Goal: Information Seeking & Learning: Learn about a topic

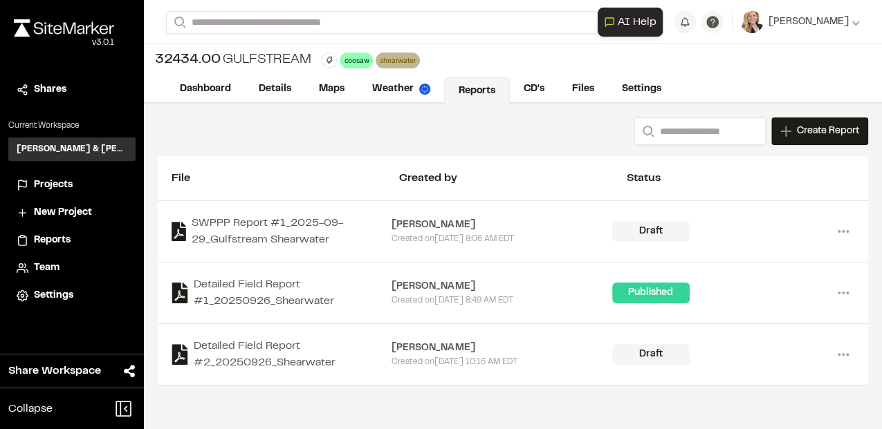
click at [295, 425] on div "Search Create Report New Report | 32434.00 Gulfstream What type of Report do yo…" at bounding box center [513, 267] width 738 height 326
click at [438, 398] on div "Search Create Report New Report | 32434.00 Gulfstream What type of Report do yo…" at bounding box center [513, 267] width 738 height 326
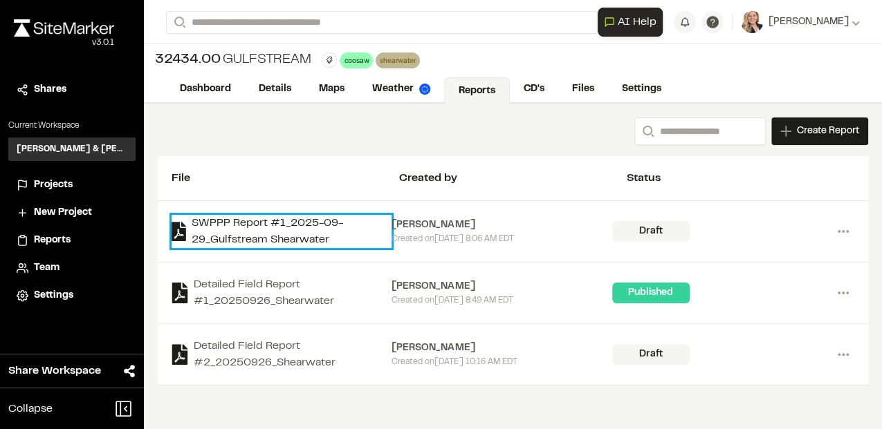
click at [293, 225] on link "SWPPP Report #1_2025-09-29_Gulfstream Shearwater" at bounding box center [281, 231] width 220 height 33
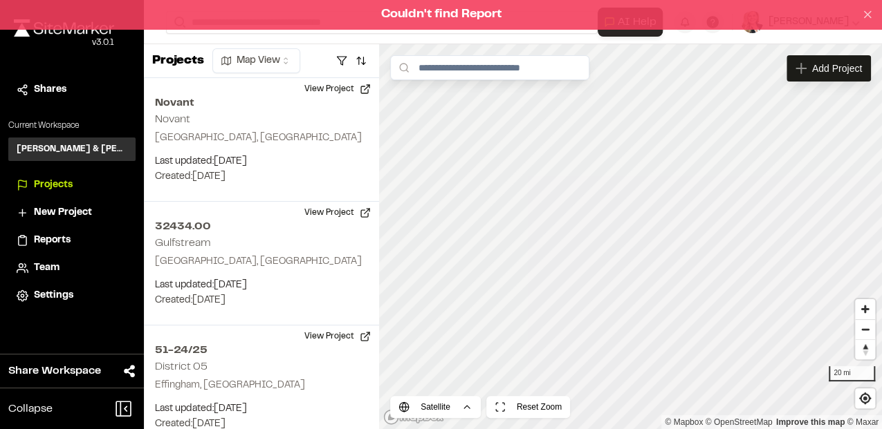
click at [870, 13] on icon at bounding box center [867, 14] width 12 height 12
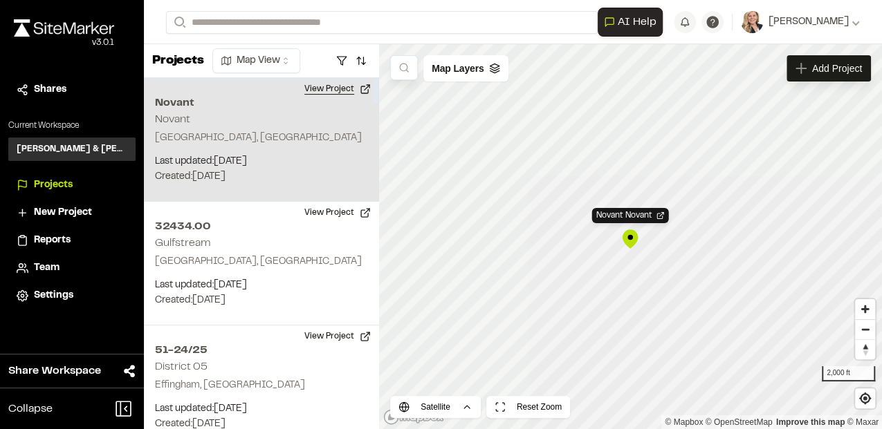
click at [342, 93] on button "View Project" at bounding box center [337, 89] width 83 height 22
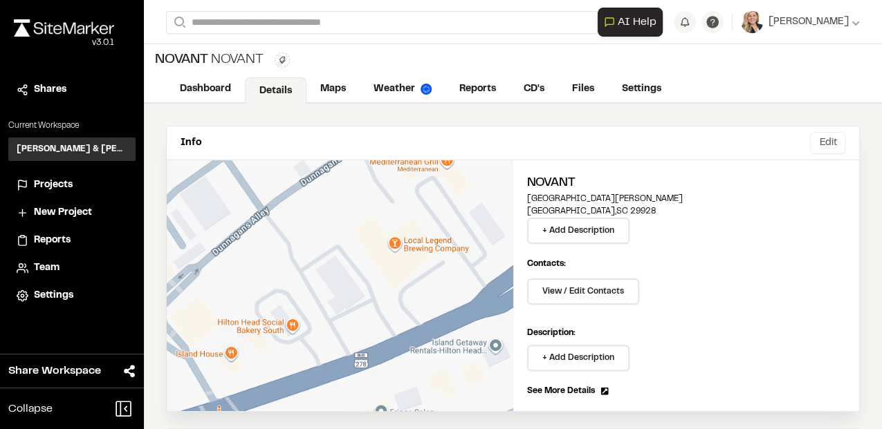
click at [824, 138] on button "Edit" at bounding box center [827, 143] width 35 height 22
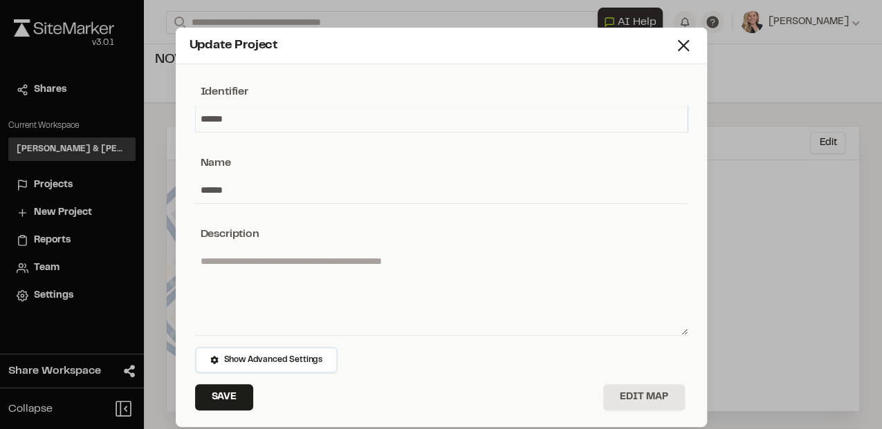
drag, startPoint x: 230, startPoint y: 119, endPoint x: 188, endPoint y: 120, distance: 41.5
click at [188, 120] on div "Identifier ****** Name ****** Description Show Advanced Settings Save Edit Map" at bounding box center [441, 248] width 520 height 357
click at [239, 118] on input "******" at bounding box center [441, 119] width 492 height 26
drag, startPoint x: 235, startPoint y: 118, endPoint x: 189, endPoint y: 119, distance: 45.7
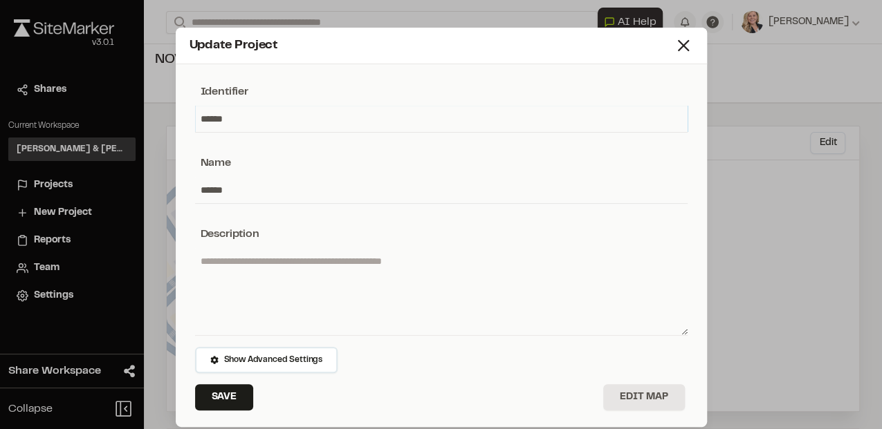
click at [189, 119] on div "Identifier ****** Name ****** Description Show Advanced Settings Save Edit Map" at bounding box center [441, 248] width 520 height 357
click at [230, 187] on input "******" at bounding box center [441, 190] width 492 height 26
drag, startPoint x: 227, startPoint y: 187, endPoint x: 175, endPoint y: 199, distance: 53.3
click at [176, 199] on div "Identifier Name ****** Description Show Advanced Settings Save Edit Map" at bounding box center [441, 245] width 531 height 363
type input "**********"
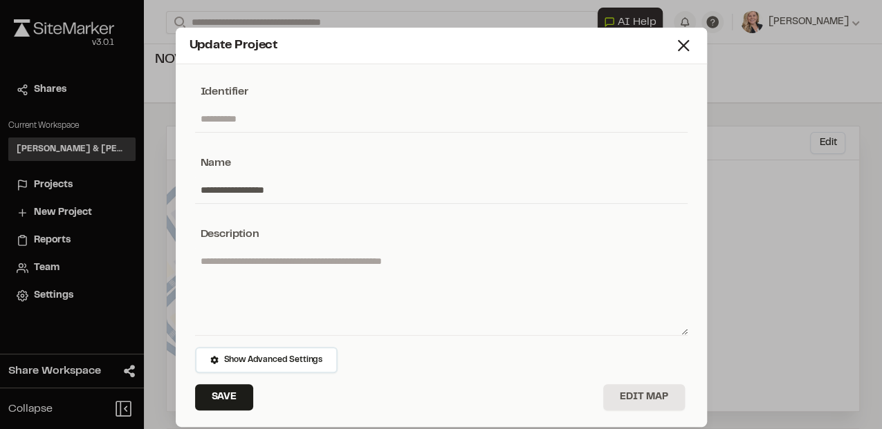
click at [400, 167] on div "Name" at bounding box center [441, 163] width 492 height 17
click at [418, 270] on textarea at bounding box center [441, 291] width 492 height 87
click at [254, 111] on input "text" at bounding box center [441, 119] width 492 height 26
click at [250, 121] on input "text" at bounding box center [441, 119] width 492 height 26
click at [248, 115] on input "text" at bounding box center [441, 119] width 492 height 26
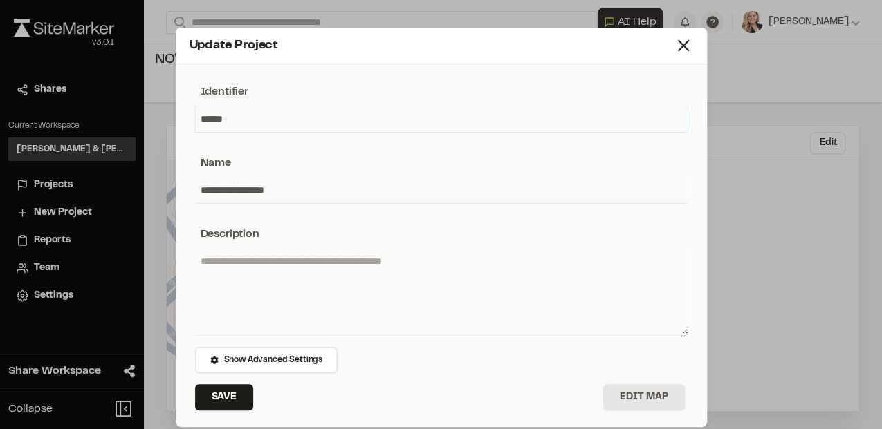
type input "******"
click at [362, 260] on textarea at bounding box center [441, 291] width 492 height 87
click at [221, 392] on button "Save" at bounding box center [224, 397] width 58 height 26
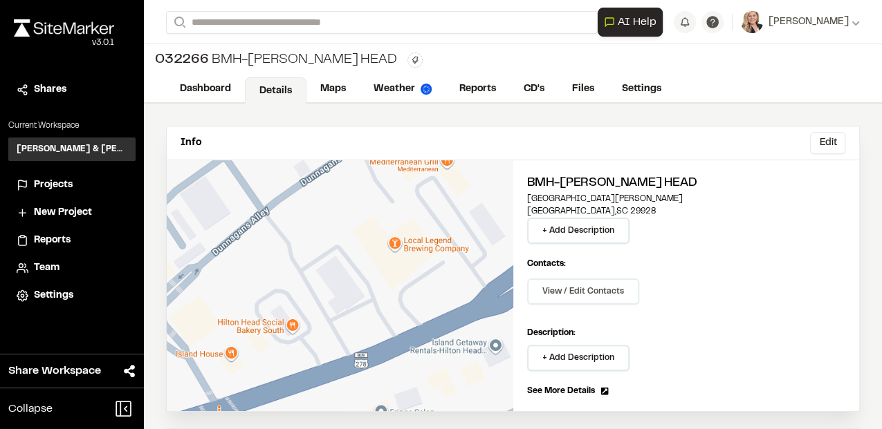
click at [703, 287] on div "Contacts: View / Edit Contacts Manage Project Contacts Main Contact: + Add Main…" at bounding box center [686, 285] width 319 height 55
click at [823, 142] on button "Edit" at bounding box center [827, 143] width 35 height 22
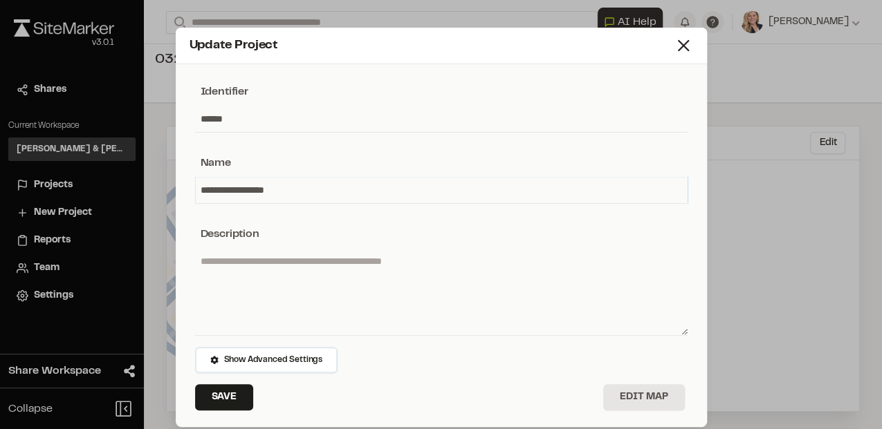
click at [301, 183] on input "**********" at bounding box center [441, 190] width 492 height 26
drag, startPoint x: 301, startPoint y: 189, endPoint x: 223, endPoint y: 194, distance: 78.3
click at [223, 194] on input "**********" at bounding box center [441, 190] width 492 height 26
type input "*******"
click at [218, 400] on button "Save" at bounding box center [224, 397] width 58 height 26
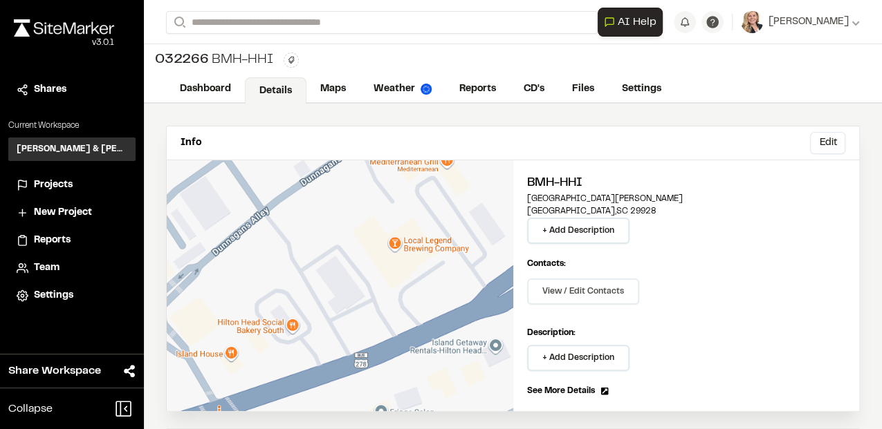
click at [741, 261] on div "Contacts: View / Edit Contacts Manage Project Contacts Main Contact: + Add Main…" at bounding box center [686, 285] width 319 height 55
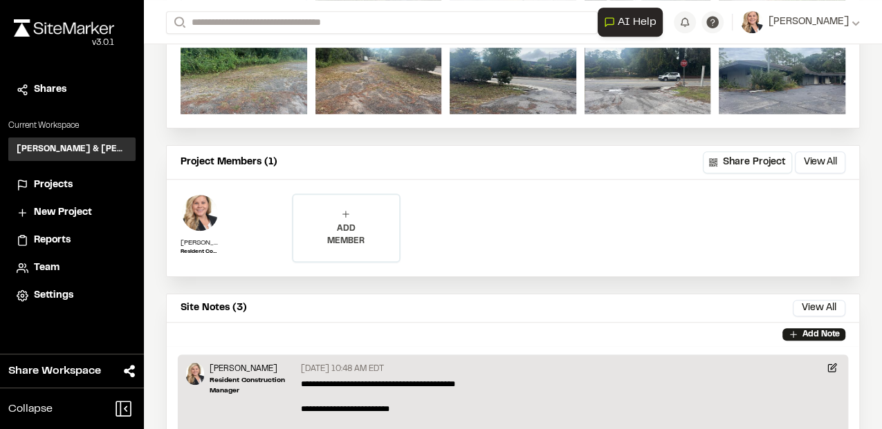
scroll to position [460, 0]
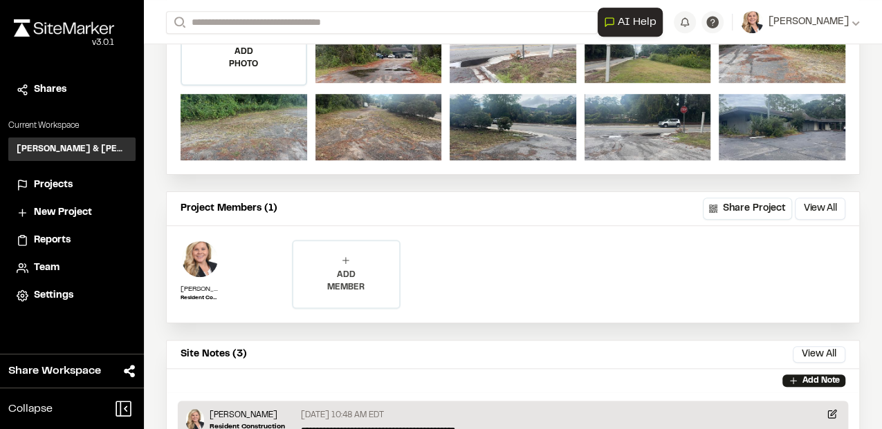
click at [347, 271] on p "ADD MEMBER" at bounding box center [346, 281] width 106 height 25
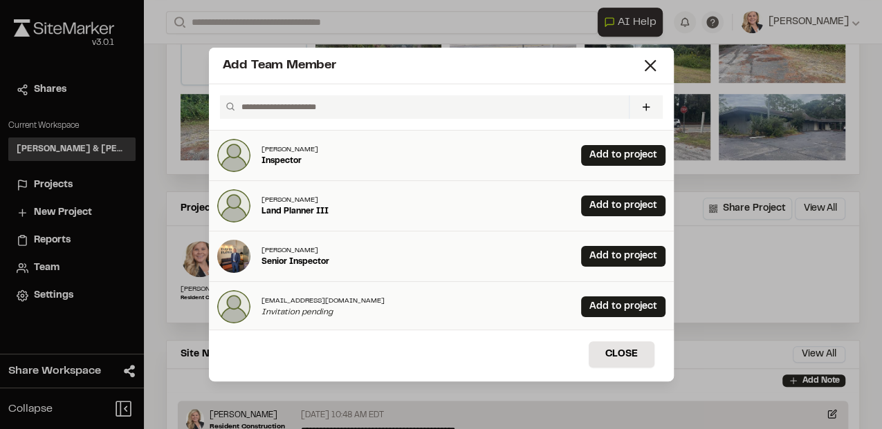
click at [331, 106] on input "text" at bounding box center [429, 107] width 387 height 24
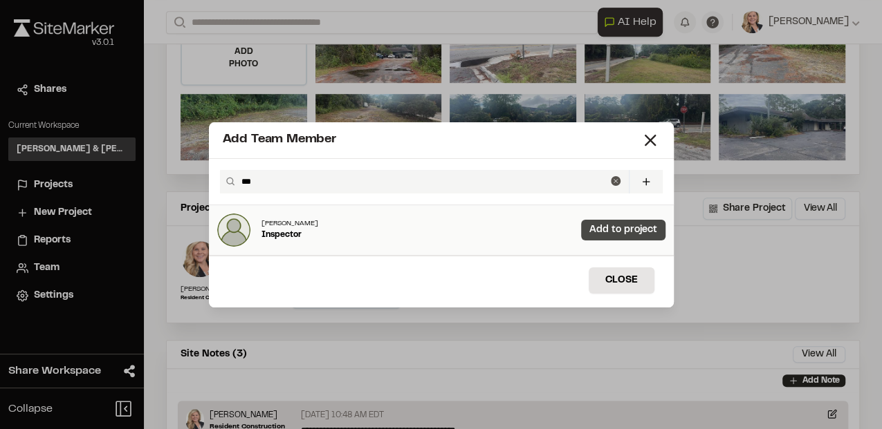
click at [604, 232] on link "Add to project" at bounding box center [623, 230] width 84 height 21
click at [270, 180] on input "***" at bounding box center [423, 182] width 375 height 24
drag, startPoint x: 262, startPoint y: 180, endPoint x: 216, endPoint y: 178, distance: 45.7
click at [216, 178] on div "*** Invite New Team Member * Required Name Email * Password Password Info Passw…" at bounding box center [441, 182] width 465 height 46
drag, startPoint x: 269, startPoint y: 176, endPoint x: 226, endPoint y: 180, distance: 43.0
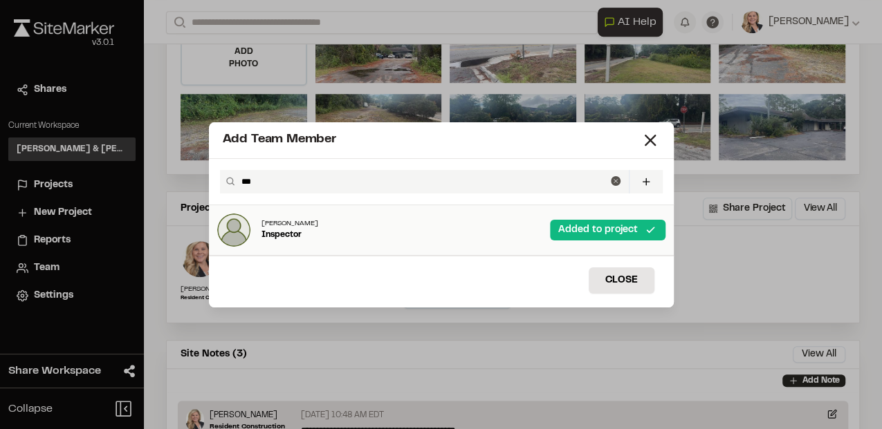
click at [226, 180] on div "***" at bounding box center [424, 182] width 409 height 24
type input "***"
click at [624, 234] on link "Add to project" at bounding box center [623, 230] width 84 height 21
click at [346, 228] on div "Joe Gillenwater CEI Inspector Added to project" at bounding box center [441, 230] width 465 height 50
click at [657, 137] on icon at bounding box center [649, 140] width 19 height 19
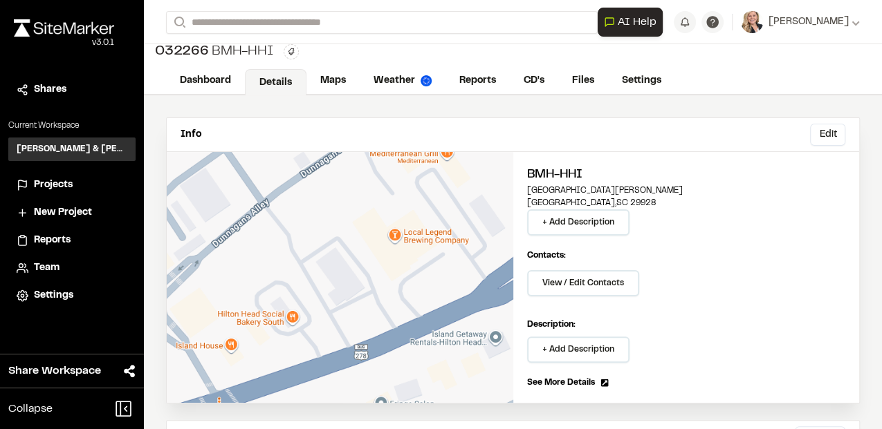
scroll to position [0, 0]
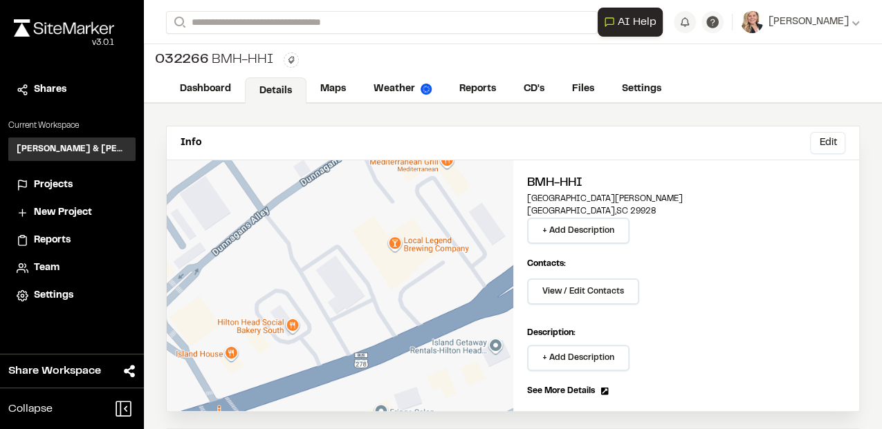
click at [53, 178] on span "Projects" at bounding box center [53, 185] width 39 height 15
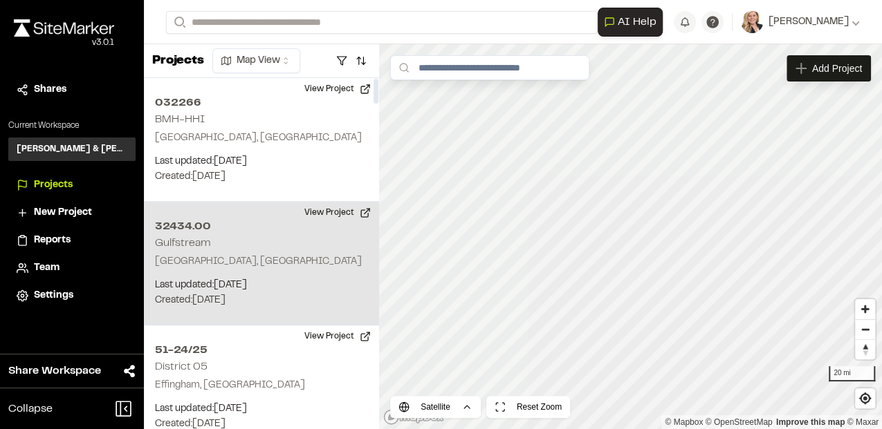
click at [231, 263] on p "Beaufort, SC" at bounding box center [261, 261] width 213 height 15
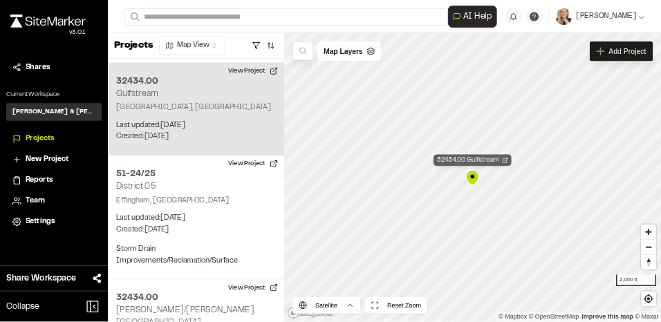
scroll to position [123, 0]
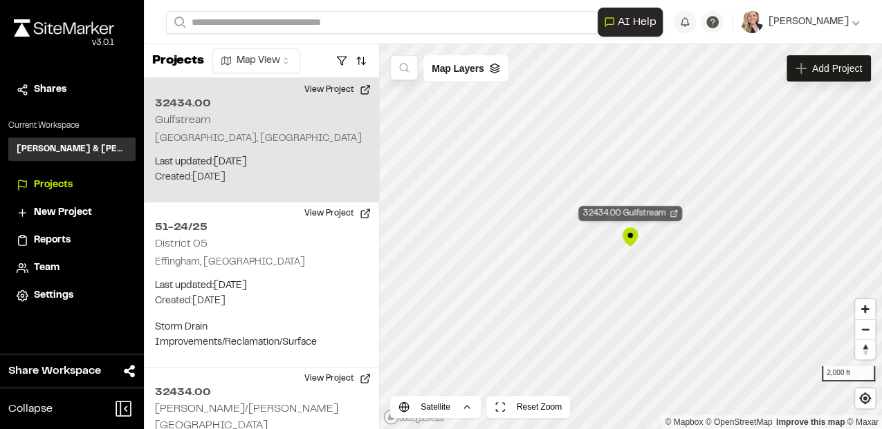
click at [677, 214] on icon "Map marker" at bounding box center [673, 214] width 8 height 8
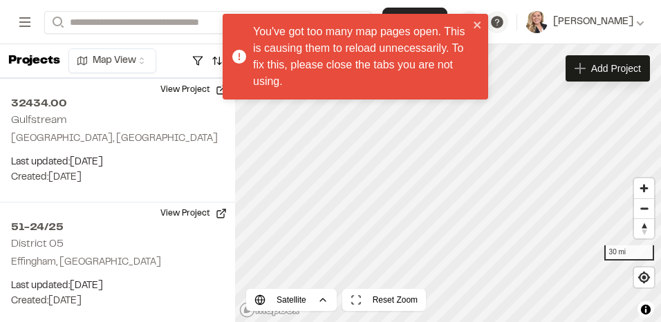
drag, startPoint x: 483, startPoint y: 24, endPoint x: 460, endPoint y: 3, distance: 29.9
click at [481, 23] on div "You've got too many map pages open. This is causing them to reload unnecessaril…" at bounding box center [356, 57] width 266 height 86
drag, startPoint x: 474, startPoint y: 24, endPoint x: 379, endPoint y: 13, distance: 96.0
click at [474, 24] on icon "close" at bounding box center [478, 24] width 10 height 11
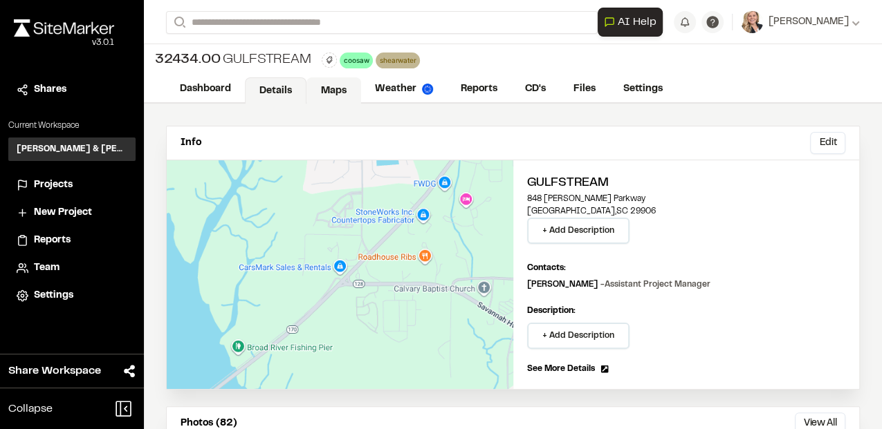
click at [344, 83] on link "Maps" at bounding box center [333, 90] width 55 height 26
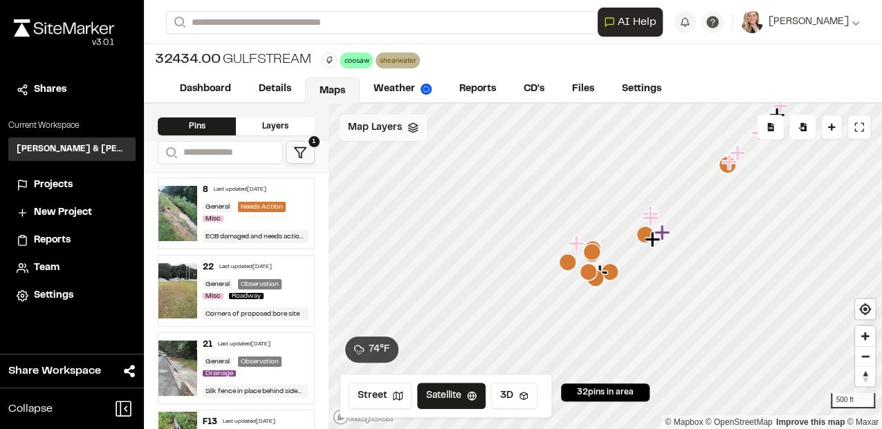
click at [397, 137] on div "Map Layers" at bounding box center [382, 128] width 87 height 26
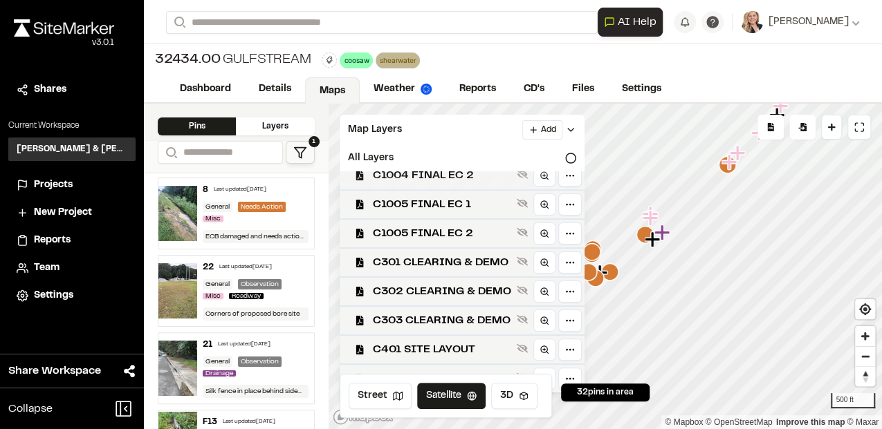
scroll to position [752, 0]
click at [460, 372] on span "C402 SITE LAYOUT" at bounding box center [442, 379] width 138 height 17
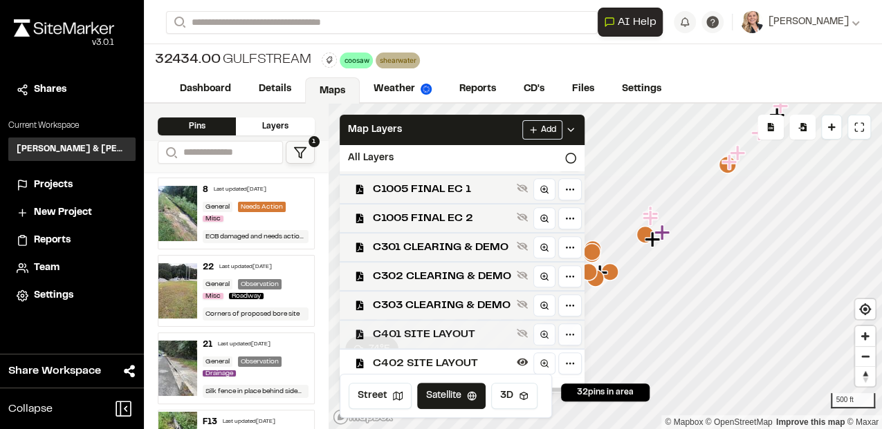
click at [455, 348] on div "C401 SITE LAYOUT" at bounding box center [456, 333] width 256 height 29
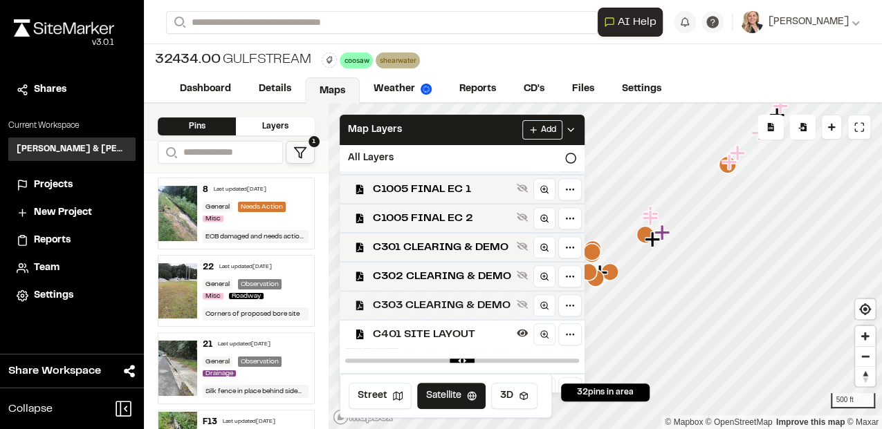
click at [443, 314] on span "C303 CLEARING & DEMO" at bounding box center [442, 305] width 138 height 17
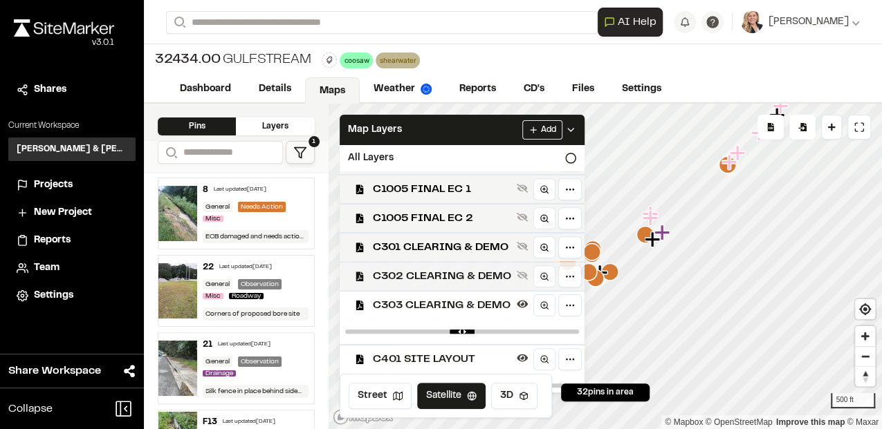
click at [445, 281] on span "C302 CLEARING & DEMO" at bounding box center [442, 276] width 138 height 17
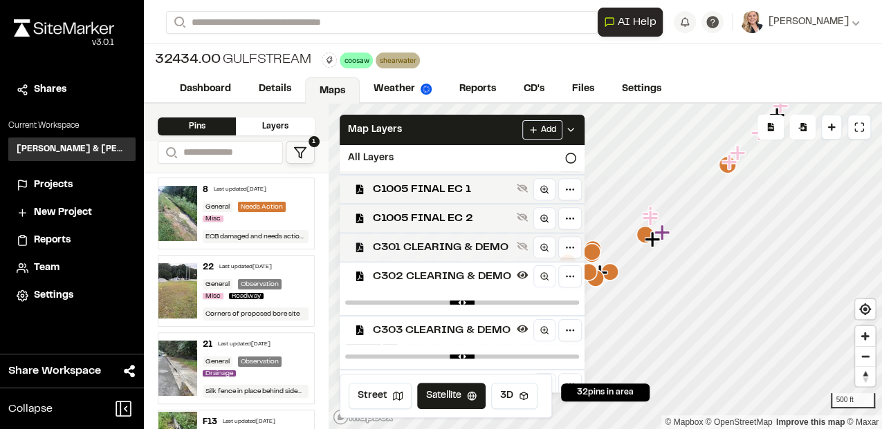
click at [447, 256] on span "C301 CLEARING & DEMO" at bounding box center [442, 247] width 138 height 17
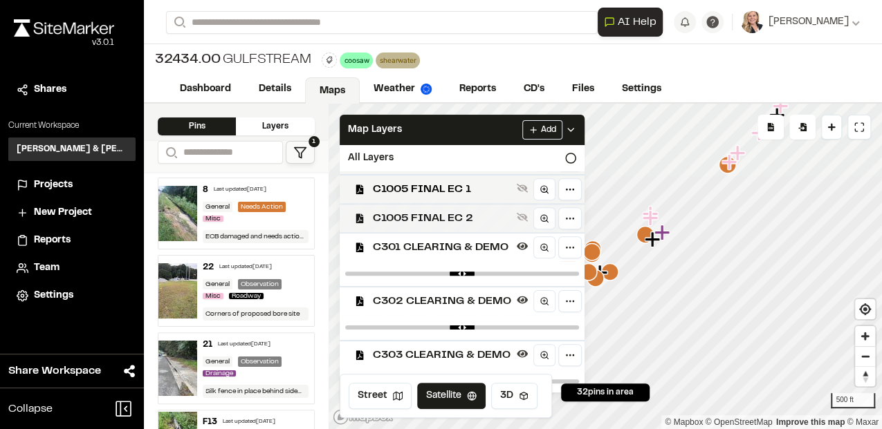
click at [447, 232] on div "C1005 FINAL EC 2" at bounding box center [456, 217] width 256 height 29
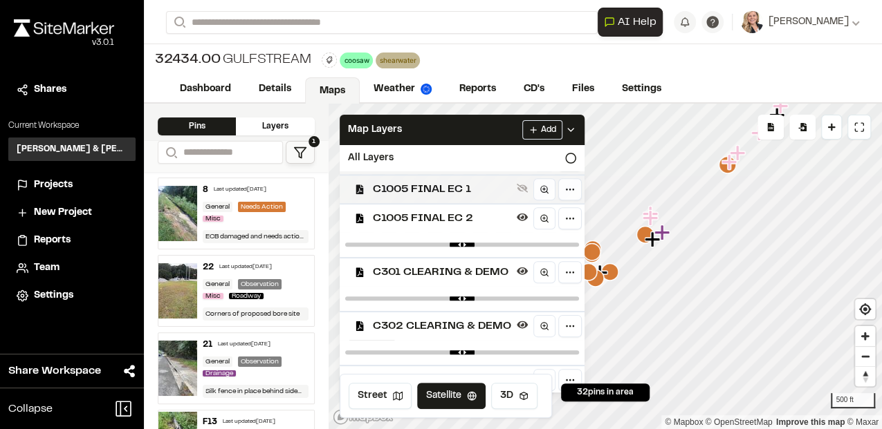
click at [454, 203] on div "C1005 FINAL EC 1" at bounding box center [456, 188] width 256 height 29
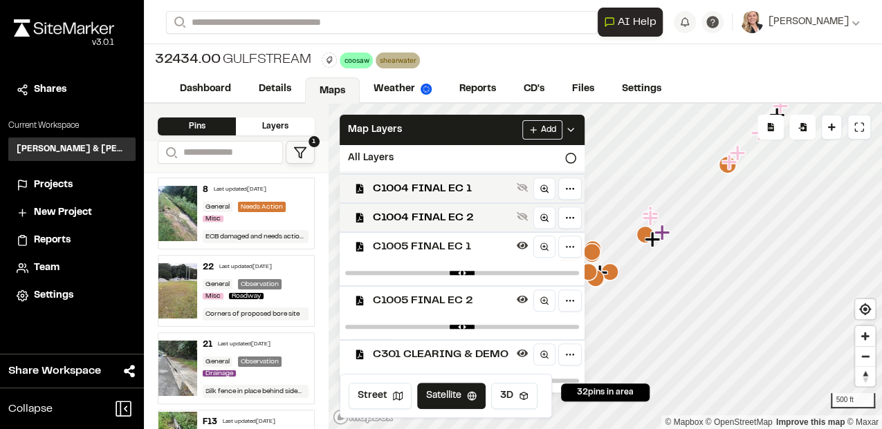
scroll to position [614, 0]
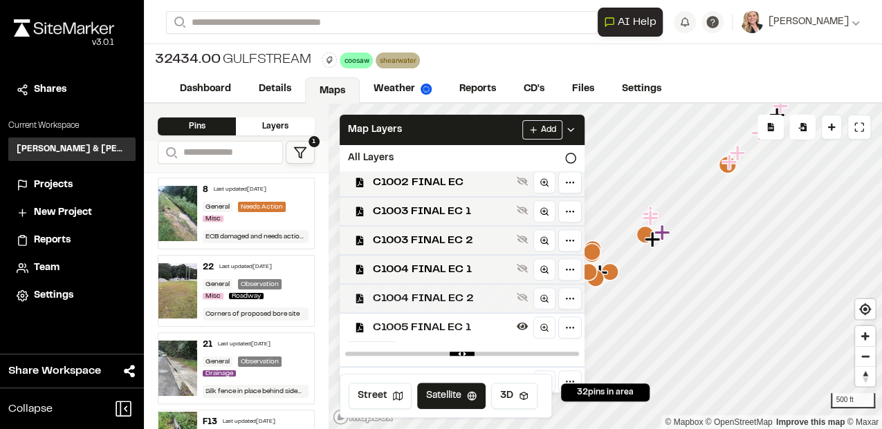
click at [437, 306] on span "C1004 FINAL EC 2" at bounding box center [442, 298] width 138 height 17
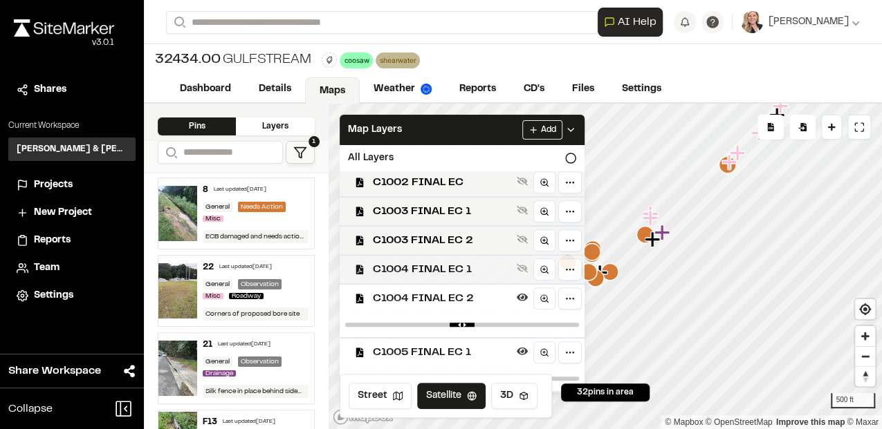
click at [429, 272] on span "C1004 FINAL EC 1" at bounding box center [442, 269] width 138 height 17
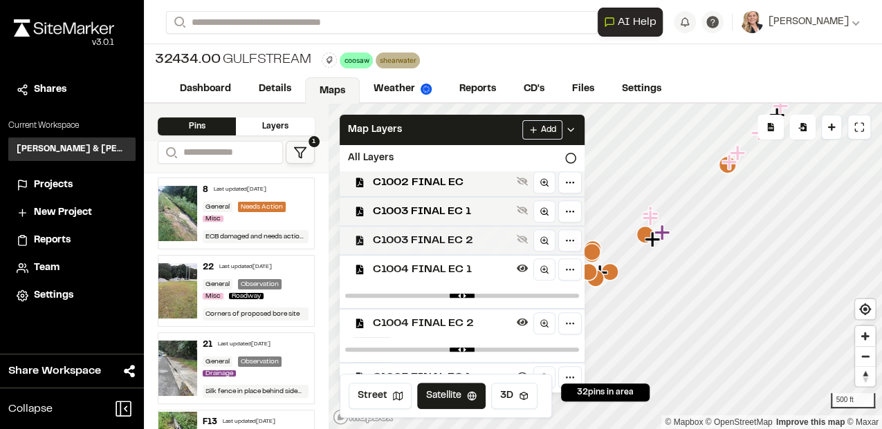
click at [424, 249] on span "C1003 FINAL EC 2" at bounding box center [442, 240] width 138 height 17
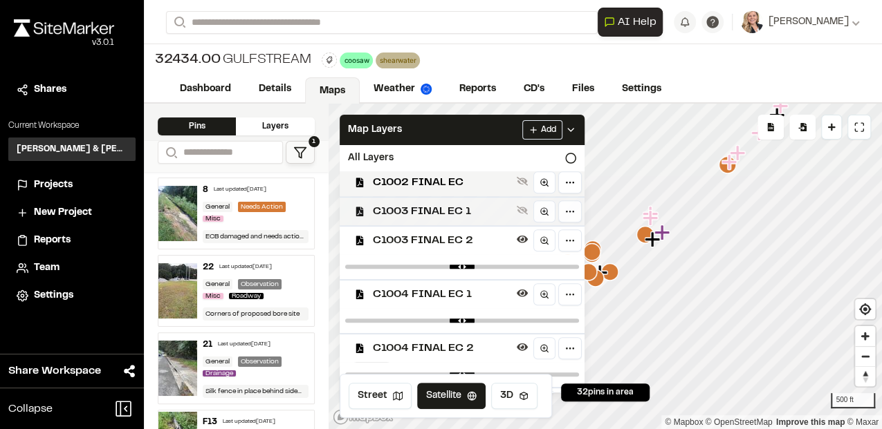
click at [427, 215] on span "C1003 FINAL EC 1" at bounding box center [442, 211] width 138 height 17
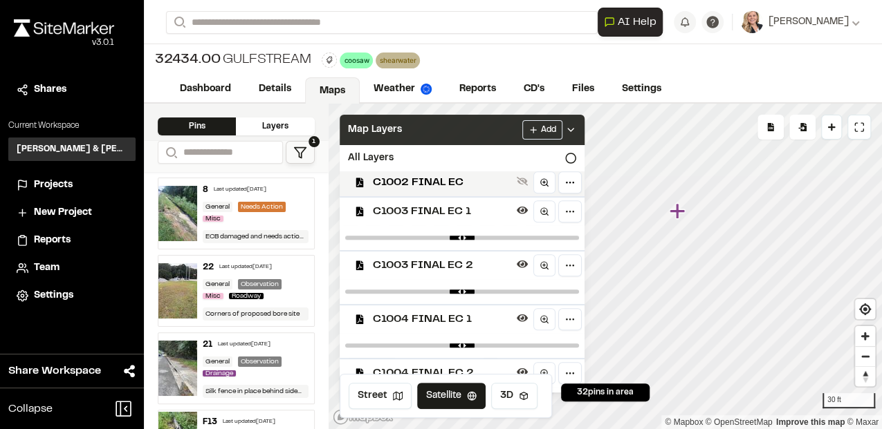
click at [576, 135] on div "Add" at bounding box center [549, 129] width 54 height 19
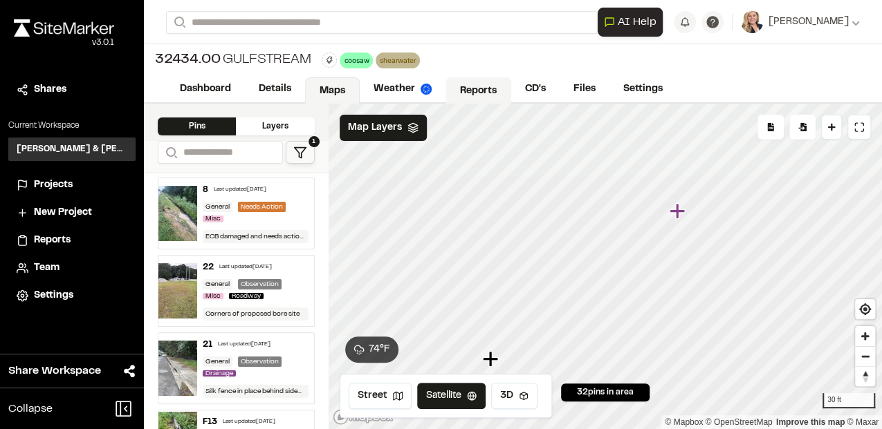
click at [484, 91] on link "Reports" at bounding box center [478, 90] width 66 height 26
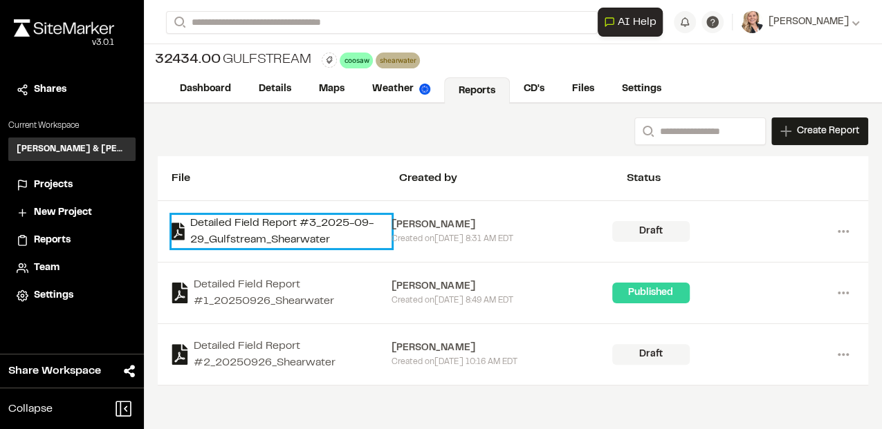
click at [267, 228] on link "Detailed Field Report #3_2025-09-29_Gulfstream_Shearwater" at bounding box center [281, 231] width 220 height 33
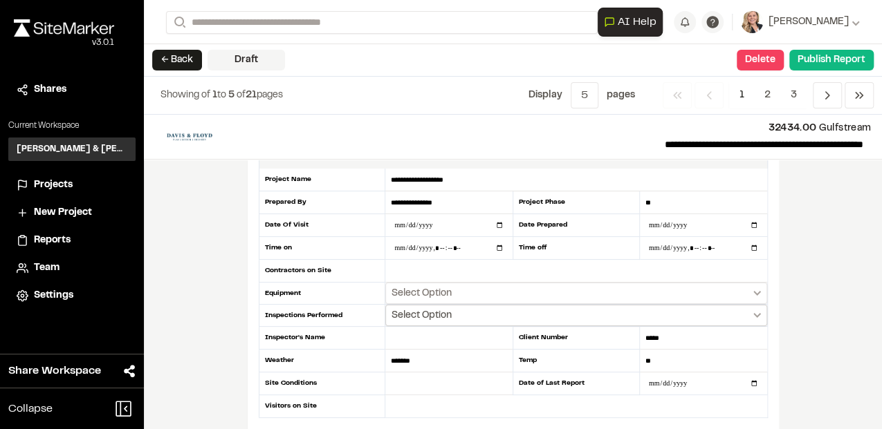
scroll to position [46, 0]
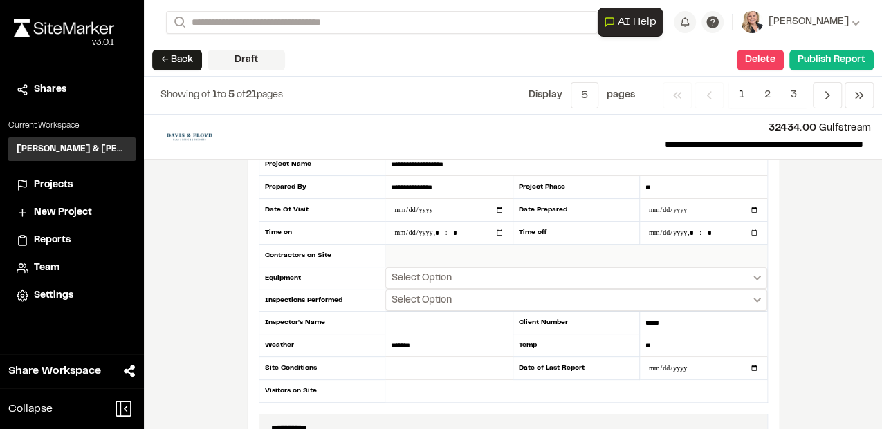
click at [520, 250] on input "text" at bounding box center [575, 256] width 381 height 23
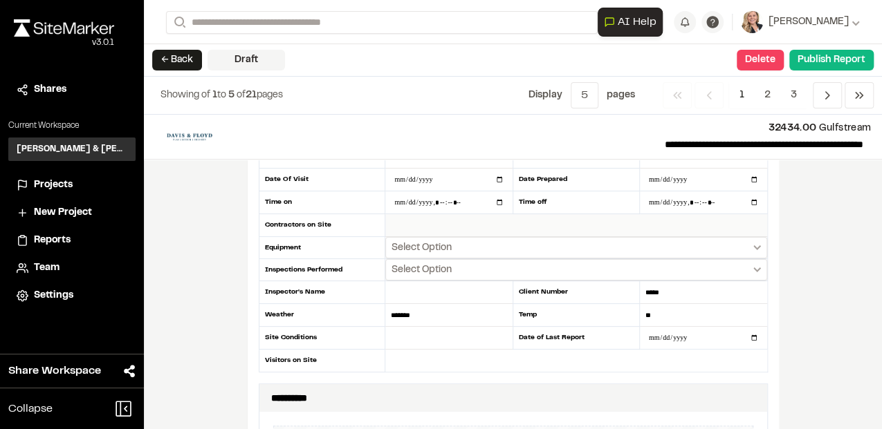
scroll to position [92, 0]
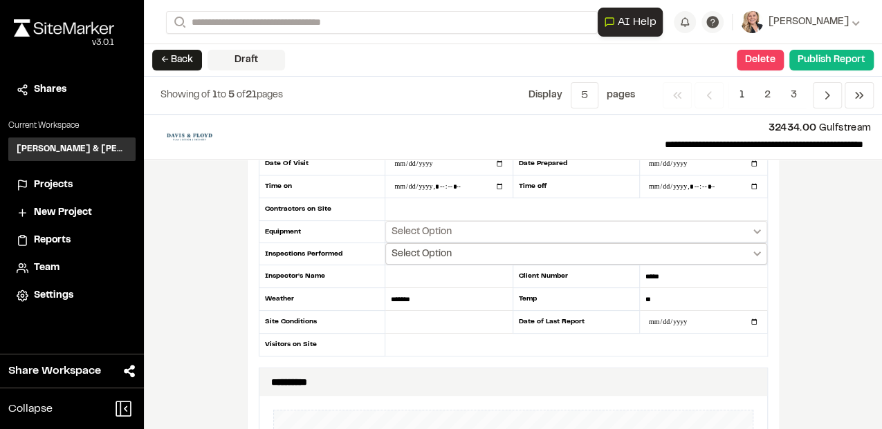
click at [440, 256] on span "Select Option" at bounding box center [421, 255] width 60 height 14
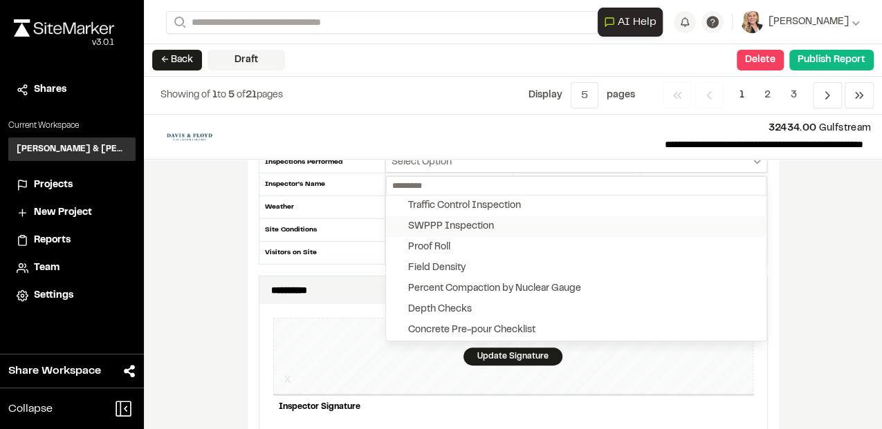
scroll to position [138, 0]
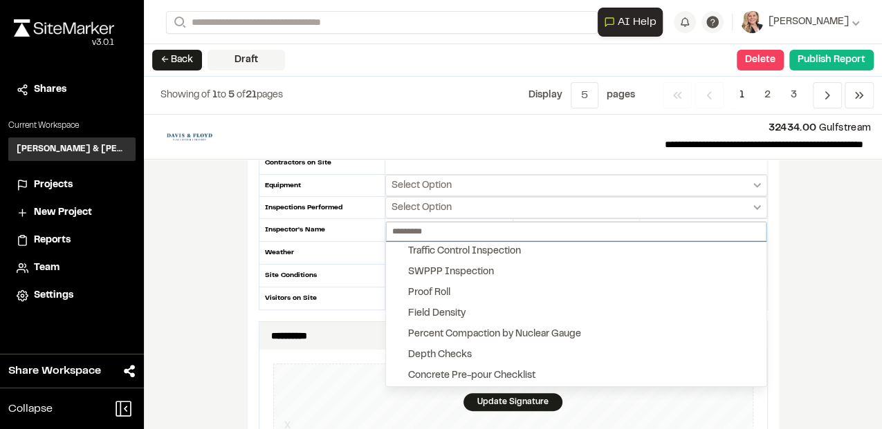
click at [504, 232] on input "text" at bounding box center [576, 231] width 380 height 19
click at [462, 205] on div at bounding box center [441, 214] width 882 height 429
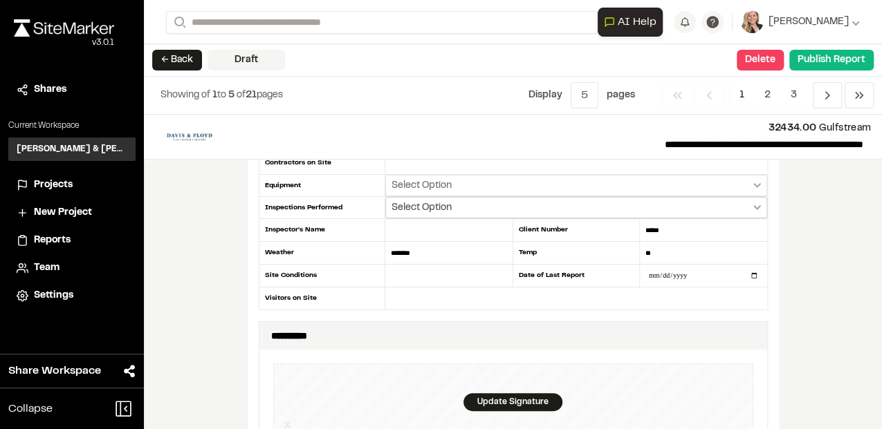
click at [617, 207] on button "Select Option" at bounding box center [575, 207] width 381 height 21
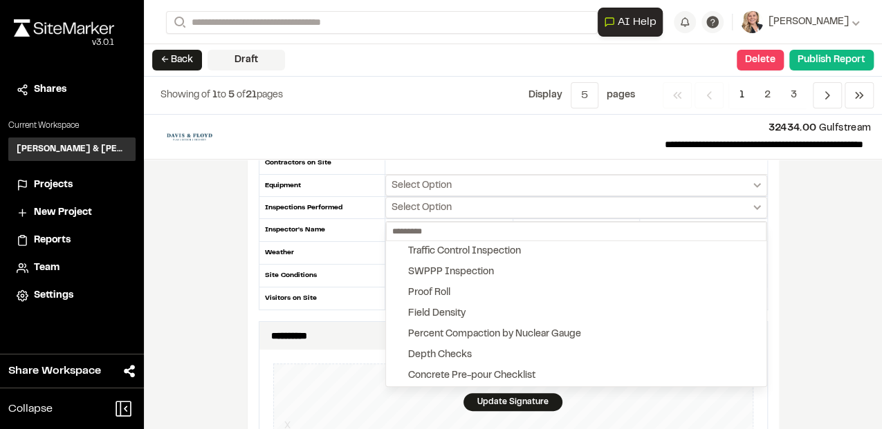
click at [550, 181] on div at bounding box center [441, 214] width 882 height 429
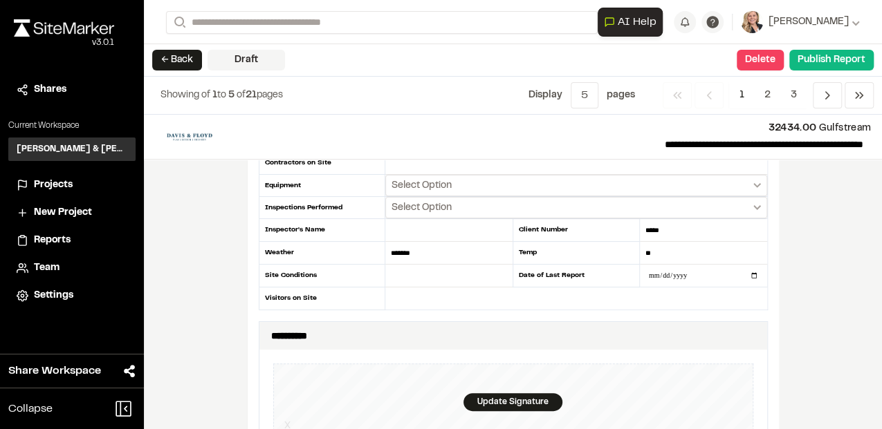
click at [837, 234] on div "**********" at bounding box center [513, 272] width 738 height 315
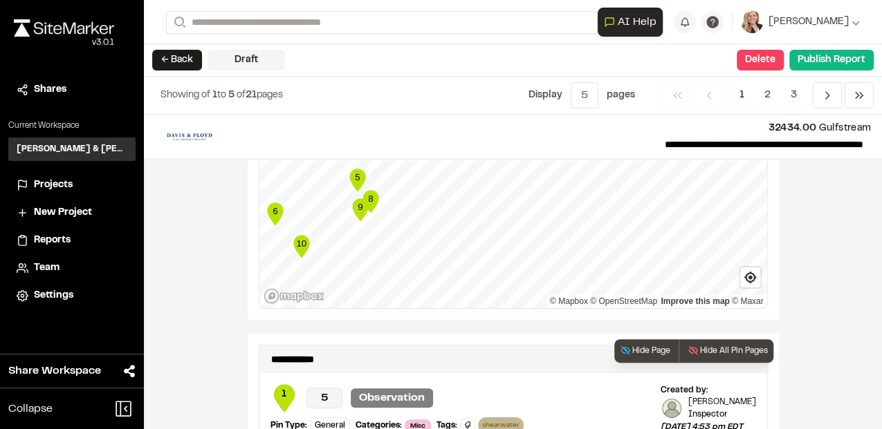
scroll to position [2065, 0]
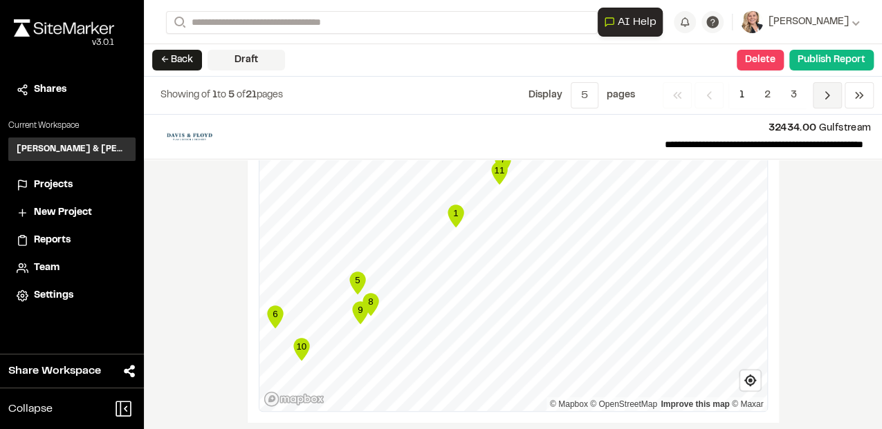
click at [827, 100] on icon "Navigation" at bounding box center [827, 96] width 14 height 14
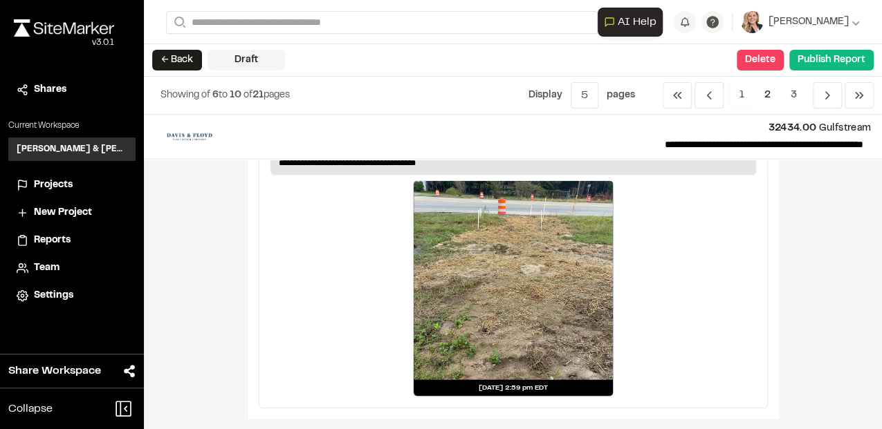
scroll to position [1922, 0]
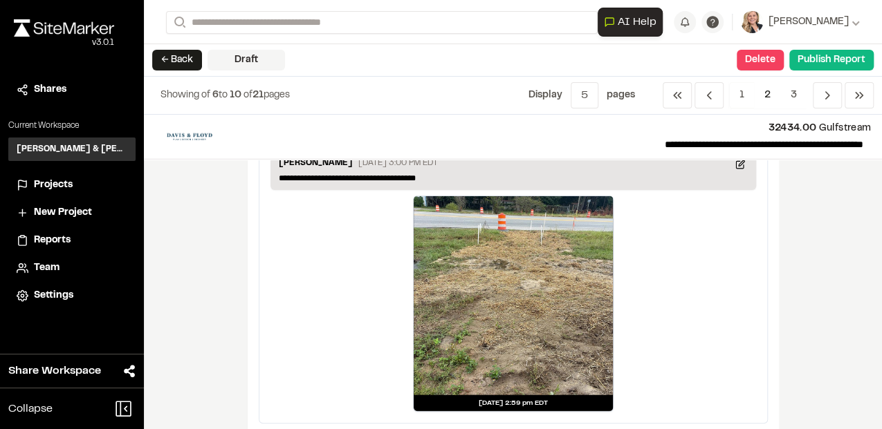
click at [553, 288] on div at bounding box center [512, 295] width 199 height 199
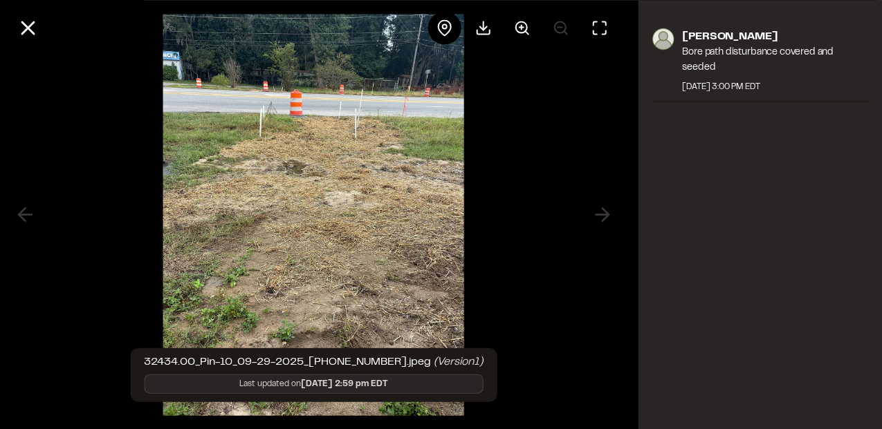
click at [604, 217] on div at bounding box center [313, 214] width 626 height 429
click at [603, 214] on div at bounding box center [313, 214] width 626 height 429
click at [607, 214] on div at bounding box center [313, 214] width 626 height 429
click at [441, 30] on icon at bounding box center [444, 27] width 17 height 17
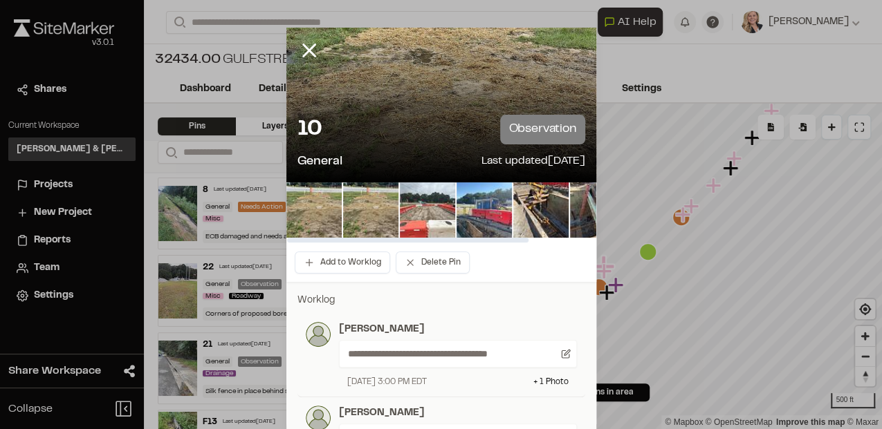
click at [412, 216] on img at bounding box center [427, 210] width 55 height 55
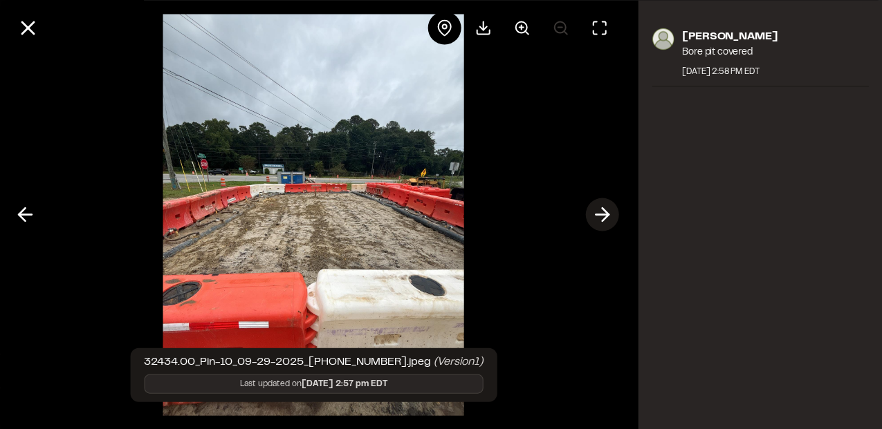
click at [599, 209] on icon at bounding box center [601, 215] width 22 height 24
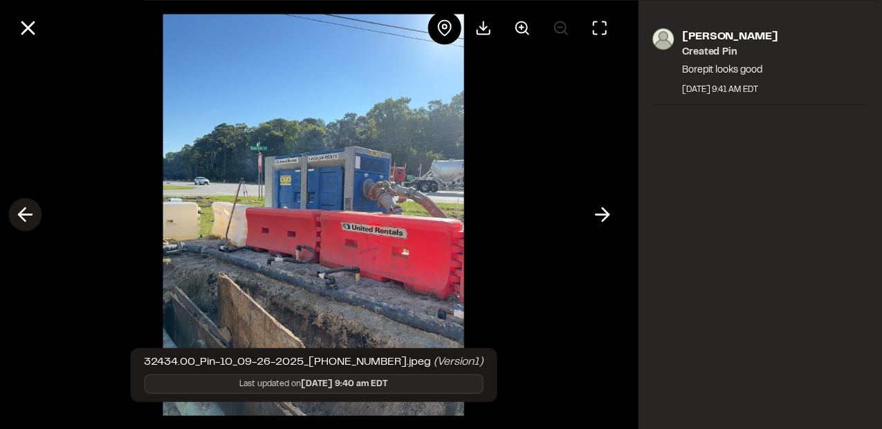
click at [24, 215] on line at bounding box center [25, 215] width 13 height 0
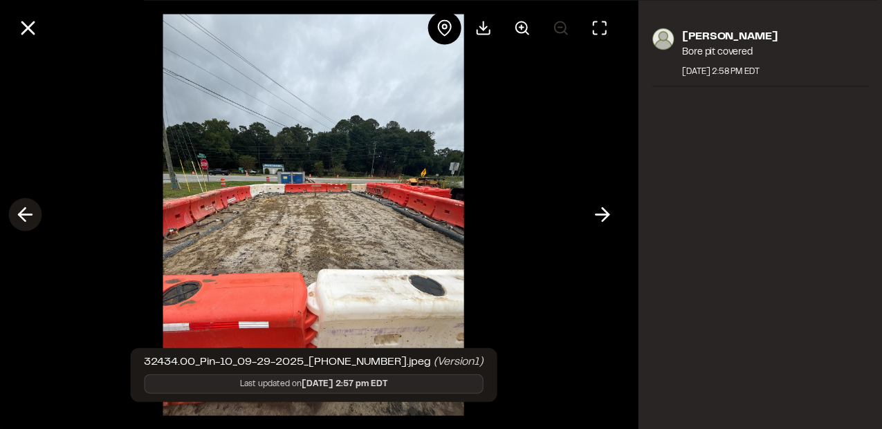
click at [23, 215] on line at bounding box center [25, 215] width 13 height 0
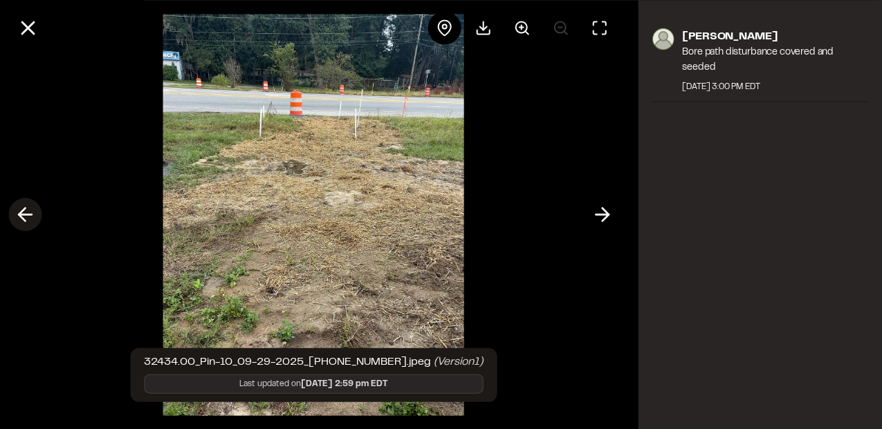
click at [23, 215] on line at bounding box center [25, 215] width 13 height 0
click at [23, 216] on div at bounding box center [313, 214] width 626 height 429
click at [28, 23] on icon at bounding box center [28, 28] width 24 height 24
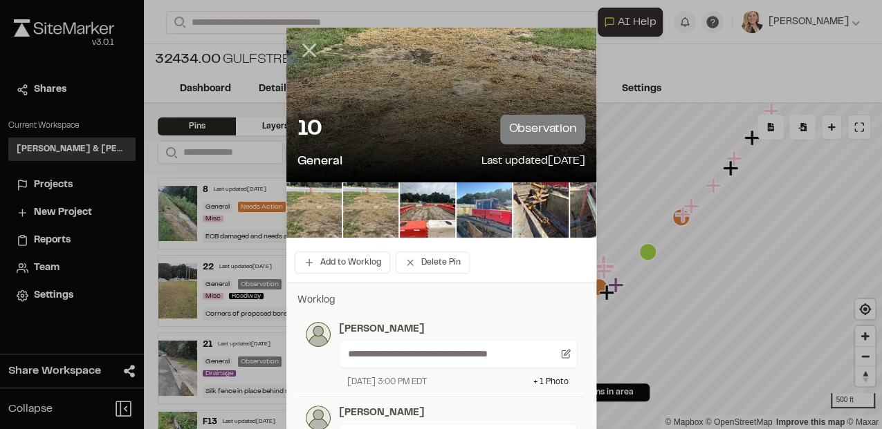
click at [308, 58] on icon at bounding box center [309, 51] width 24 height 24
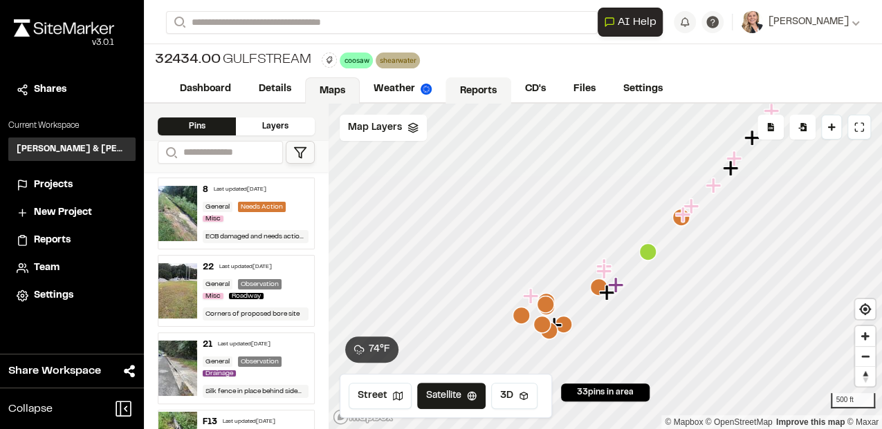
click at [478, 98] on link "Reports" at bounding box center [478, 90] width 66 height 26
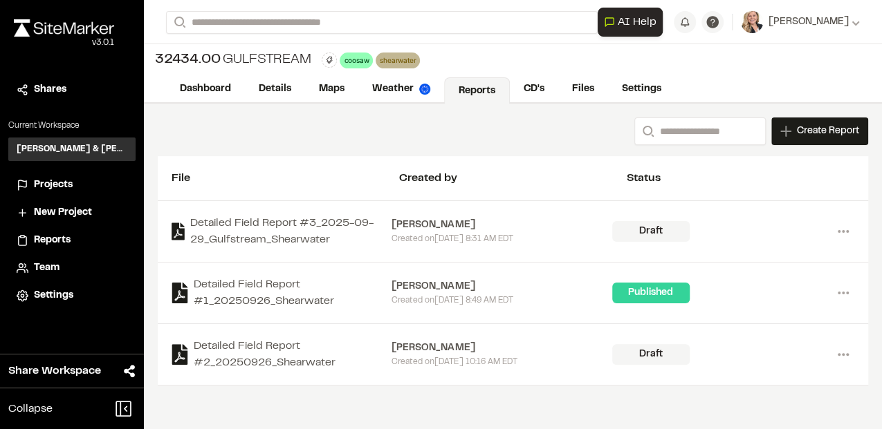
click at [322, 410] on div "Search Create Report New Report | 32434.00 Gulfstream What type of Report do yo…" at bounding box center [513, 267] width 738 height 326
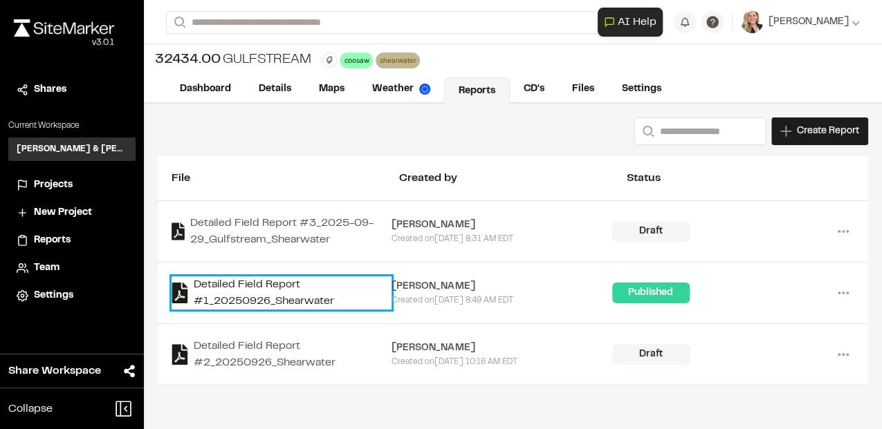
click at [283, 288] on link "Detailed Field Report #1_20250926_Shearwater" at bounding box center [281, 293] width 220 height 33
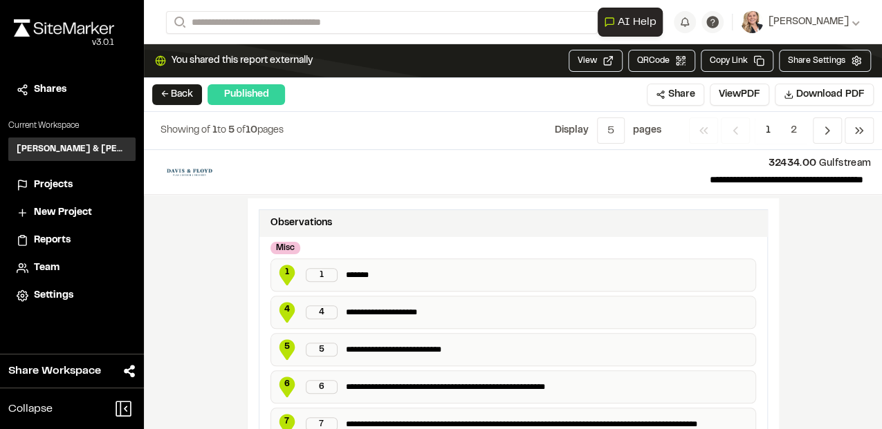
scroll to position [691, 0]
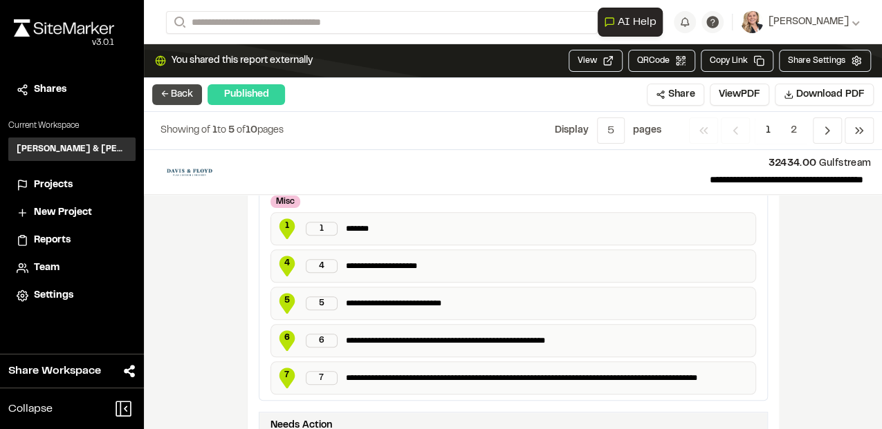
click at [184, 103] on button "← Back" at bounding box center [177, 94] width 50 height 21
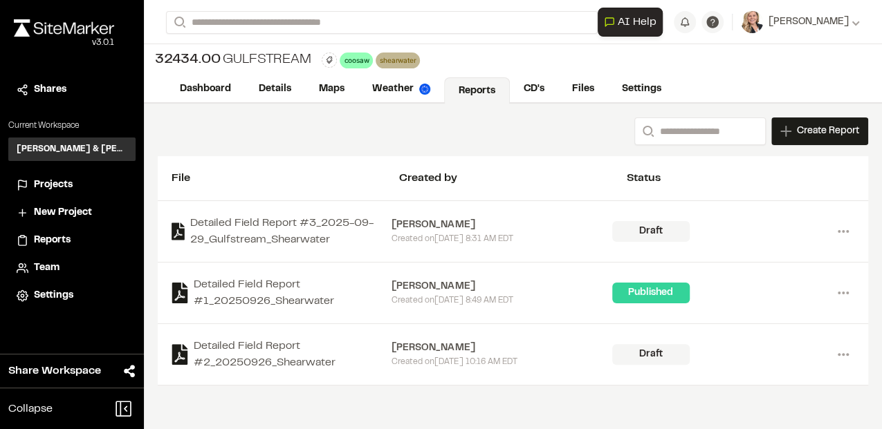
click at [444, 100] on link "Reports" at bounding box center [477, 90] width 66 height 26
click at [411, 61] on icon at bounding box center [413, 59] width 5 height 5
click at [410, 61] on div "32434.00 Gulfstream coosaw Delete Rename Edit Color Delete Tag Are you sure you…" at bounding box center [513, 60] width 738 height 32
click at [328, 61] on icon at bounding box center [329, 60] width 6 height 7
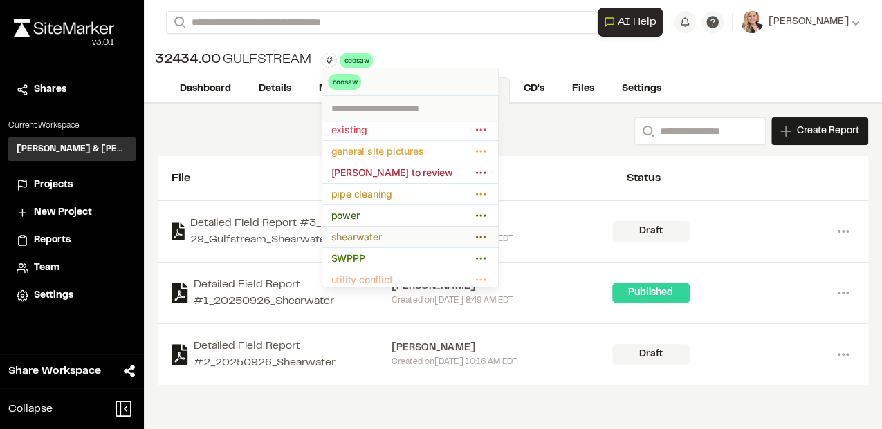
click at [389, 238] on span "shearwater" at bounding box center [401, 237] width 141 height 15
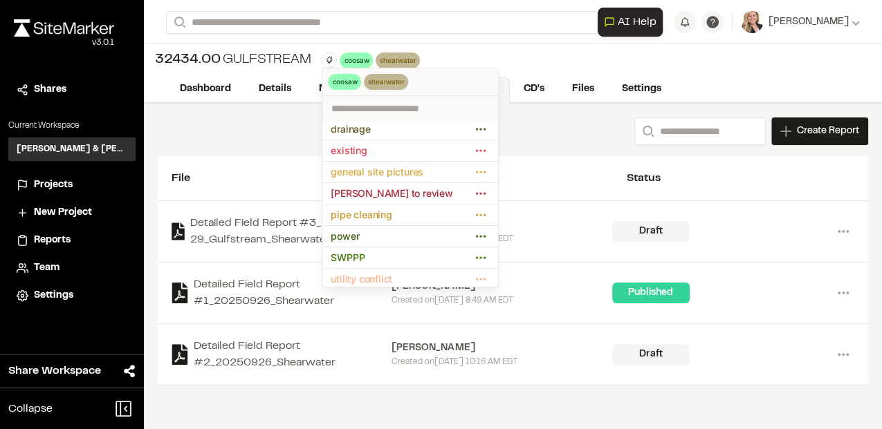
click at [494, 39] on div at bounding box center [441, 214] width 882 height 429
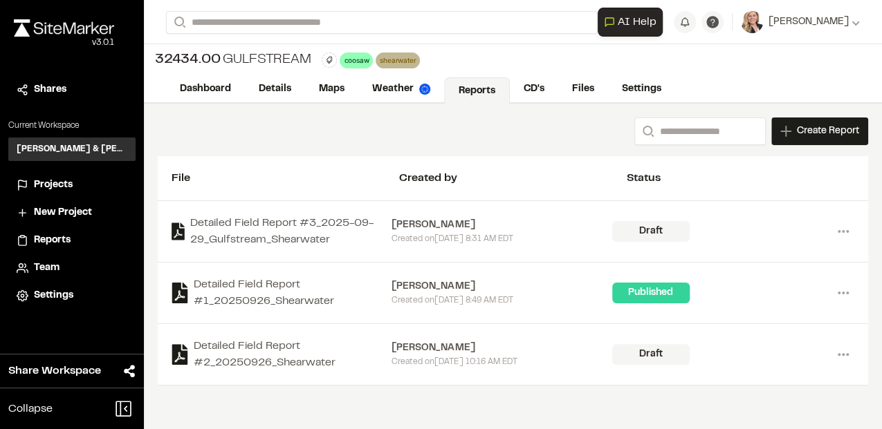
click at [49, 189] on span "Projects" at bounding box center [53, 185] width 39 height 15
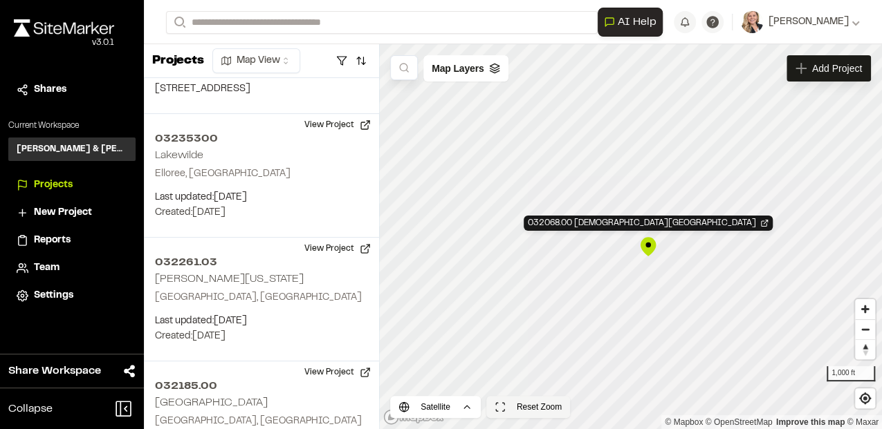
scroll to position [3377, 0]
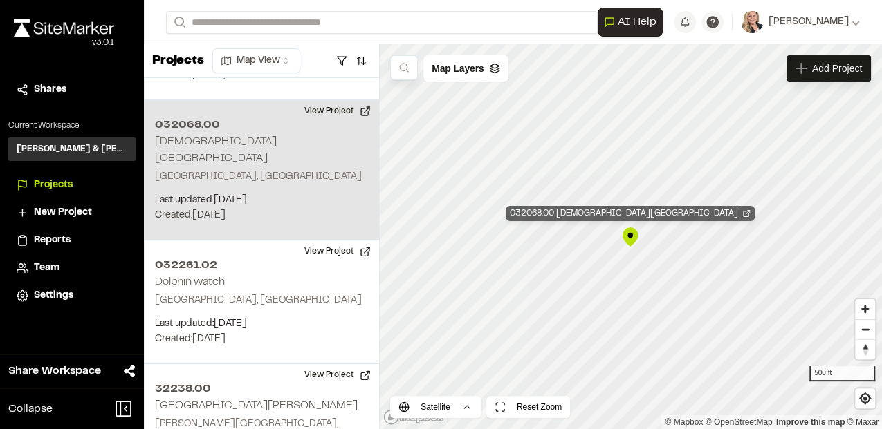
click at [698, 213] on div "032068.00 Lady's Island Airport" at bounding box center [629, 213] width 249 height 15
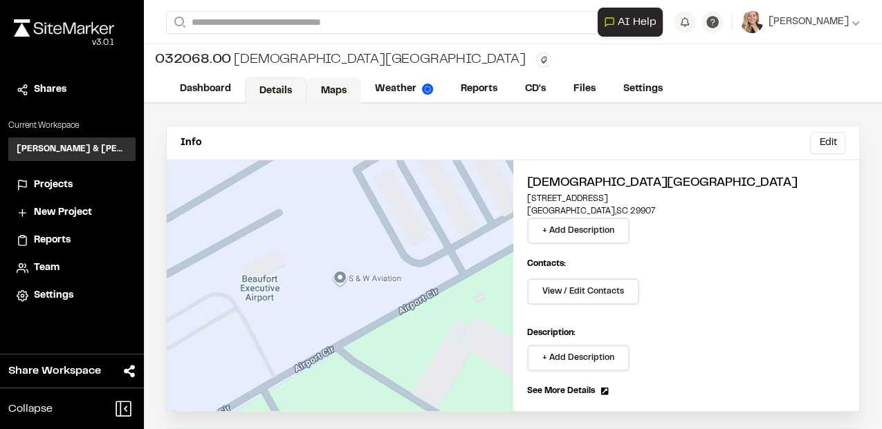
click at [337, 91] on link "Maps" at bounding box center [333, 90] width 55 height 26
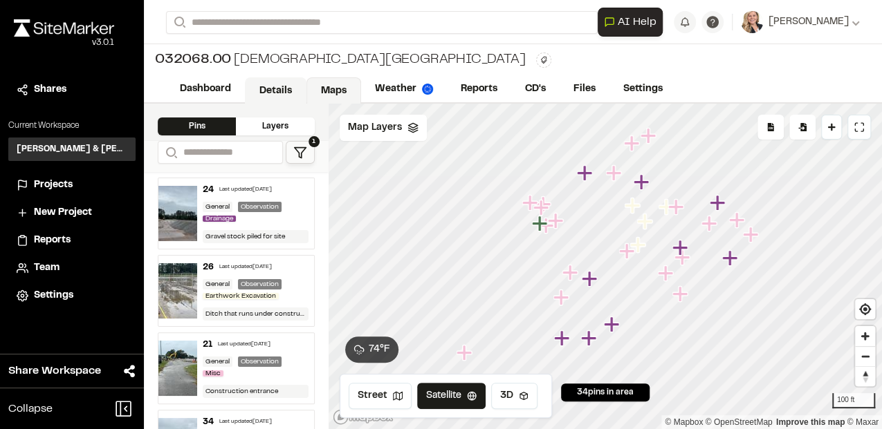
click at [264, 97] on link "Details" at bounding box center [276, 90] width 62 height 26
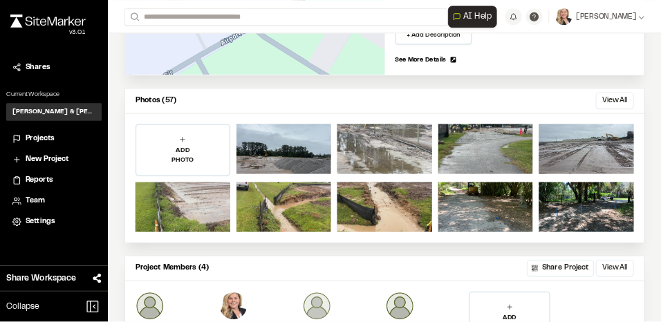
scroll to position [322, 0]
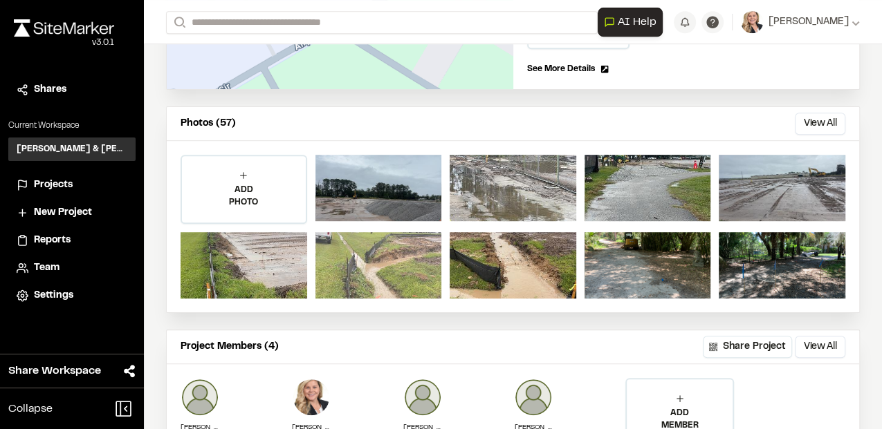
click at [388, 271] on div at bounding box center [378, 265] width 127 height 66
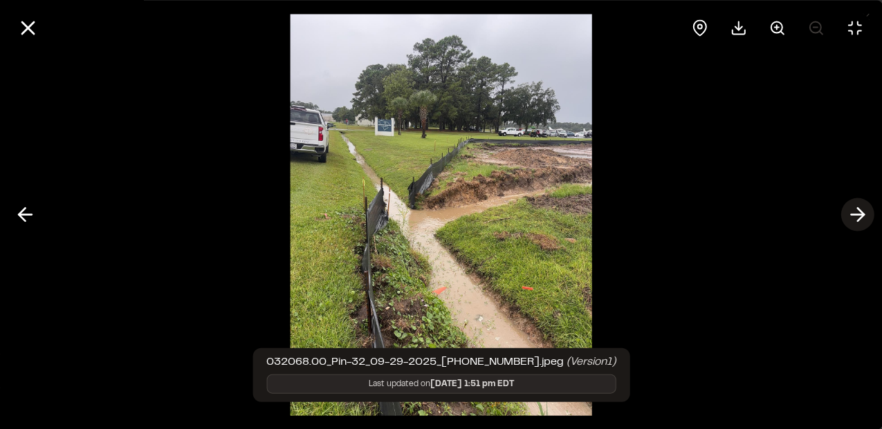
click at [855, 217] on icon at bounding box center [857, 215] width 22 height 24
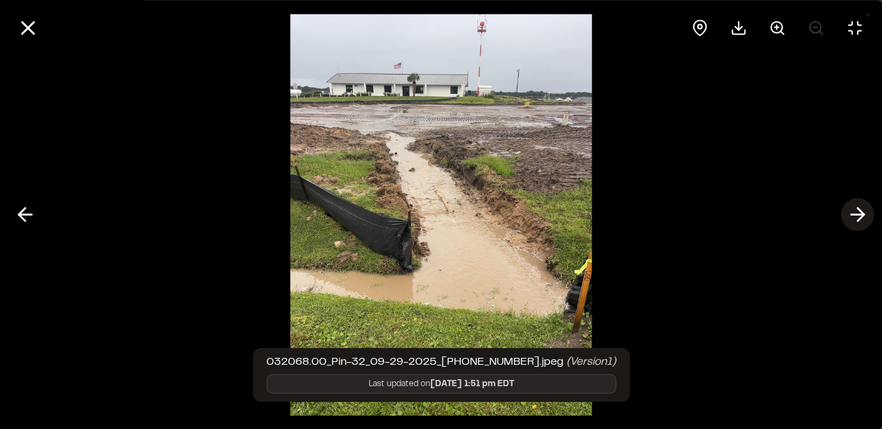
click at [855, 217] on icon at bounding box center [857, 215] width 22 height 24
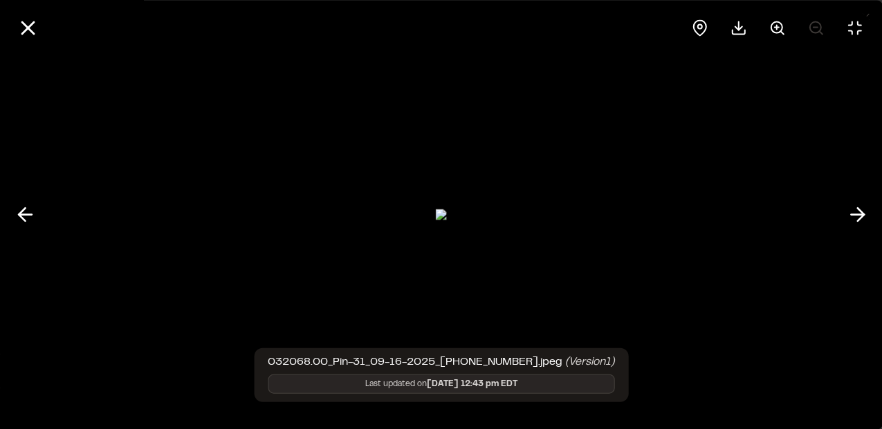
click at [47, 216] on div at bounding box center [441, 214] width 882 height 429
click at [23, 215] on line at bounding box center [25, 215] width 13 height 0
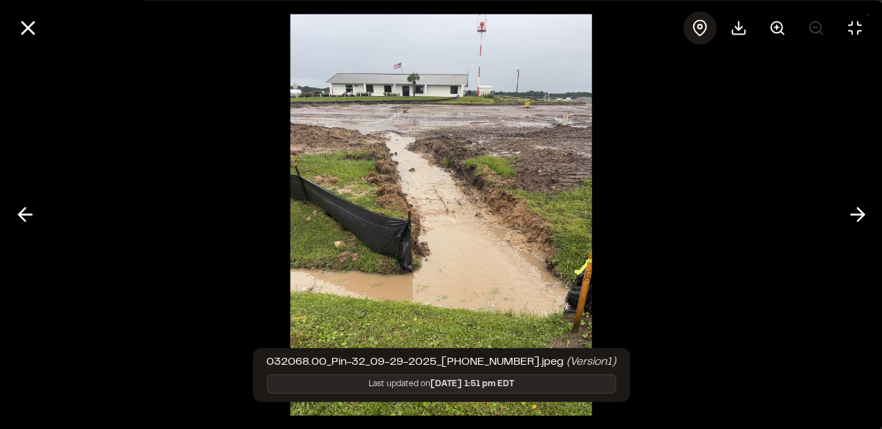
click at [693, 21] on icon at bounding box center [699, 27] width 17 height 17
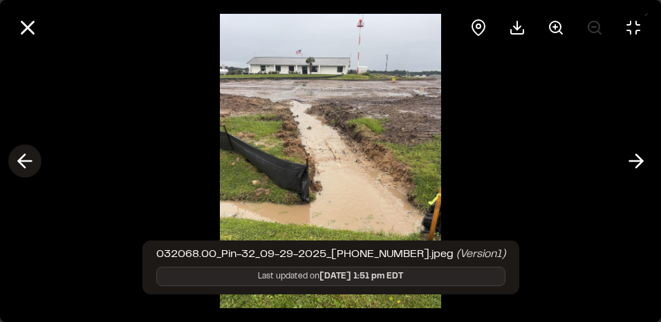
click at [31, 161] on line at bounding box center [25, 161] width 13 height 0
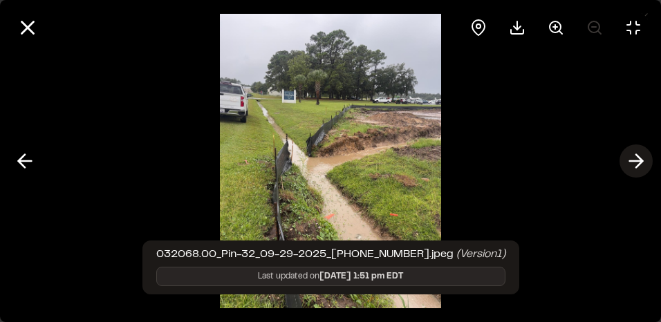
click at [626, 161] on icon at bounding box center [636, 161] width 22 height 24
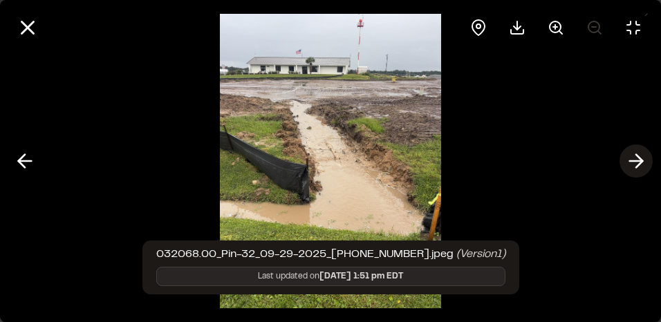
click at [626, 161] on icon at bounding box center [636, 161] width 22 height 24
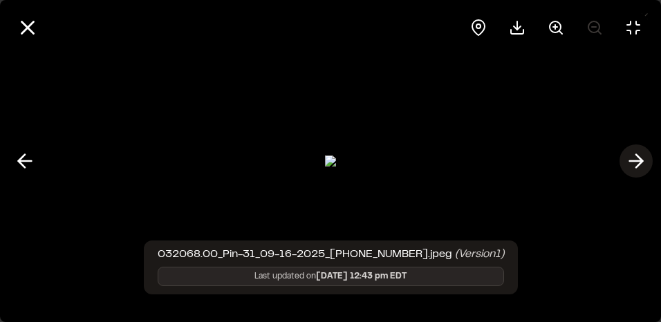
click at [626, 161] on icon at bounding box center [636, 161] width 22 height 24
click at [626, 161] on div at bounding box center [330, 161] width 661 height 322
click at [483, 34] on icon at bounding box center [478, 27] width 17 height 17
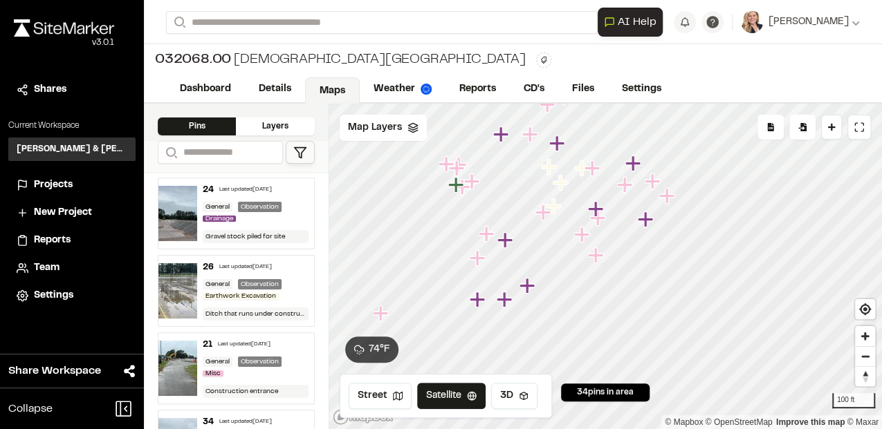
click at [649, 221] on icon "Map marker" at bounding box center [645, 219] width 15 height 15
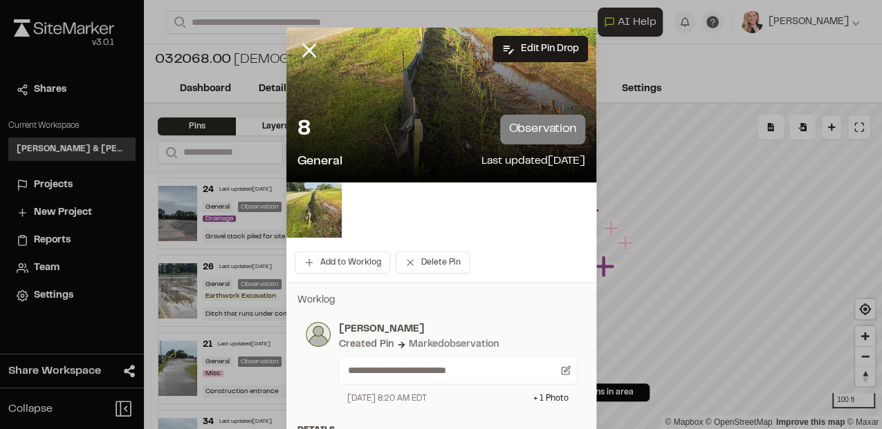
click at [458, 115] on div "8 observation" at bounding box center [441, 130] width 288 height 30
click at [309, 212] on img at bounding box center [313, 210] width 55 height 55
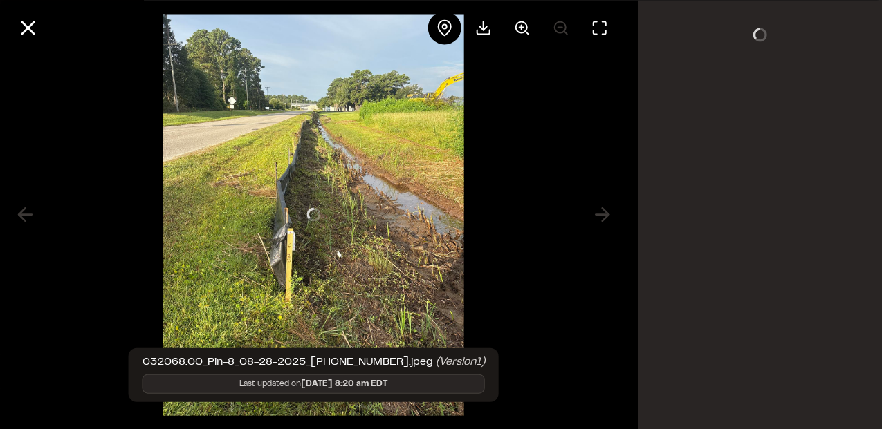
click at [309, 212] on div at bounding box center [313, 214] width 626 height 429
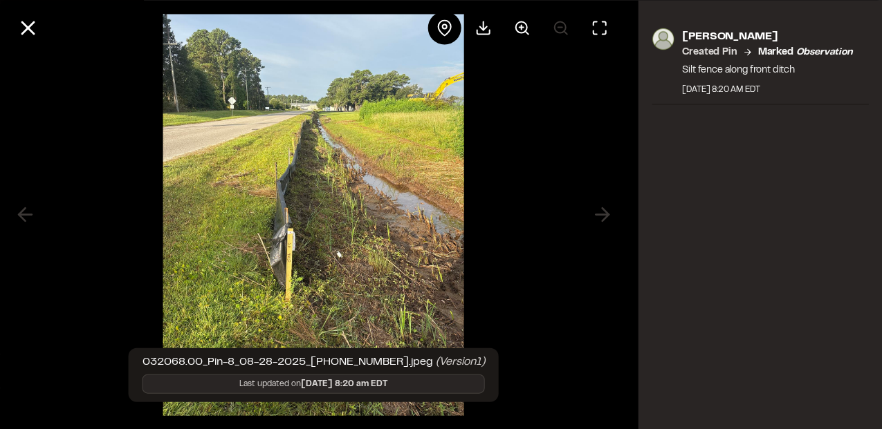
drag, startPoint x: 309, startPoint y: 212, endPoint x: 384, endPoint y: 220, distance: 75.1
click at [384, 220] on img at bounding box center [312, 214] width 301 height 429
click at [512, 187] on div at bounding box center [313, 214] width 626 height 429
click at [510, 185] on div at bounding box center [313, 214] width 626 height 429
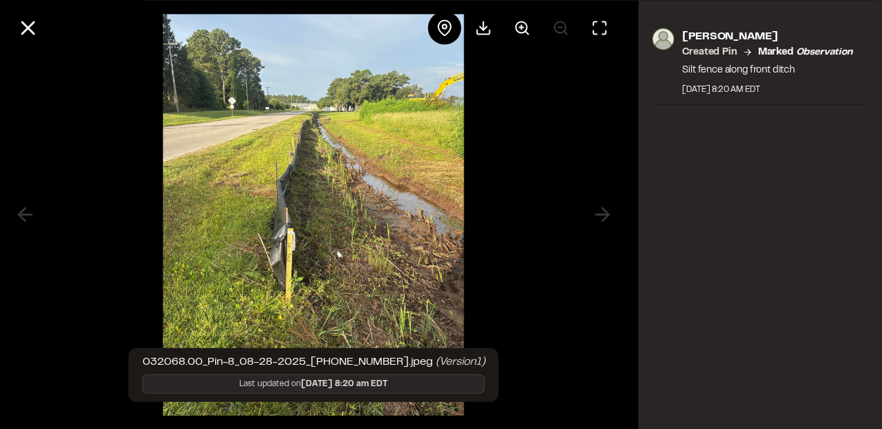
drag, startPoint x: 366, startPoint y: 115, endPoint x: 242, endPoint y: 285, distance: 210.2
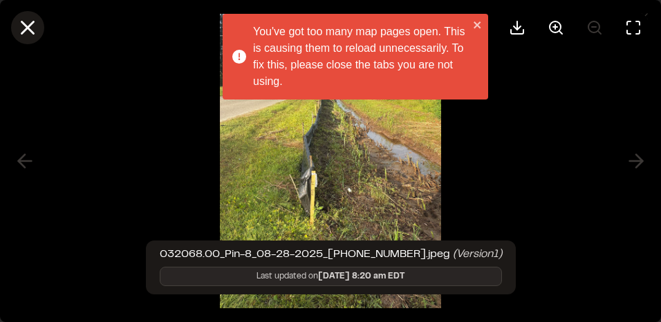
click at [34, 30] on icon at bounding box center [28, 28] width 24 height 24
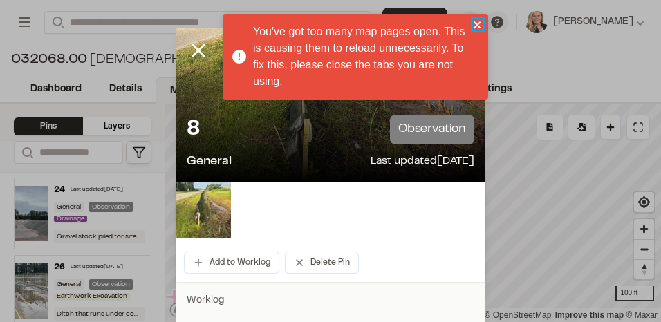
click at [473, 25] on icon "close" at bounding box center [478, 24] width 10 height 11
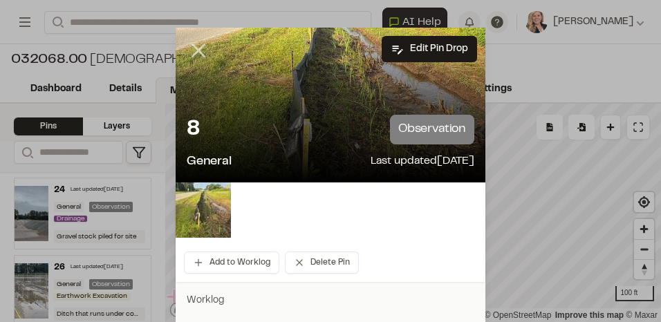
click at [194, 51] on line at bounding box center [199, 51] width 12 height 12
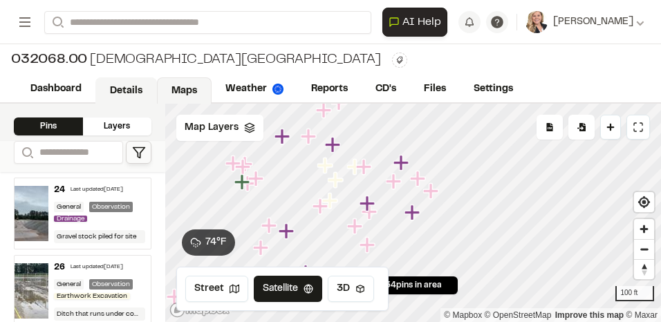
click at [127, 89] on link "Details" at bounding box center [126, 90] width 62 height 26
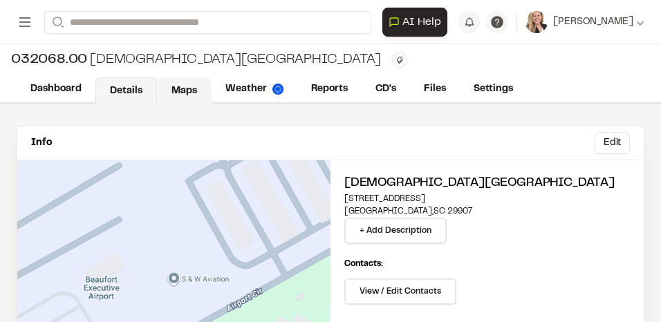
click at [177, 89] on link "Maps" at bounding box center [184, 90] width 55 height 26
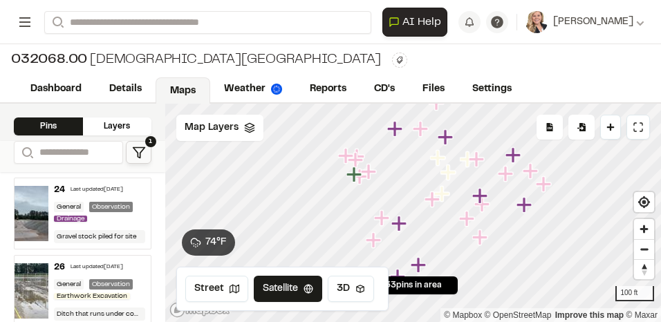
click at [28, 18] on rect at bounding box center [24, 17] width 11 height 1
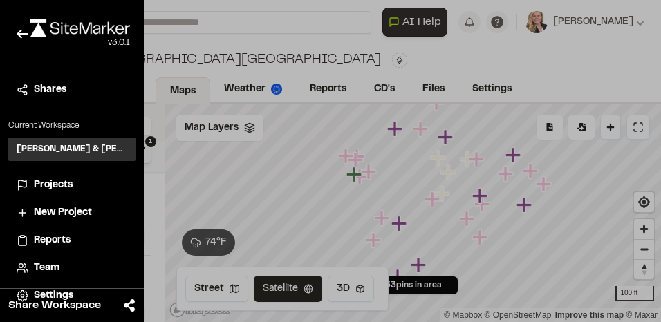
click at [57, 189] on span "Projects" at bounding box center [53, 185] width 39 height 15
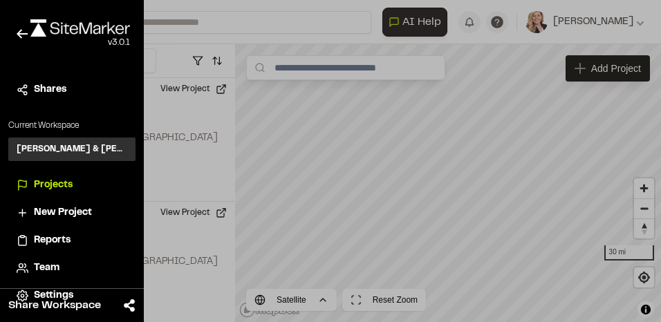
drag, startPoint x: 452, startPoint y: 253, endPoint x: 570, endPoint y: 142, distance: 161.9
click at [570, 142] on div at bounding box center [330, 161] width 661 height 322
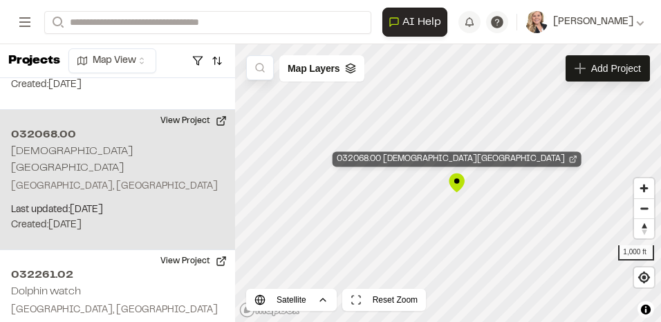
scroll to position [3383, 0]
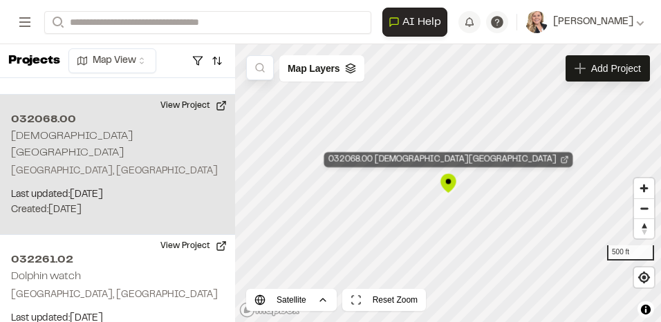
click at [560, 159] on icon "Map marker" at bounding box center [564, 160] width 8 height 8
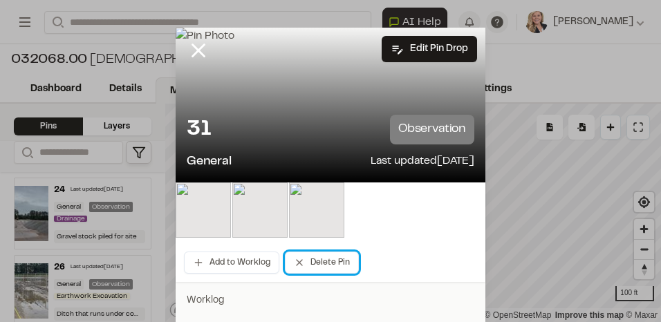
drag, startPoint x: 333, startPoint y: 266, endPoint x: 387, endPoint y: 254, distance: 55.7
click at [387, 254] on div "Add to Worklog Delete Pin" at bounding box center [331, 262] width 310 height 39
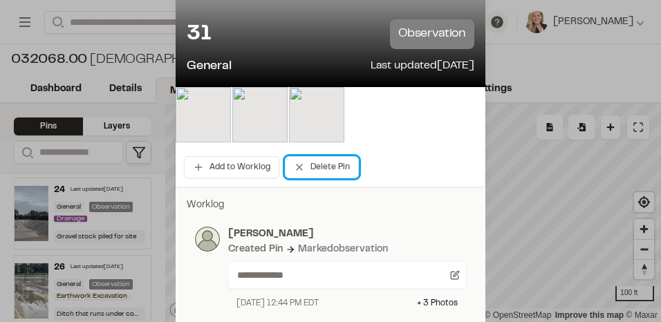
scroll to position [15, 0]
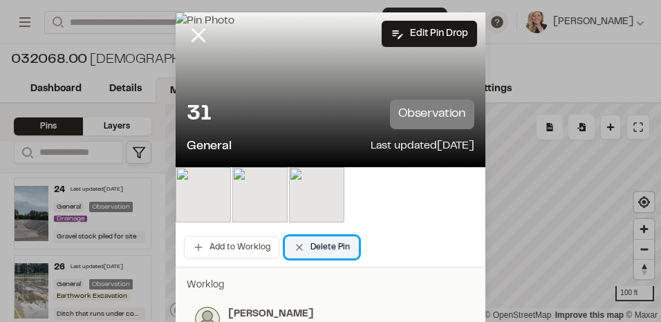
click at [313, 248] on button "Delete Pin" at bounding box center [322, 247] width 74 height 22
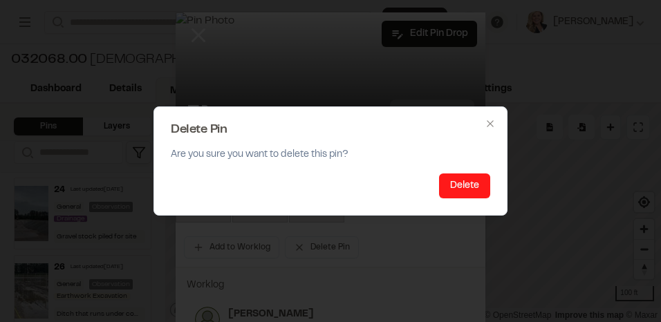
click at [454, 193] on button "Delete" at bounding box center [464, 186] width 51 height 25
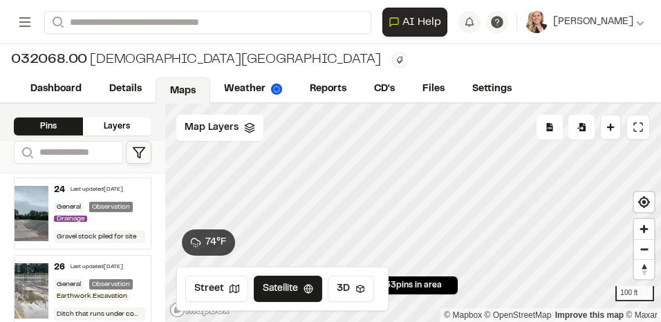
click at [97, 228] on div "24 Last updated Sep 29, 2025 General Observation Drainage Gravel stock piled fo…" at bounding box center [99, 213] width 102 height 71
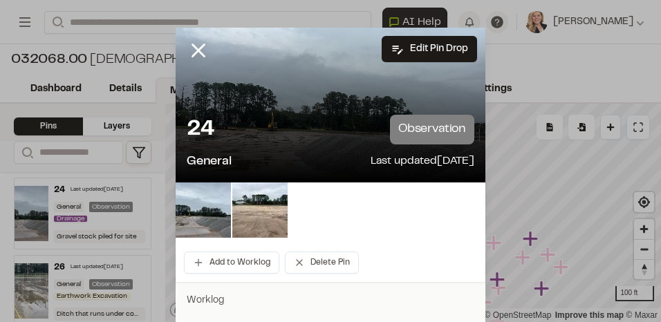
click at [283, 107] on div "24 observation General Last updated Sep 29, 2025" at bounding box center [331, 143] width 310 height 79
click at [212, 215] on img at bounding box center [203, 210] width 55 height 55
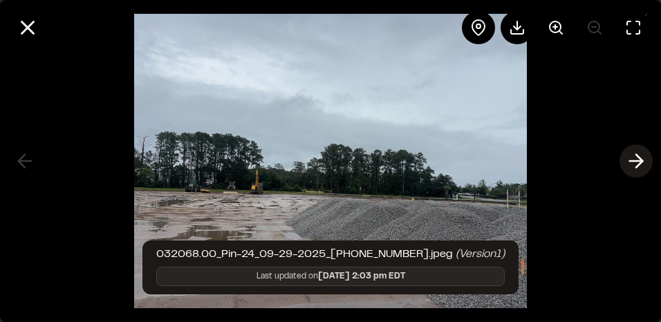
click at [637, 161] on line at bounding box center [636, 161] width 13 height 0
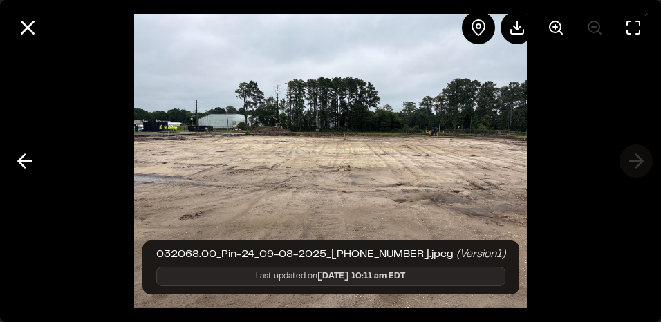
click at [637, 160] on div at bounding box center [330, 161] width 661 height 322
click at [27, 165] on icon at bounding box center [25, 161] width 22 height 24
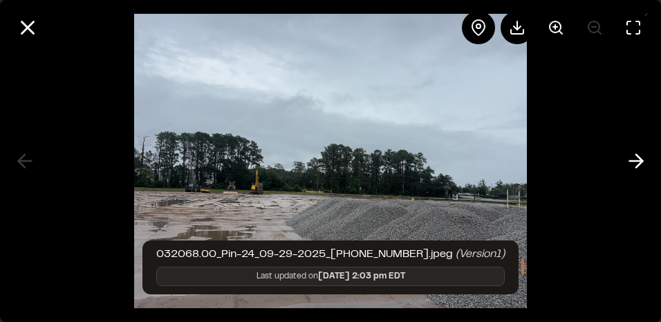
click at [26, 157] on div at bounding box center [330, 161] width 661 height 322
click at [24, 28] on icon at bounding box center [28, 28] width 24 height 24
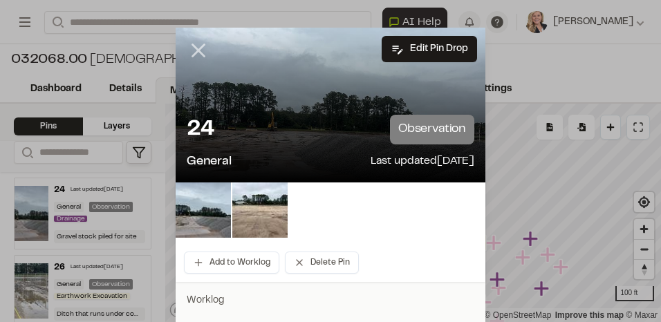
click at [187, 42] on icon at bounding box center [199, 51] width 24 height 24
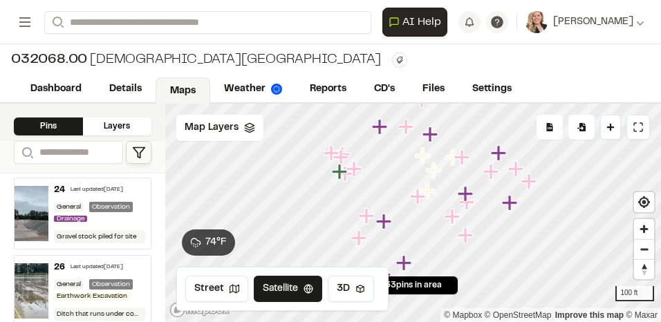
click at [59, 275] on div "26 Last updated Sep 29, 2025 General Observation Earthwork Excavation Ditch tha…" at bounding box center [99, 291] width 102 height 71
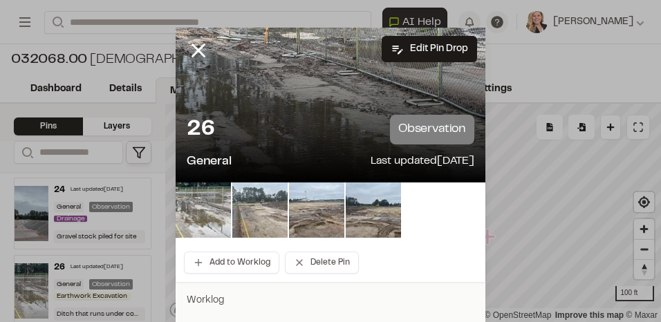
click at [245, 215] on img at bounding box center [259, 210] width 55 height 55
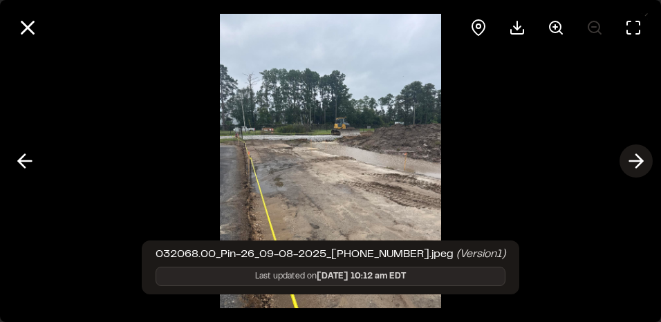
click at [626, 158] on icon at bounding box center [636, 161] width 22 height 24
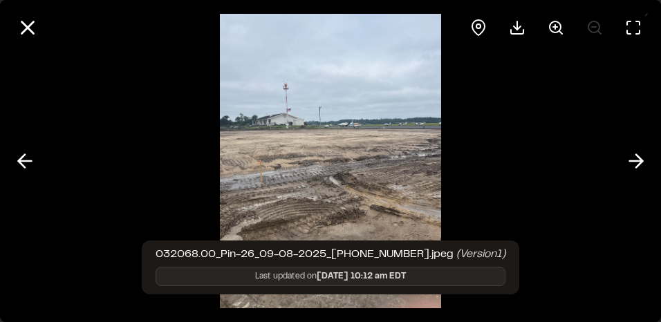
click at [618, 160] on div at bounding box center [330, 161] width 661 height 322
click at [28, 32] on icon at bounding box center [28, 28] width 24 height 24
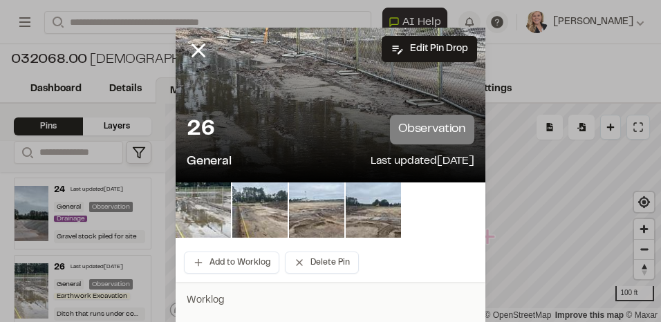
click at [331, 89] on div at bounding box center [331, 105] width 310 height 155
click at [205, 207] on img at bounding box center [203, 210] width 55 height 55
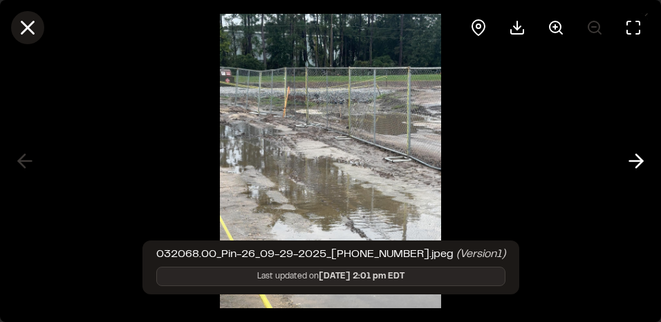
click at [21, 19] on icon at bounding box center [28, 28] width 24 height 24
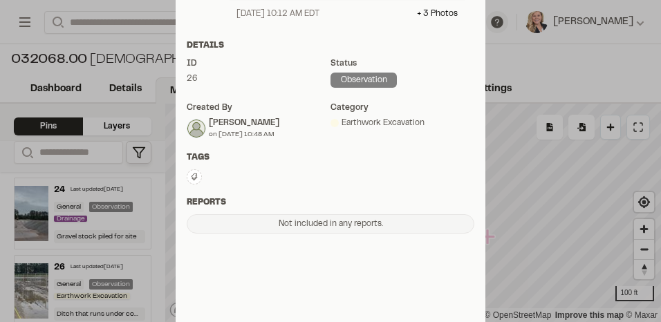
scroll to position [529, 0]
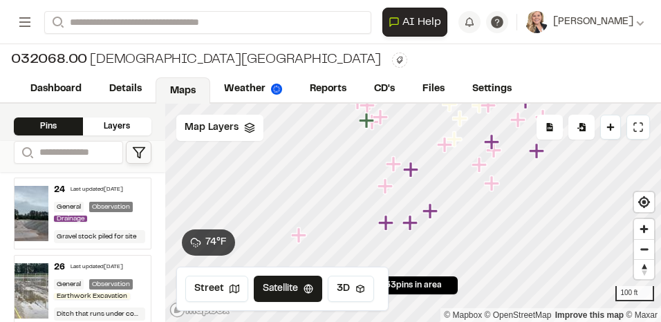
drag, startPoint x: 385, startPoint y: 244, endPoint x: 453, endPoint y: 138, distance: 125.6
click at [453, 138] on icon "Map marker" at bounding box center [454, 138] width 15 height 15
click at [116, 90] on link "Details" at bounding box center [126, 90] width 62 height 26
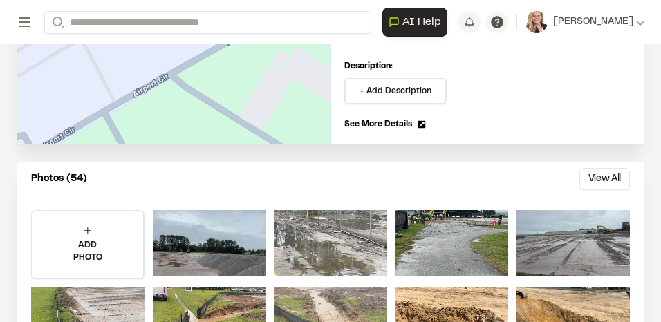
scroll to position [346, 0]
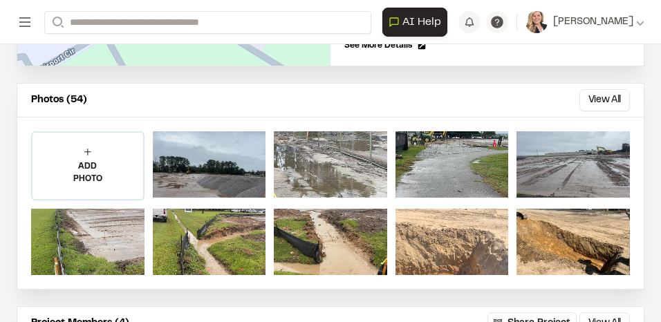
click at [436, 243] on div at bounding box center [452, 242] width 113 height 66
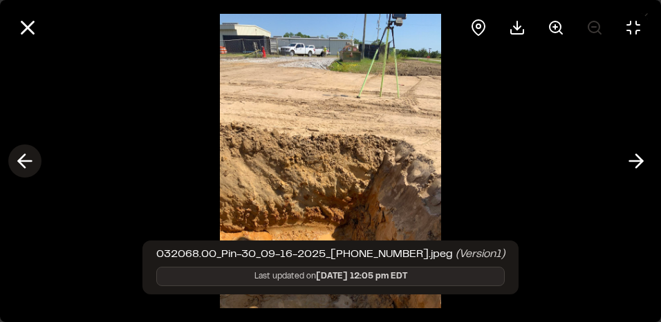
click at [21, 160] on polyline at bounding box center [22, 161] width 6 height 13
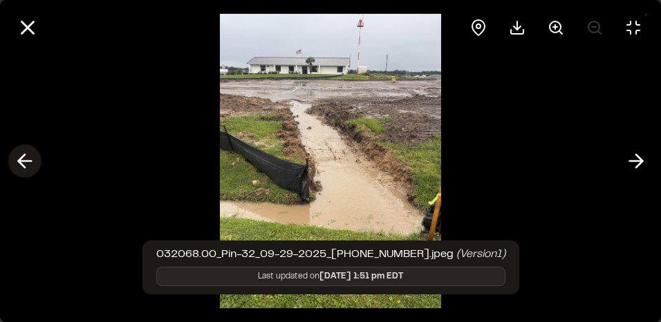
click at [21, 160] on polyline at bounding box center [22, 161] width 6 height 13
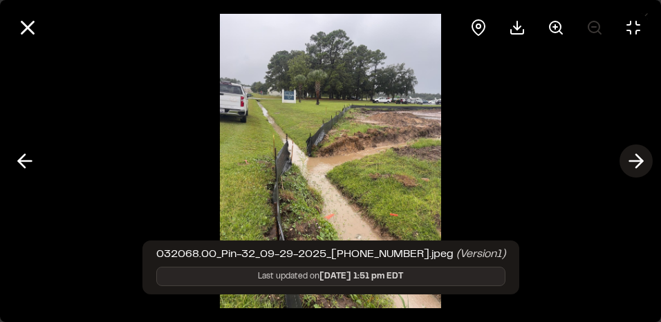
click at [640, 162] on polyline at bounding box center [639, 161] width 6 height 13
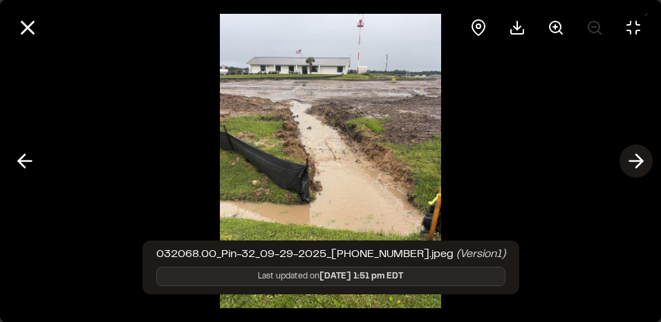
click at [633, 162] on icon at bounding box center [636, 161] width 22 height 24
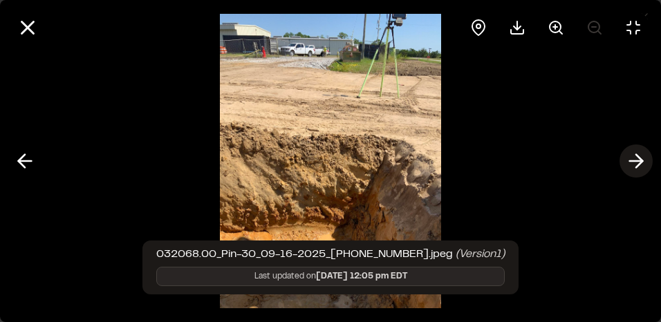
click at [633, 162] on icon at bounding box center [636, 161] width 22 height 24
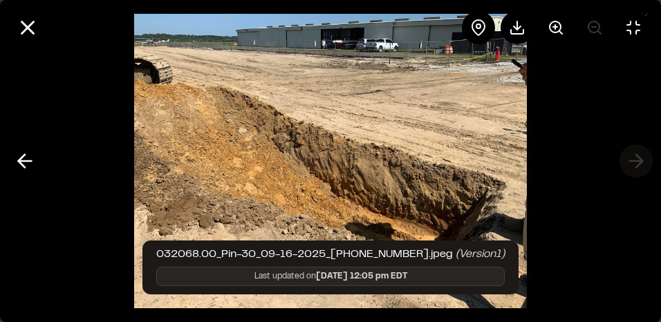
click at [633, 162] on div at bounding box center [330, 161] width 661 height 322
click at [21, 164] on polyline at bounding box center [22, 161] width 6 height 13
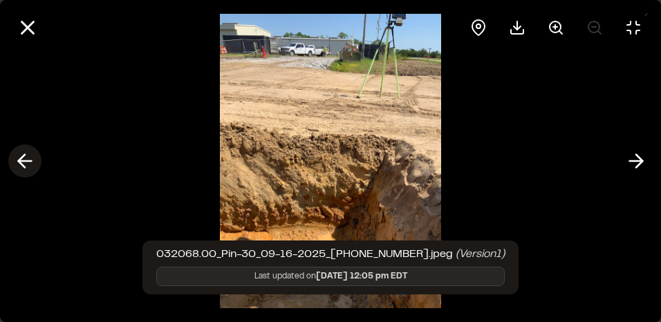
click at [21, 164] on polyline at bounding box center [22, 161] width 6 height 13
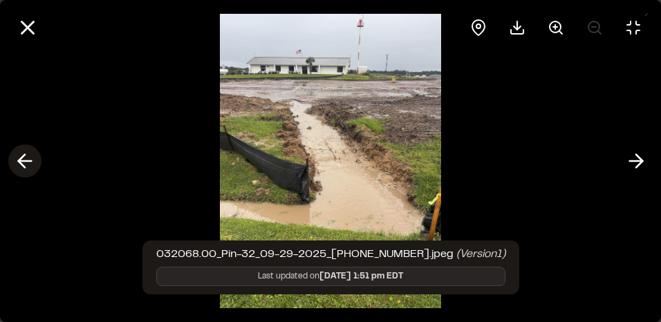
click at [21, 164] on polyline at bounding box center [22, 161] width 6 height 13
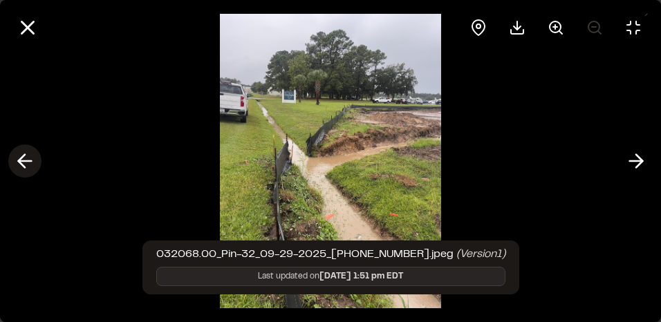
click at [21, 164] on polyline at bounding box center [22, 161] width 6 height 13
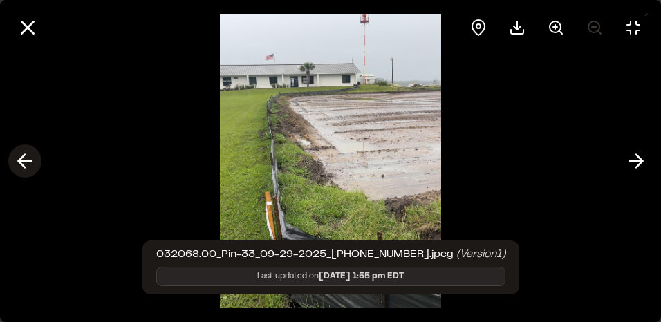
click at [26, 161] on line at bounding box center [25, 161] width 13 height 0
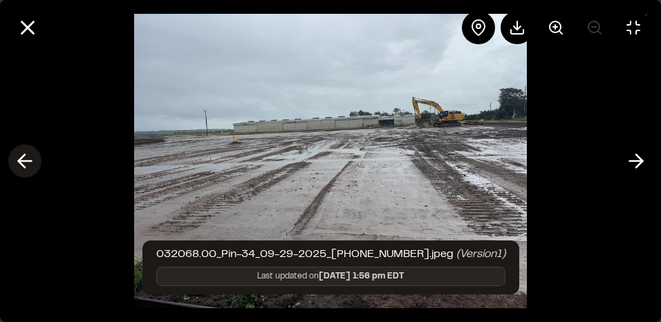
click at [26, 161] on line at bounding box center [25, 161] width 13 height 0
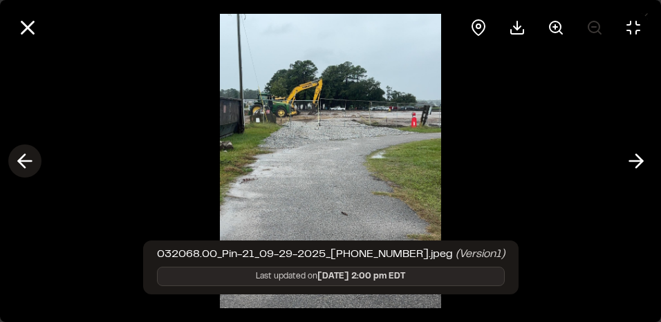
click at [26, 161] on line at bounding box center [25, 161] width 13 height 0
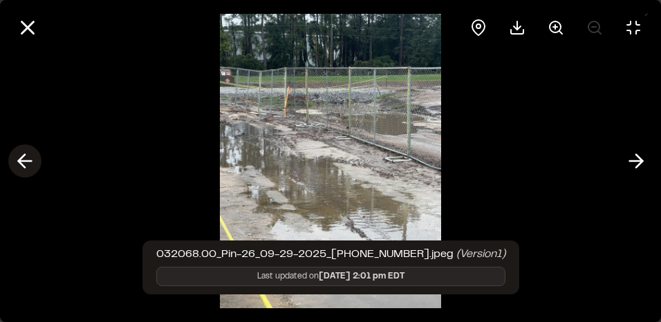
click at [26, 161] on line at bounding box center [25, 161] width 13 height 0
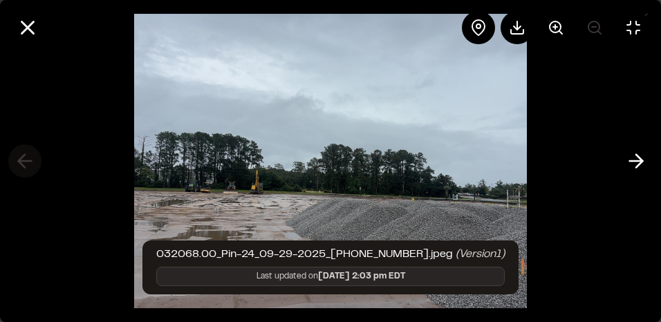
click at [26, 161] on div at bounding box center [330, 161] width 661 height 322
click at [28, 30] on icon at bounding box center [28, 28] width 24 height 24
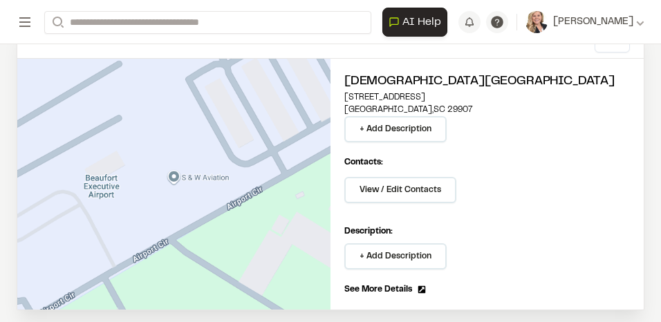
scroll to position [101, 0]
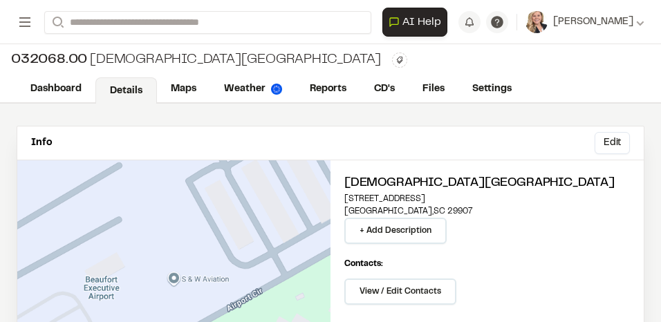
click at [522, 240] on div "Lady's Island Airport 39 Airport Circle Beaufort , SC 29907 + Add Description" at bounding box center [487, 209] width 286 height 70
click at [342, 91] on link "Reports" at bounding box center [329, 90] width 66 height 26
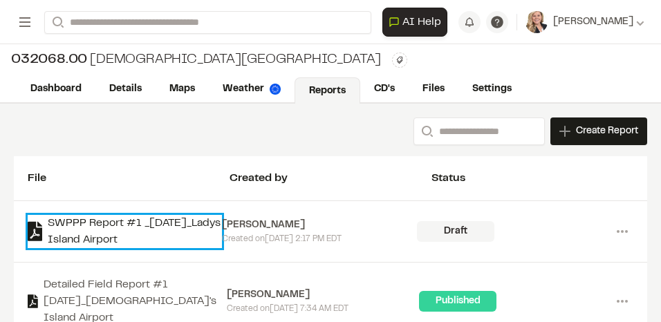
click at [114, 225] on link "SWPPP Report #1 _2025-09-29_Ladys Island Airport" at bounding box center [125, 231] width 194 height 33
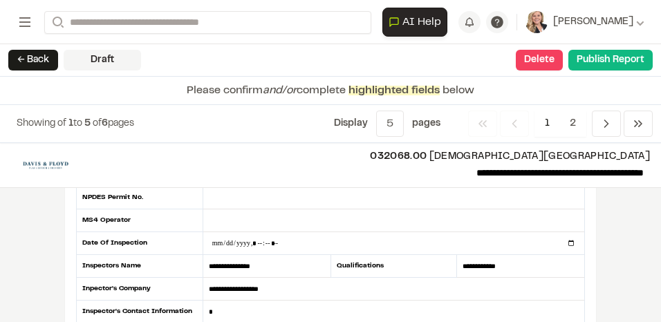
scroll to position [35, 0]
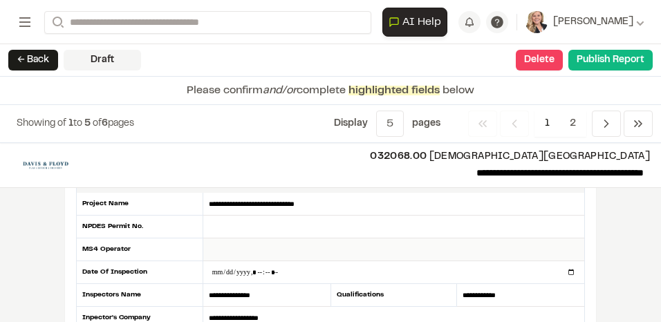
click at [239, 254] on input "text" at bounding box center [393, 250] width 381 height 23
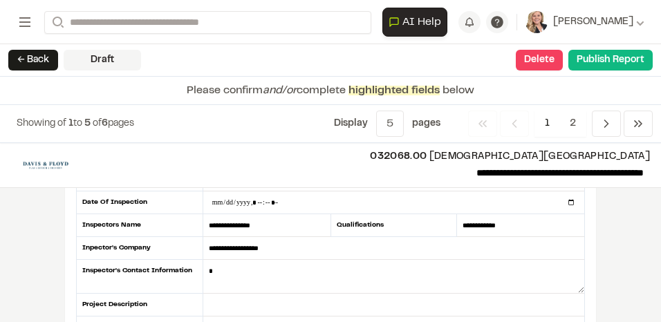
scroll to position [104, 0]
click at [237, 283] on textarea at bounding box center [393, 278] width 381 height 34
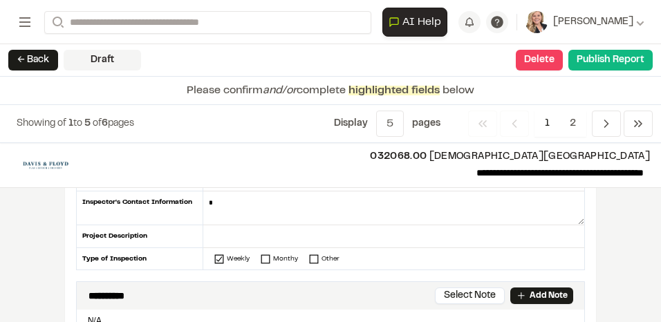
scroll to position [207, 0]
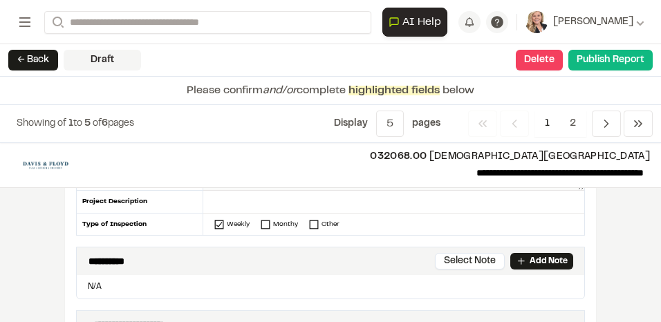
click at [234, 189] on textarea at bounding box center [393, 174] width 381 height 34
click at [235, 204] on input "text" at bounding box center [393, 202] width 381 height 23
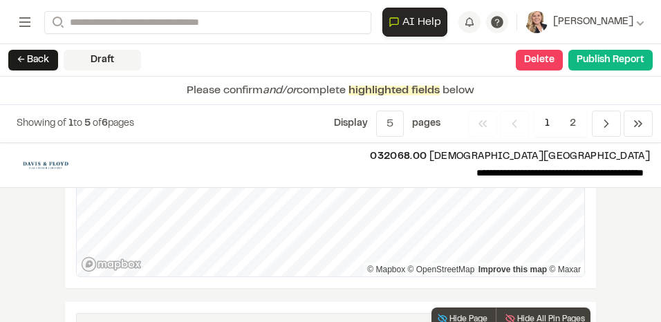
scroll to position [2051, 0]
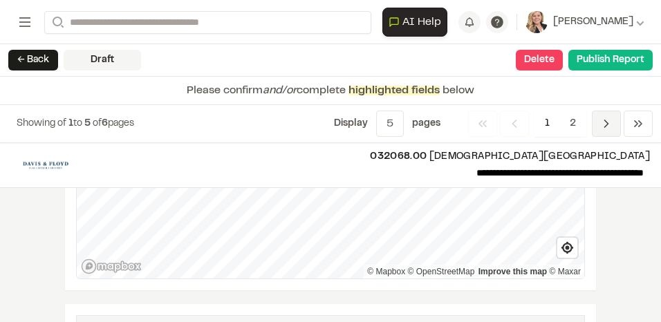
click at [606, 127] on polyline "Navigation" at bounding box center [606, 123] width 3 height 7
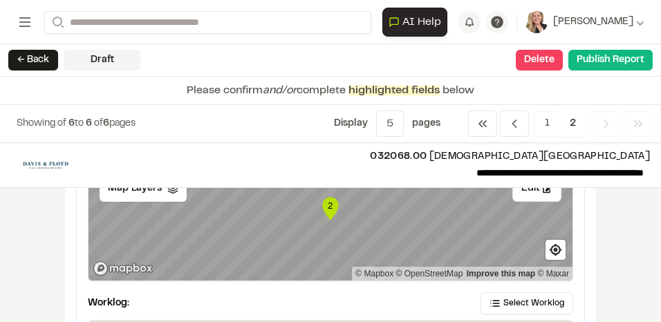
scroll to position [38, 0]
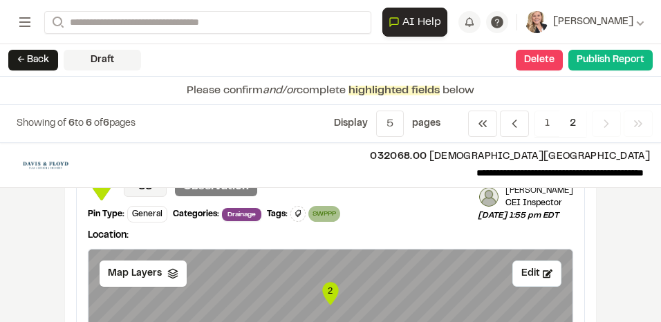
click at [603, 124] on icon "Navigation" at bounding box center [606, 124] width 14 height 14
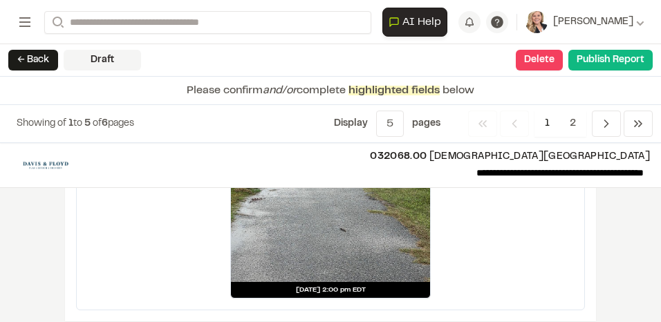
scroll to position [2605, 0]
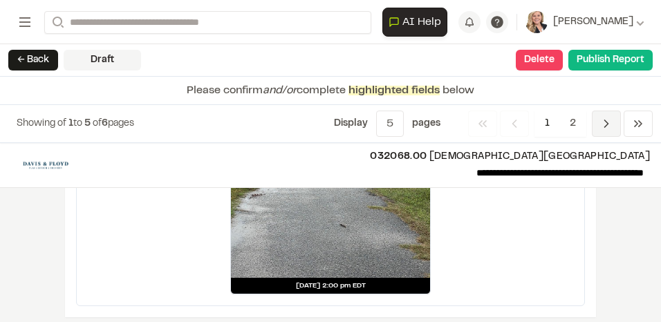
click at [606, 123] on icon "Navigation" at bounding box center [606, 124] width 14 height 14
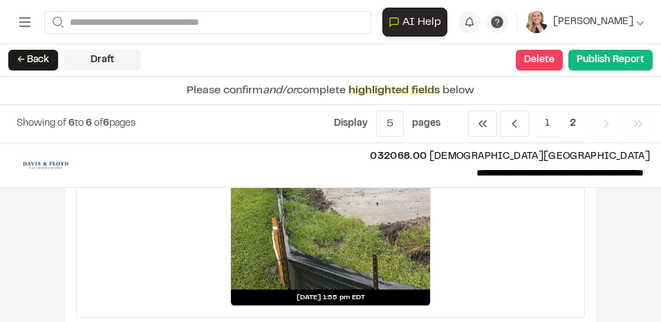
scroll to position [418, 0]
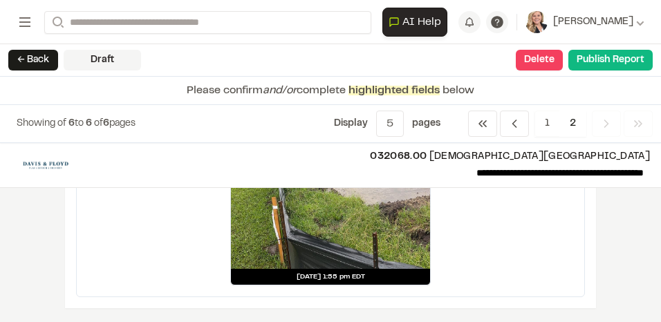
click at [608, 128] on icon "Navigation" at bounding box center [606, 124] width 14 height 14
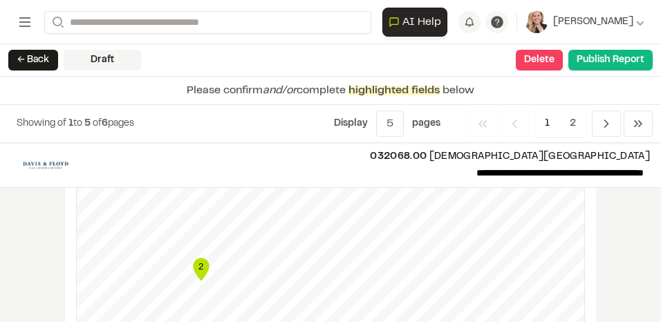
scroll to position [1901, 0]
click at [640, 122] on polyline "Navigation" at bounding box center [640, 124] width 3 height 6
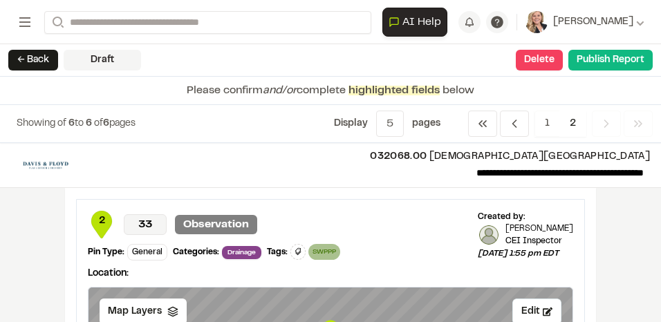
click at [612, 253] on div "**********" at bounding box center [330, 232] width 661 height 179
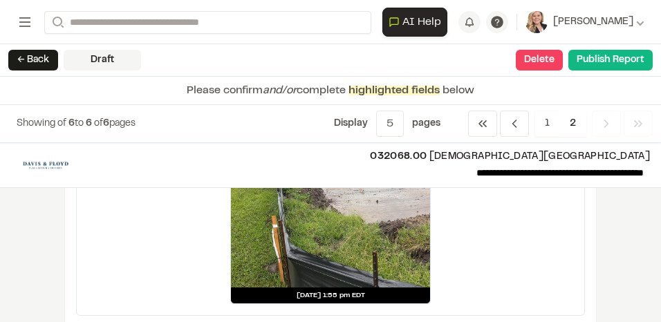
scroll to position [418, 0]
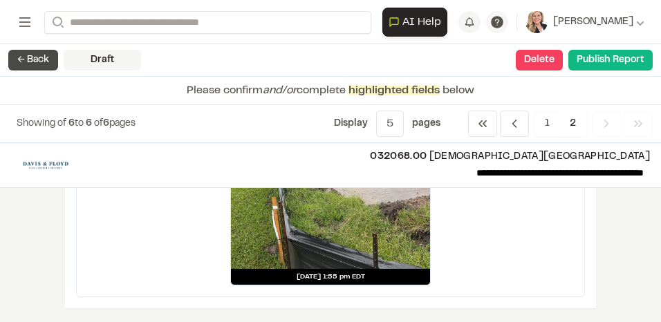
click at [46, 68] on button "← Back" at bounding box center [33, 60] width 50 height 21
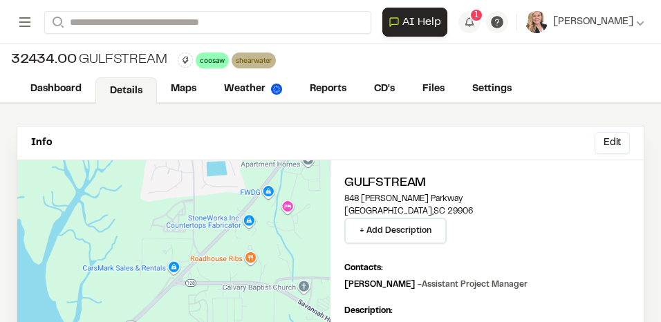
scroll to position [230, 0]
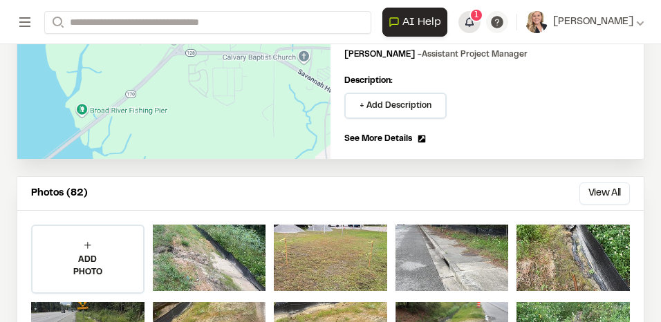
click at [469, 18] on div "1" at bounding box center [476, 15] width 14 height 14
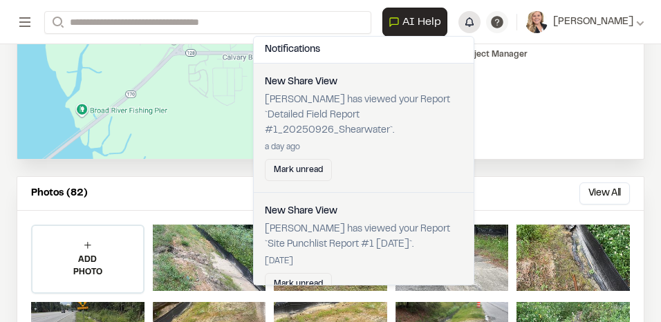
click at [464, 18] on button "button" at bounding box center [469, 22] width 22 height 22
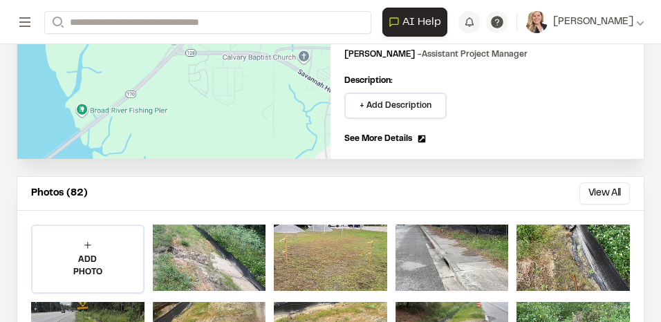
click at [487, 139] on link "See More Details" at bounding box center [487, 139] width 286 height 12
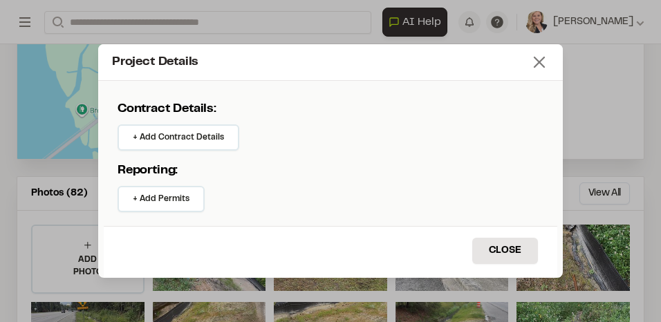
click at [541, 59] on icon at bounding box center [539, 62] width 19 height 19
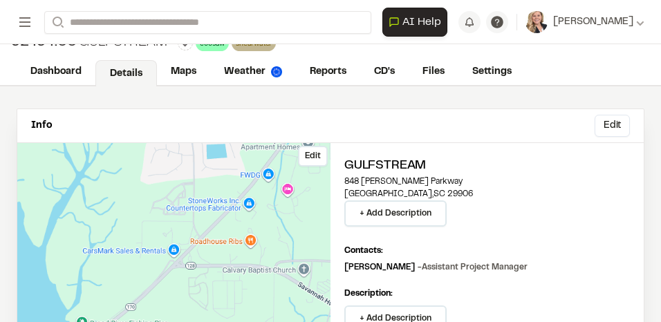
scroll to position [0, 0]
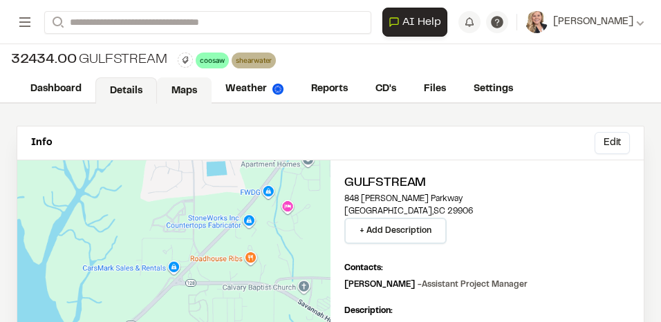
click at [188, 91] on link "Maps" at bounding box center [184, 90] width 55 height 26
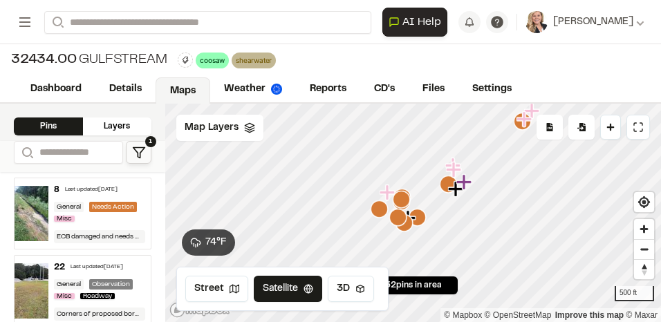
click at [398, 220] on icon "Map marker" at bounding box center [397, 217] width 17 height 17
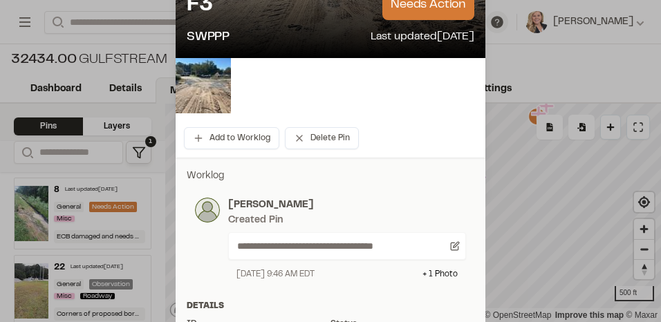
scroll to position [124, 0]
click at [354, 196] on div "**********" at bounding box center [331, 239] width 288 height 100
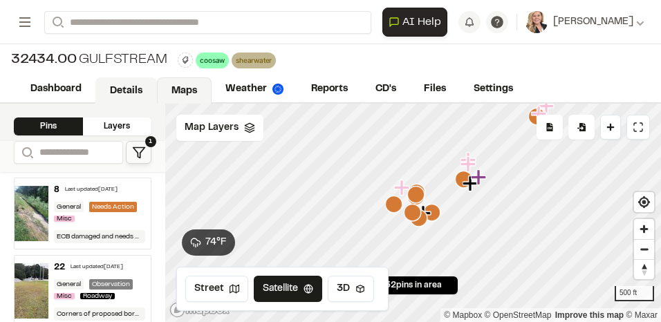
click at [133, 89] on link "Details" at bounding box center [126, 90] width 62 height 26
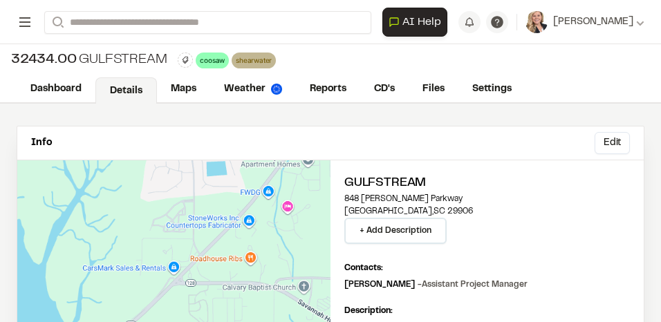
click at [29, 12] on button "Open sidebar" at bounding box center [25, 22] width 17 height 23
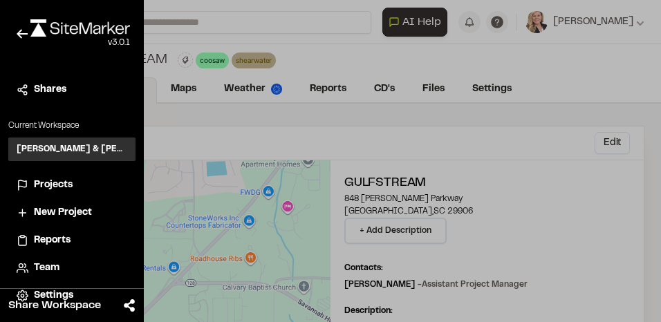
click at [56, 182] on span "Projects" at bounding box center [53, 185] width 39 height 15
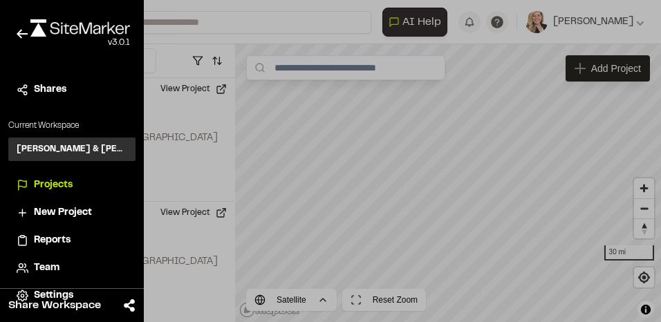
drag, startPoint x: 304, startPoint y: 286, endPoint x: 334, endPoint y: 169, distance: 119.9
click at [334, 169] on div at bounding box center [330, 161] width 661 height 322
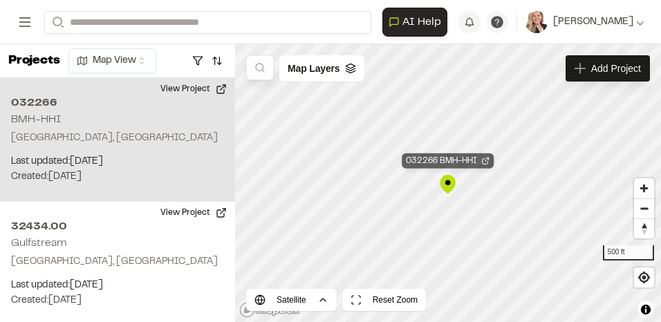
click at [485, 162] on icon "Map marker" at bounding box center [485, 161] width 8 height 8
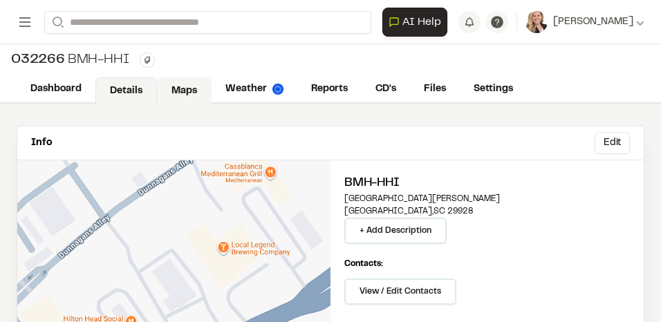
click at [184, 84] on link "Maps" at bounding box center [184, 90] width 55 height 26
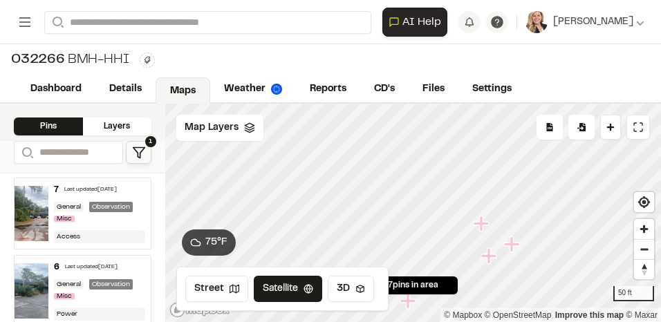
click at [113, 225] on div "7 Last updated Sep 29, 2025 General Observation Misc Access" at bounding box center [99, 213] width 102 height 71
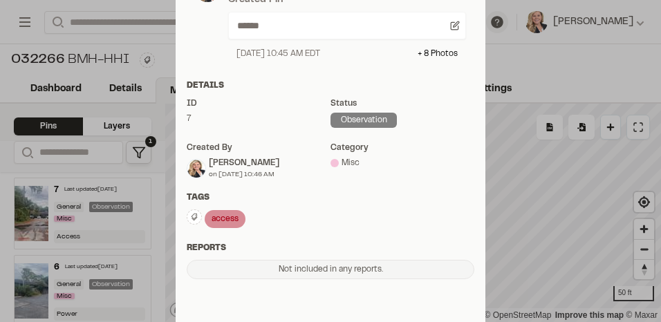
scroll to position [346, 0]
click at [422, 211] on div "access Delete Rename Edit Color Delete Tag Are you sure you want to delete this…" at bounding box center [331, 219] width 288 height 21
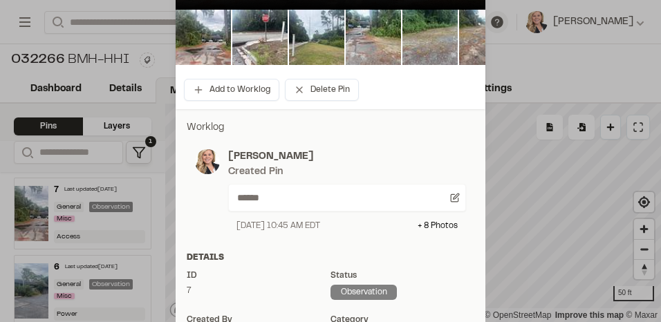
scroll to position [173, 0]
click at [402, 162] on p "[PERSON_NAME]" at bounding box center [347, 156] width 238 height 15
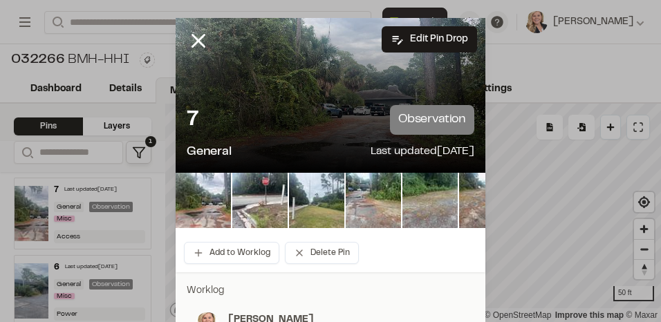
scroll to position [0, 0]
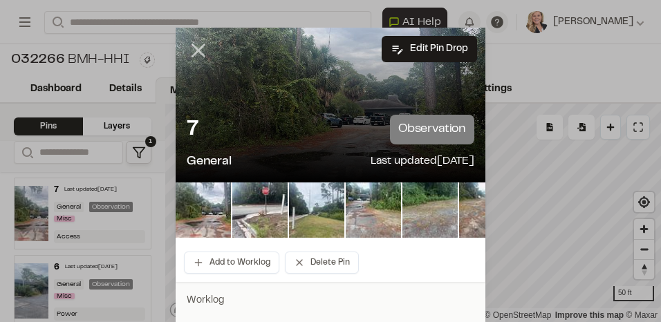
click at [192, 49] on icon at bounding box center [199, 51] width 24 height 24
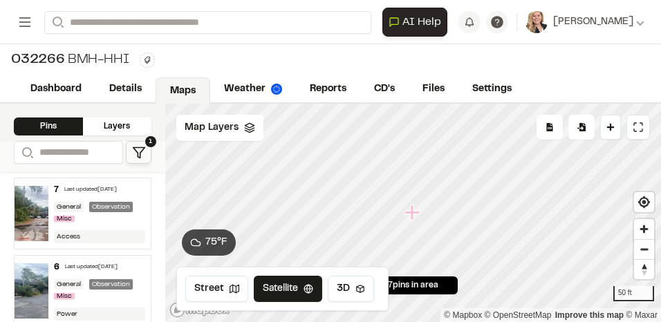
click at [104, 221] on div "General Observation Misc" at bounding box center [99, 213] width 91 height 23
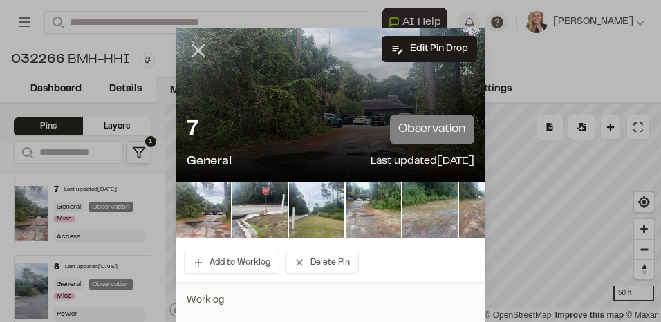
click at [195, 50] on line at bounding box center [199, 51] width 12 height 12
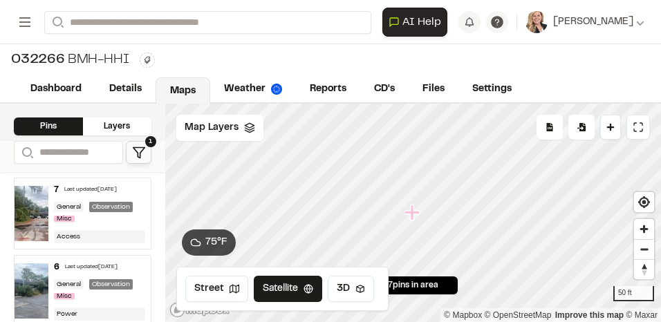
click at [222, 62] on div "032266 BMH-HHI Type Enter or comma to add tag." at bounding box center [330, 60] width 661 height 32
click at [141, 89] on link "Details" at bounding box center [126, 90] width 62 height 26
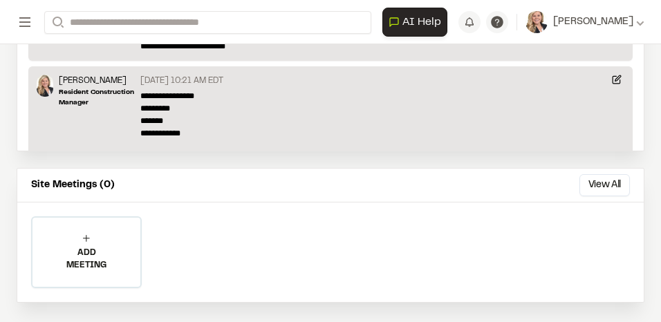
scroll to position [896, 0]
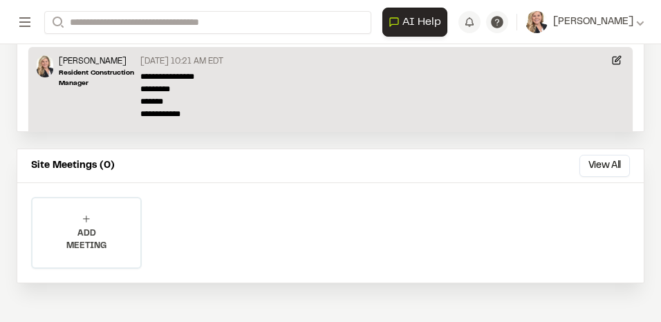
click at [92, 232] on p "ADD MEETING" at bounding box center [86, 239] width 108 height 25
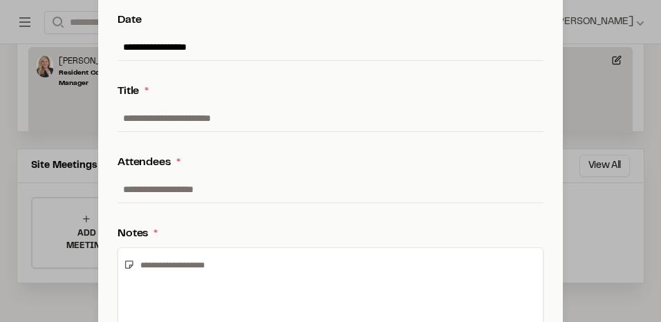
scroll to position [69, 0]
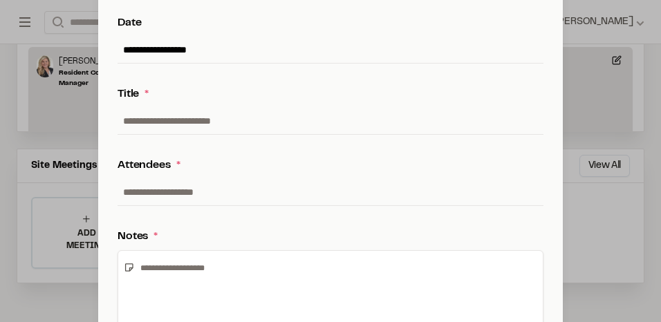
click at [591, 253] on div "**********" at bounding box center [330, 161] width 661 height 322
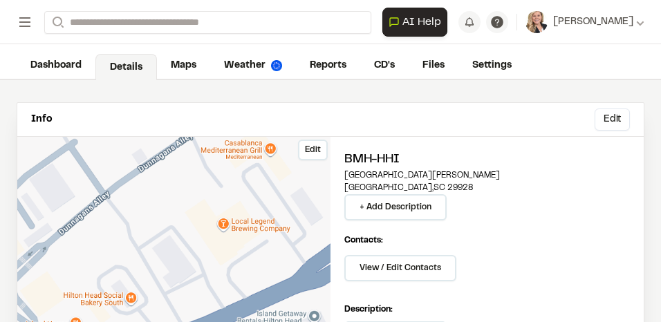
scroll to position [0, 0]
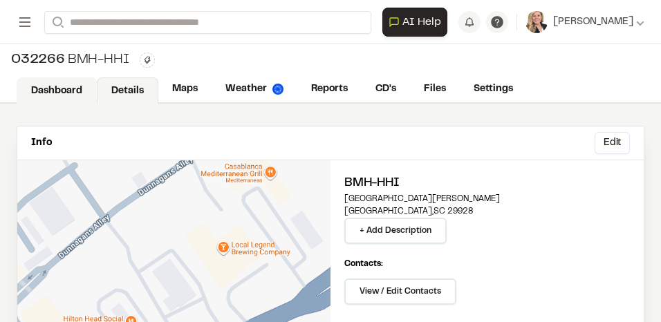
click at [53, 89] on link "Dashboard" at bounding box center [57, 90] width 80 height 26
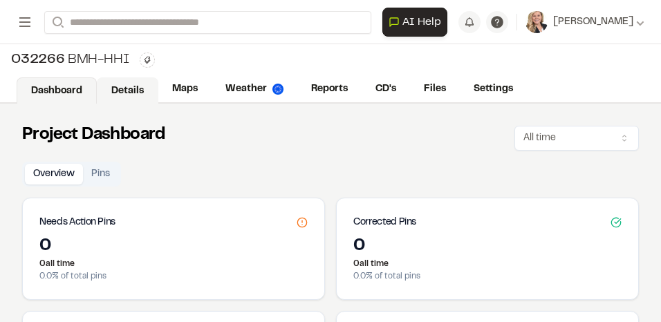
click at [119, 86] on link "Details" at bounding box center [128, 90] width 62 height 26
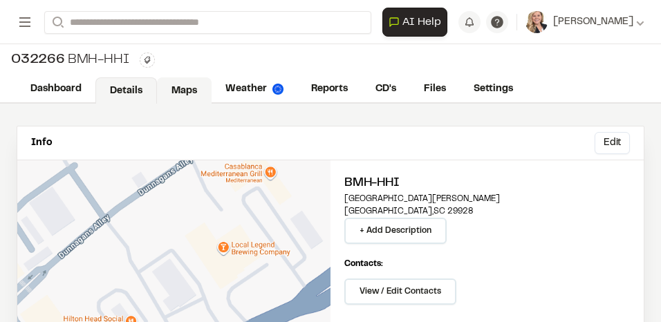
click at [180, 81] on link "Maps" at bounding box center [184, 90] width 55 height 26
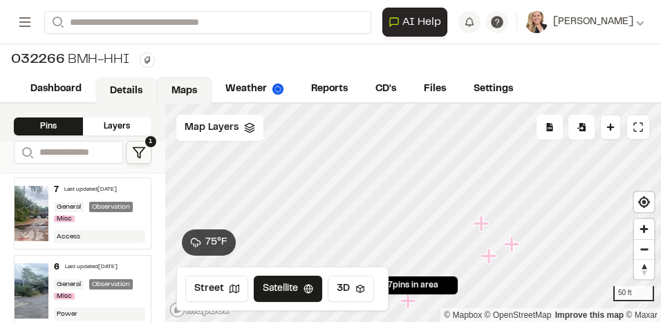
click at [134, 89] on link "Details" at bounding box center [126, 90] width 62 height 26
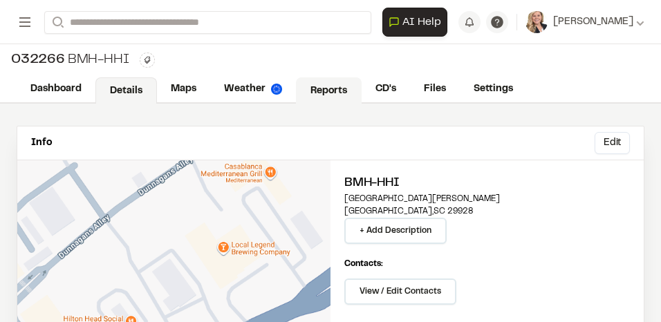
click at [334, 93] on link "Reports" at bounding box center [329, 90] width 66 height 26
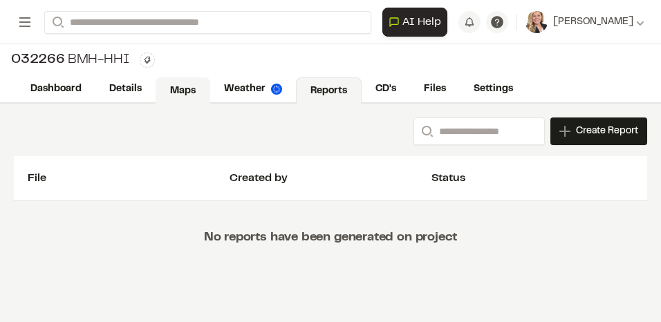
click at [187, 89] on link "Maps" at bounding box center [183, 90] width 55 height 26
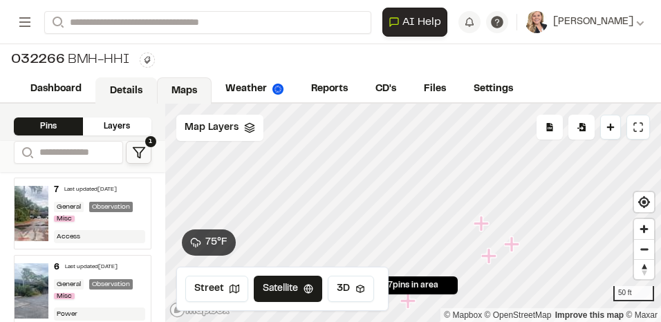
click at [113, 92] on link "Details" at bounding box center [126, 90] width 62 height 26
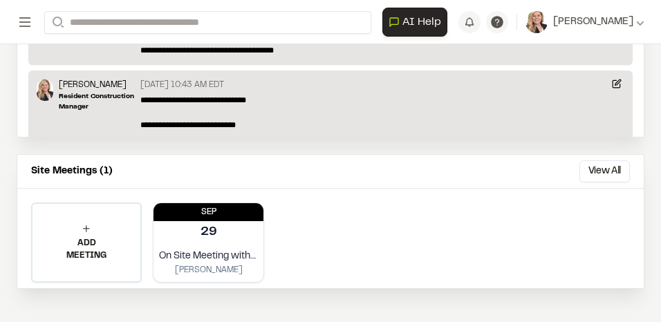
scroll to position [896, 0]
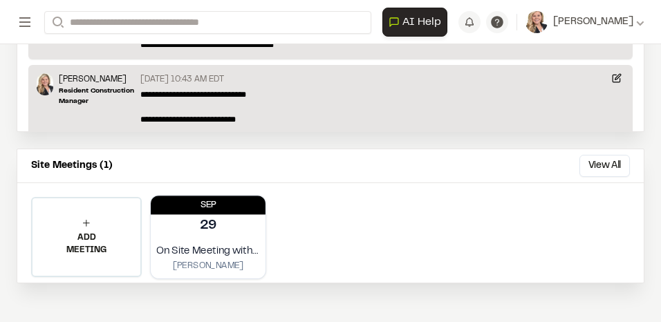
click at [219, 236] on div "29" at bounding box center [208, 226] width 115 height 24
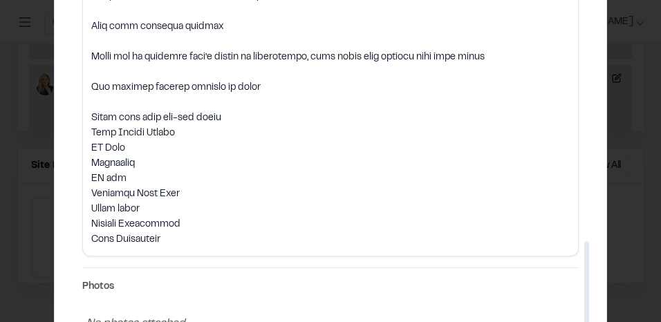
scroll to position [845, 0]
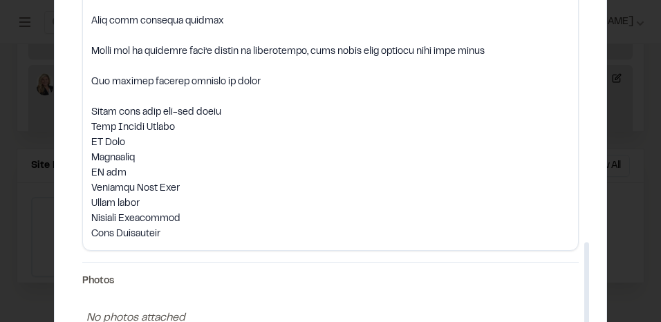
click at [41, 240] on div at bounding box center [330, 161] width 661 height 322
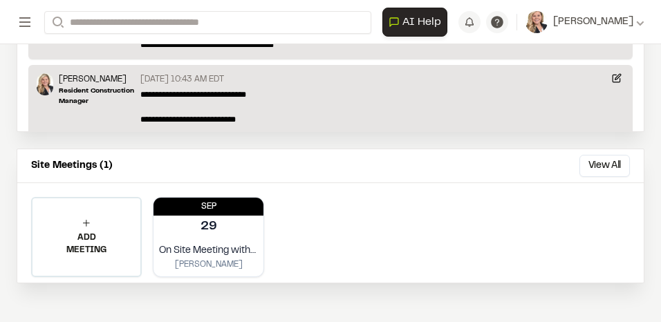
click at [331, 223] on div "**********" at bounding box center [330, 233] width 626 height 100
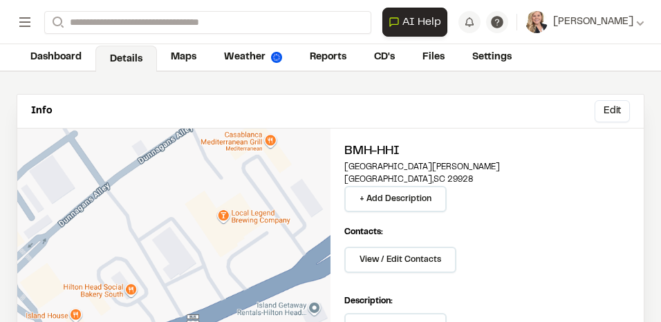
scroll to position [0, 0]
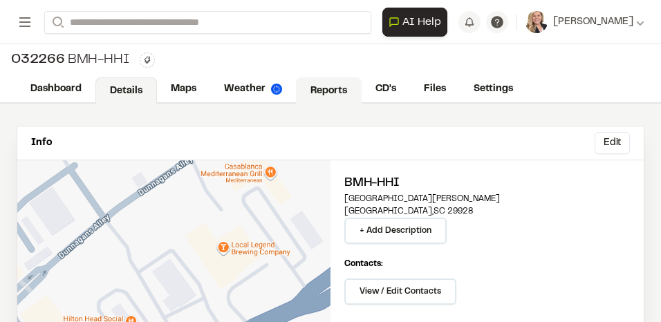
click at [333, 97] on link "Reports" at bounding box center [329, 90] width 66 height 26
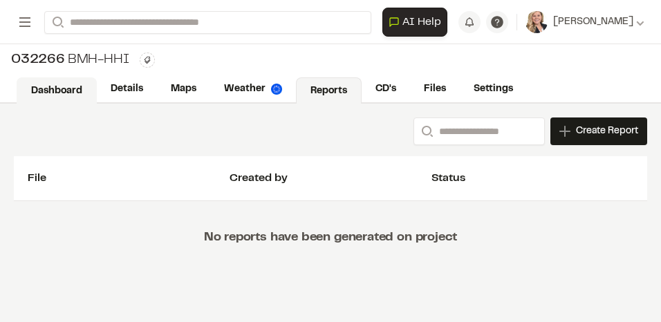
click at [74, 92] on link "Dashboard" at bounding box center [57, 90] width 80 height 26
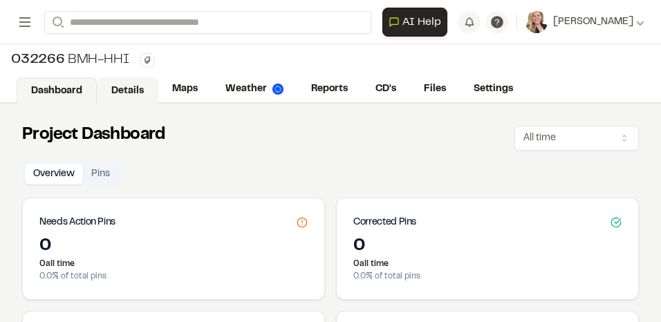
click at [127, 91] on link "Details" at bounding box center [128, 90] width 62 height 26
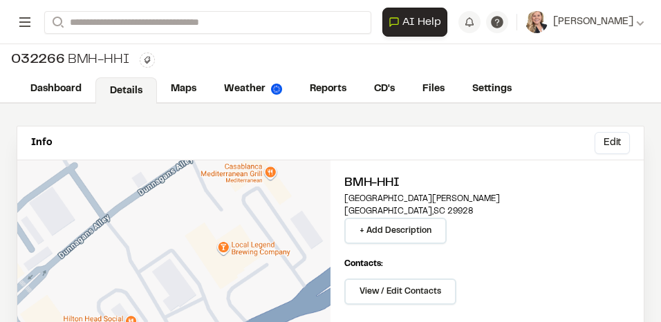
click at [19, 26] on icon at bounding box center [25, 22] width 17 height 17
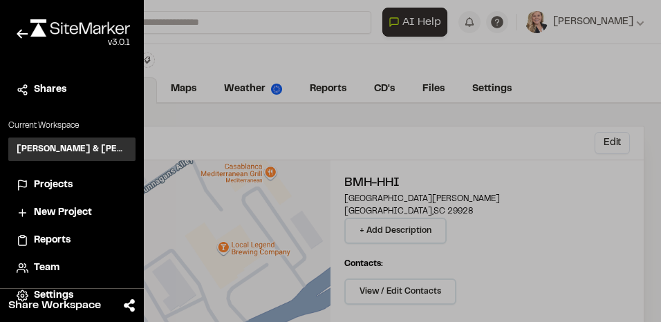
click at [437, 122] on div at bounding box center [330, 161] width 661 height 322
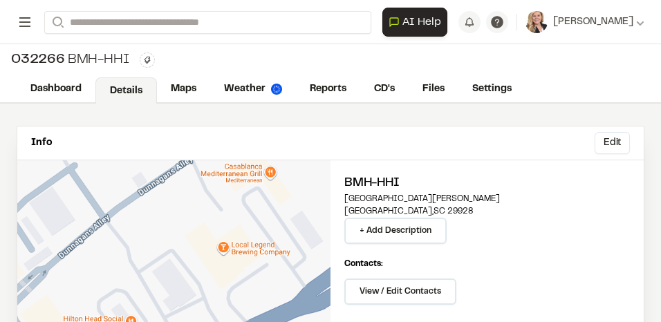
click at [19, 30] on icon at bounding box center [25, 22] width 17 height 17
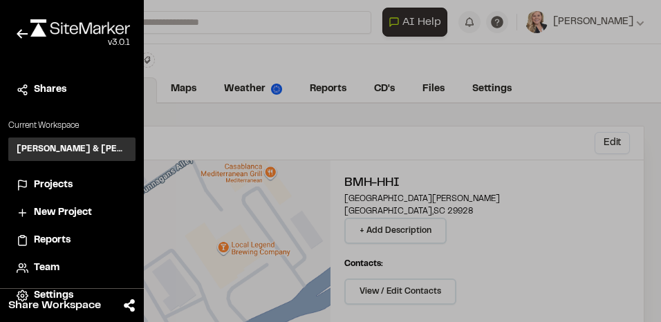
click at [48, 190] on span "Projects" at bounding box center [53, 185] width 39 height 15
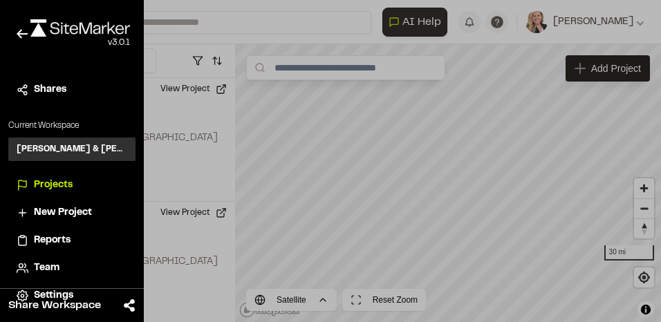
click at [433, 228] on div at bounding box center [330, 161] width 661 height 322
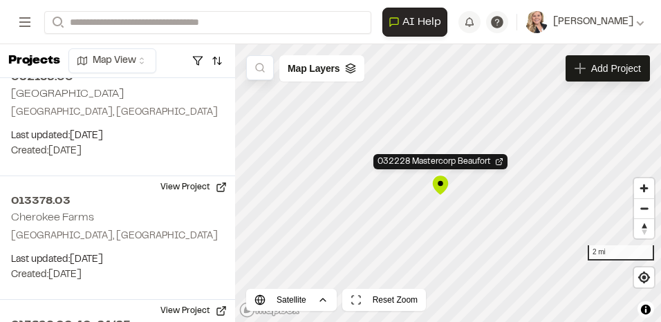
scroll to position [3780, 0]
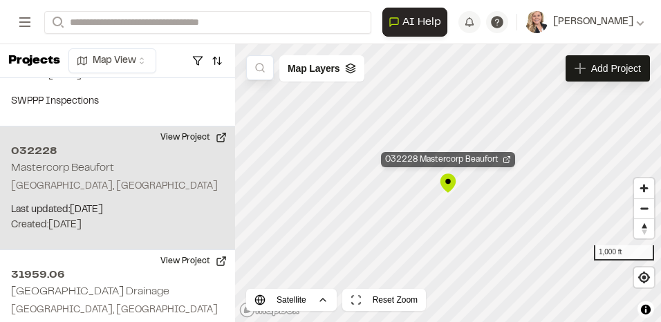
click at [508, 160] on icon "Map marker" at bounding box center [507, 160] width 8 height 8
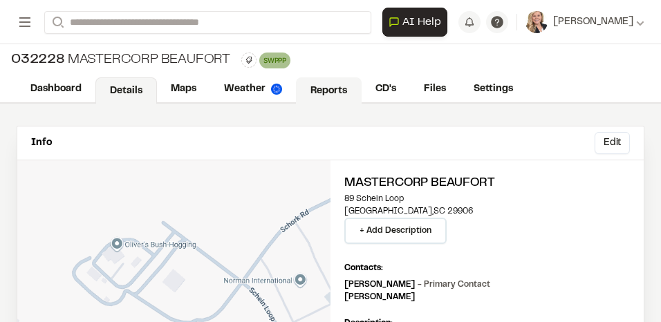
click at [326, 86] on link "Reports" at bounding box center [329, 90] width 66 height 26
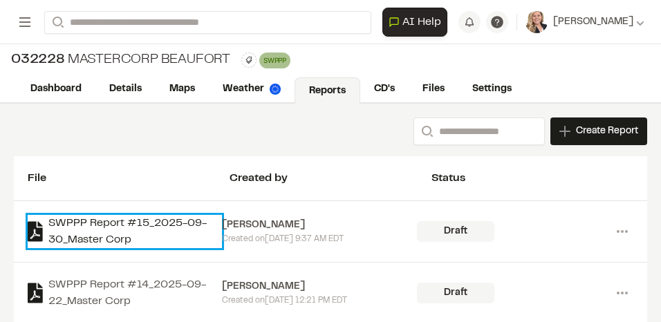
click at [80, 238] on link "SWPPP Report #15_2025-09-30_Master Corp" at bounding box center [125, 231] width 194 height 33
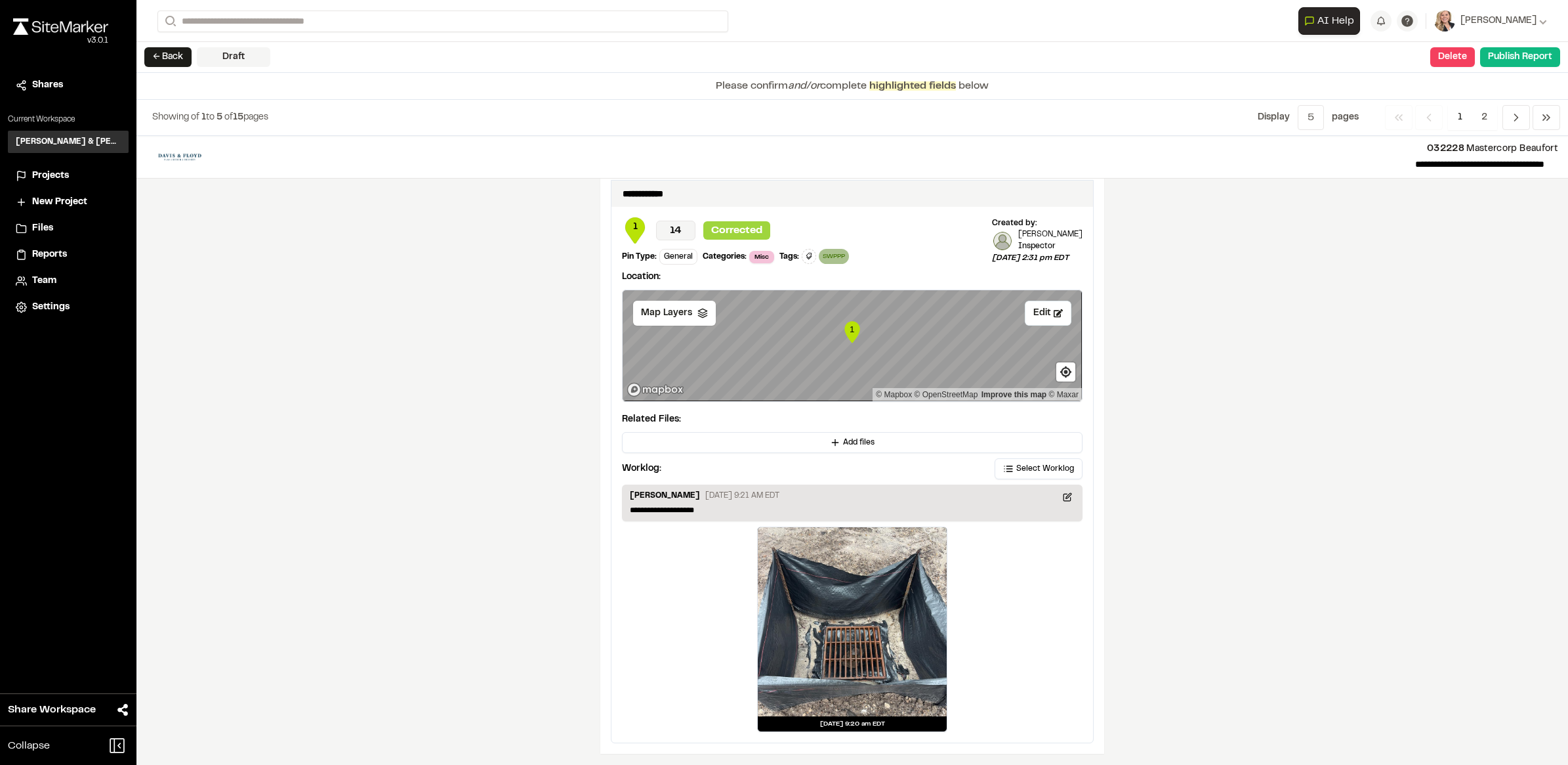
scroll to position [2193, 0]
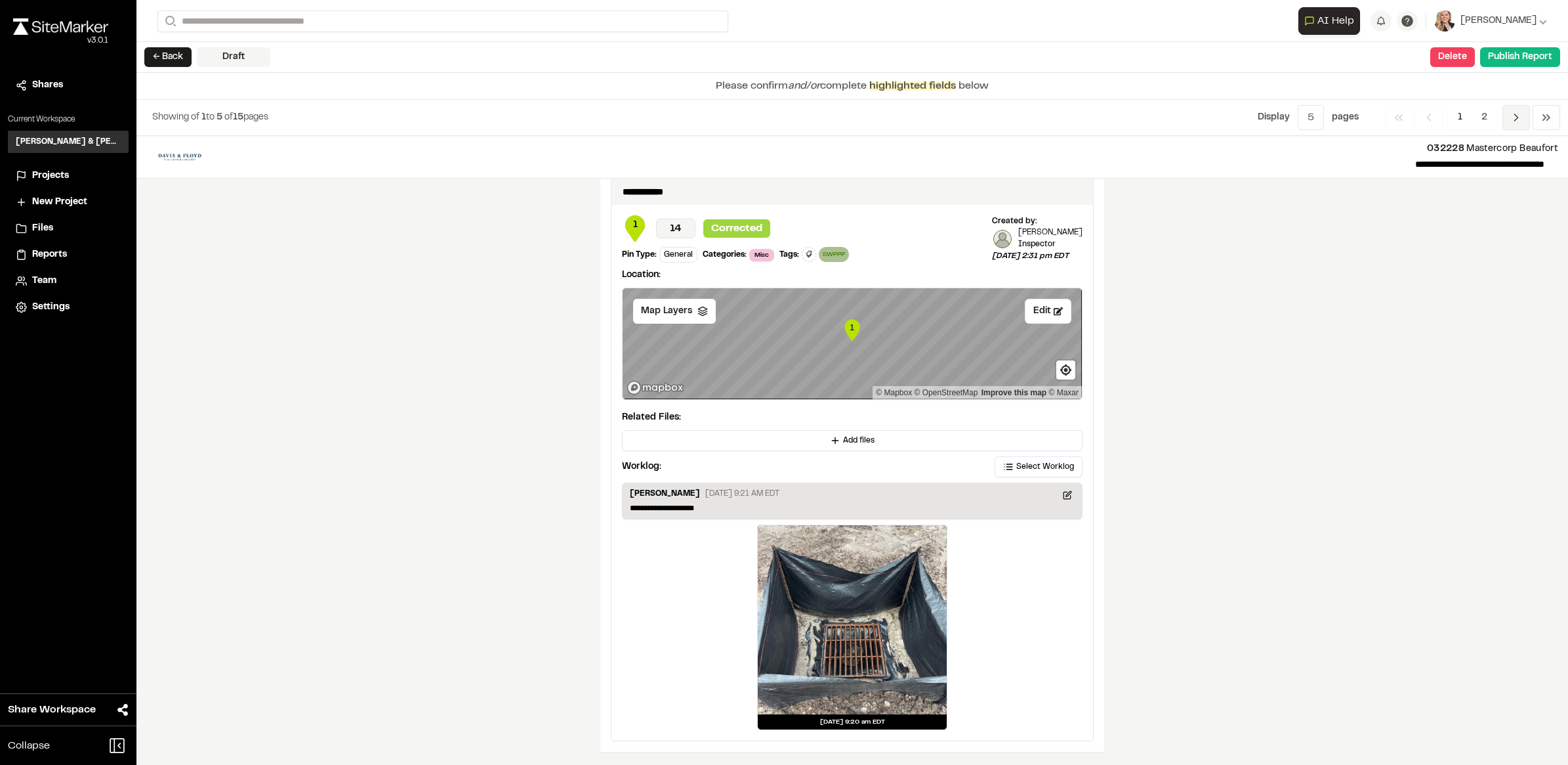
click at [626, 121] on span "Previous" at bounding box center [1515, 118] width 28 height 25
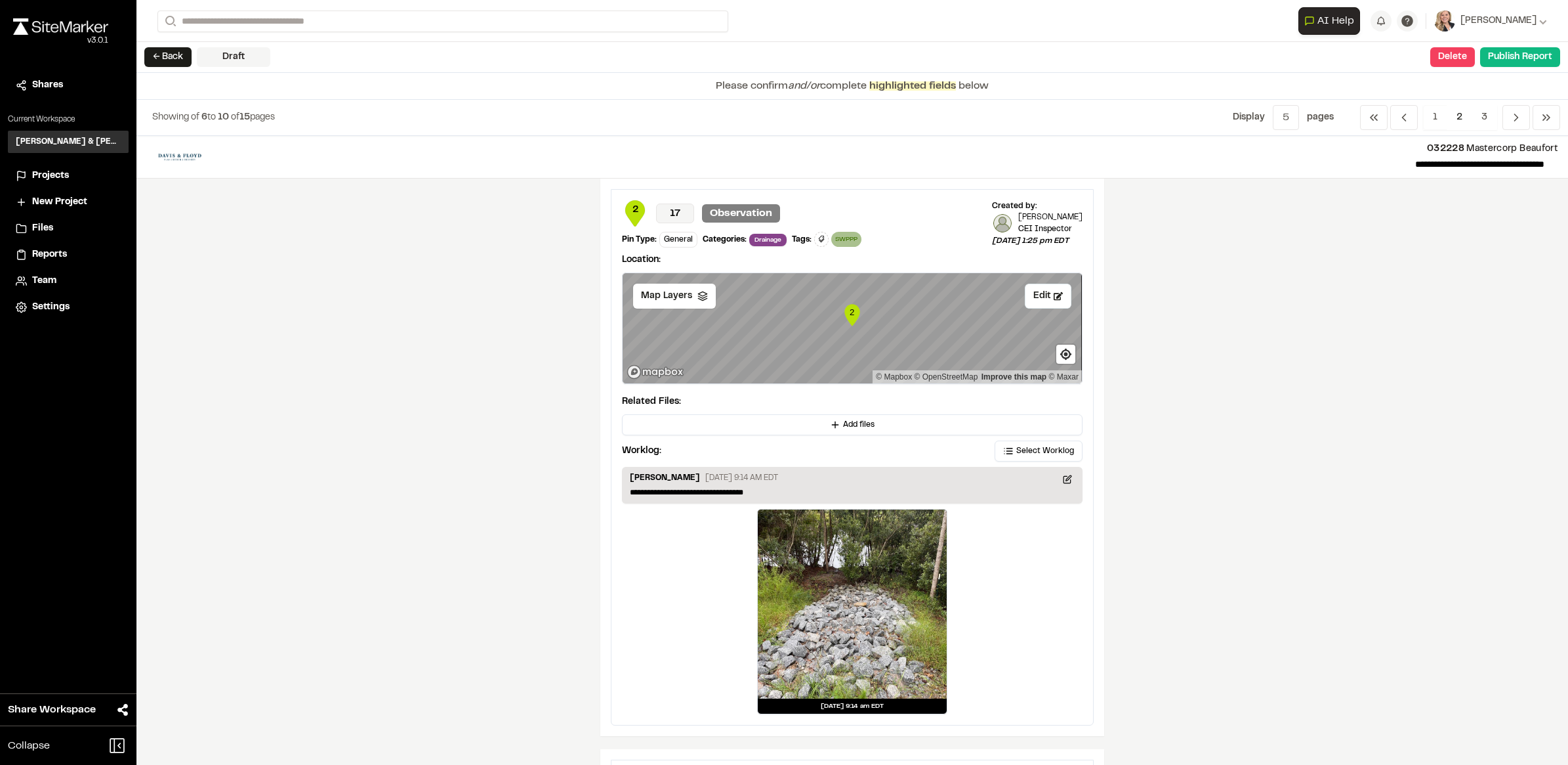
click at [626, 306] on div "**********" at bounding box center [852, 450] width 1431 height 628
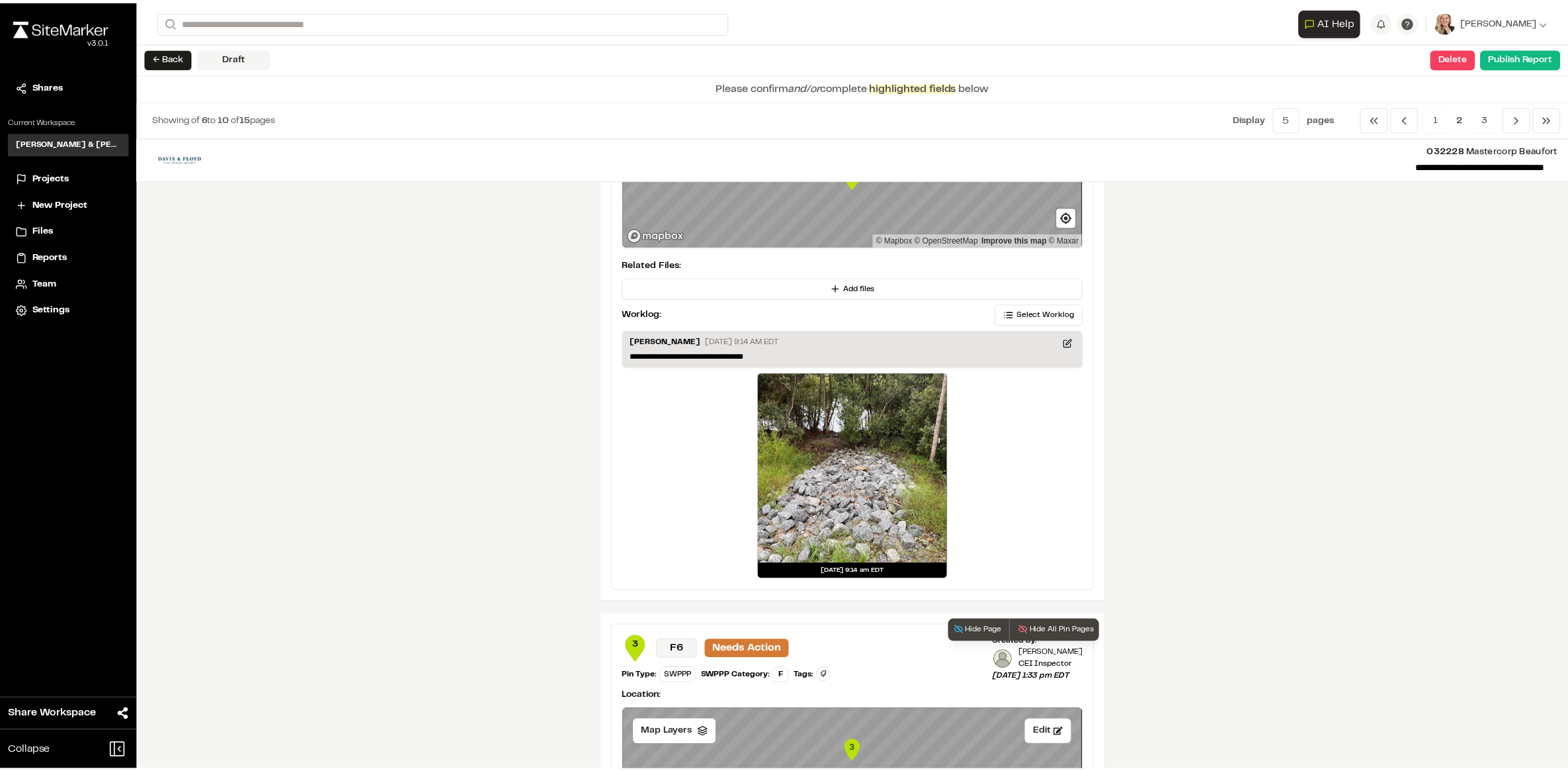
scroll to position [0, 0]
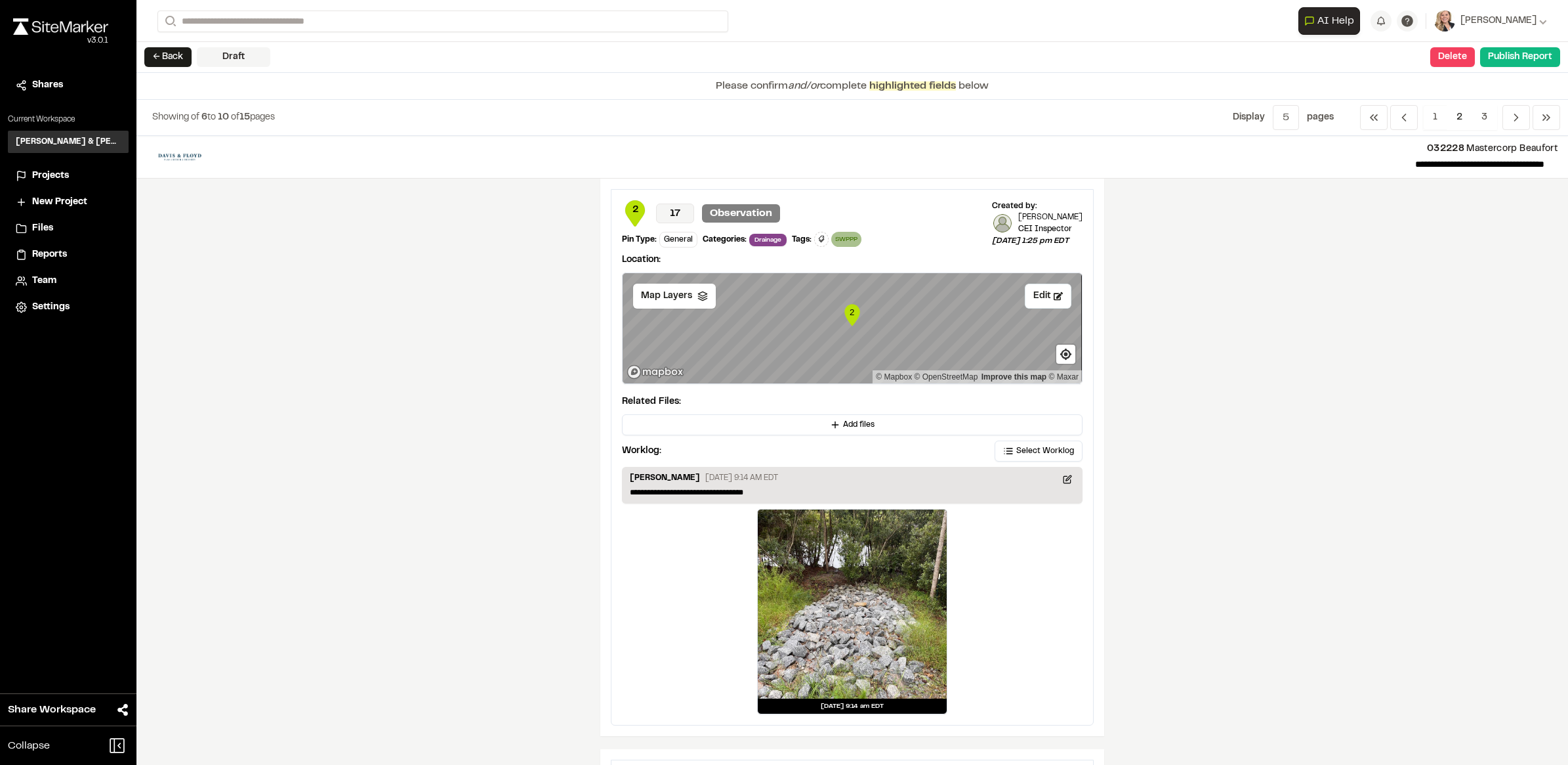
click at [626, 306] on div "**********" at bounding box center [852, 450] width 1431 height 628
click at [626, 116] on span "1" at bounding box center [1435, 118] width 25 height 25
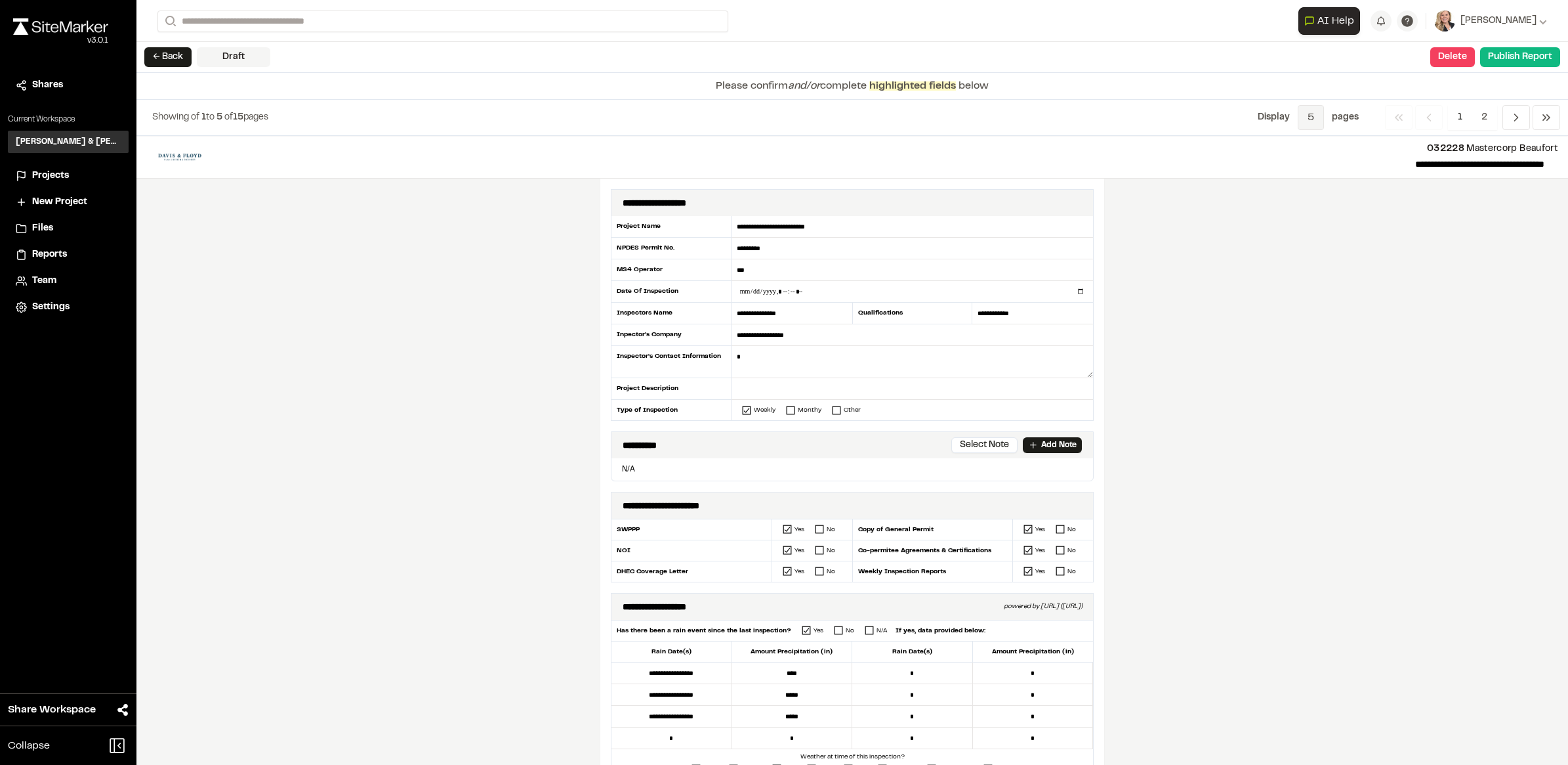
click at [626, 121] on span "5" at bounding box center [1311, 118] width 27 height 25
click at [626, 203] on span "All" at bounding box center [1301, 206] width 114 height 20
click at [626, 306] on div "**********" at bounding box center [852, 450] width 1431 height 628
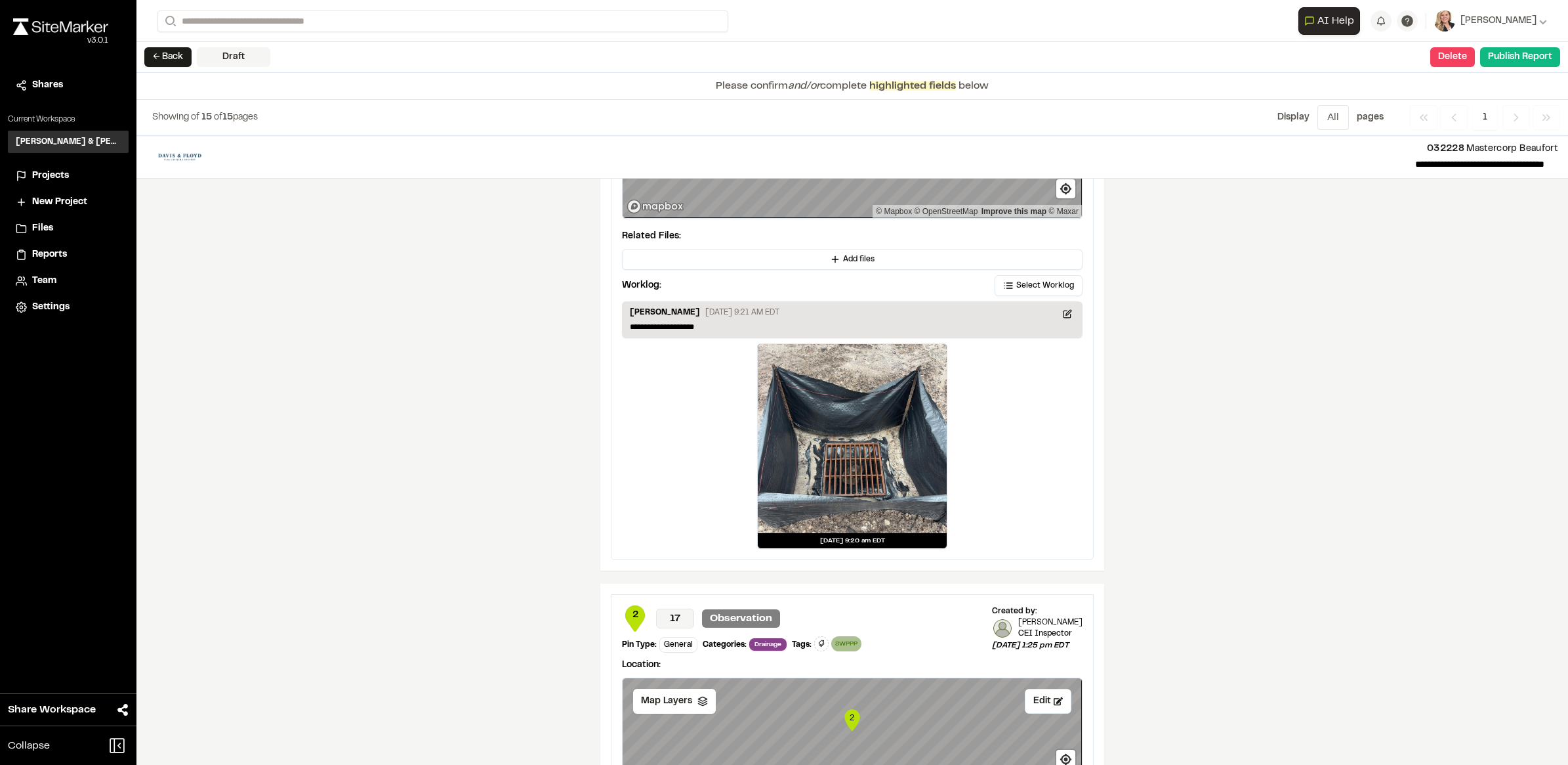
scroll to position [2379, 0]
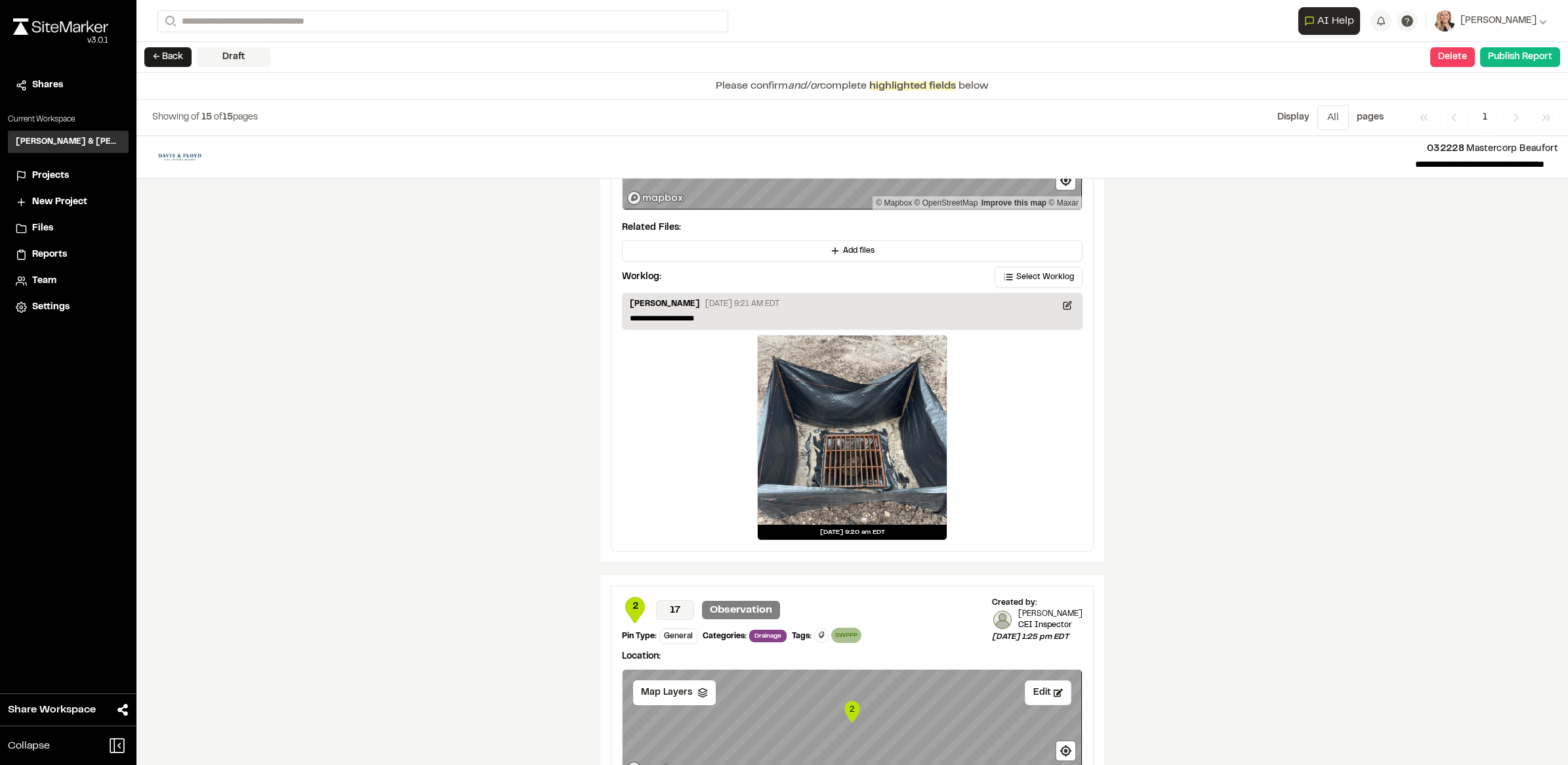
click at [626, 306] on div "**********" at bounding box center [852, 450] width 1431 height 628
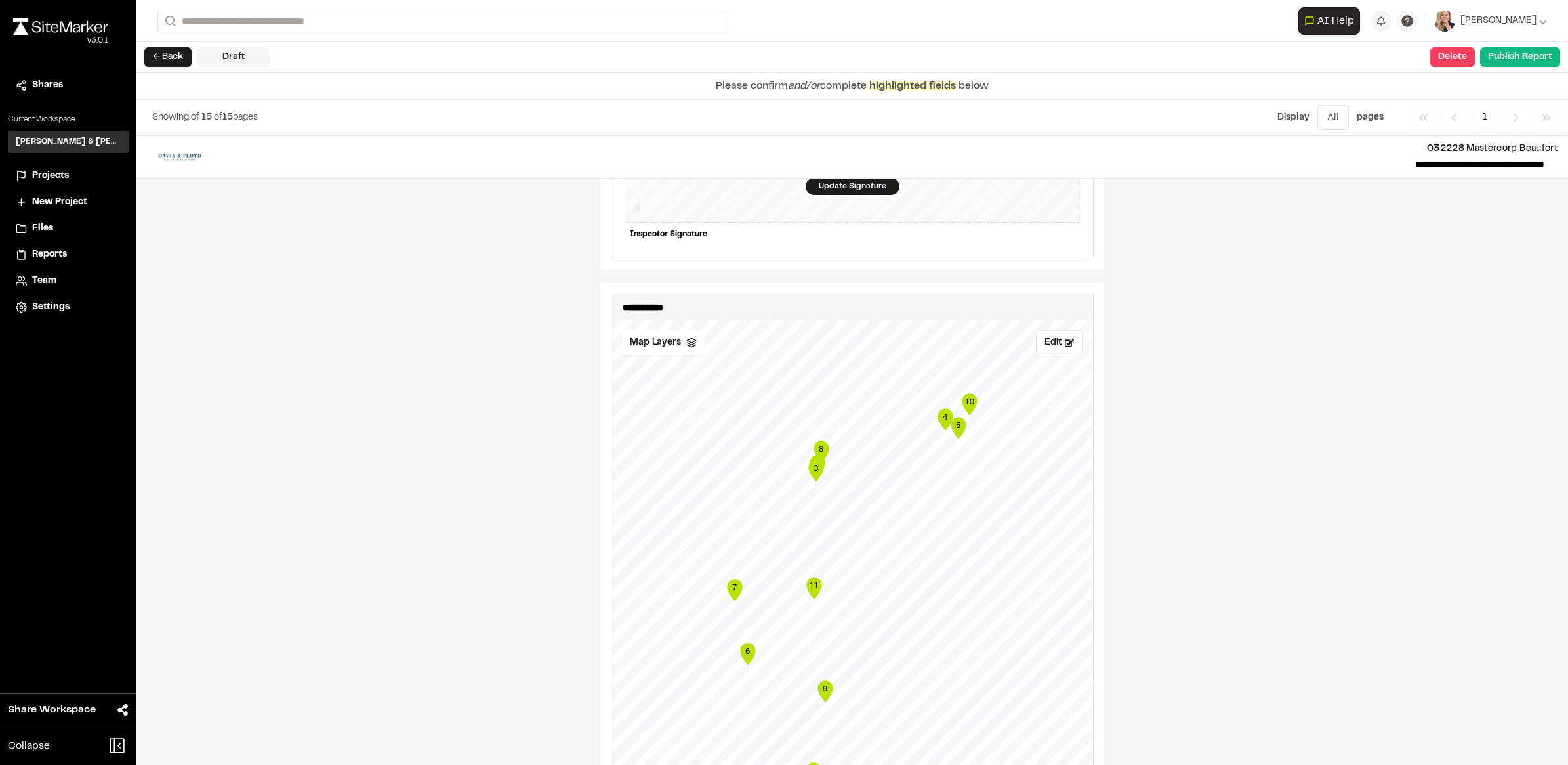
scroll to position [1477, 0]
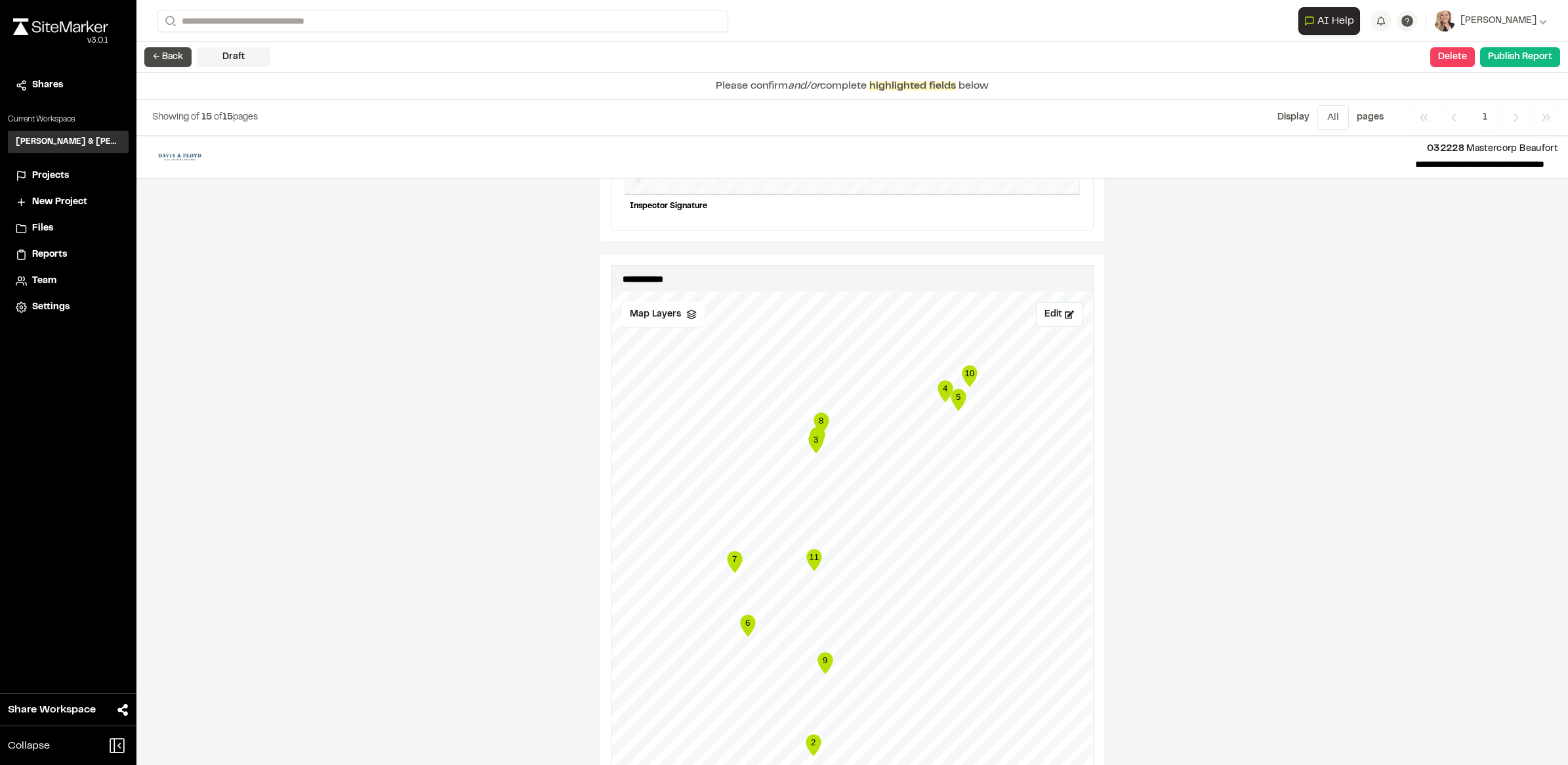
click at [158, 58] on button "← Back" at bounding box center [168, 57] width 47 height 20
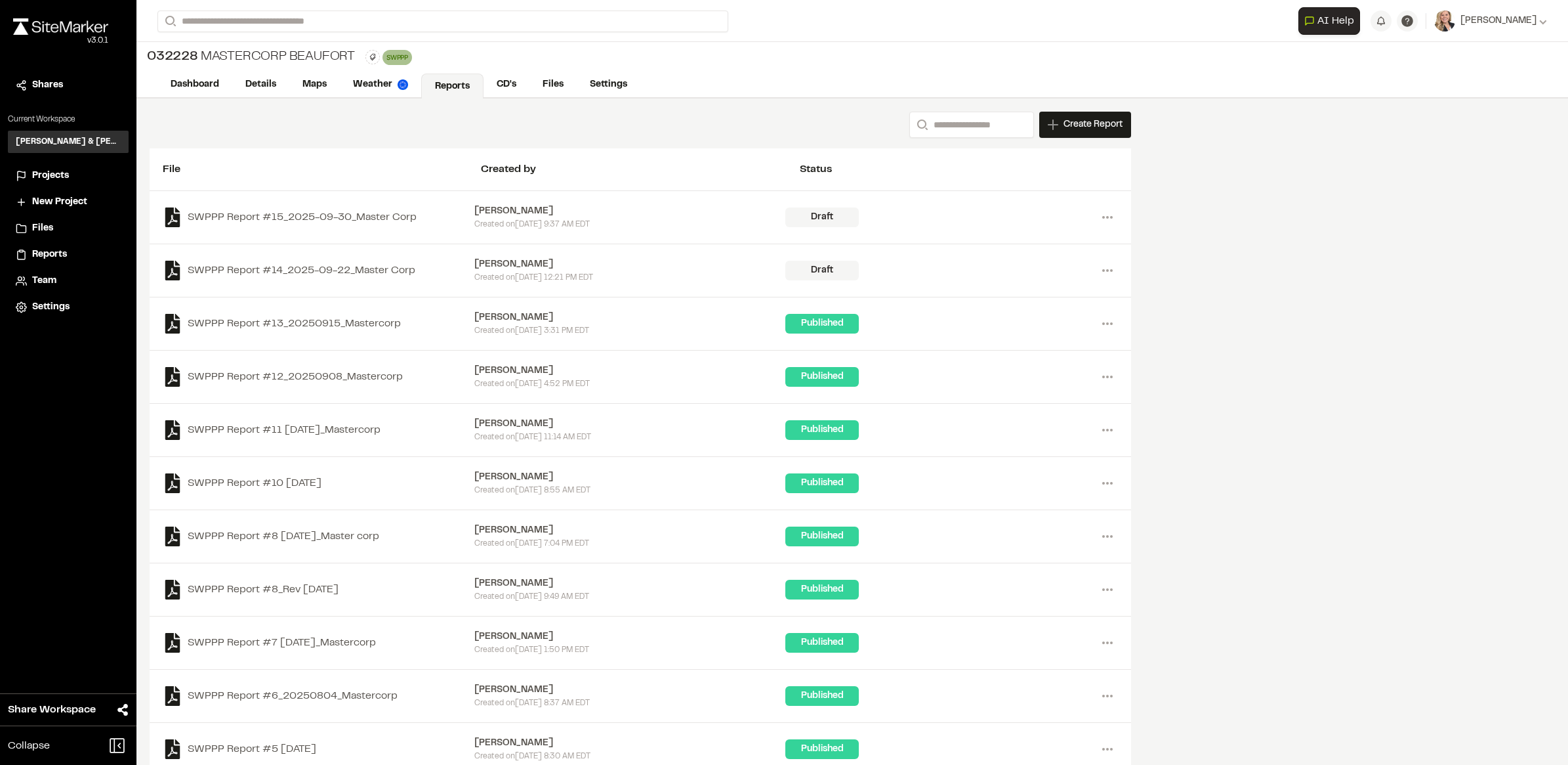
click at [222, 133] on div "Search Create Report New Report | 032228 Mastercorp Beaufort What type of Repor…" at bounding box center [640, 125] width 981 height 27
click at [49, 171] on span "Projects" at bounding box center [50, 176] width 37 height 14
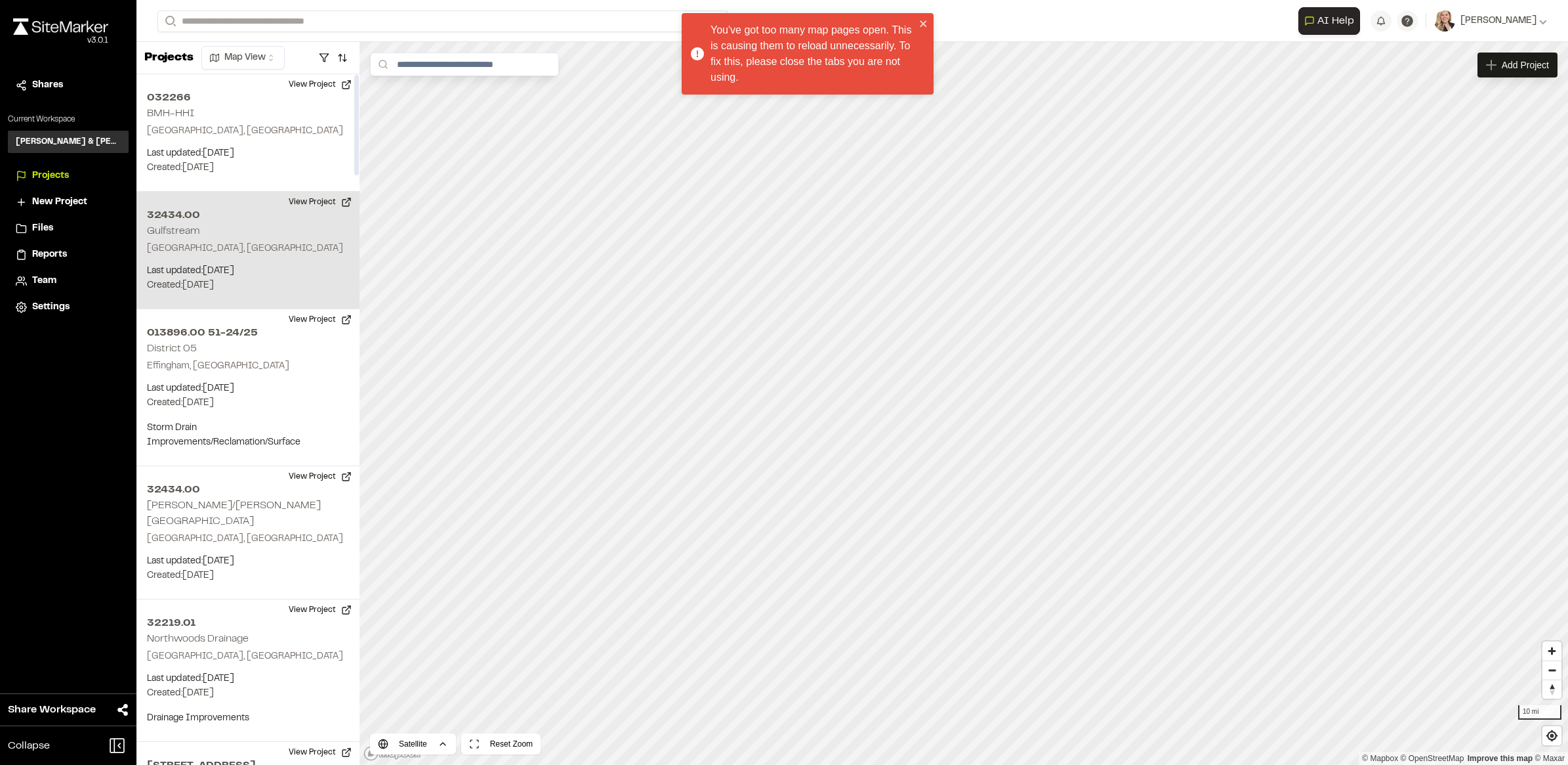
click at [229, 227] on div "32434.00 Gulfstream Beaufort, [GEOGRAPHIC_DATA] Last updated: [DATE] Budget: $ …" at bounding box center [248, 251] width 223 height 118
click at [626, 306] on div "32434.00 Gulfstream" at bounding box center [964, 380] width 99 height 14
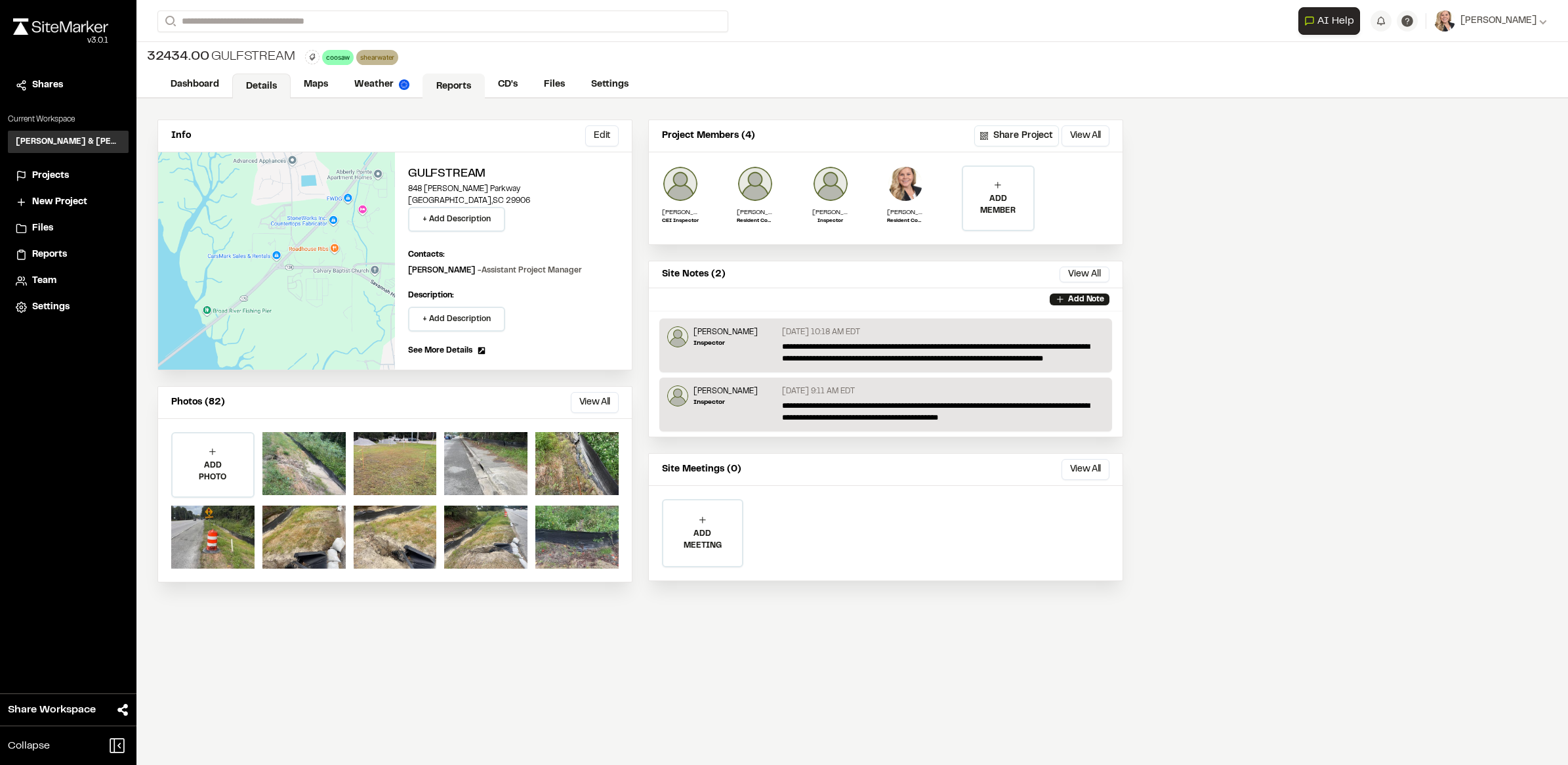
click at [453, 86] on link "Reports" at bounding box center [453, 85] width 63 height 25
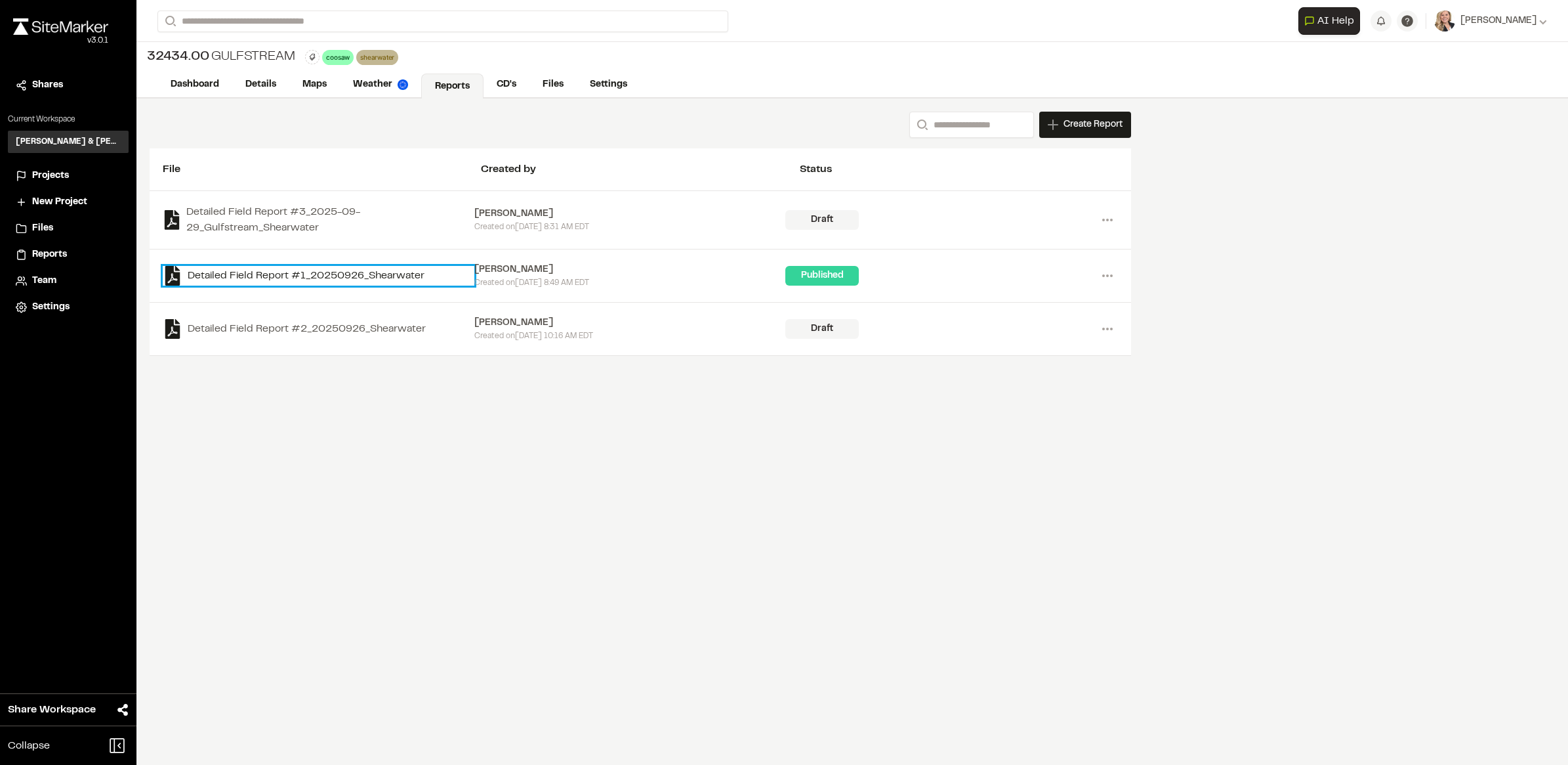
click at [277, 269] on link "Detailed Field Report #1_20250926_Shearwater" at bounding box center [318, 275] width 311 height 20
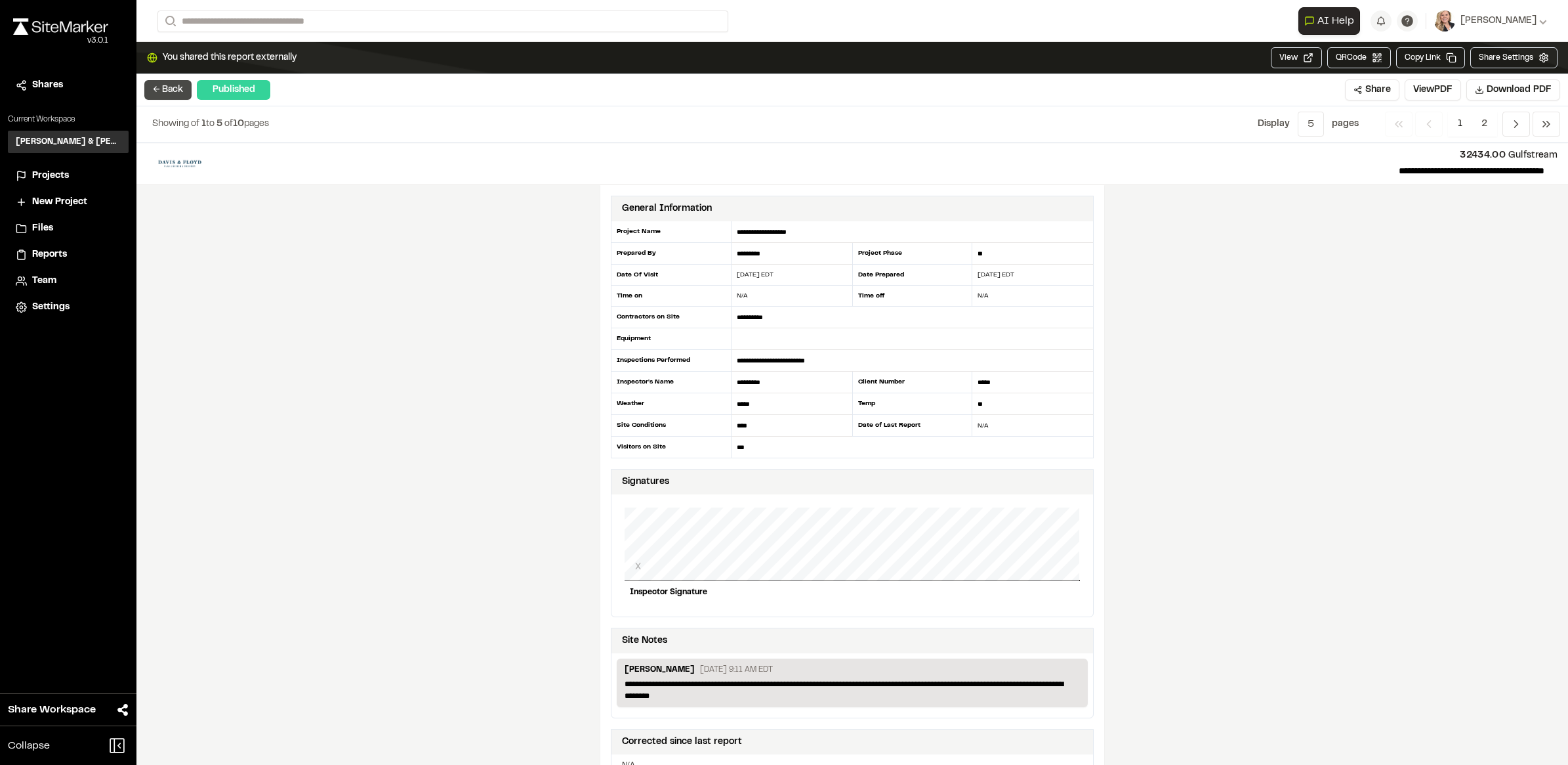
click at [177, 90] on button "← Back" at bounding box center [168, 89] width 47 height 20
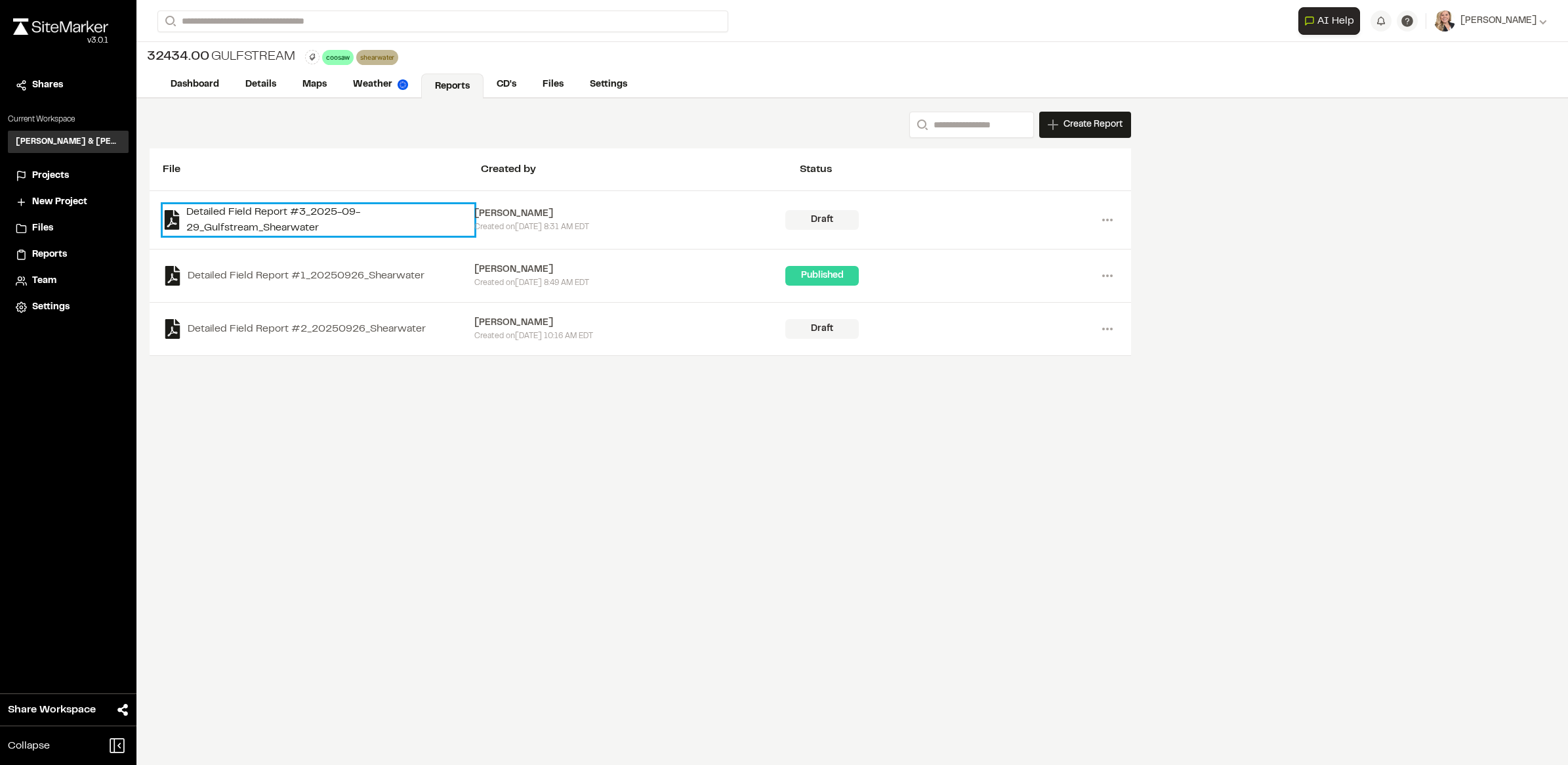
click at [304, 215] on link "Detailed Field Report #3_2025-09-29_Gulfstream_Shearwater" at bounding box center [318, 219] width 311 height 31
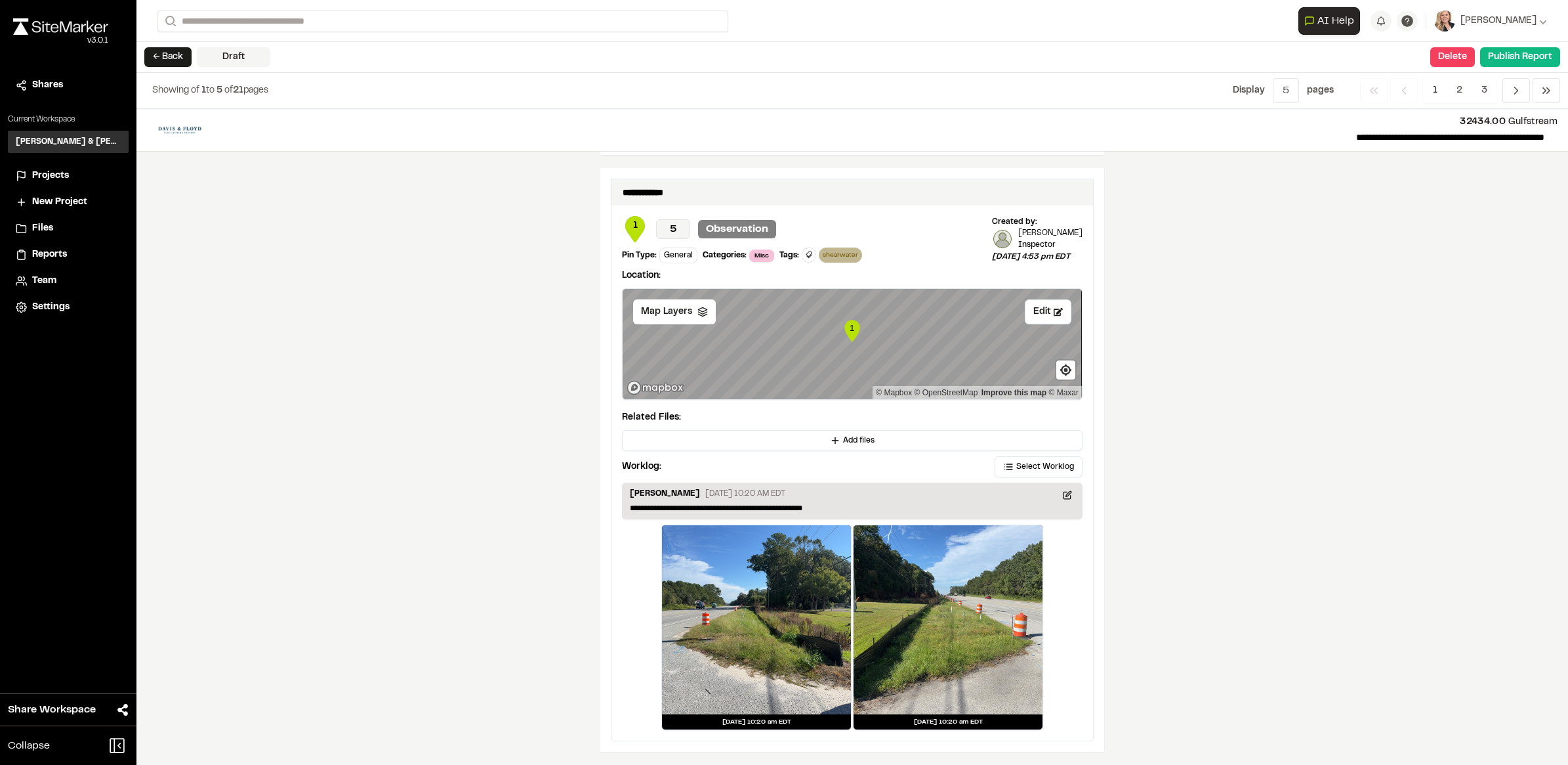
scroll to position [2205, 0]
click at [152, 64] on button "← Back" at bounding box center [168, 57] width 47 height 20
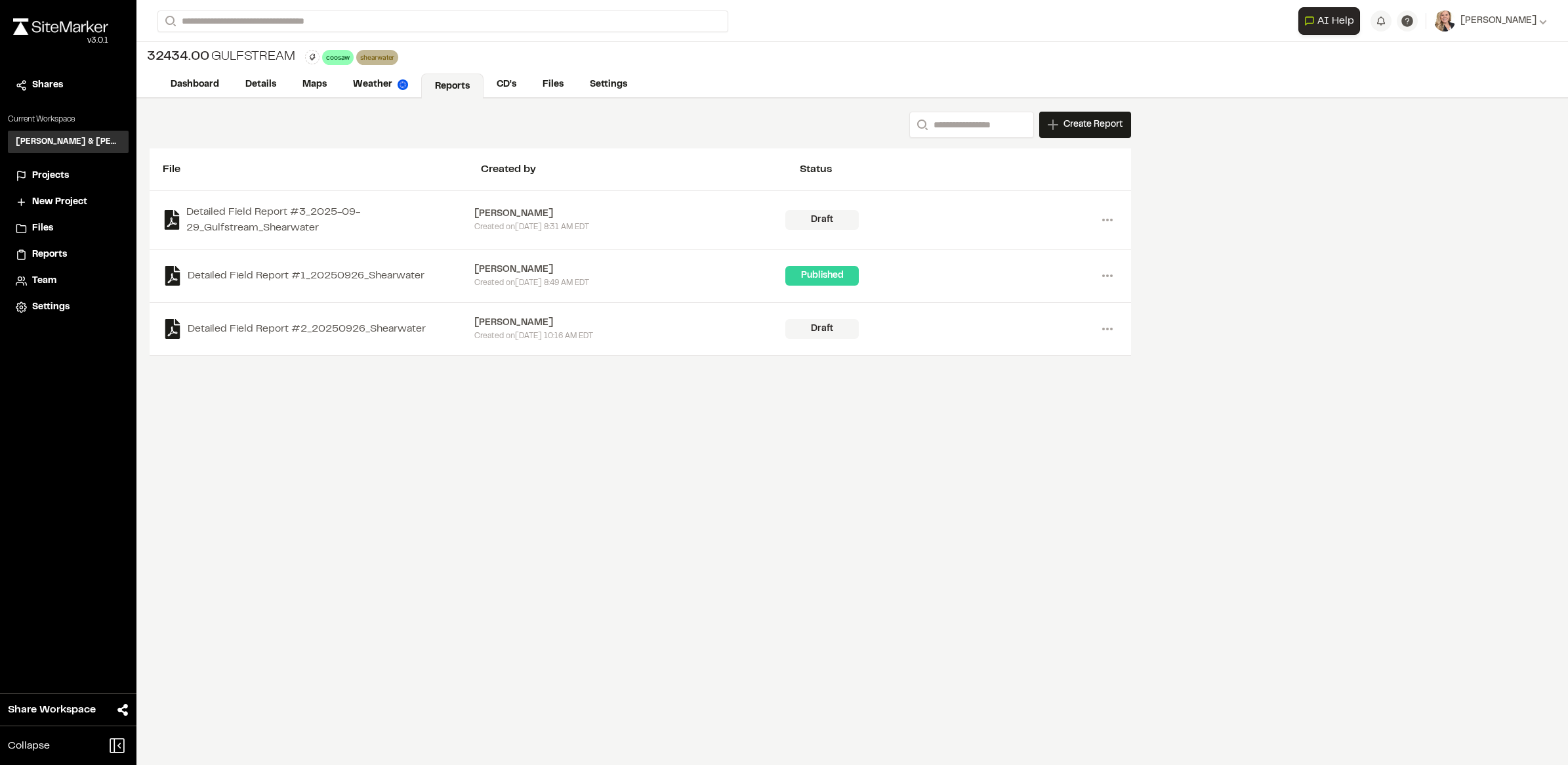
click at [43, 177] on span "Projects" at bounding box center [50, 176] width 37 height 14
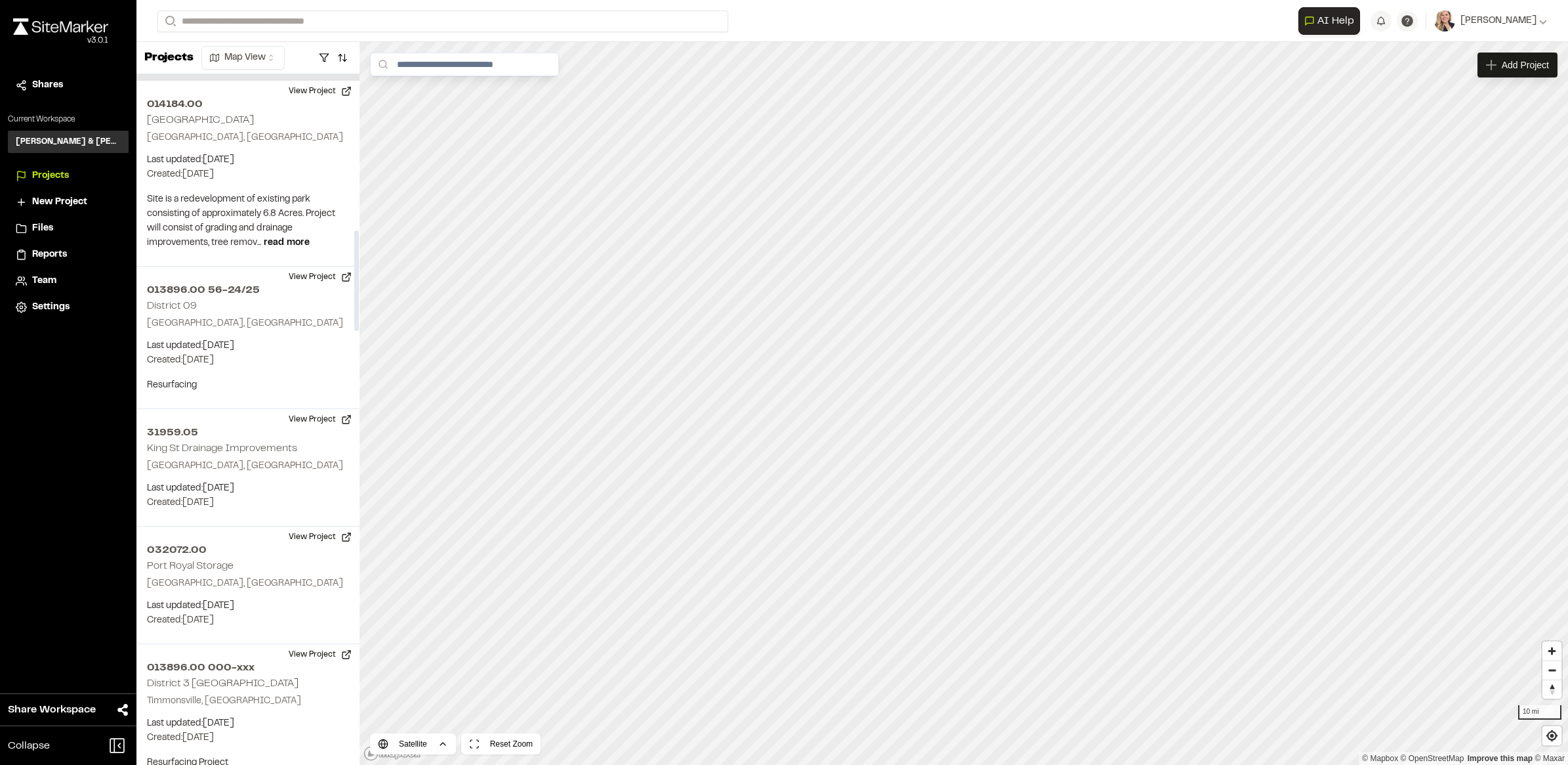
scroll to position [1067, 0]
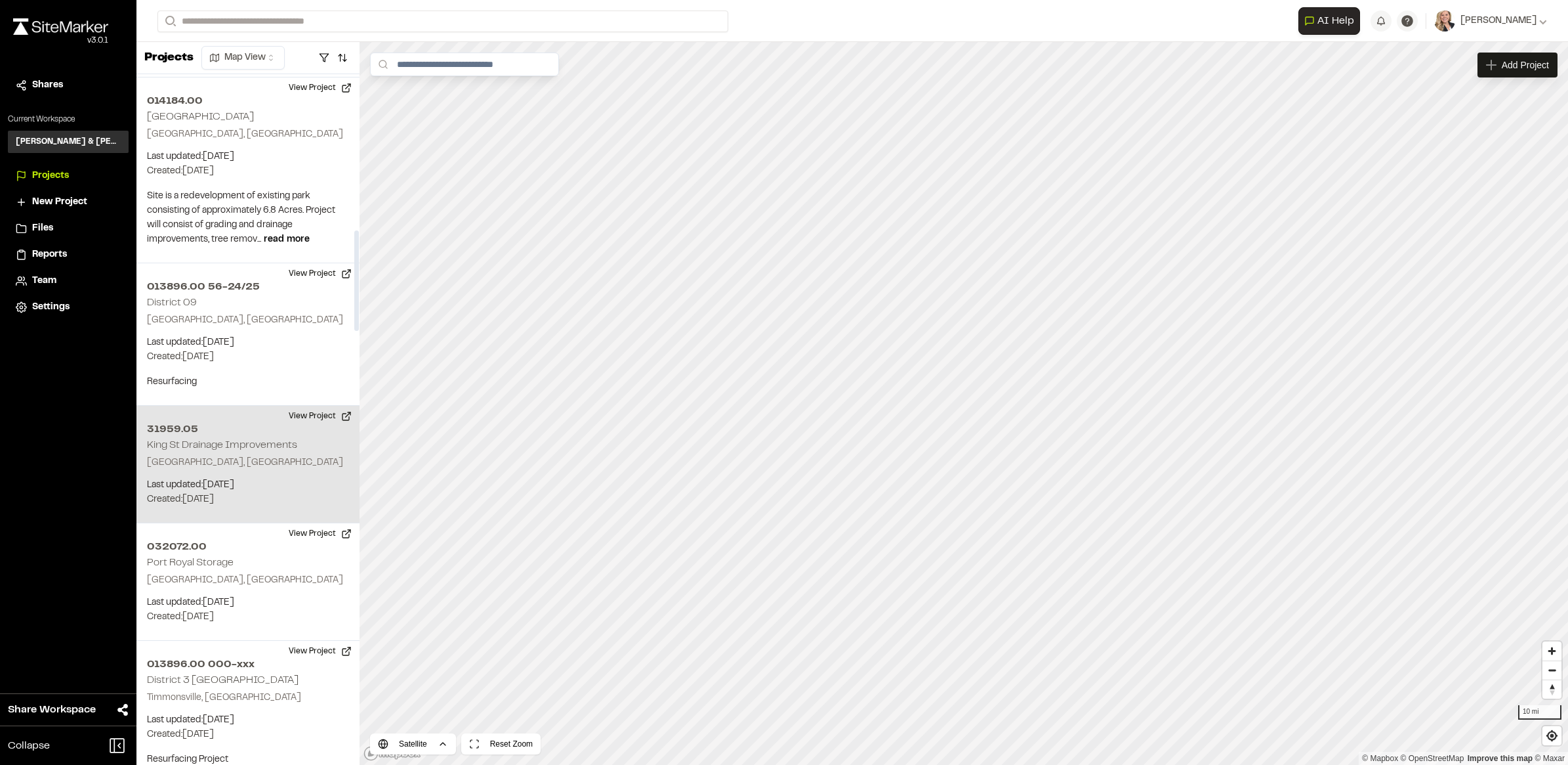
click at [288, 456] on p "[GEOGRAPHIC_DATA], [GEOGRAPHIC_DATA]" at bounding box center [248, 462] width 202 height 14
click at [1042, 386] on div "31959.05 King St Drainage Improvements" at bounding box center [964, 381] width 175 height 14
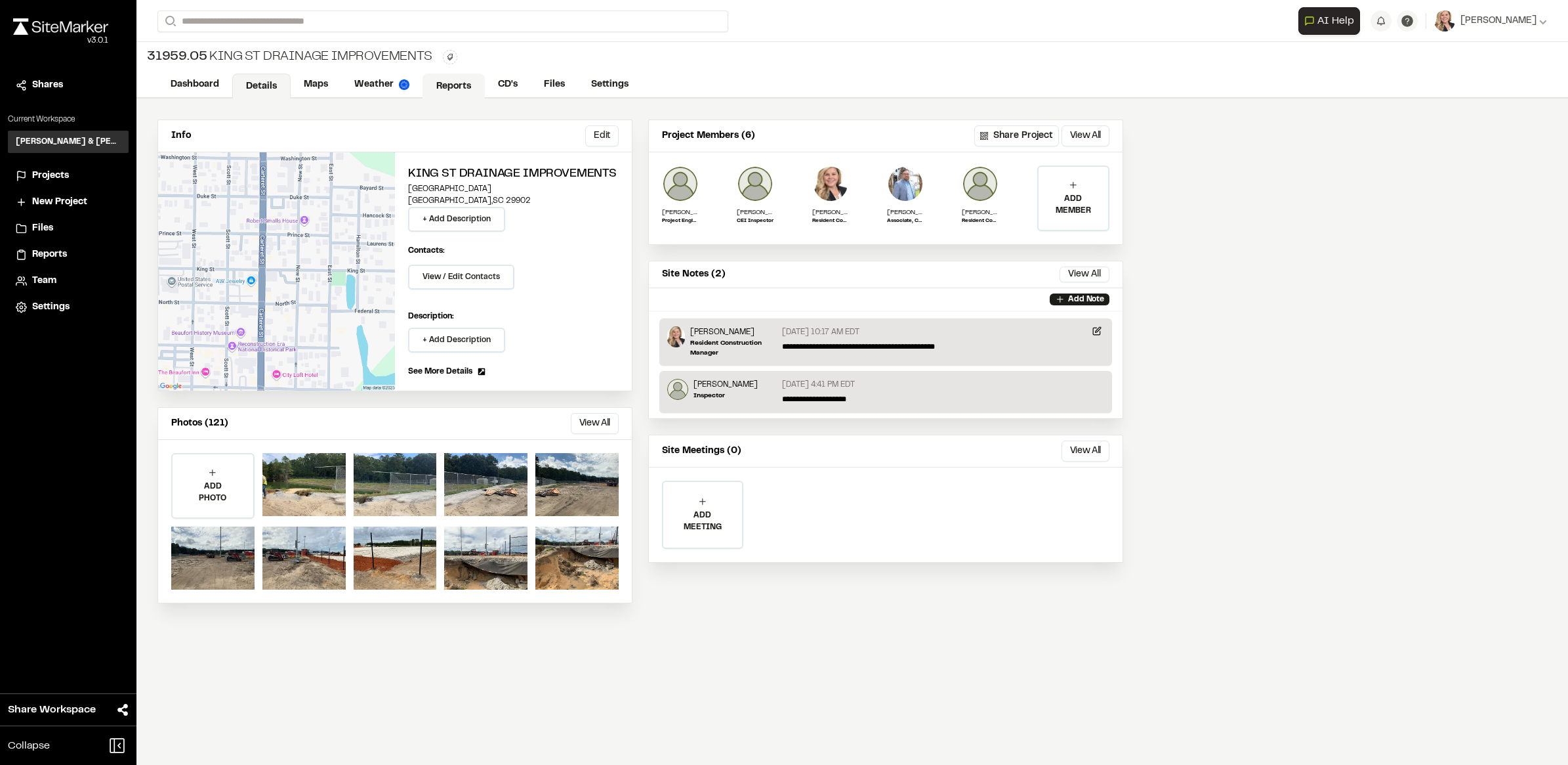
click at [448, 88] on link "Reports" at bounding box center [453, 85] width 63 height 25
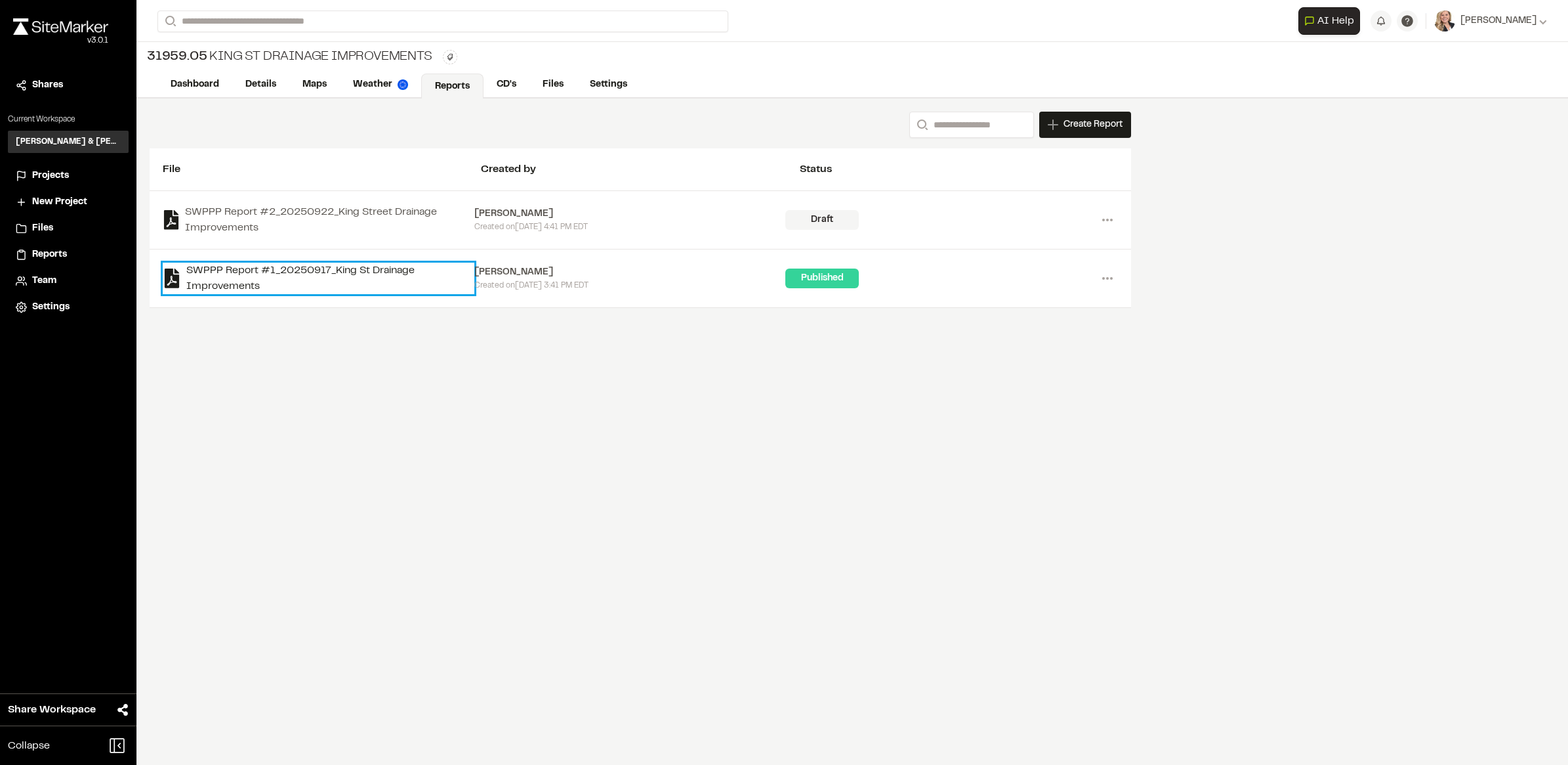
click at [238, 267] on link "SWPPP Report #1_20250917_King St Drainage Improvements" at bounding box center [318, 278] width 311 height 31
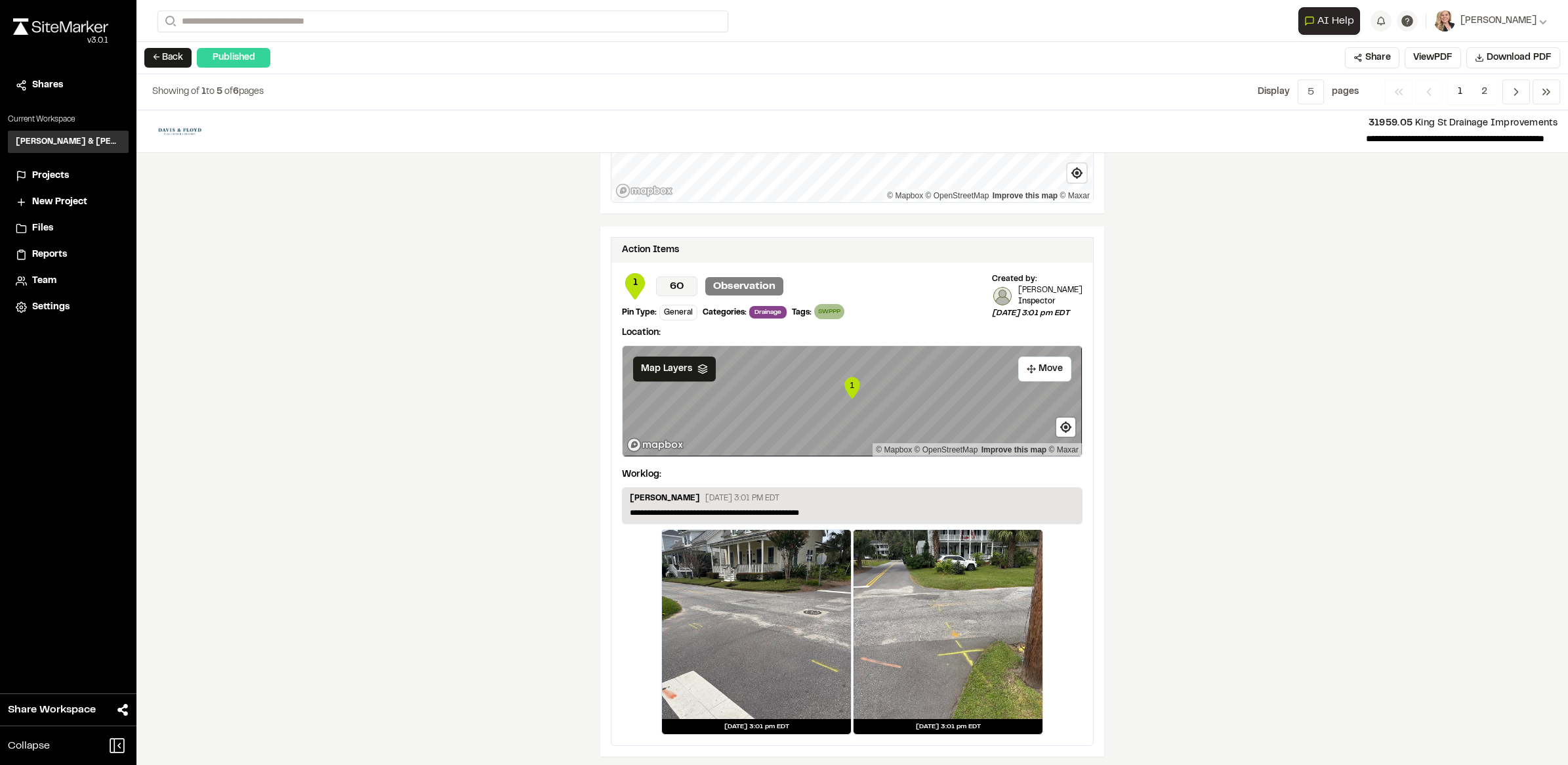
scroll to position [1974, 0]
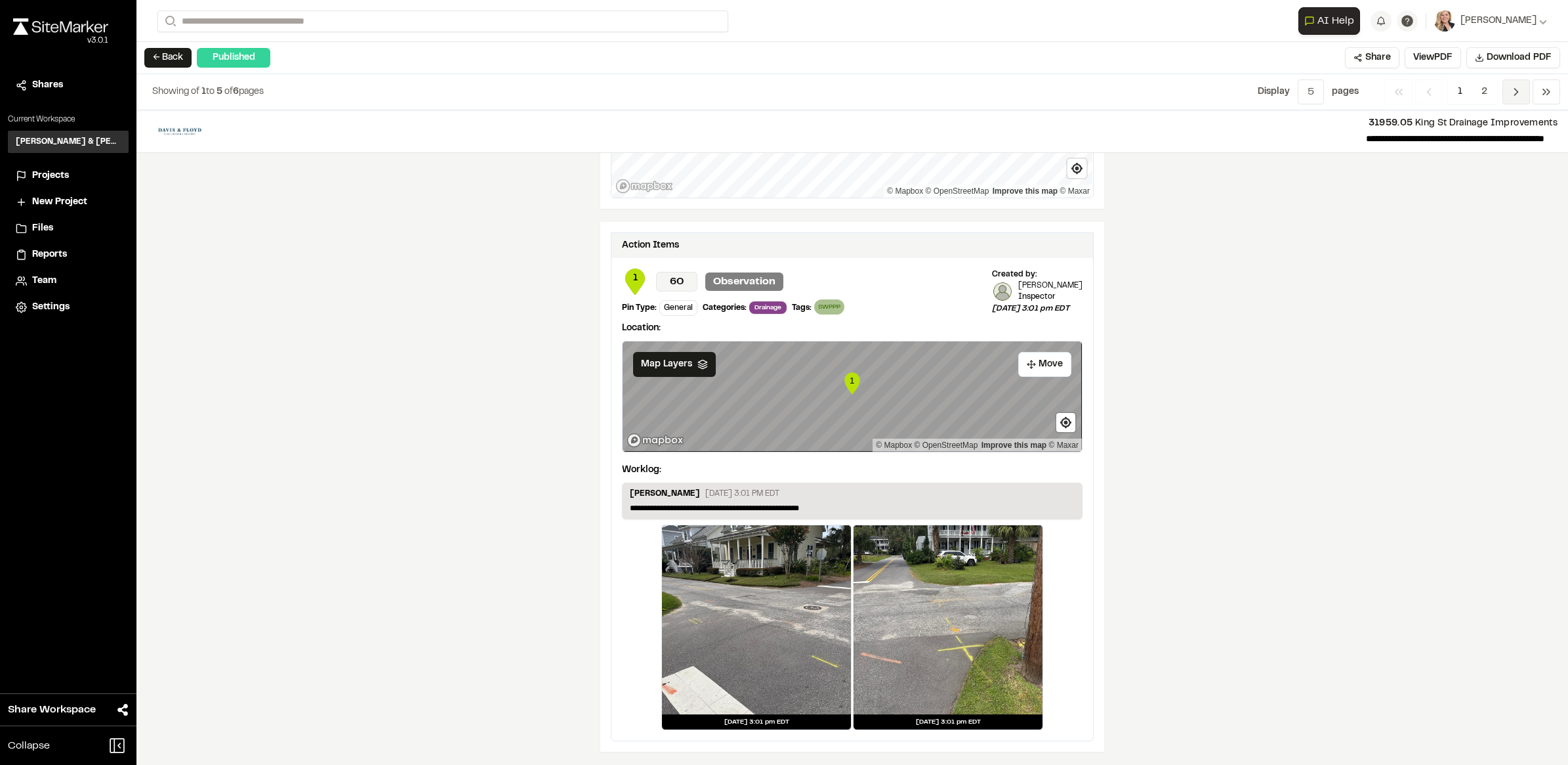
click at [1505, 88] on span "Previous" at bounding box center [1515, 92] width 28 height 25
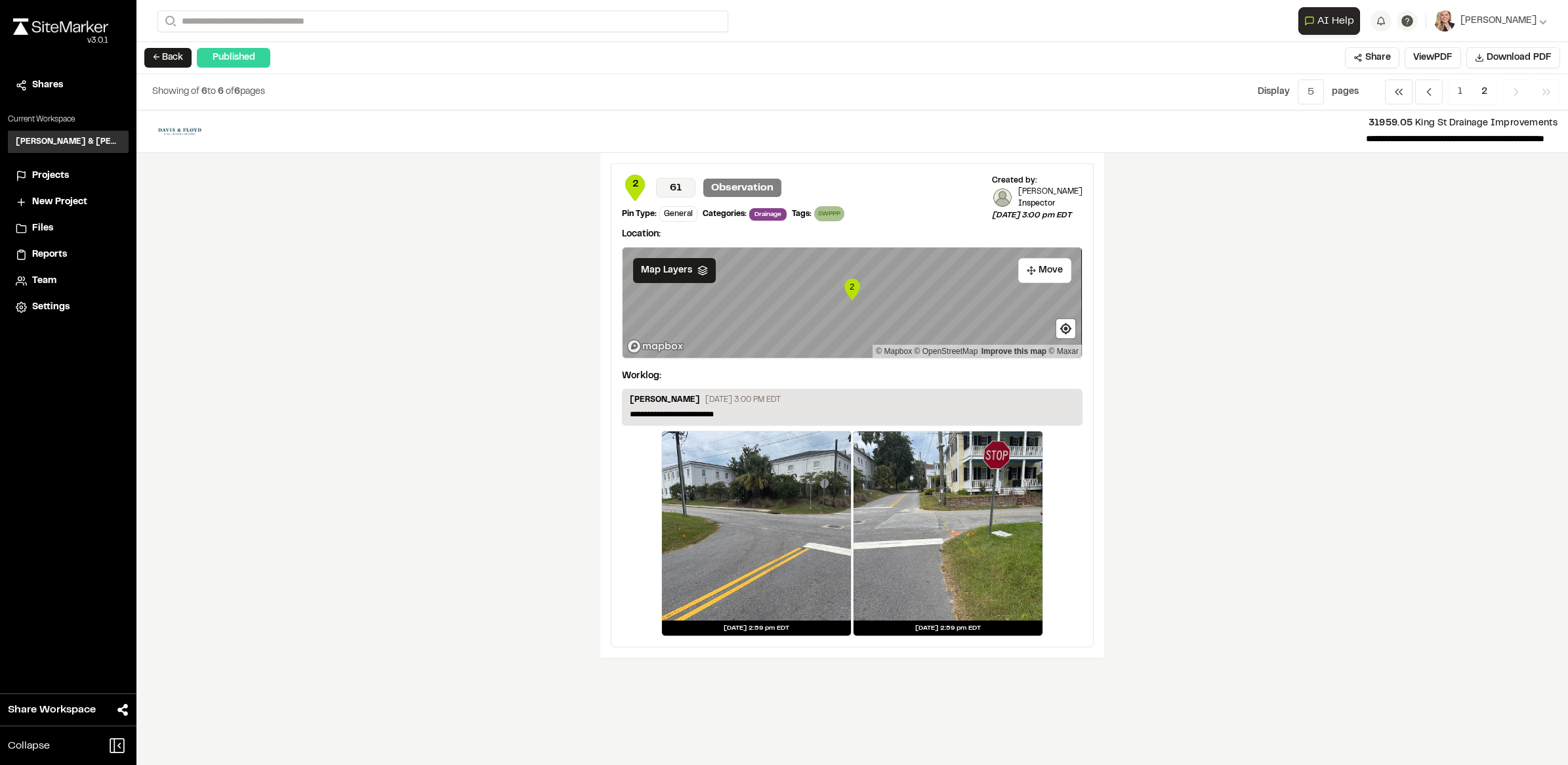
click at [1505, 87] on span "Previous" at bounding box center [1515, 92] width 28 height 25
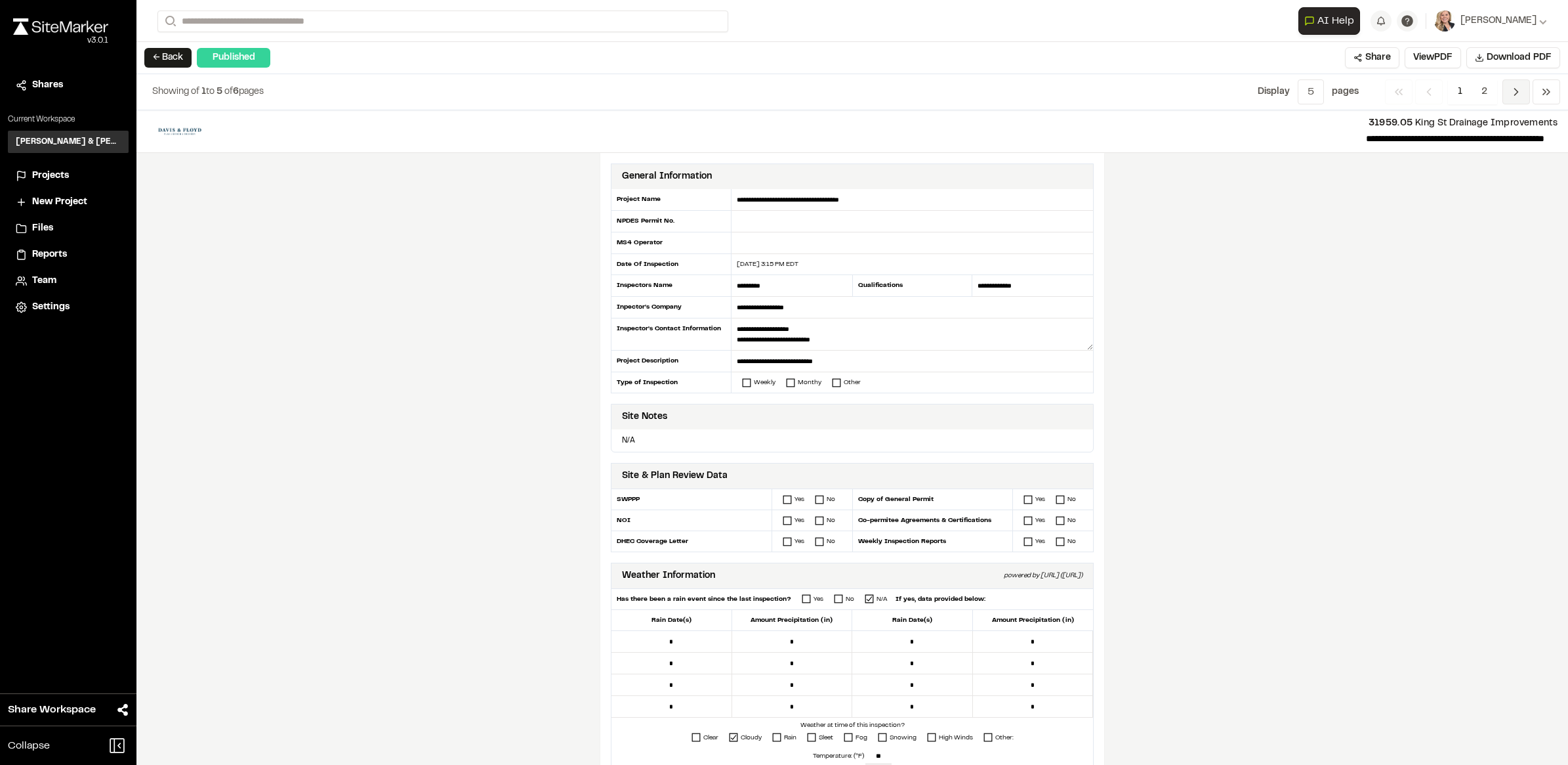
drag, startPoint x: 1499, startPoint y: 99, endPoint x: 1509, endPoint y: 99, distance: 10.0
click at [1501, 99] on nav "Previous Previous 1 2 Previous Next" at bounding box center [1472, 92] width 175 height 25
click at [1510, 99] on span "Previous" at bounding box center [1515, 92] width 28 height 25
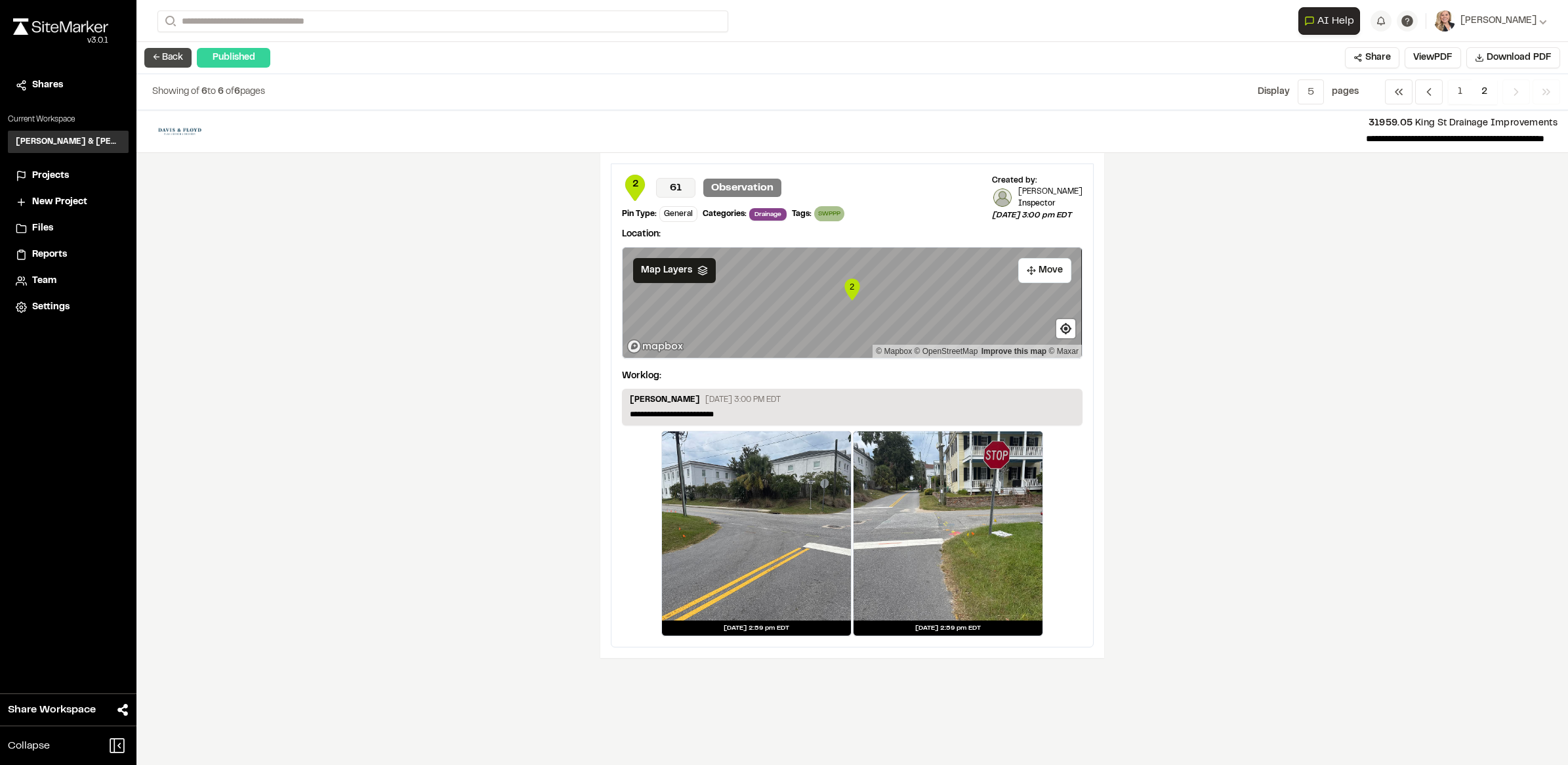
click at [179, 57] on button "← Back" at bounding box center [168, 57] width 47 height 20
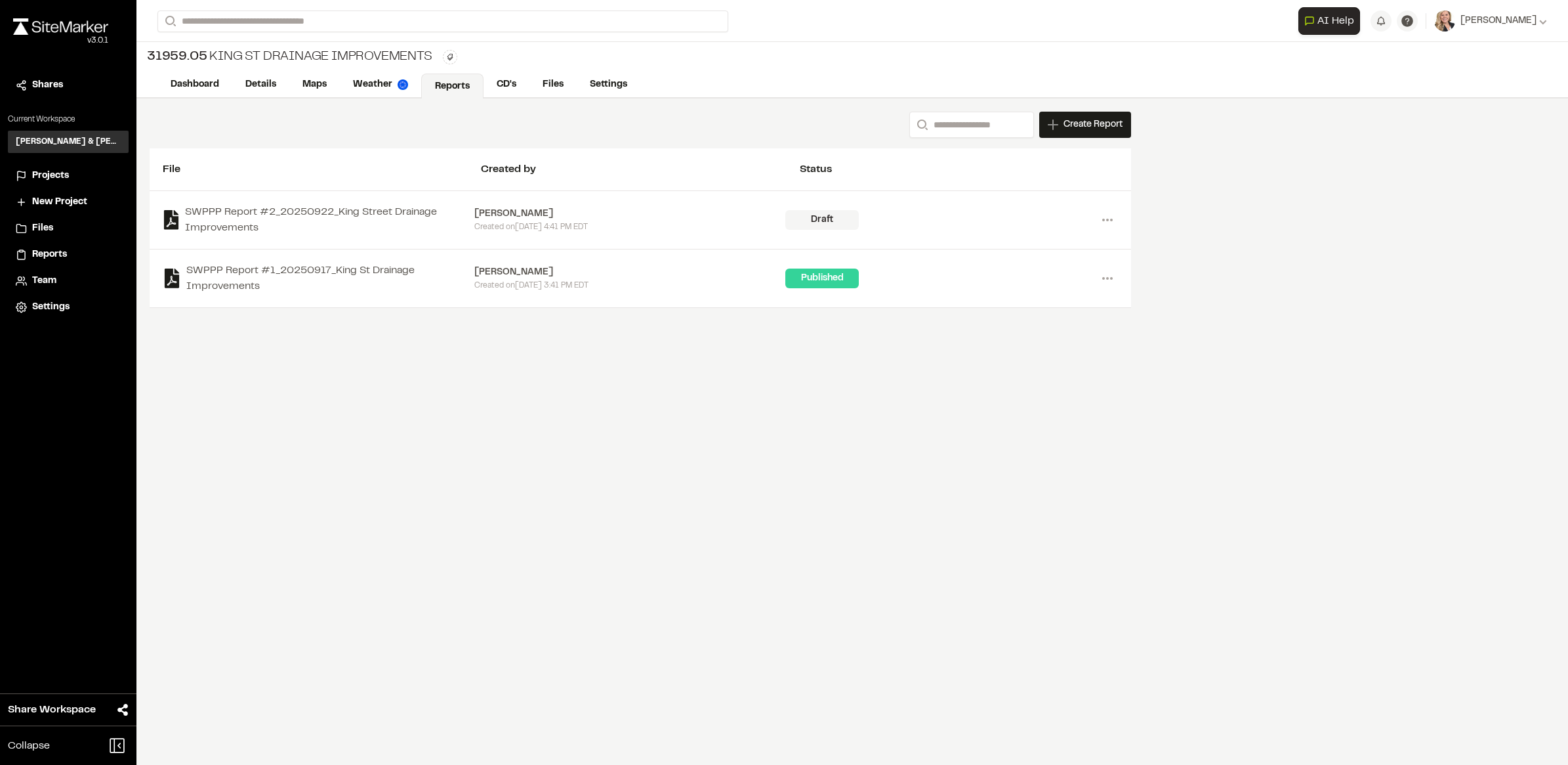
click at [61, 180] on span "Projects" at bounding box center [50, 176] width 37 height 14
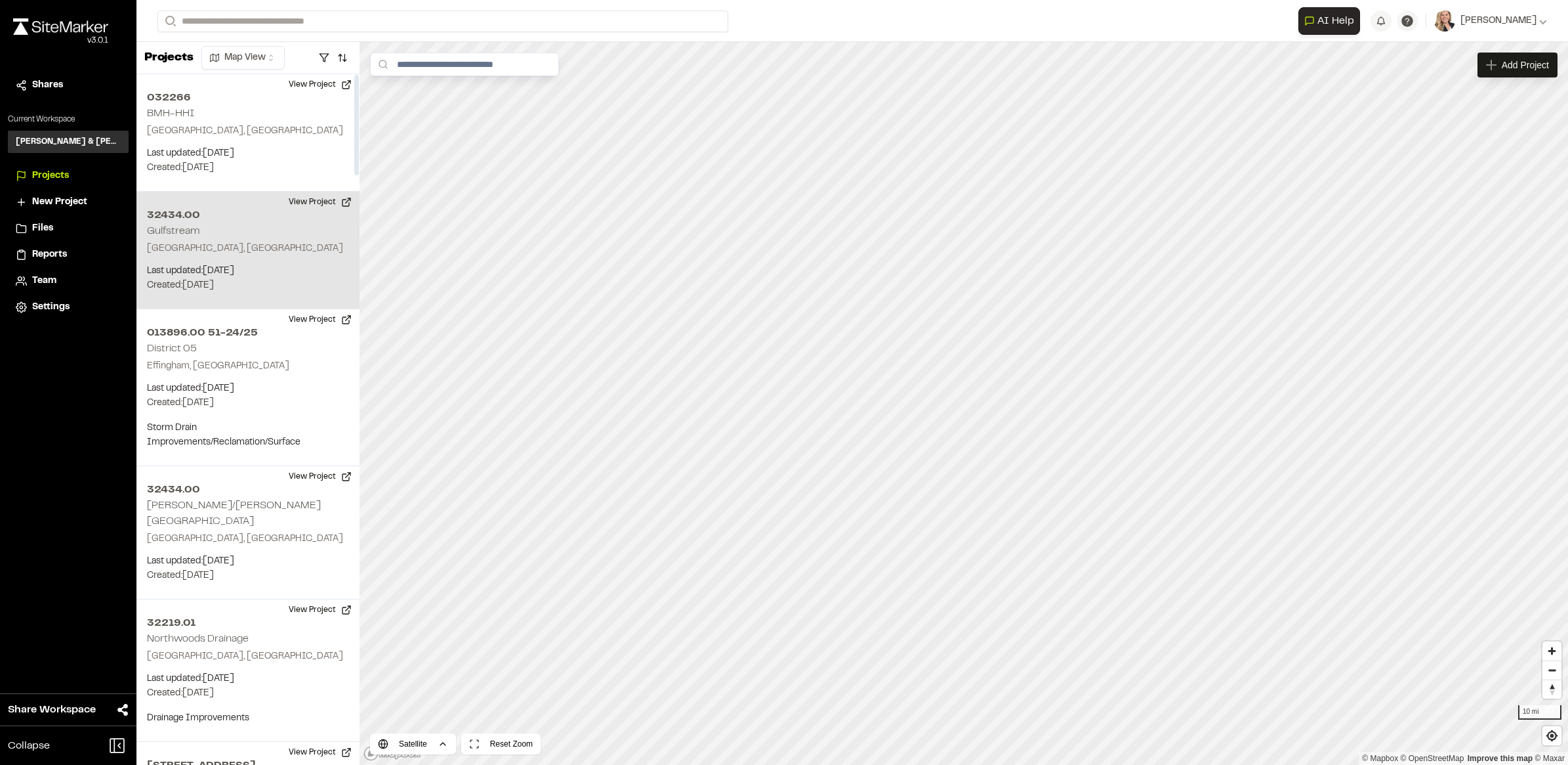
click at [244, 250] on p "[GEOGRAPHIC_DATA], [GEOGRAPHIC_DATA]" at bounding box center [248, 248] width 202 height 14
click at [1004, 382] on icon "Map marker" at bounding box center [1005, 381] width 8 height 8
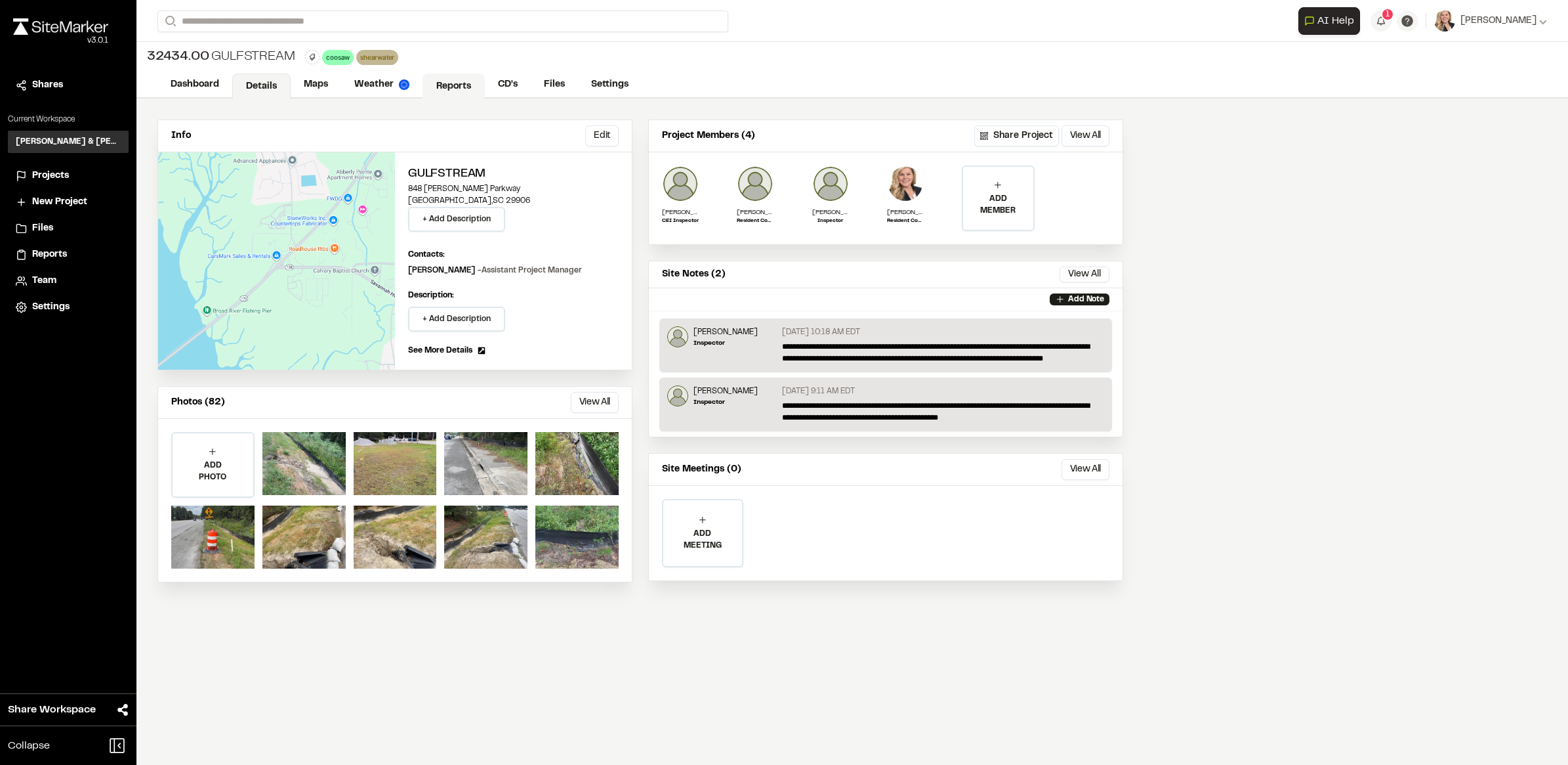
click at [465, 82] on link "Reports" at bounding box center [453, 85] width 63 height 25
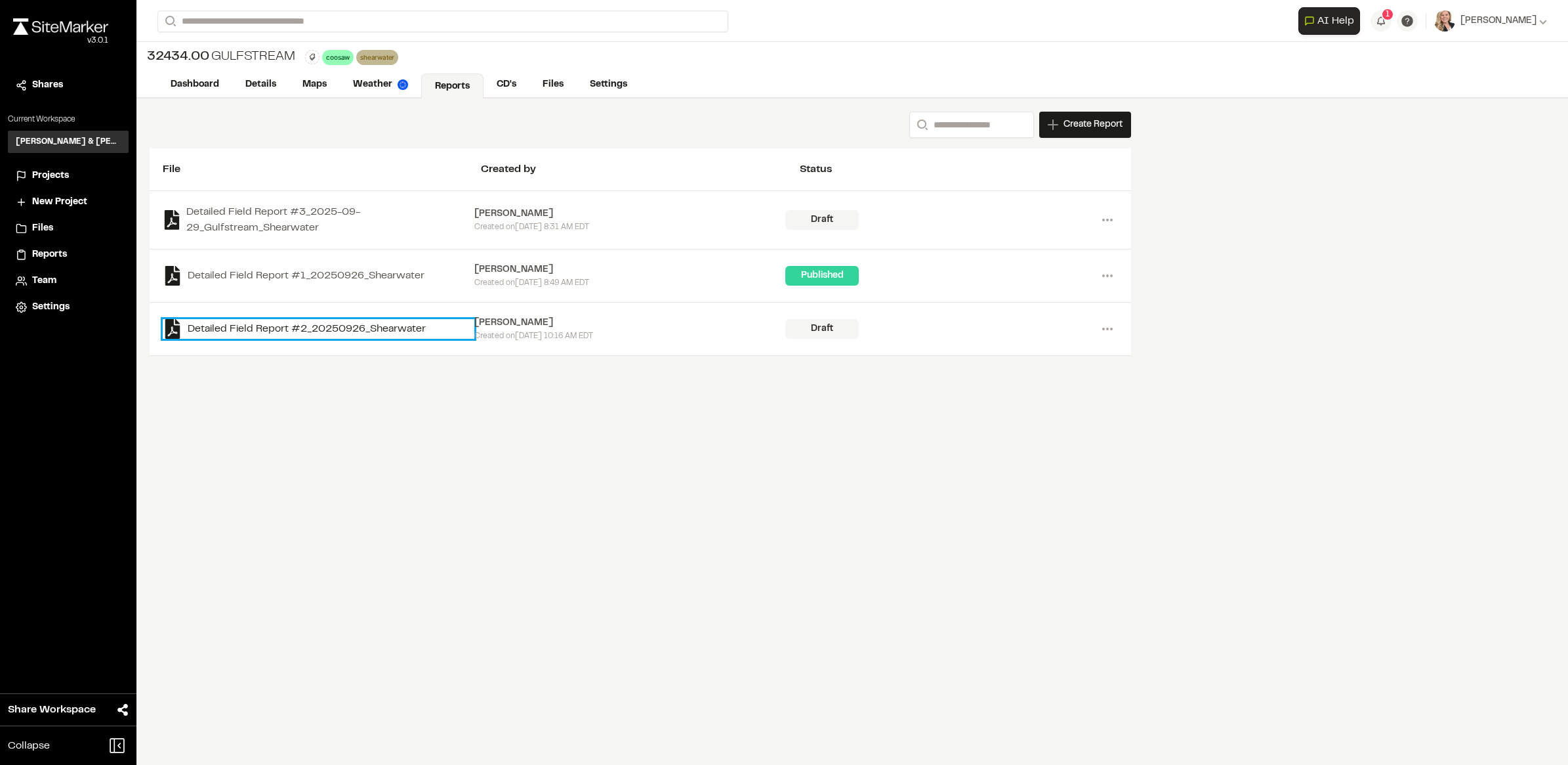
click at [209, 332] on link "Detailed Field Report #2_20250926_Shearwater" at bounding box center [318, 328] width 311 height 20
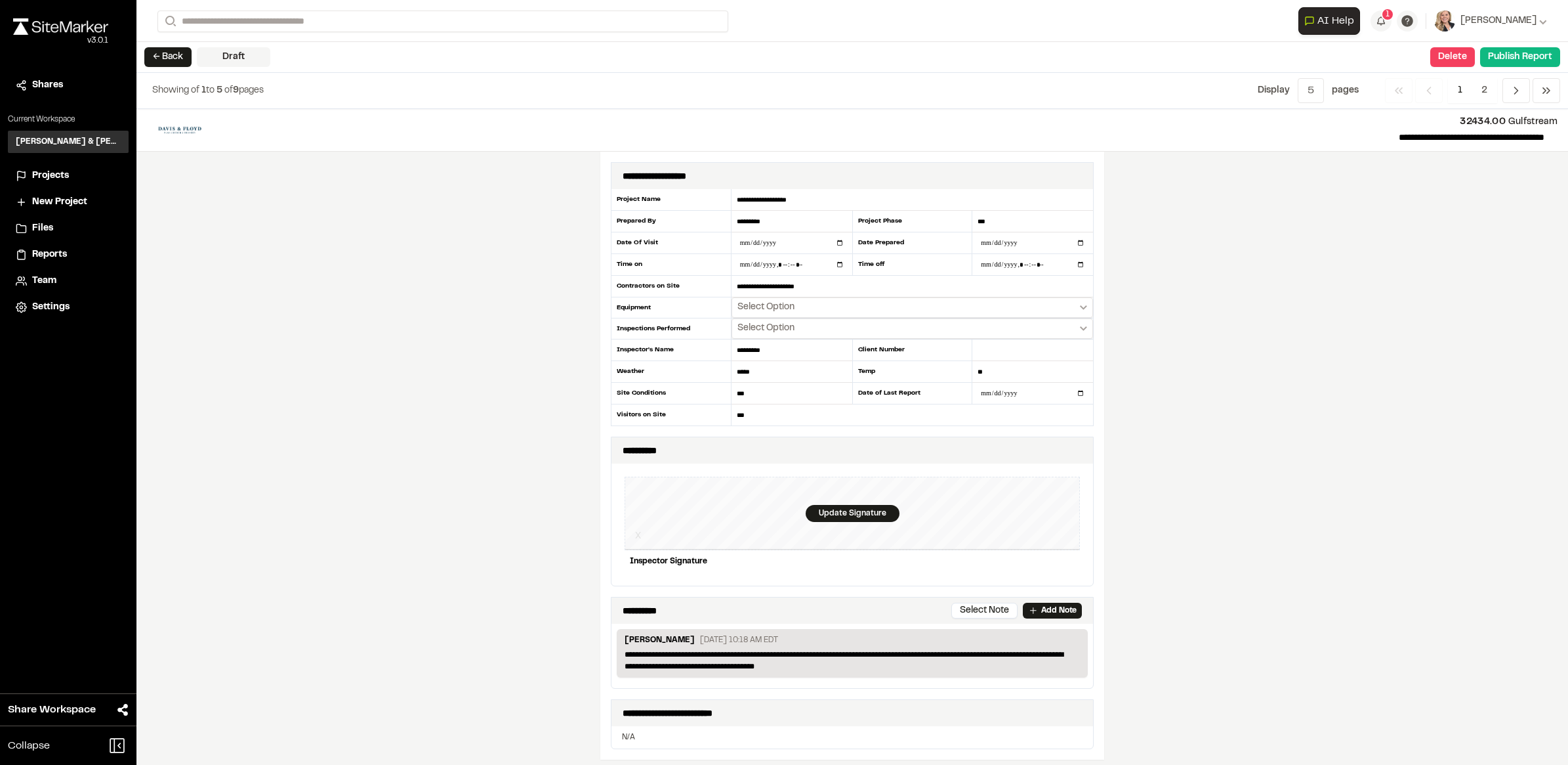
click at [67, 178] on span "Projects" at bounding box center [50, 176] width 37 height 14
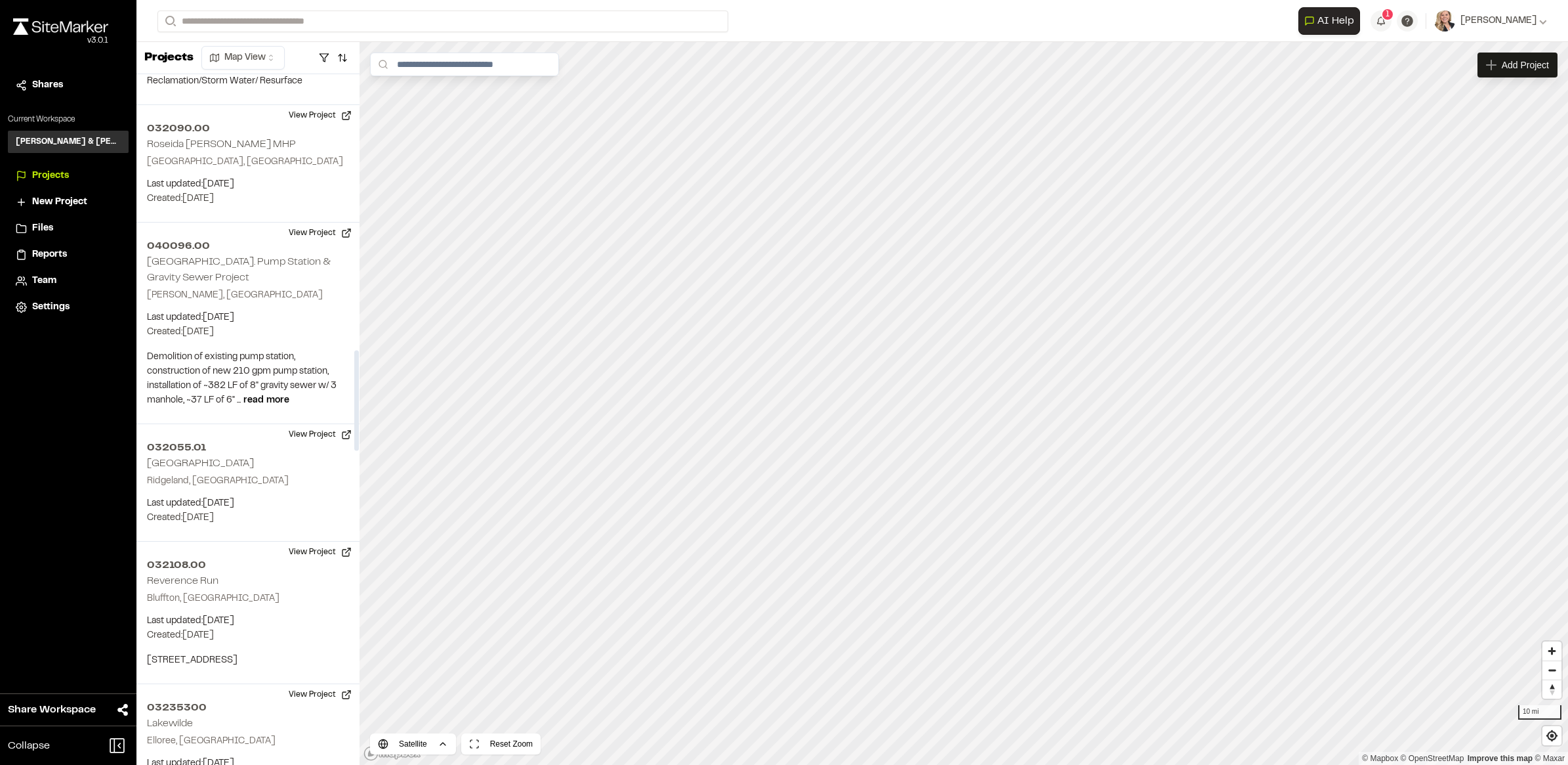
scroll to position [1968, 0]
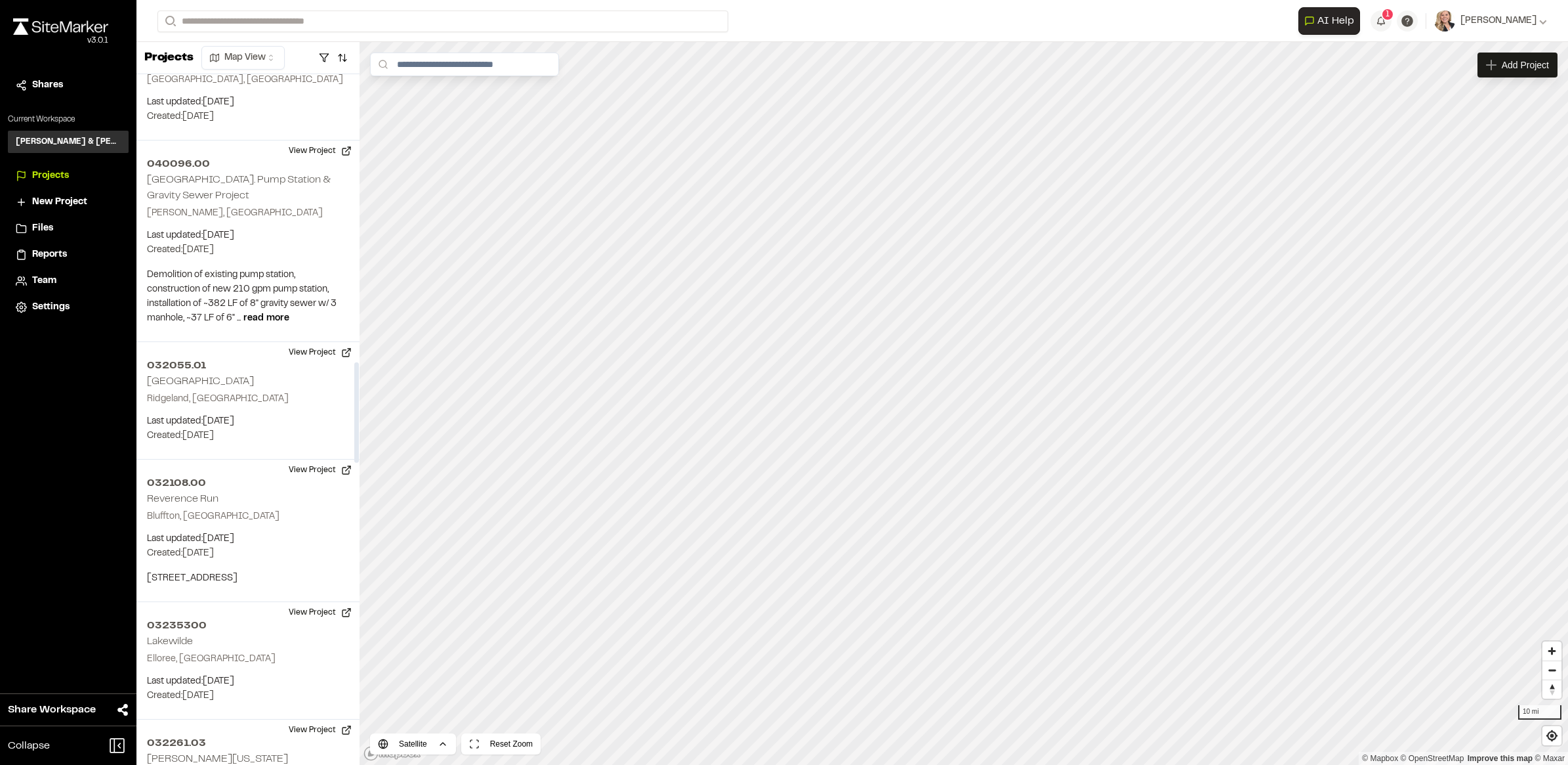
click at [282, 513] on div "032108.00 Reverence Run Bluffton, SC Last updated: Sep 26, 2025 Budget: $ Creat…" at bounding box center [248, 531] width 223 height 142
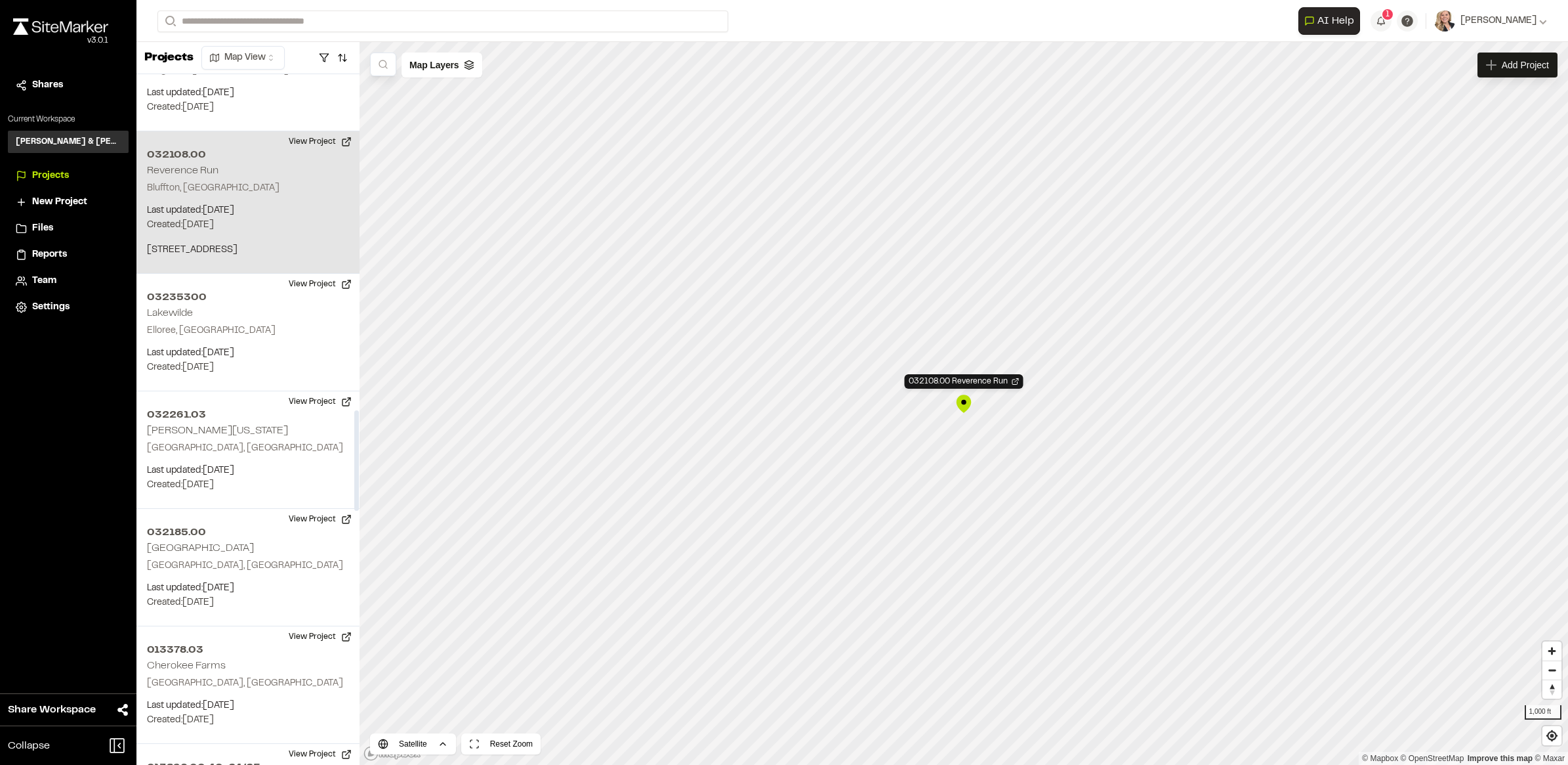
scroll to position [2379, 0]
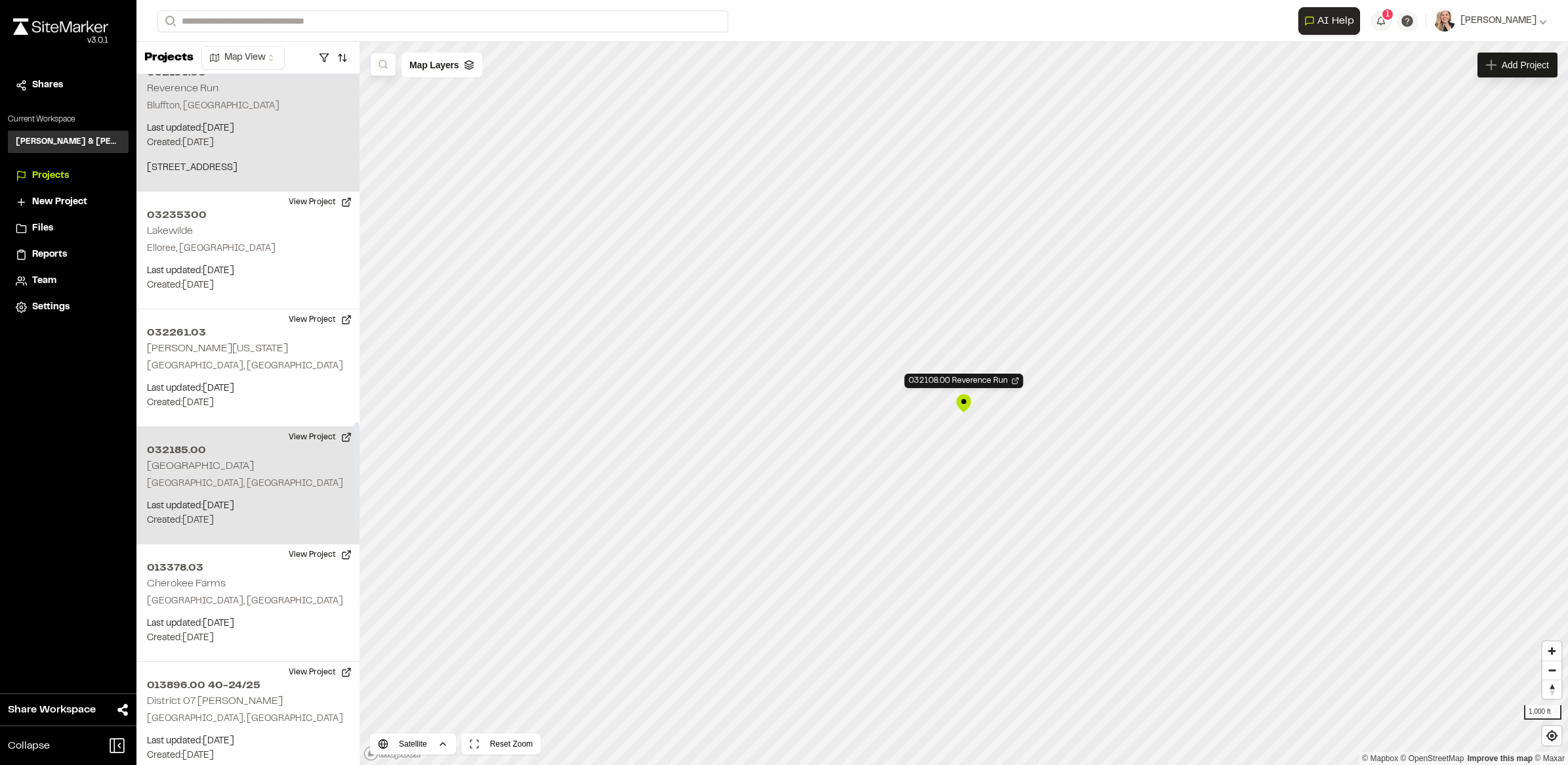
click at [201, 513] on p "Created: Jun 26, 2025" at bounding box center [248, 520] width 202 height 14
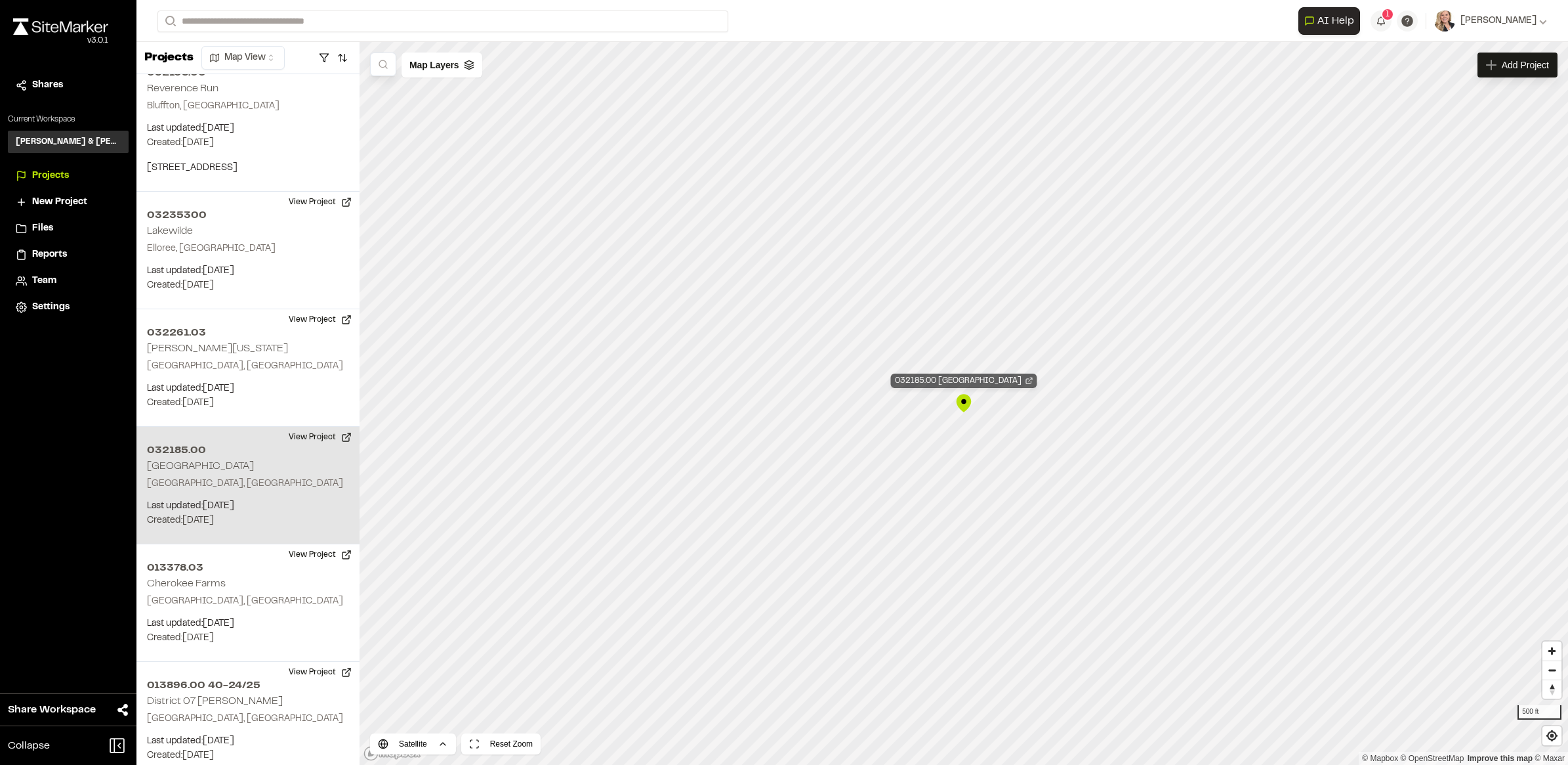
click at [1025, 382] on icon "Map marker" at bounding box center [1028, 382] width 6 height 6
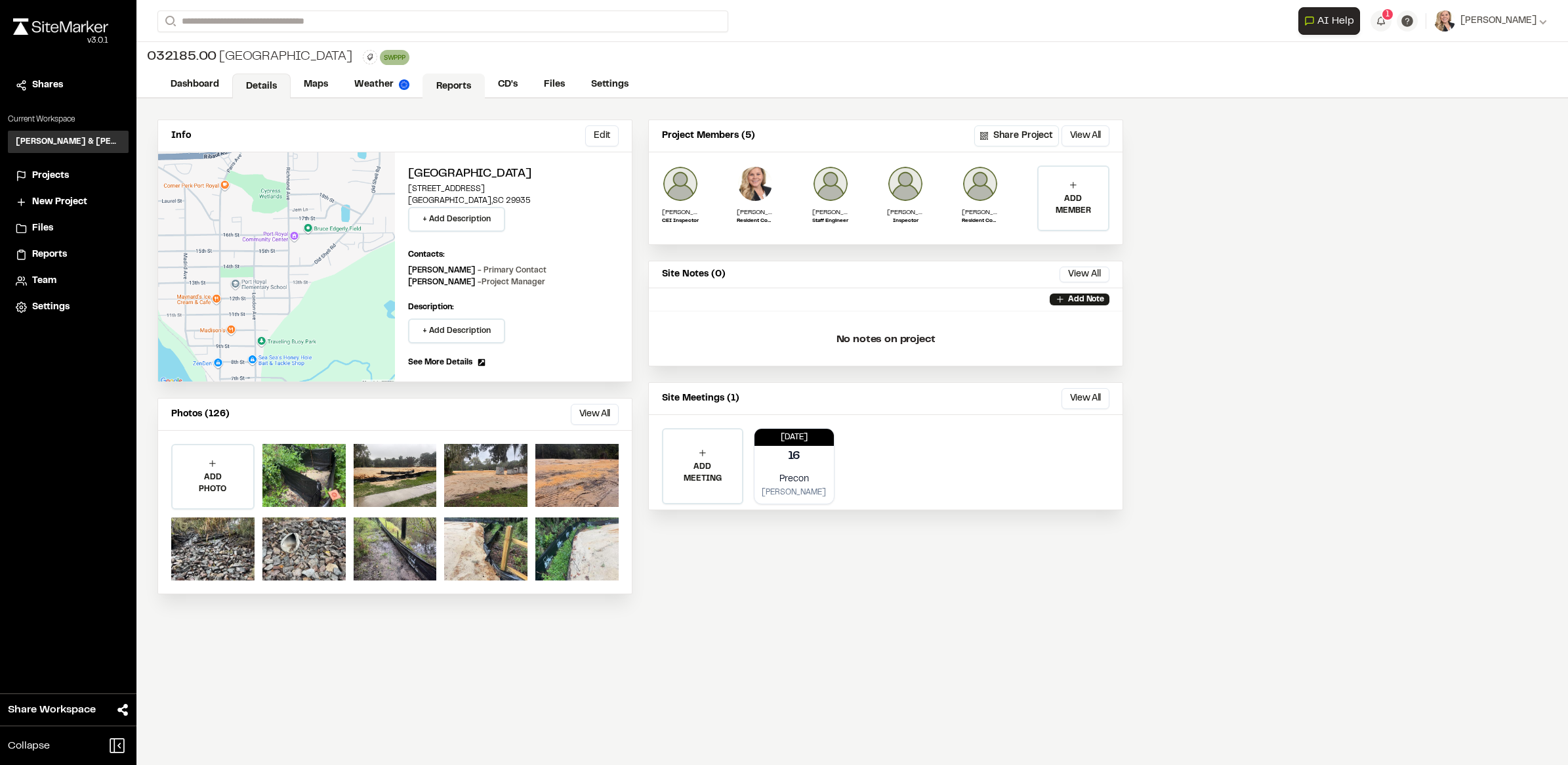
click at [453, 90] on link "Reports" at bounding box center [453, 85] width 63 height 25
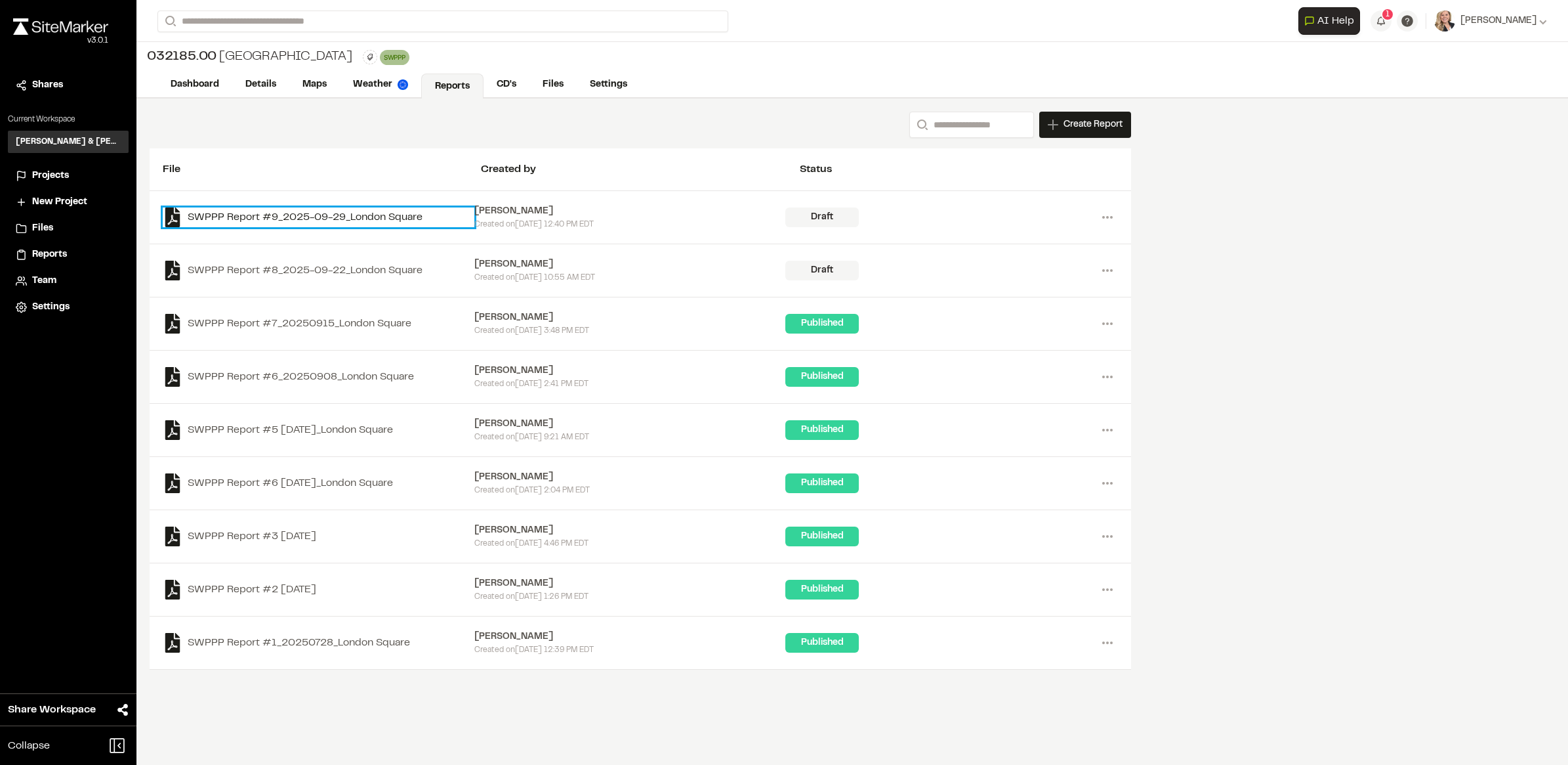
click at [356, 209] on link "SWPPP Report #9_2025-09-29_London Square" at bounding box center [318, 216] width 311 height 20
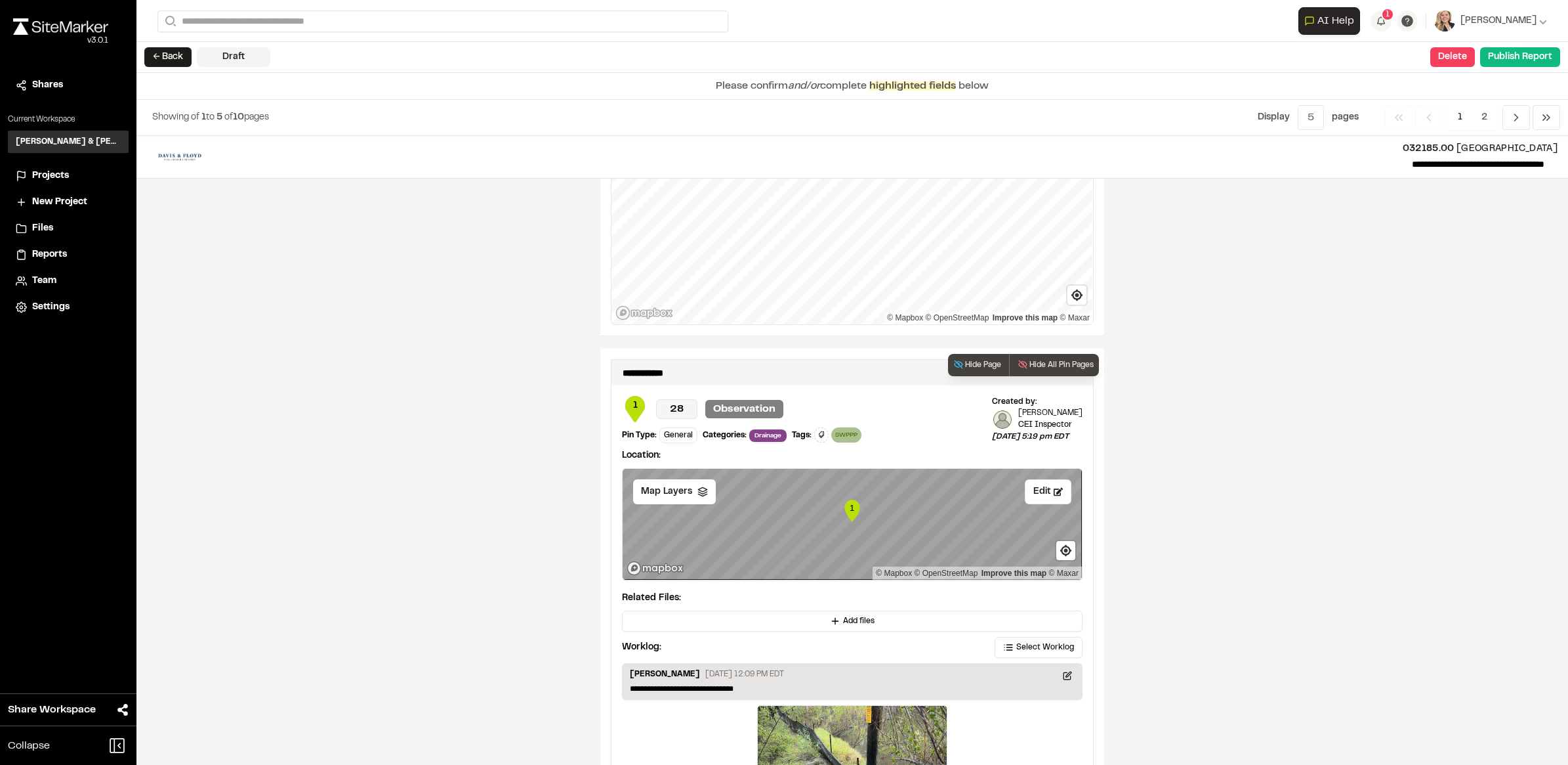
scroll to position [2069, 0]
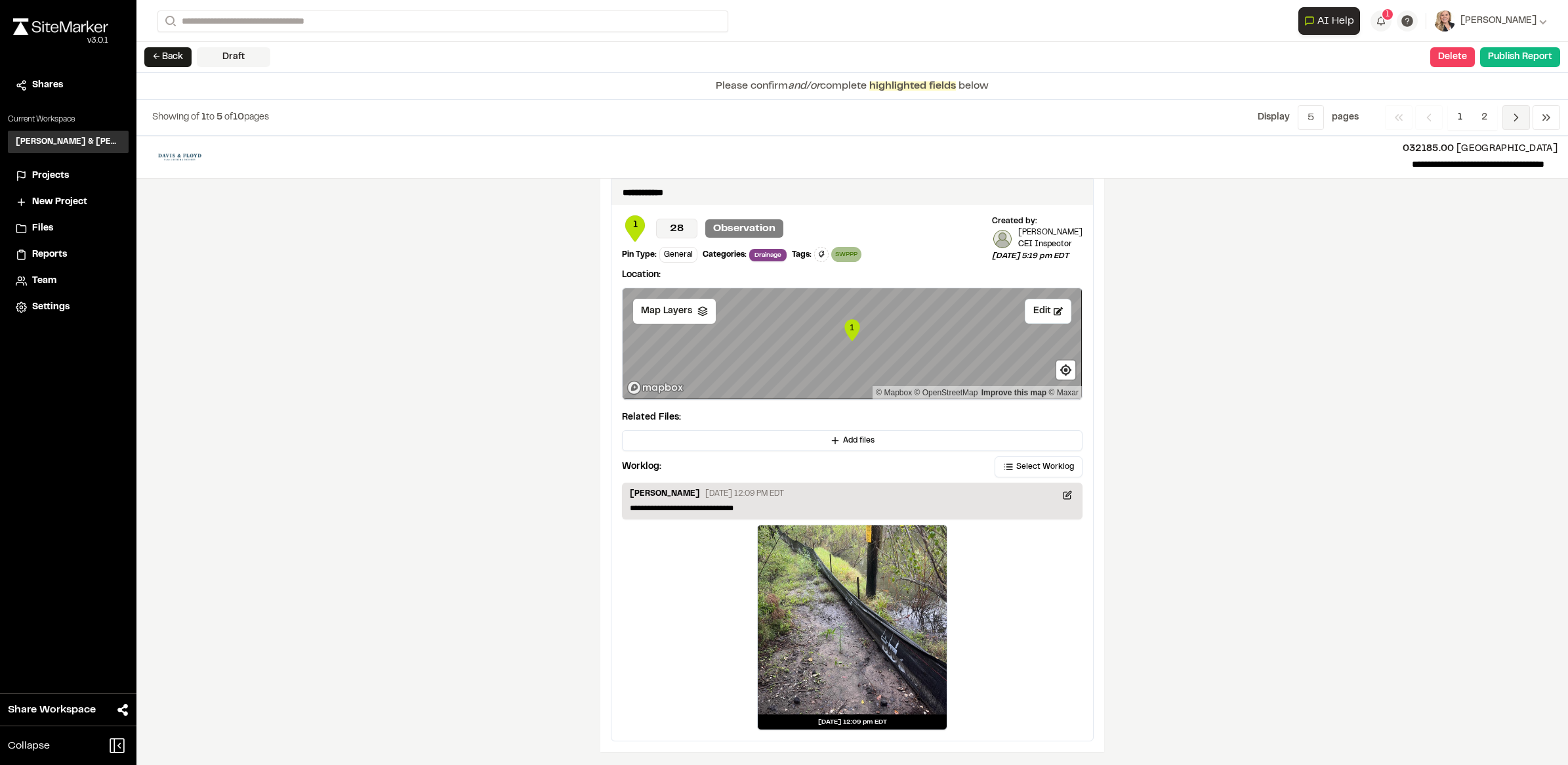
click at [1522, 116] on icon "Navigation" at bounding box center [1516, 118] width 13 height 13
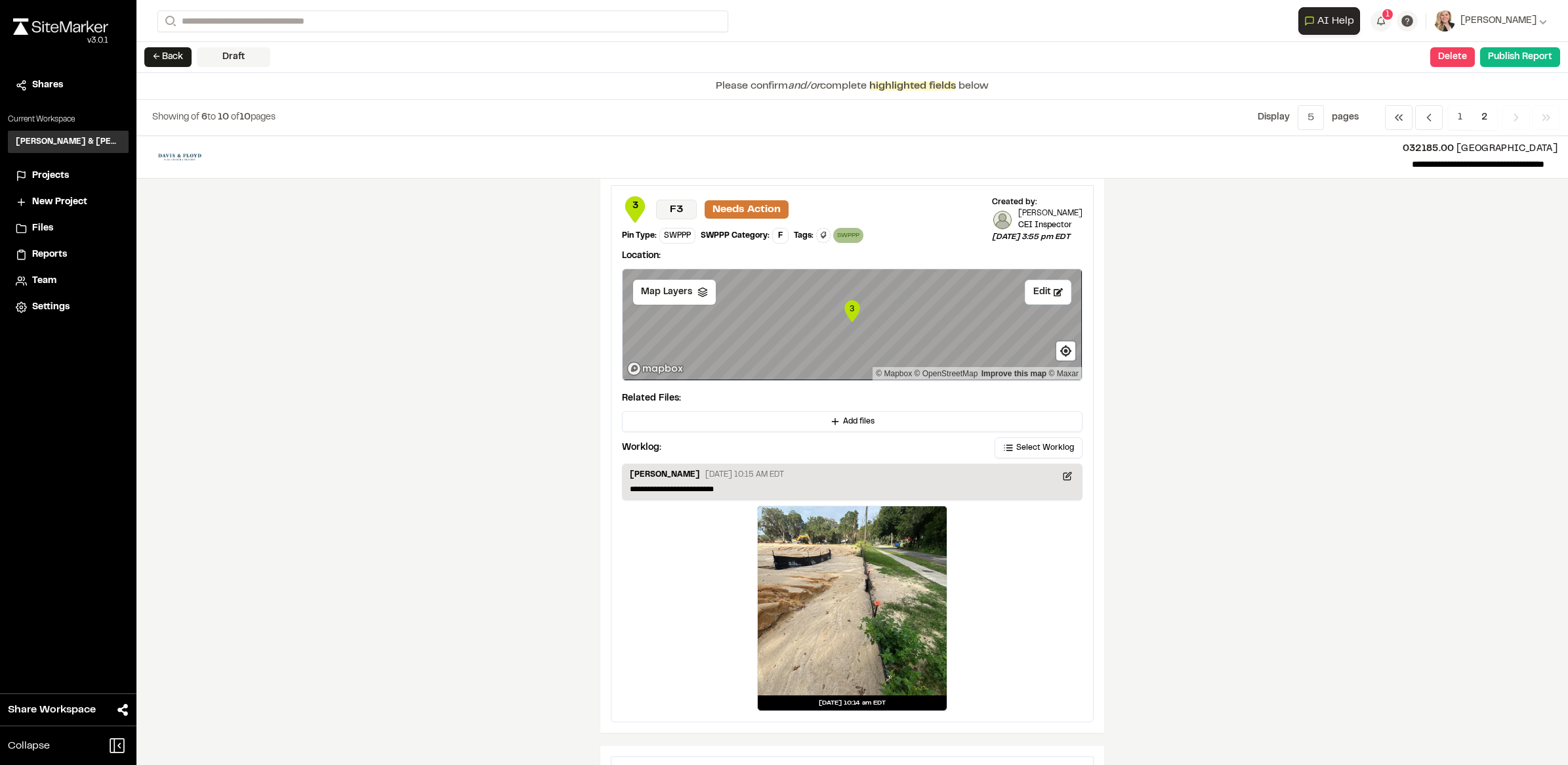
scroll to position [0, 0]
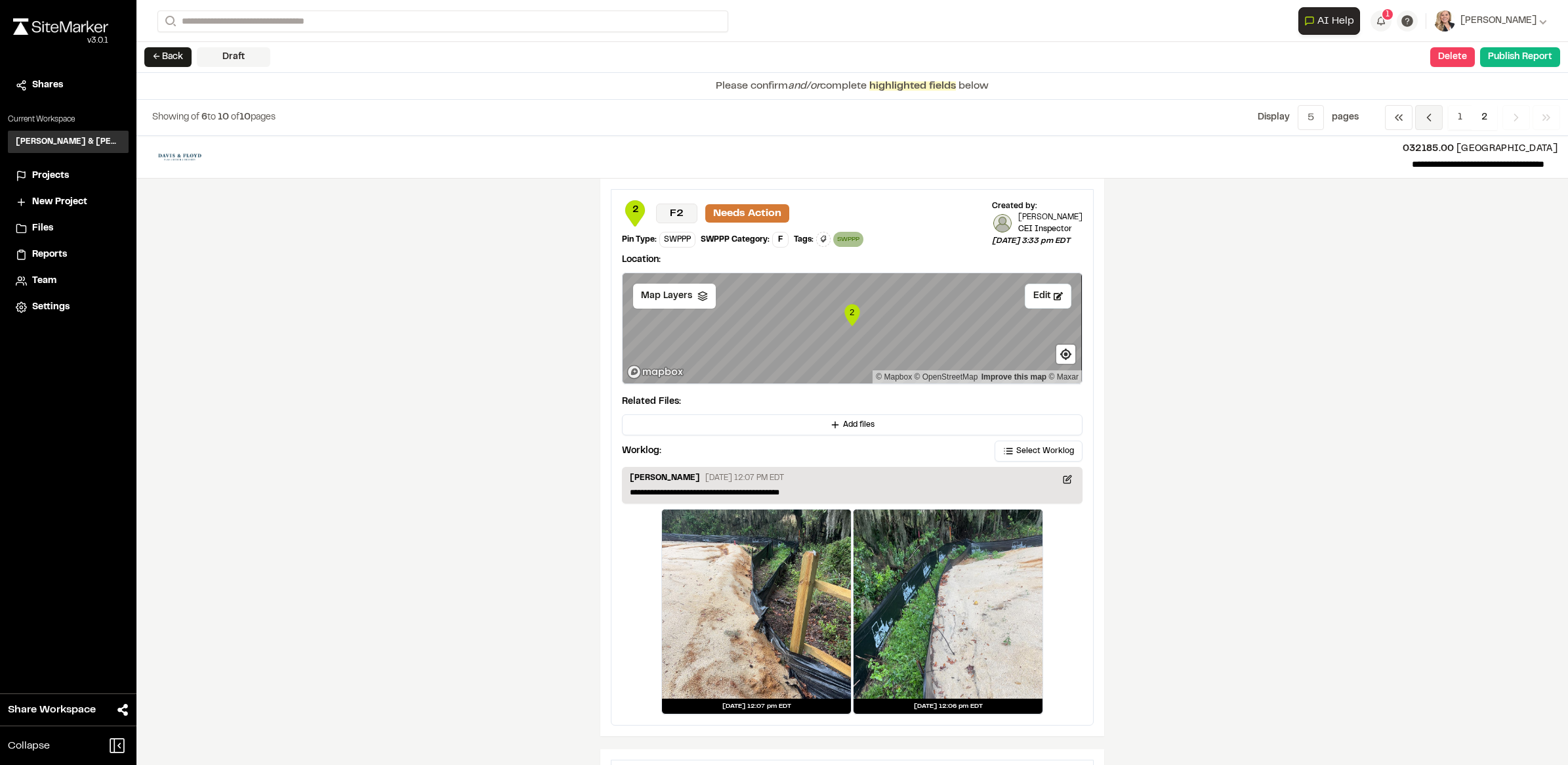
click at [1422, 106] on span "Previous" at bounding box center [1428, 118] width 28 height 25
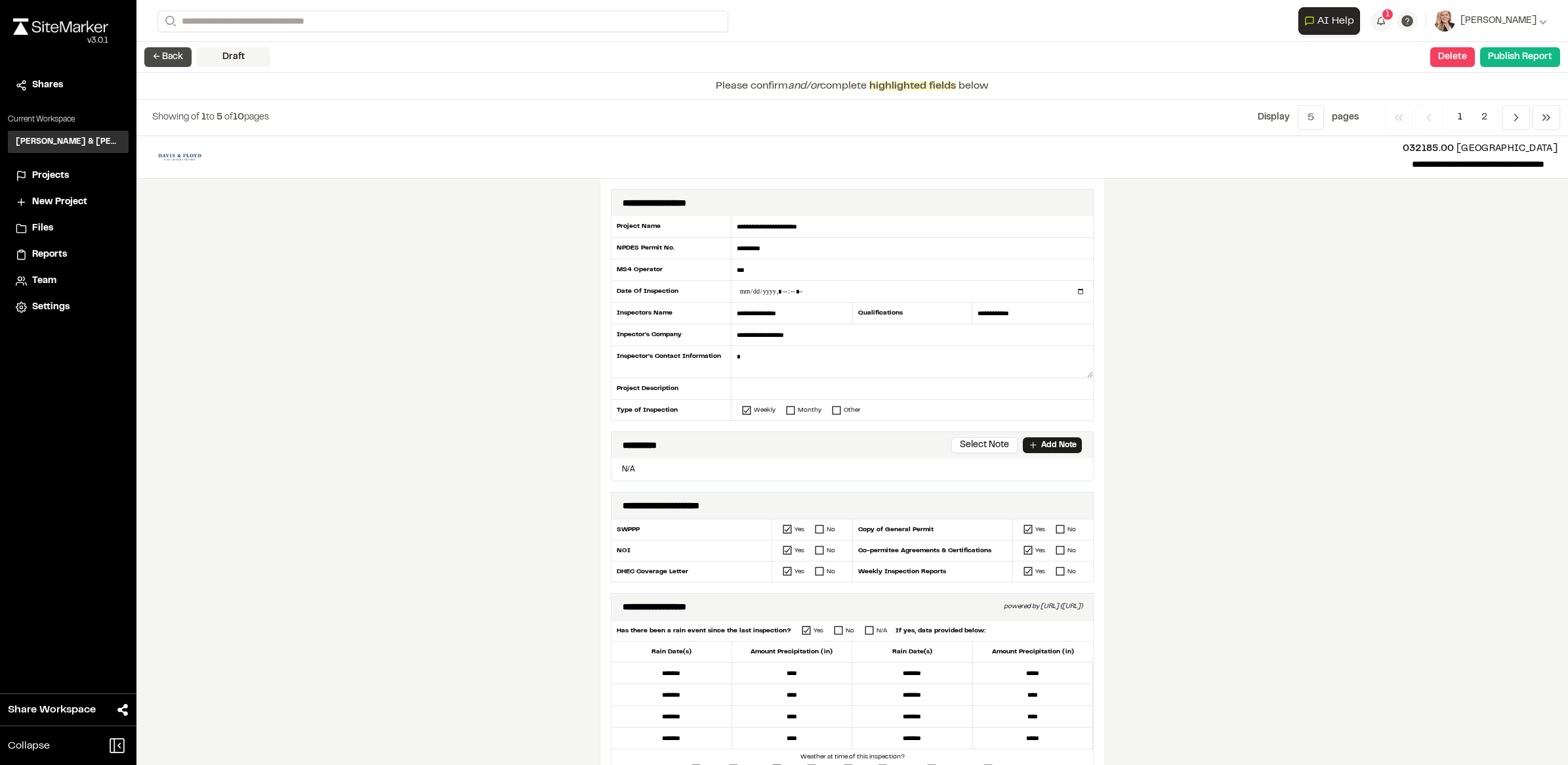
click at [171, 54] on button "← Back" at bounding box center [168, 57] width 47 height 20
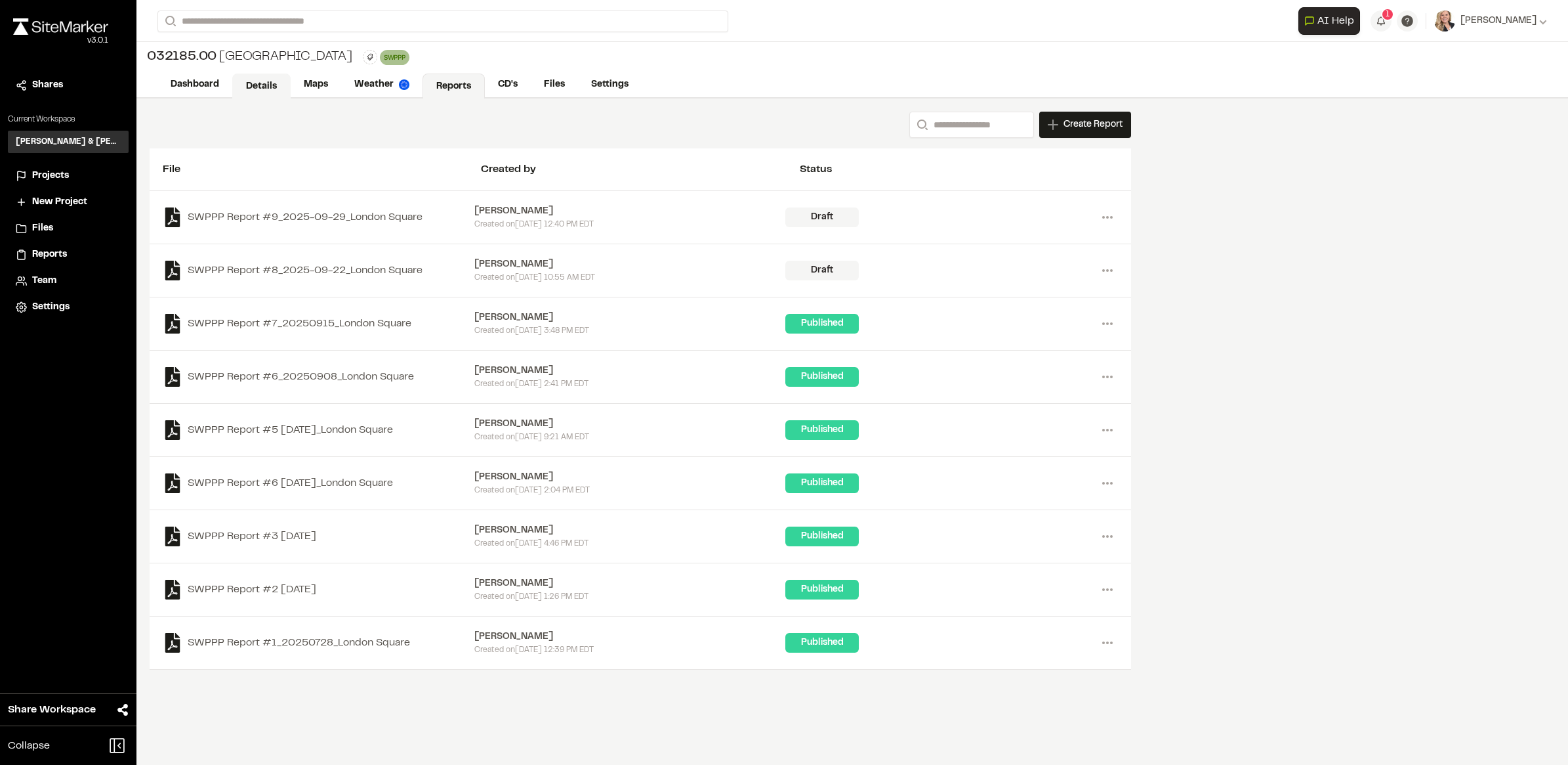
click at [263, 87] on link "Details" at bounding box center [262, 85] width 59 height 25
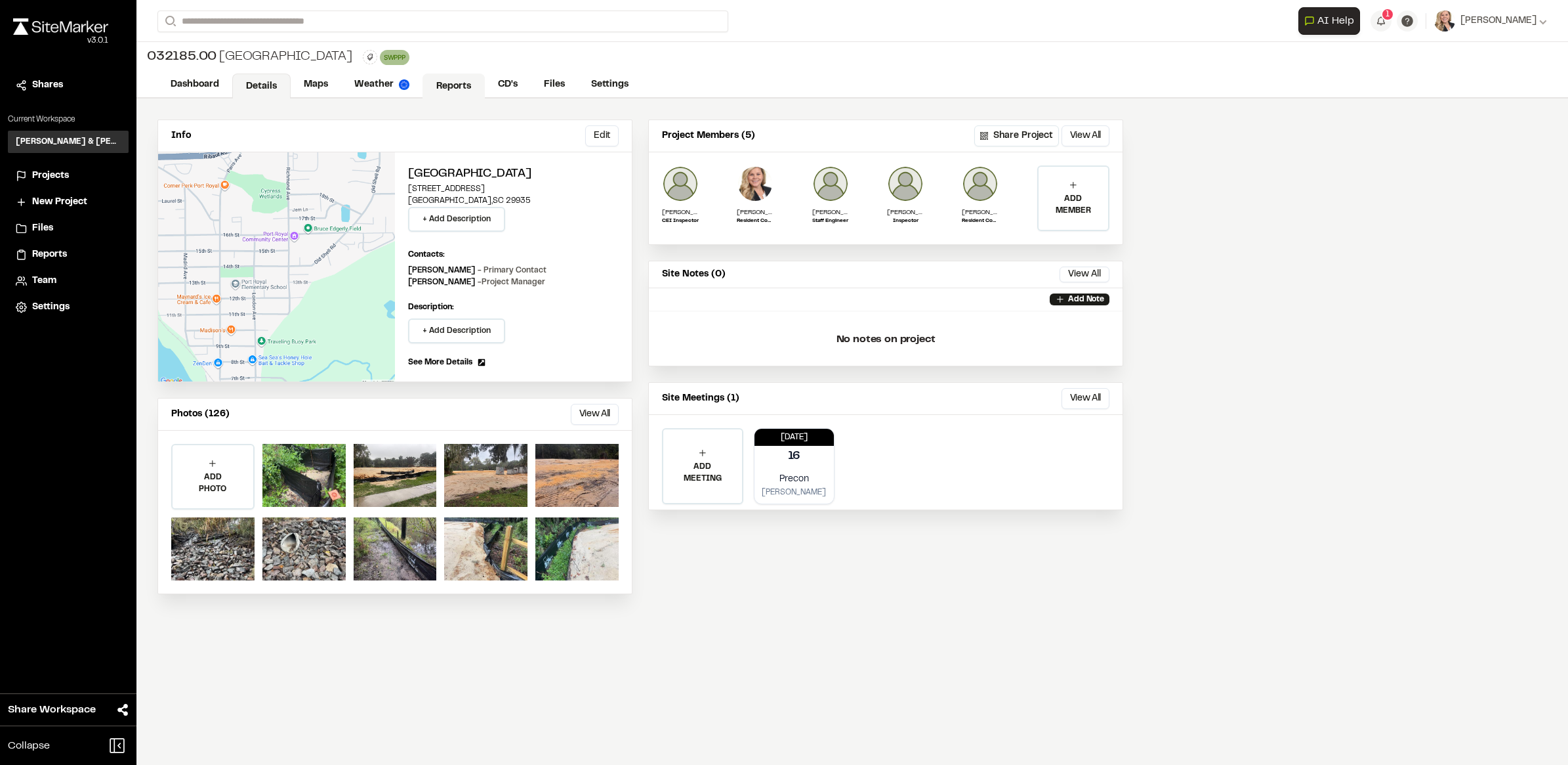
click at [454, 82] on link "Reports" at bounding box center [453, 85] width 63 height 25
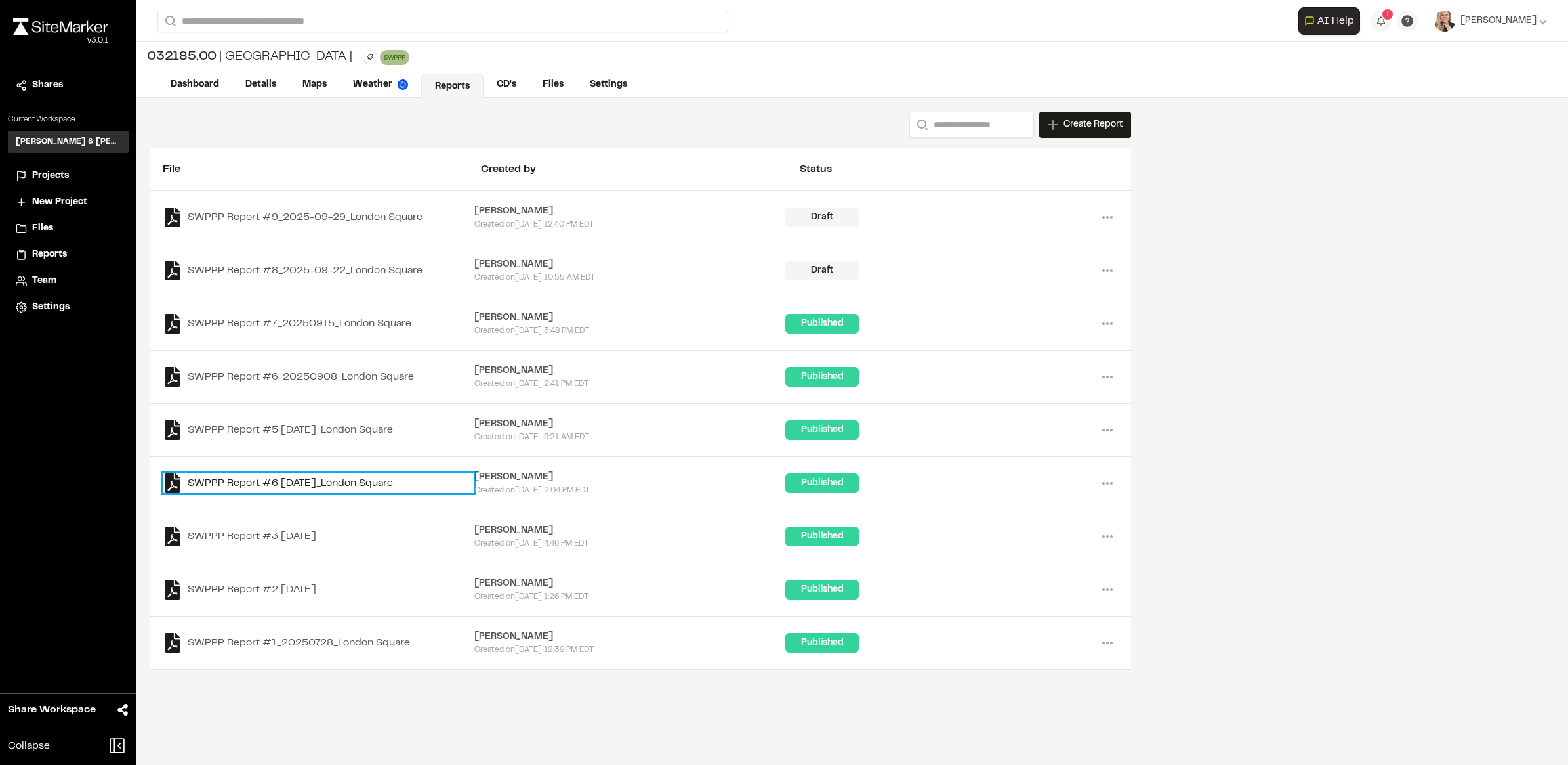
click at [211, 479] on link "SWPPP Report #6 [DATE]_London Square" at bounding box center [318, 483] width 311 height 20
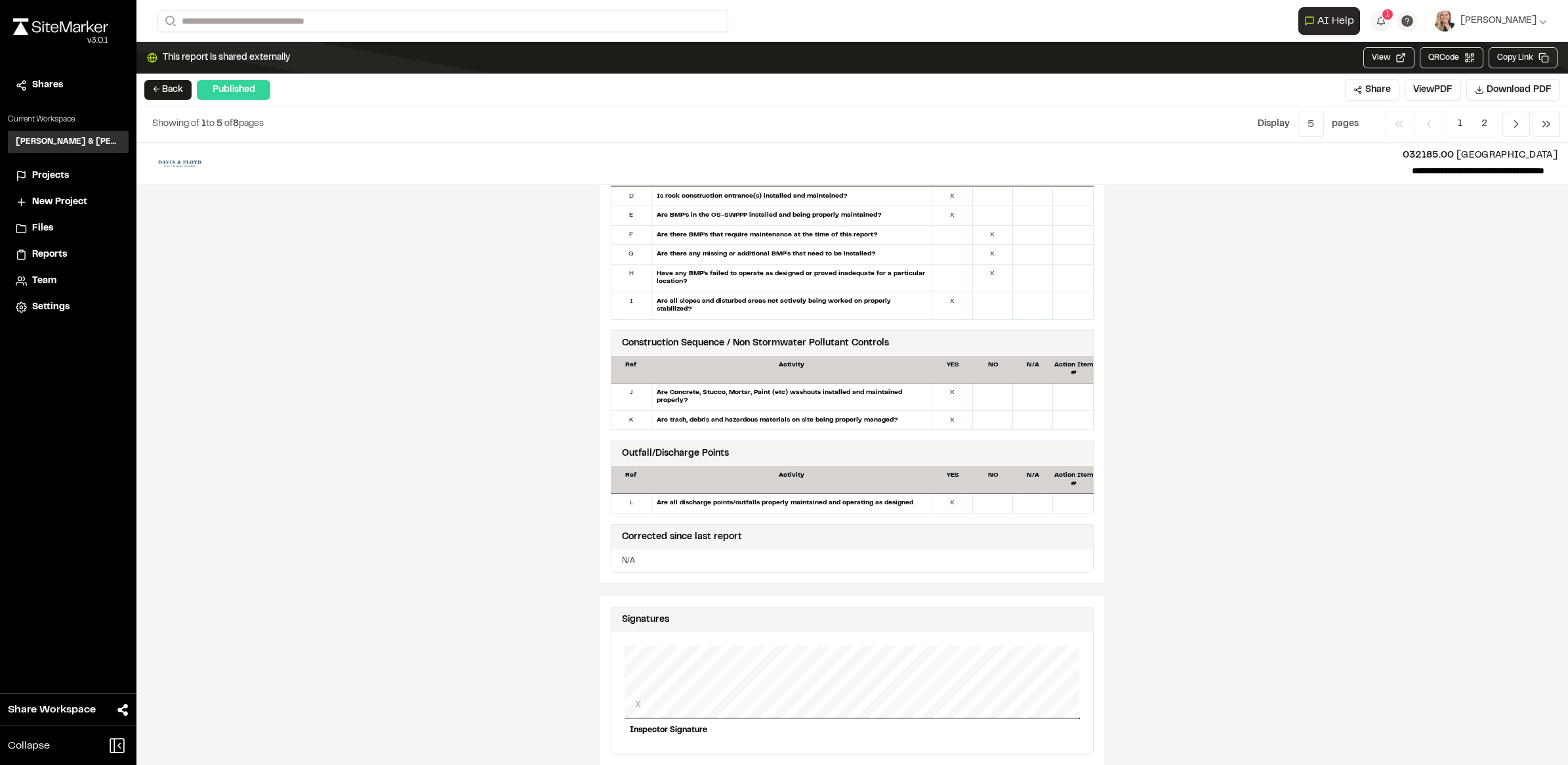
scroll to position [820, 0]
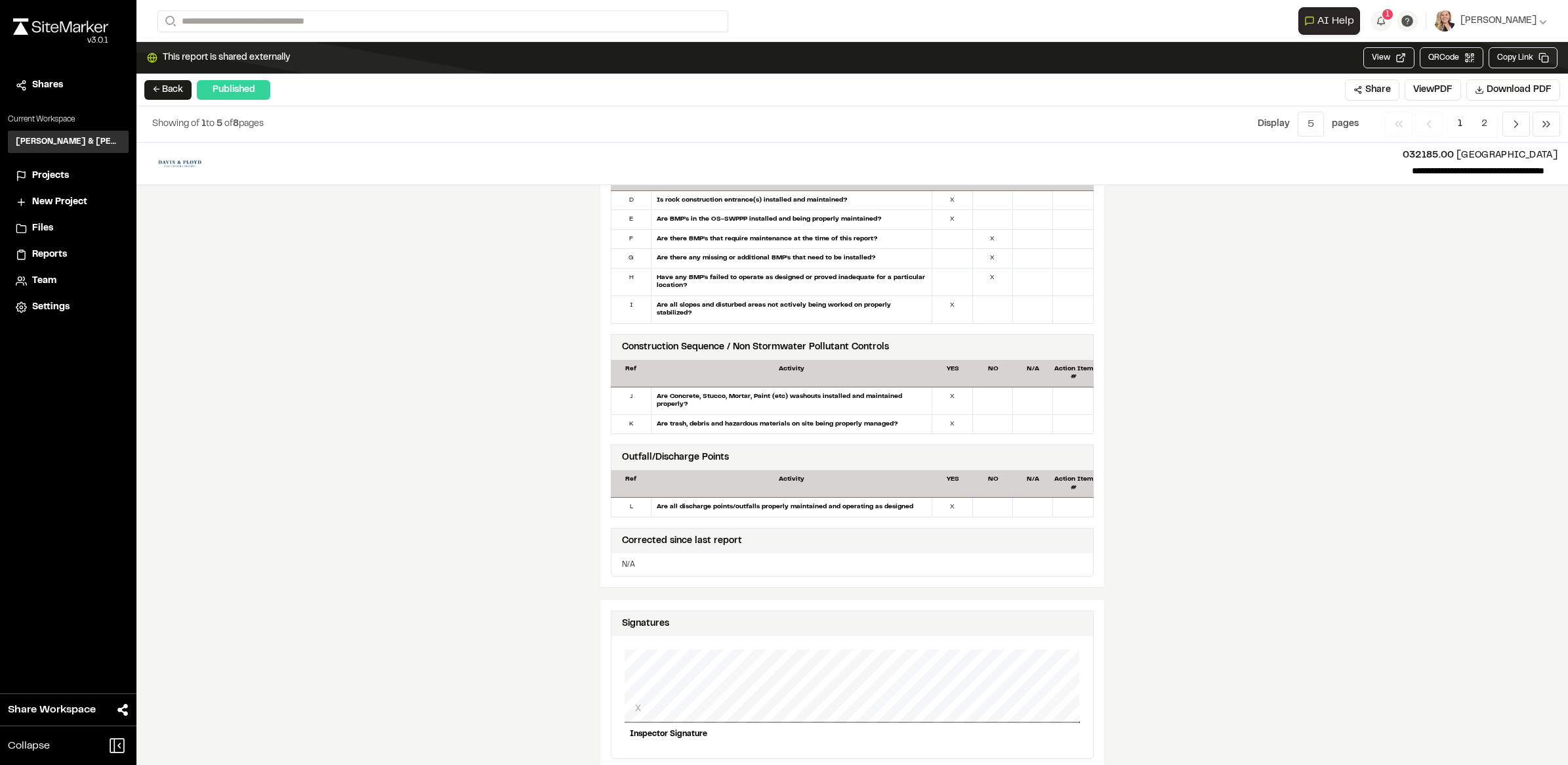
click at [577, 451] on div "**********" at bounding box center [852, 453] width 1431 height 622
click at [159, 93] on button "← Back" at bounding box center [168, 89] width 47 height 20
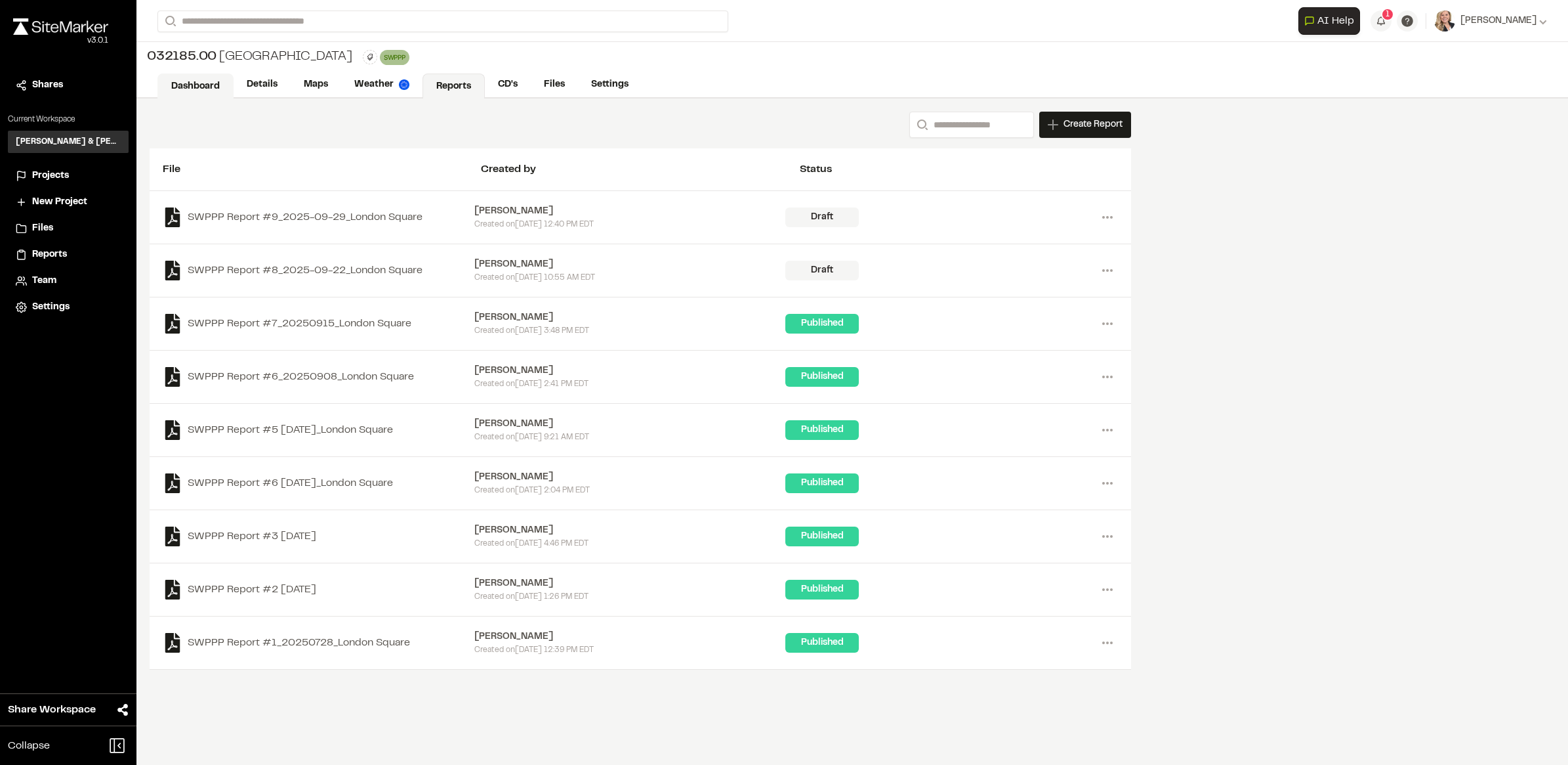
click at [182, 90] on link "Dashboard" at bounding box center [195, 85] width 76 height 25
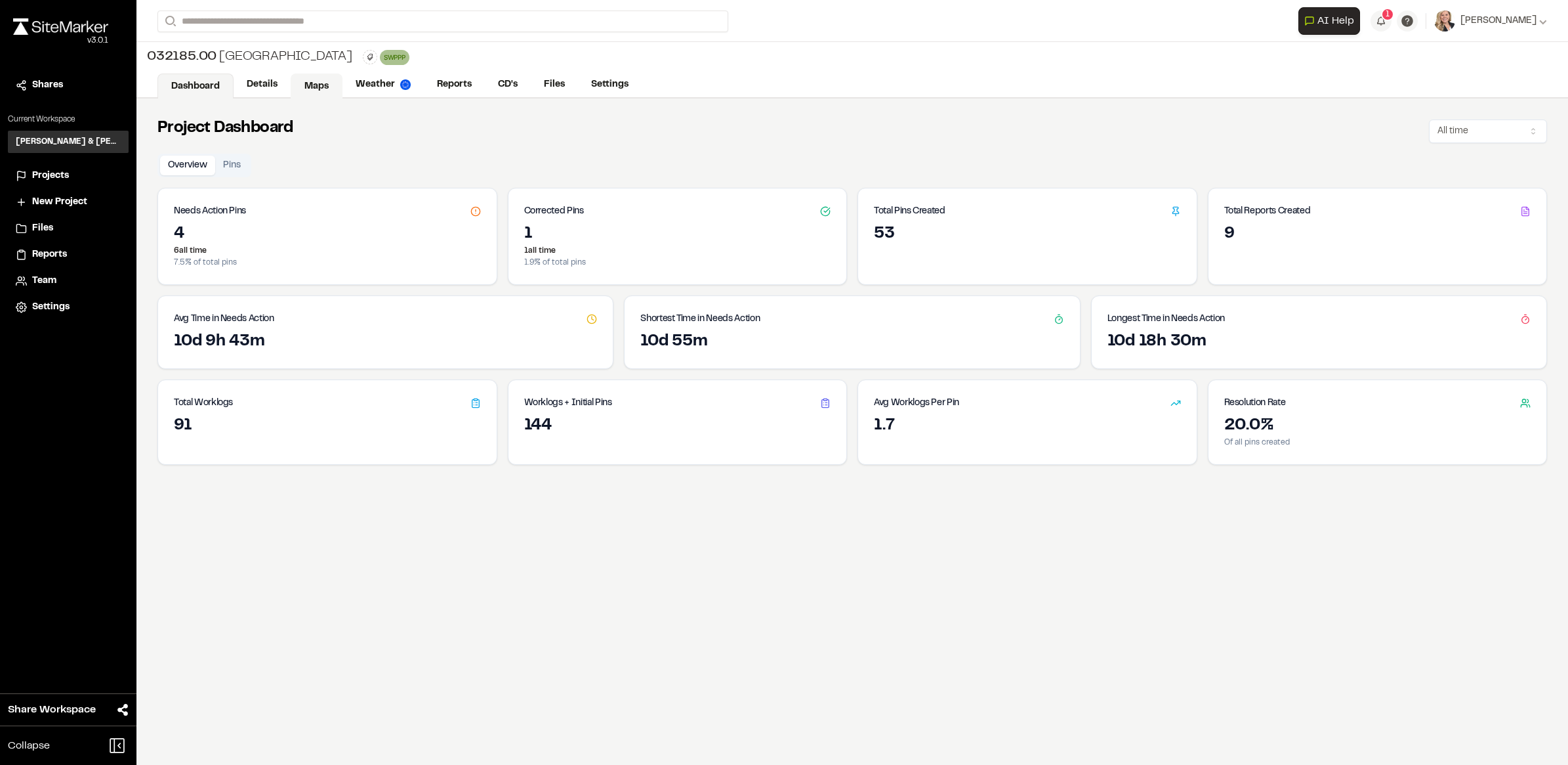
click at [323, 83] on link "Maps" at bounding box center [316, 85] width 52 height 25
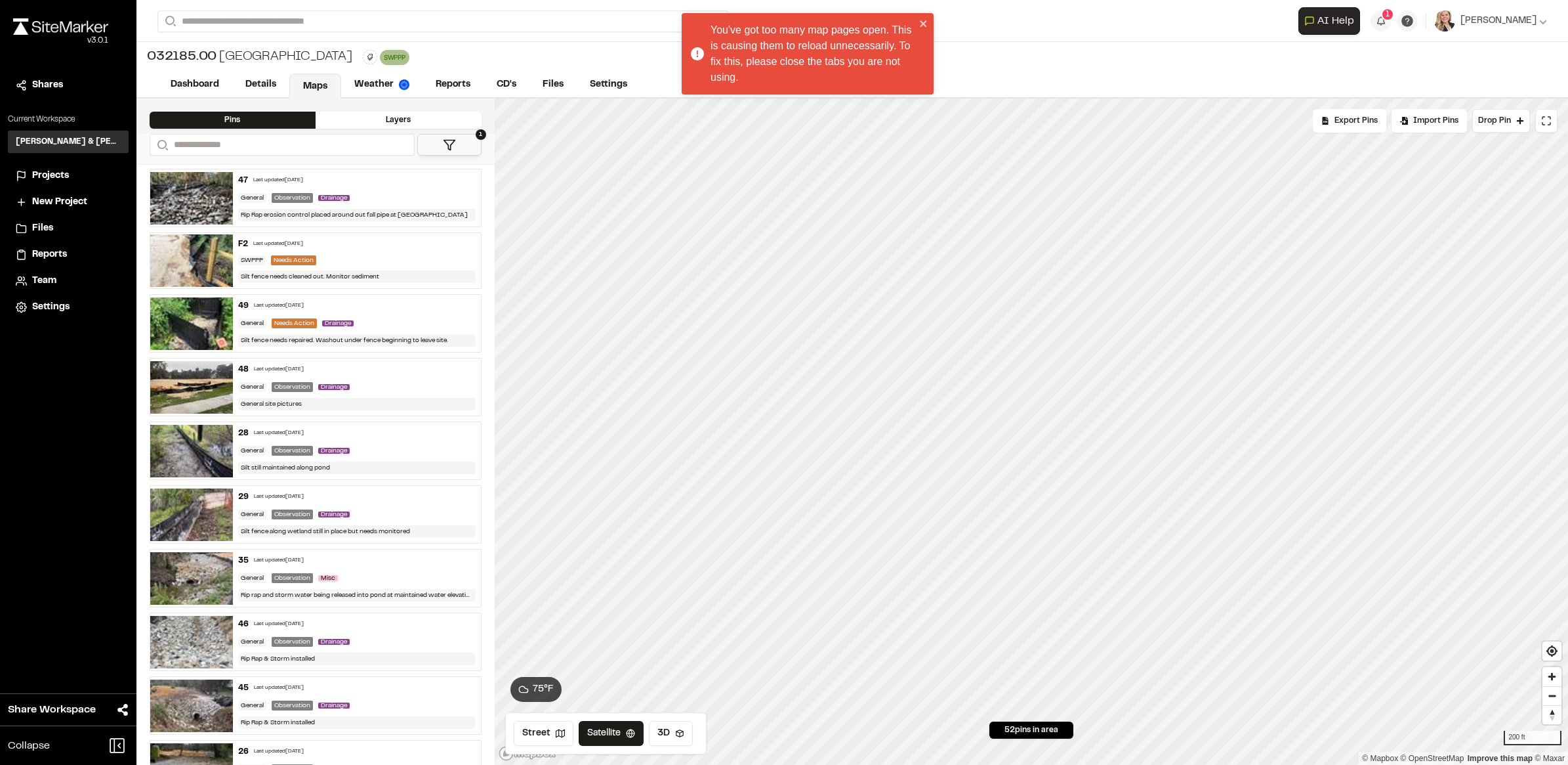
click at [459, 141] on button "1" at bounding box center [450, 144] width 65 height 22
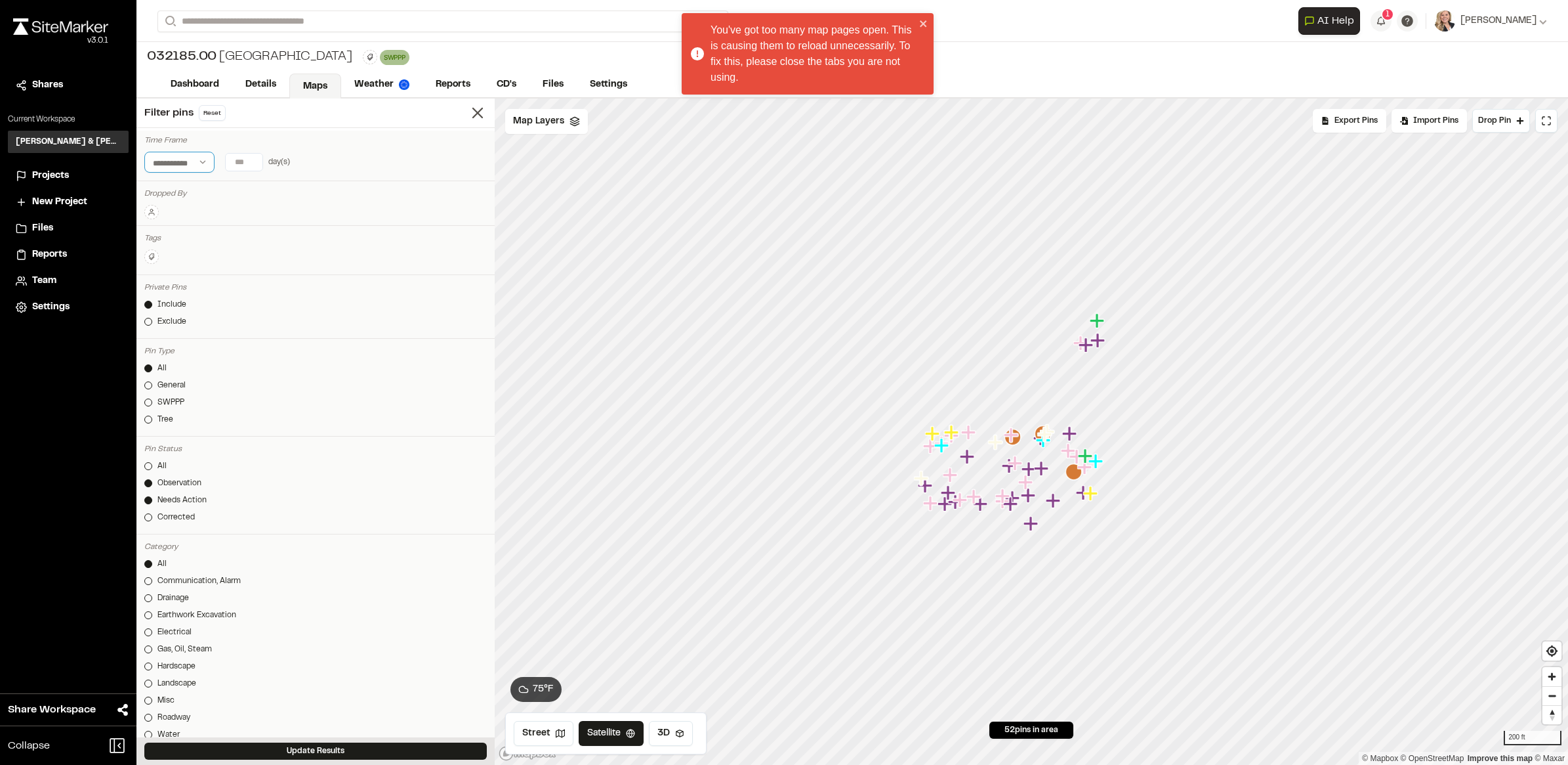
click at [203, 160] on select "**********" at bounding box center [179, 162] width 70 height 21
click at [71, 174] on div "Projects" at bounding box center [76, 176] width 88 height 14
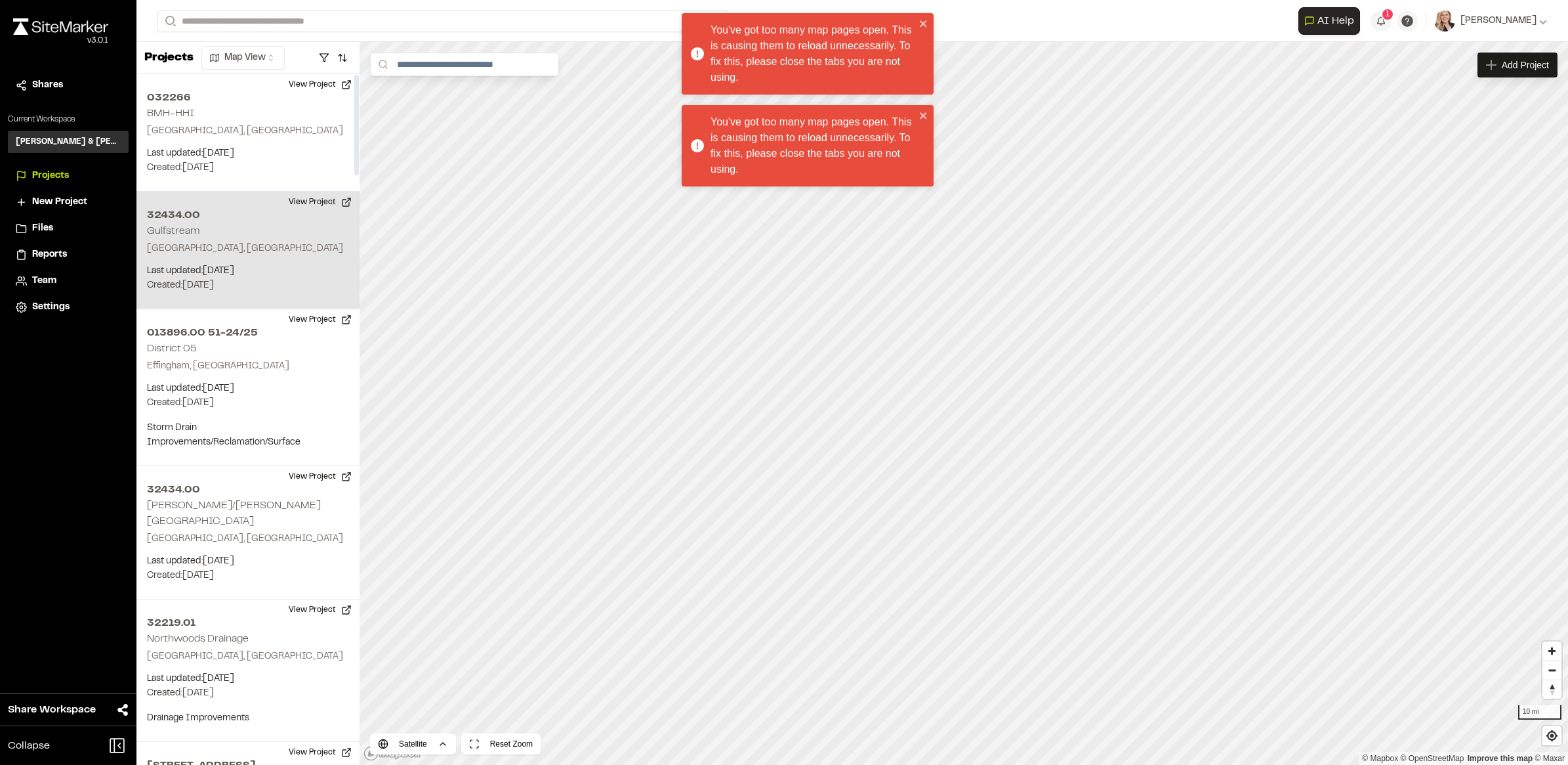
click at [240, 274] on p "Last updated: Sep 30, 2025" at bounding box center [248, 271] width 202 height 14
click at [1003, 377] on icon "Map marker" at bounding box center [1005, 381] width 8 height 8
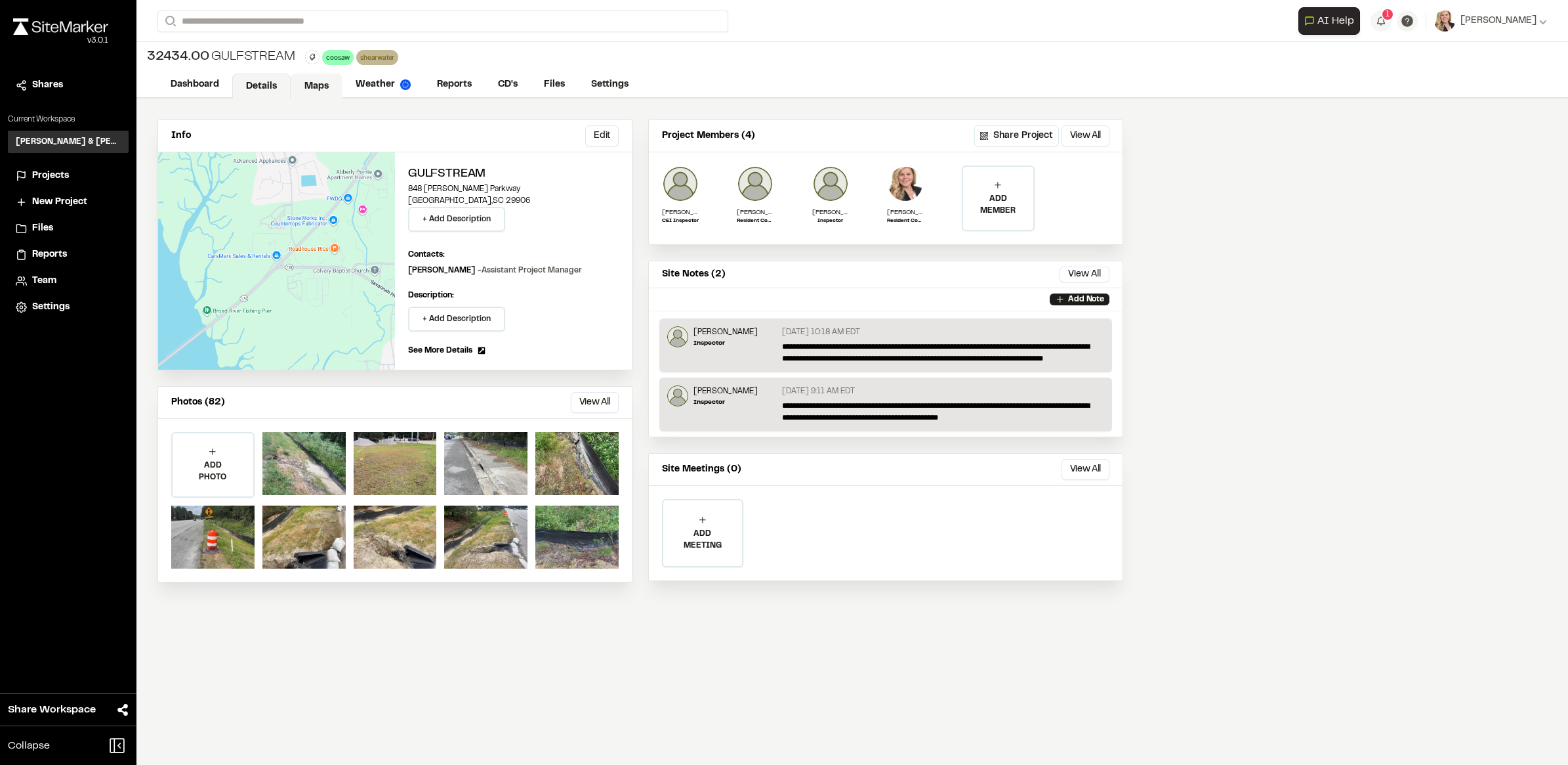
click at [326, 86] on link "Maps" at bounding box center [316, 85] width 52 height 25
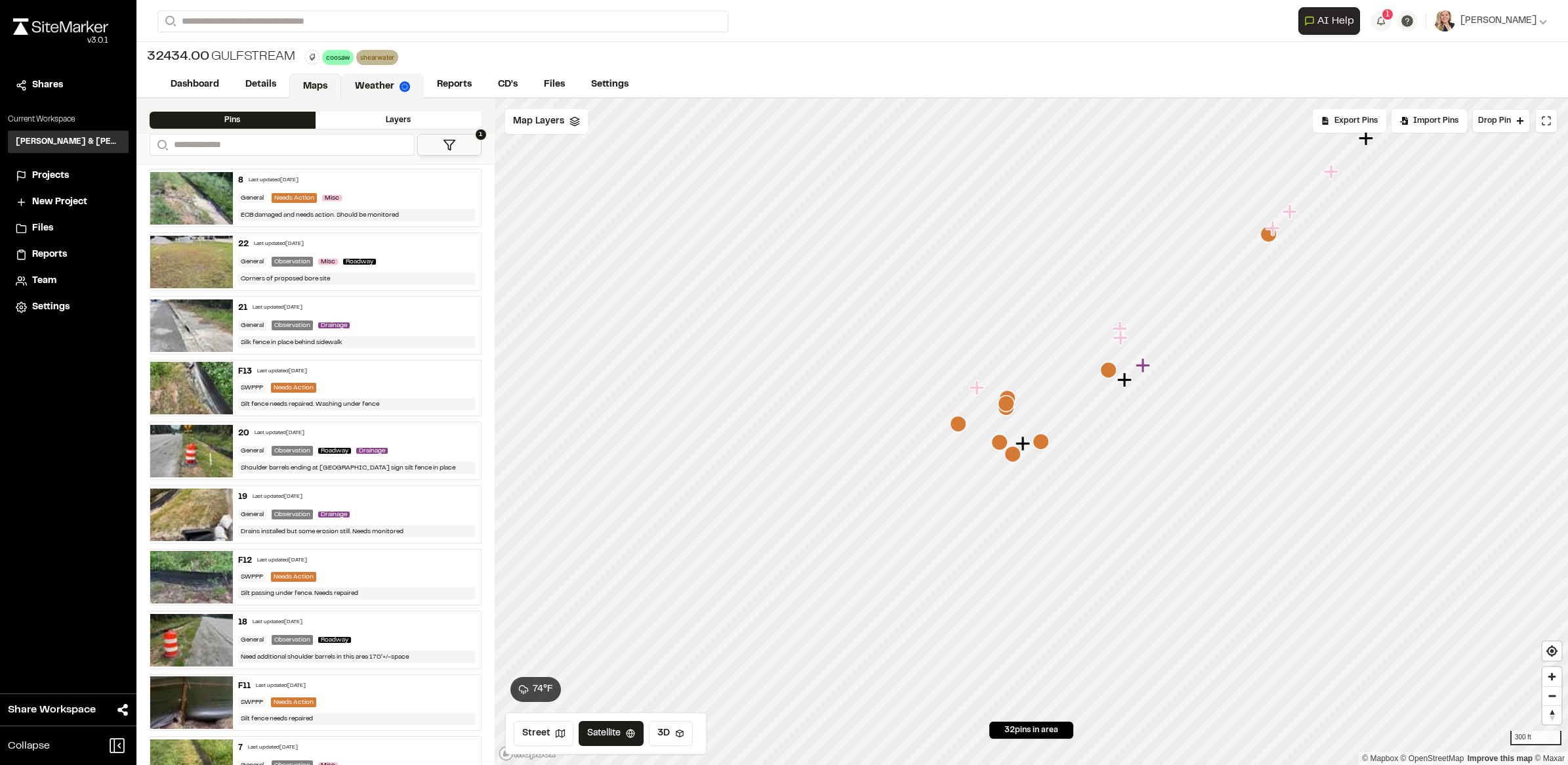
click at [381, 90] on link "Weather" at bounding box center [382, 85] width 83 height 25
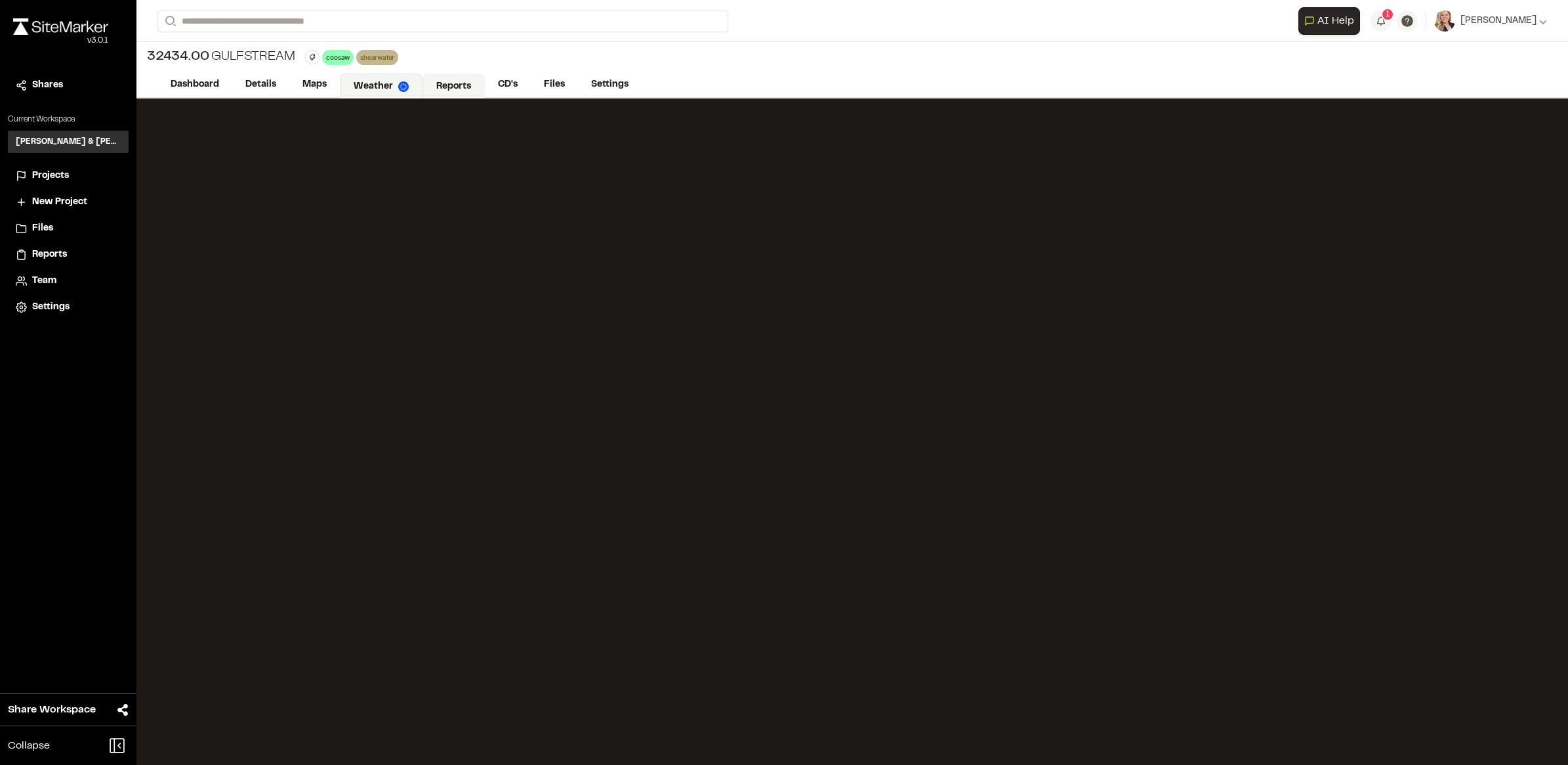
click at [452, 73] on link "Reports" at bounding box center [453, 85] width 63 height 25
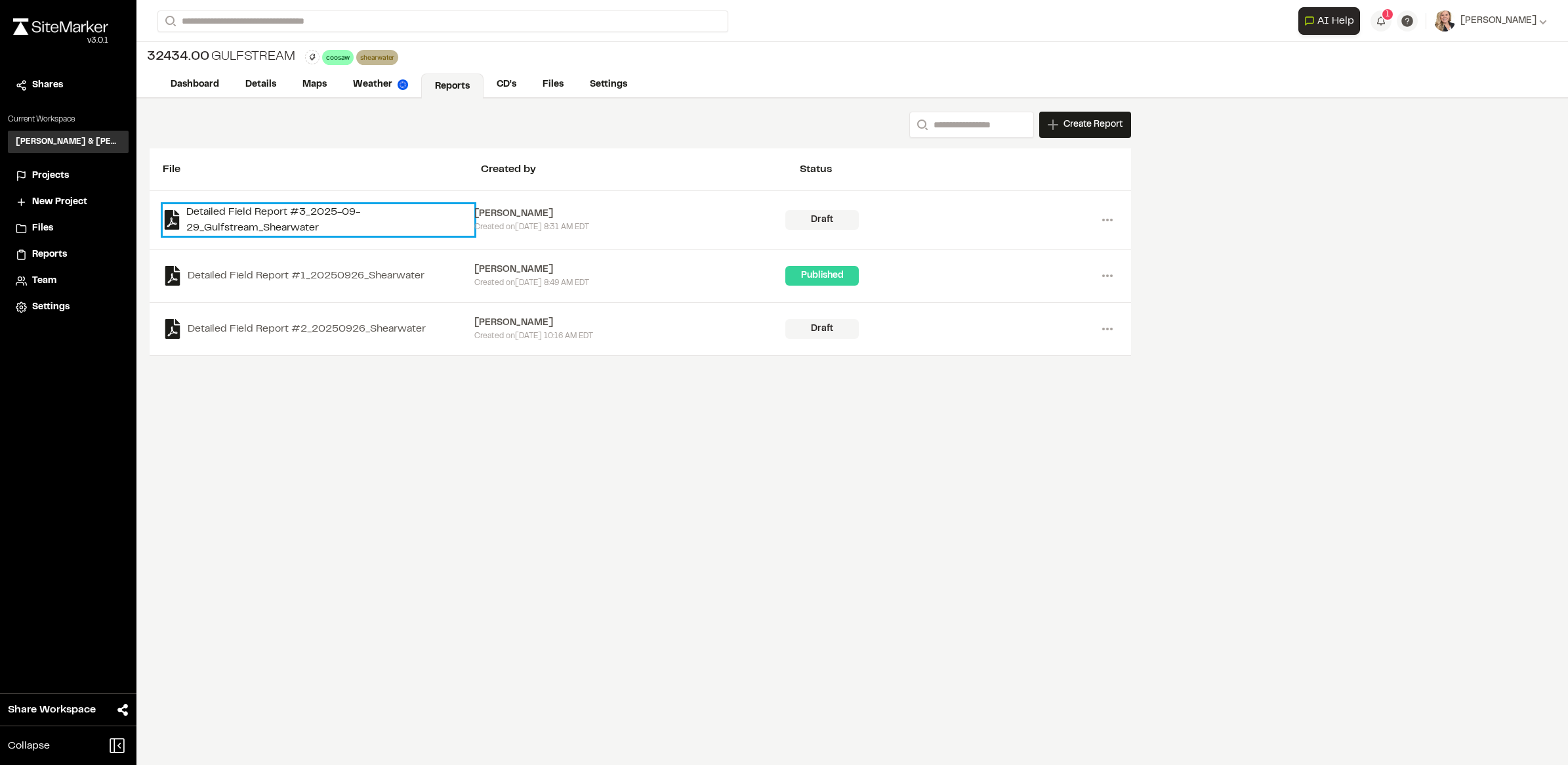
click at [299, 232] on link "Detailed Field Report #3_2025-09-29_Gulfstream_Shearwater" at bounding box center [318, 219] width 311 height 31
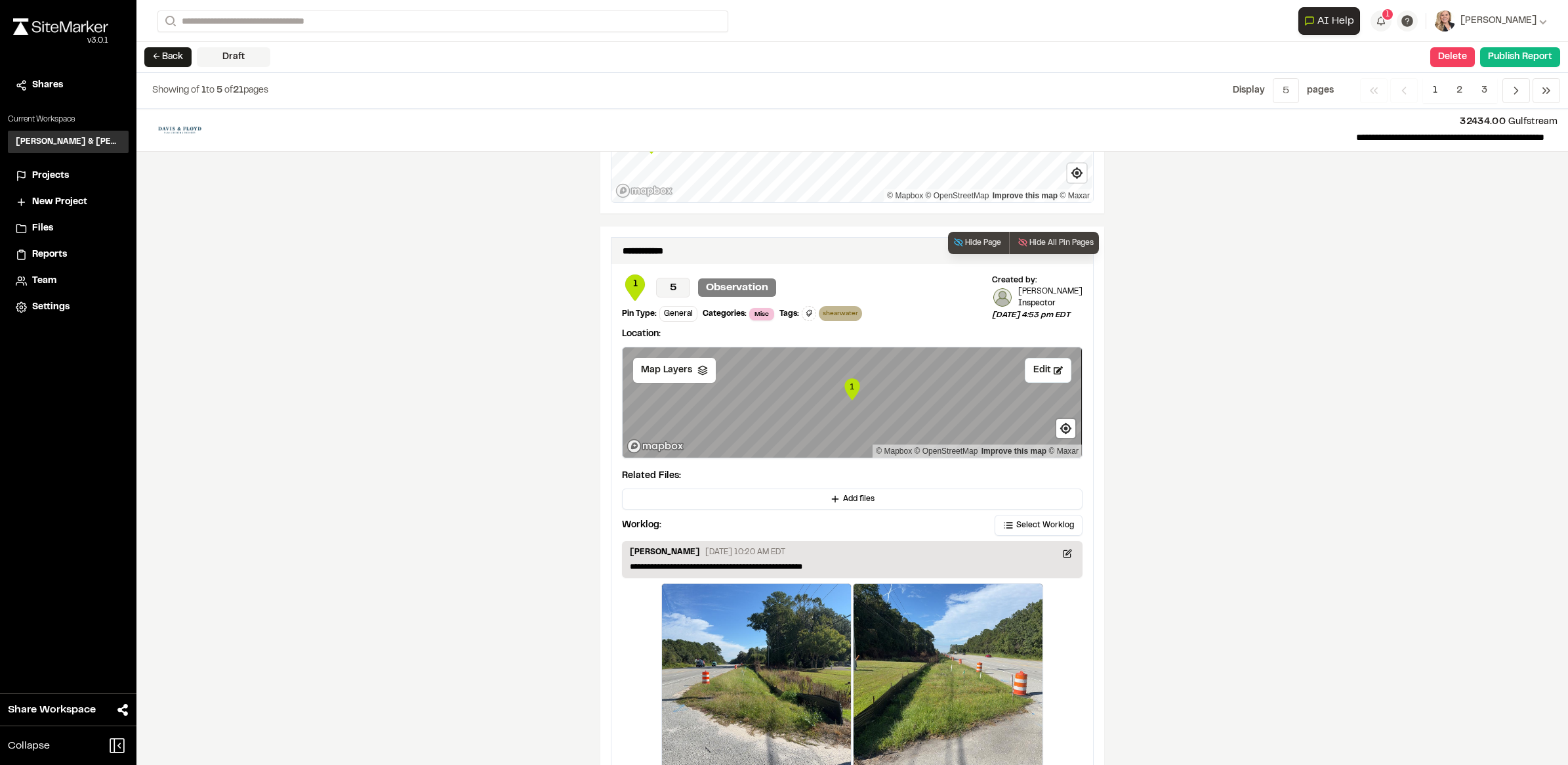
scroll to position [2205, 0]
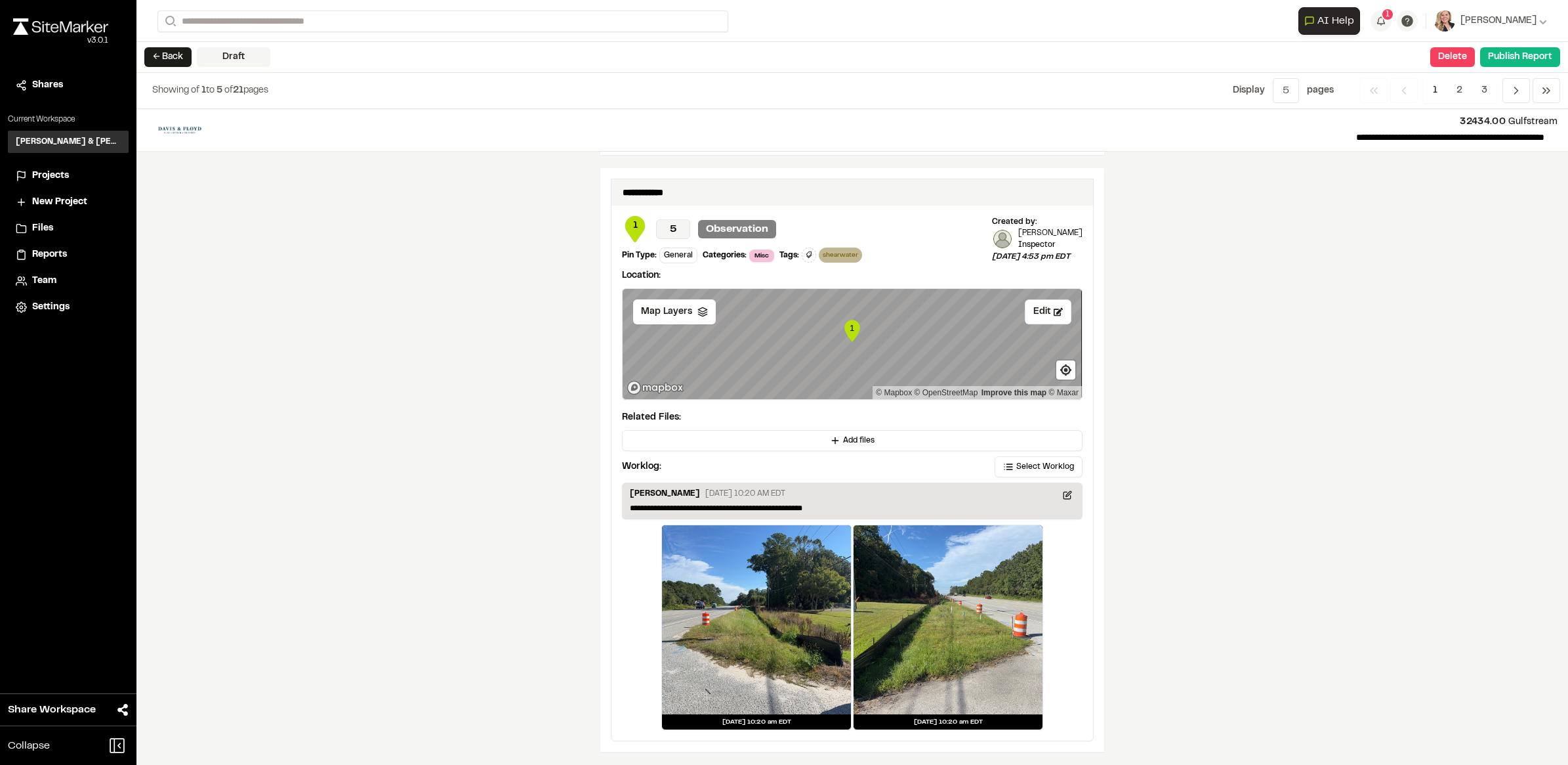
click at [116, 371] on div "Close sidebar v 3.0.1 Shares Current Workspace [PERSON_NAME] & [PERSON_NAME] In…" at bounding box center [68, 382] width 137 height 765
click at [305, 454] on div "**********" at bounding box center [852, 437] width 1431 height 656
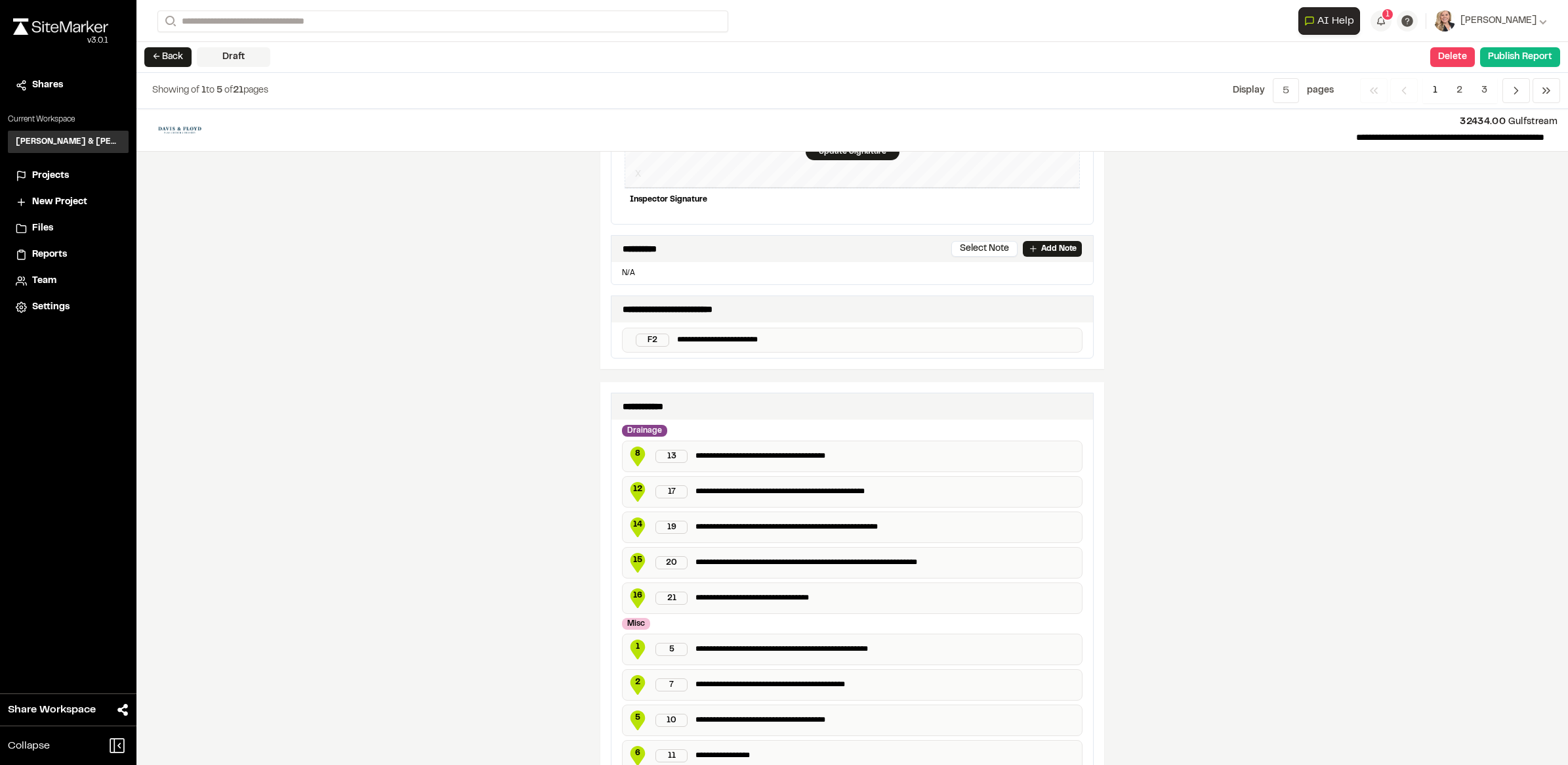
scroll to position [318, 0]
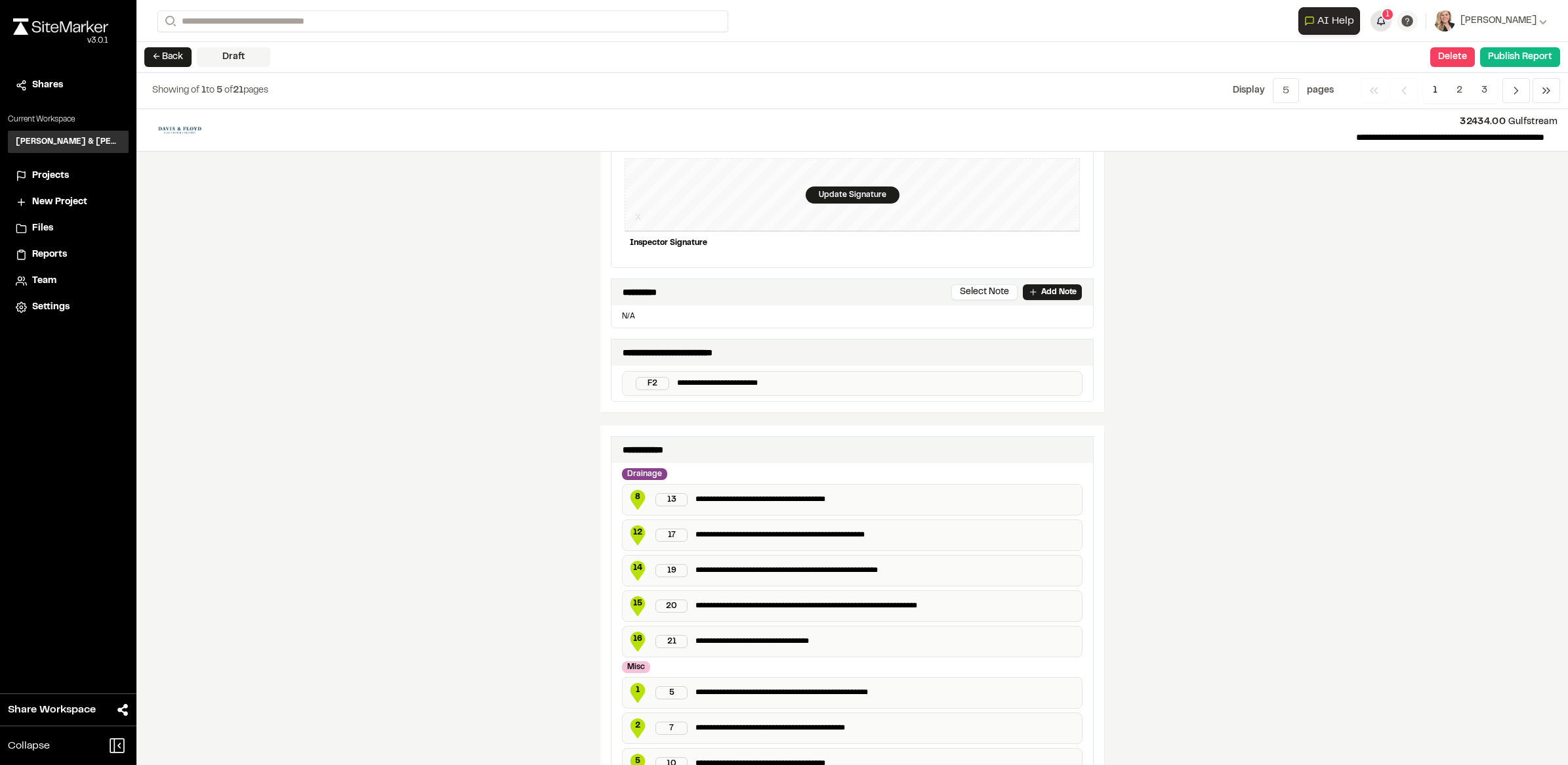
click at [1383, 20] on div "1" at bounding box center [1387, 14] width 13 height 13
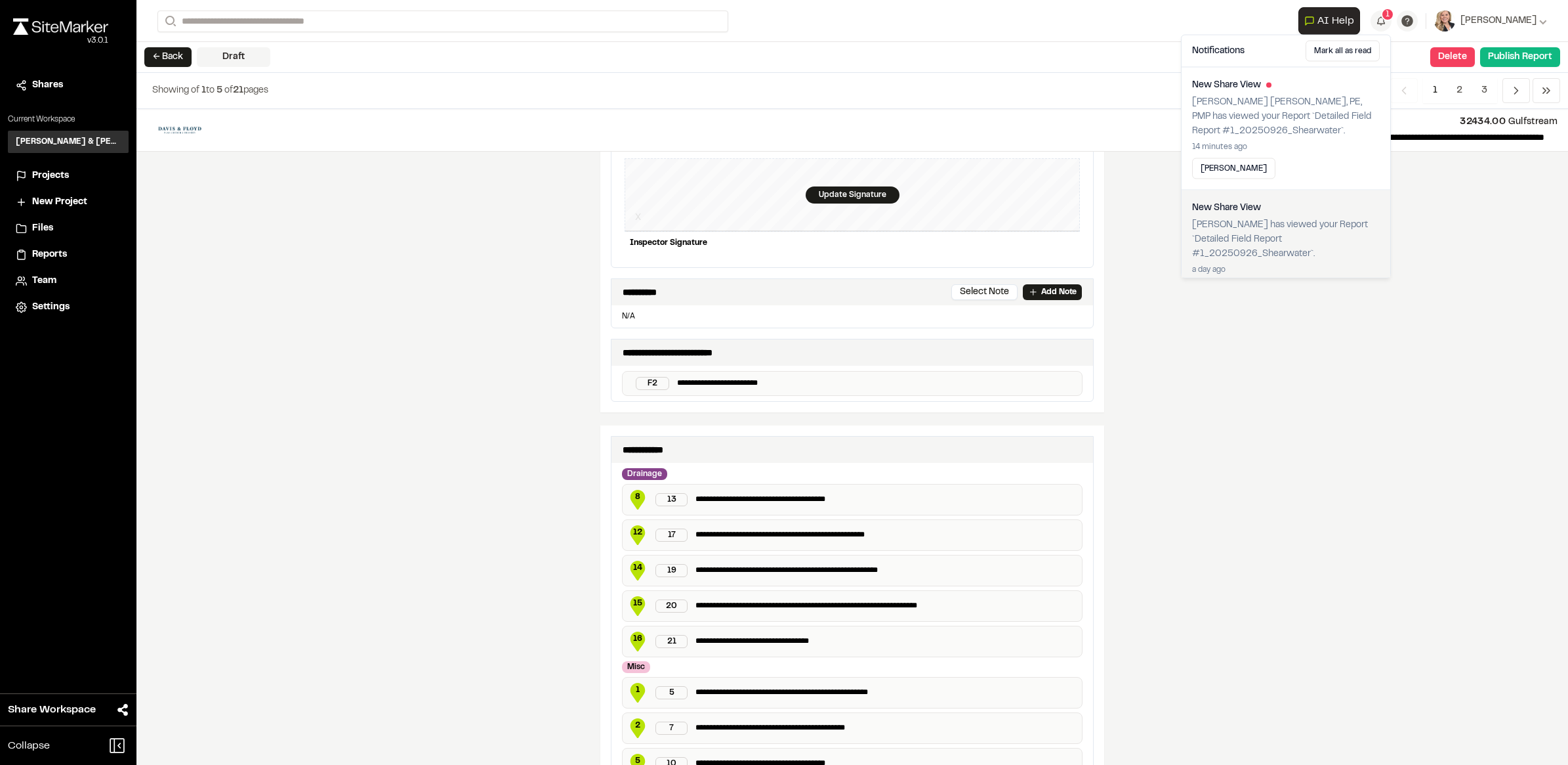
click at [1431, 283] on div "**********" at bounding box center [852, 437] width 1431 height 656
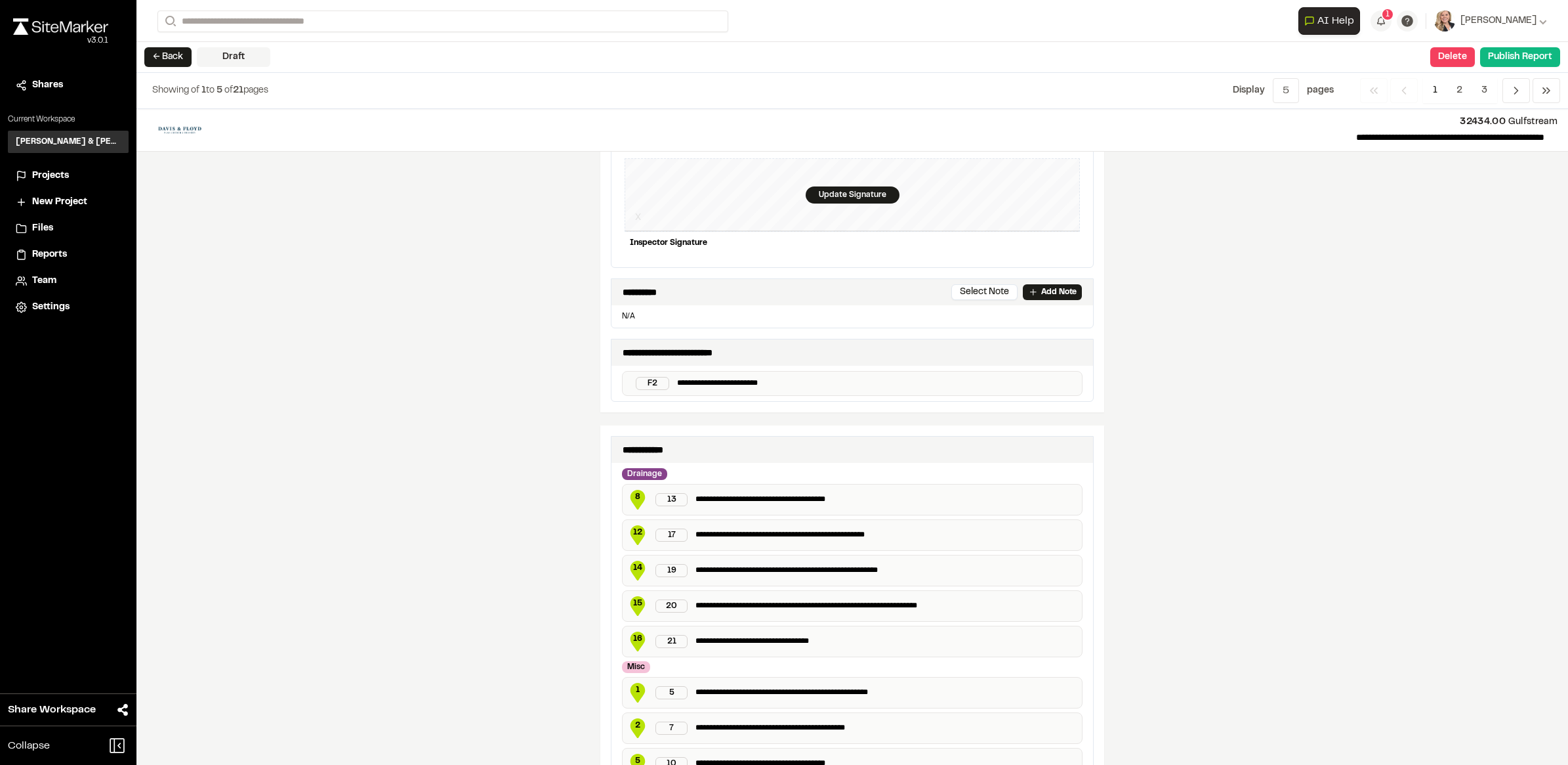
click at [57, 175] on span "Projects" at bounding box center [50, 176] width 37 height 14
